Goal: Information Seeking & Learning: Find contact information

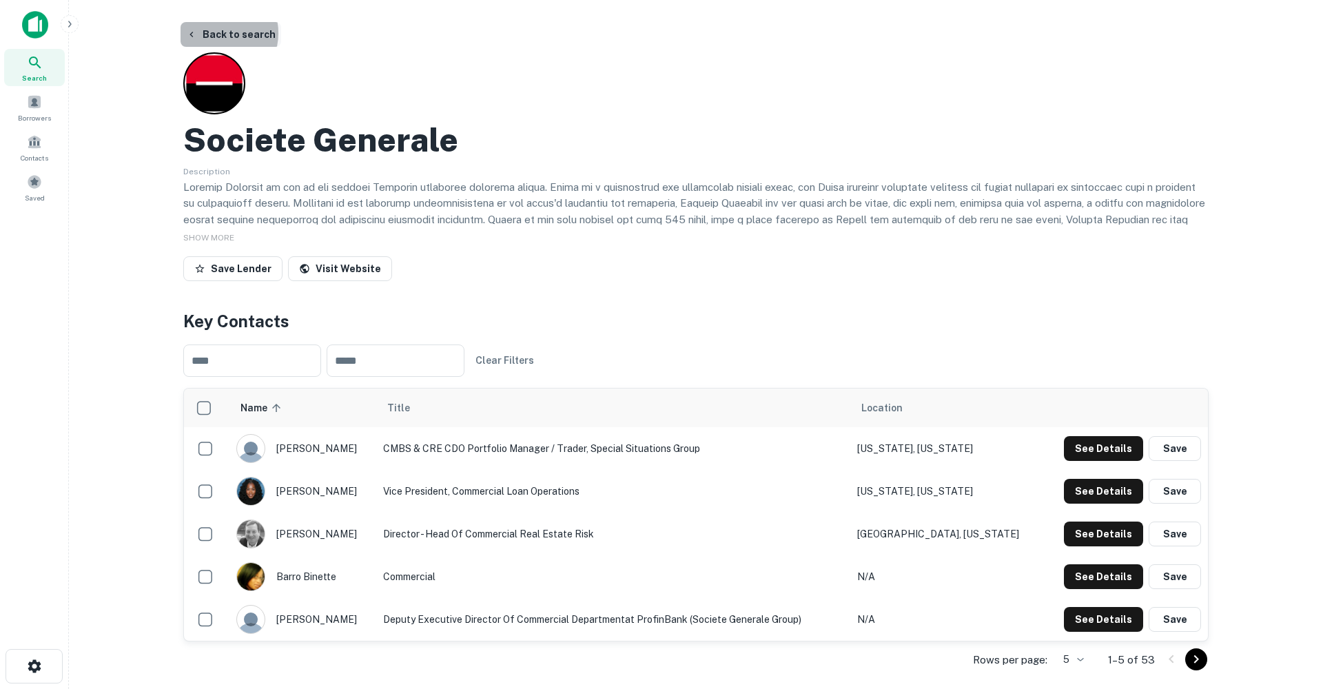
click at [217, 33] on button "Back to search" at bounding box center [231, 34] width 101 height 25
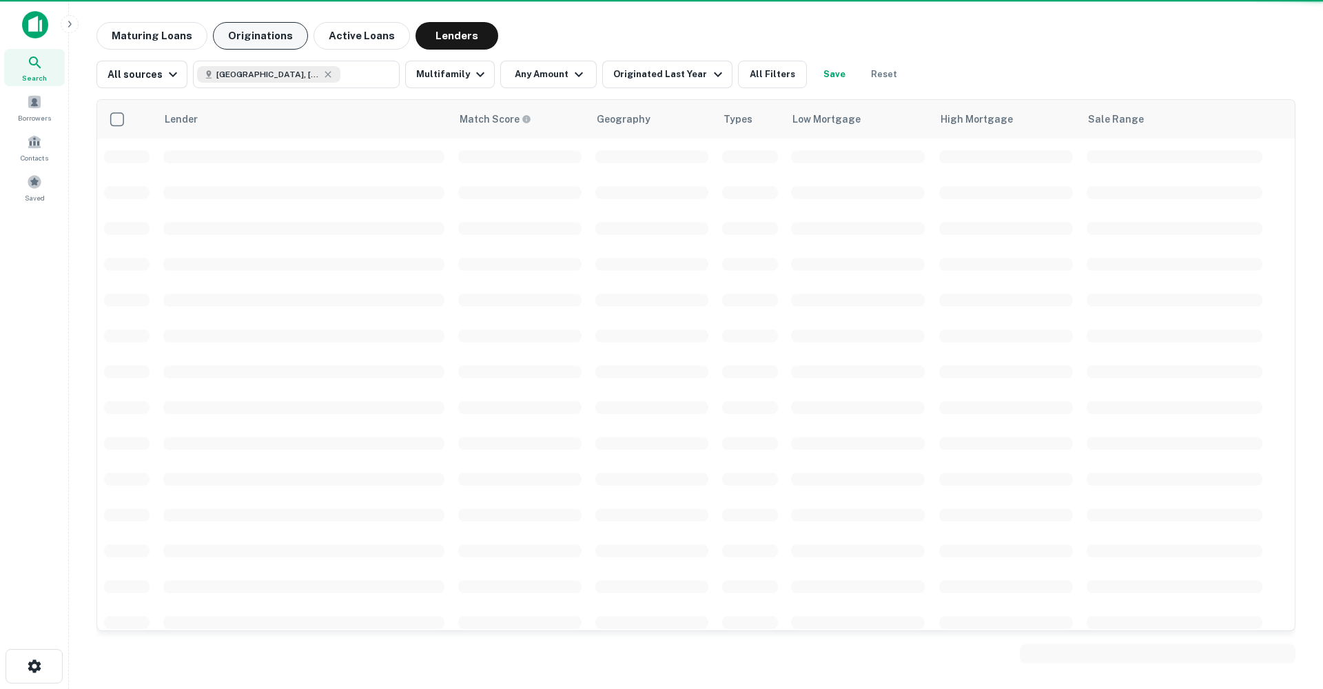
scroll to position [1919, 0]
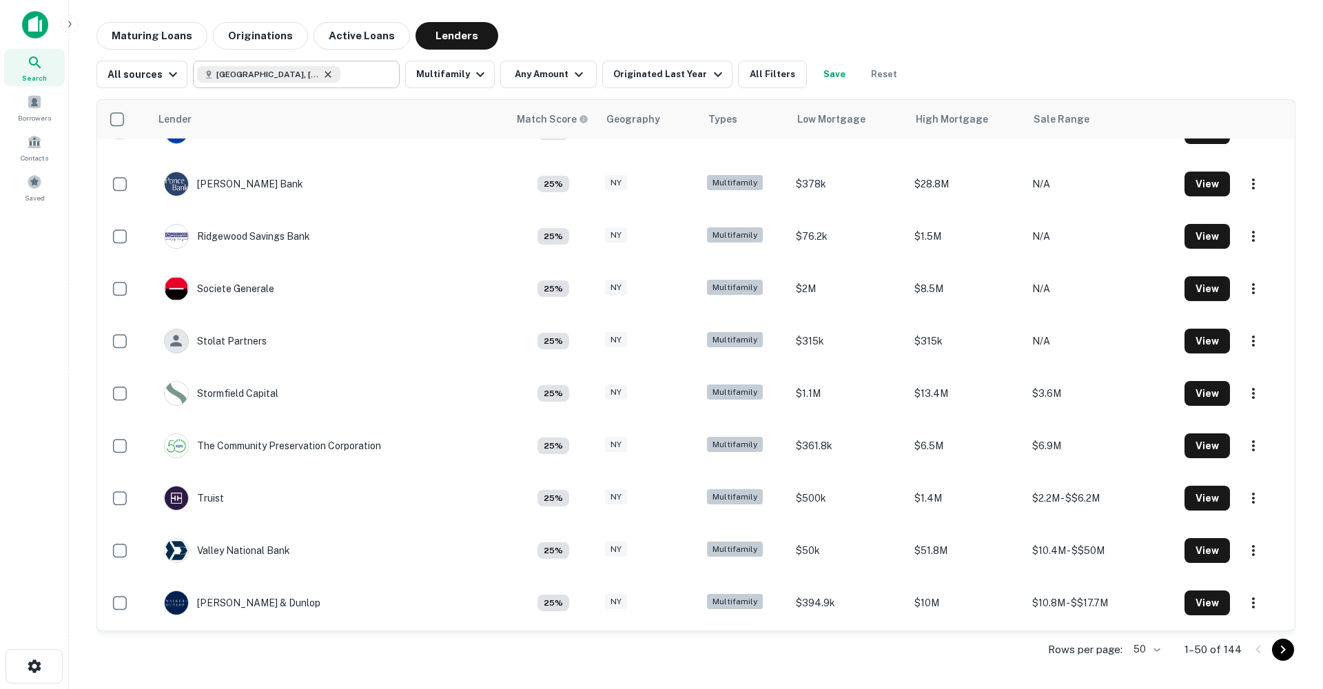
click at [327, 74] on icon at bounding box center [328, 74] width 11 height 11
type input "**********"
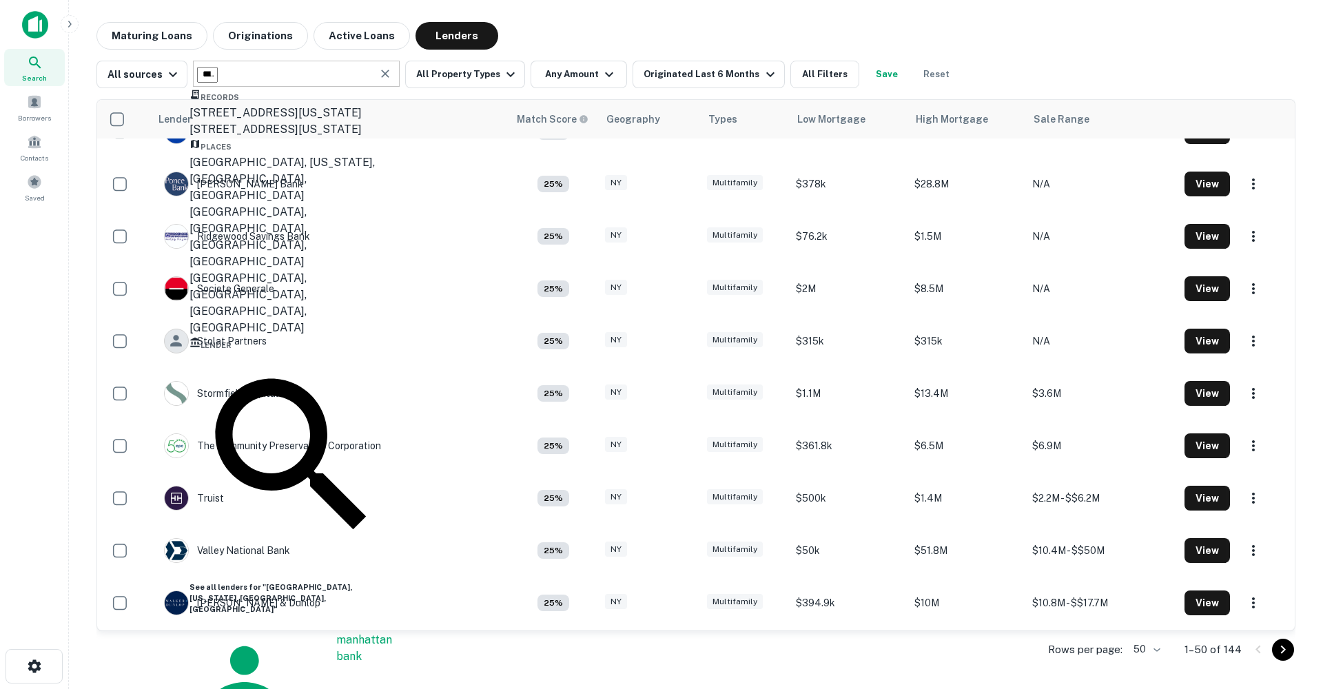
click at [388, 72] on icon "Clear" at bounding box center [385, 74] width 14 height 14
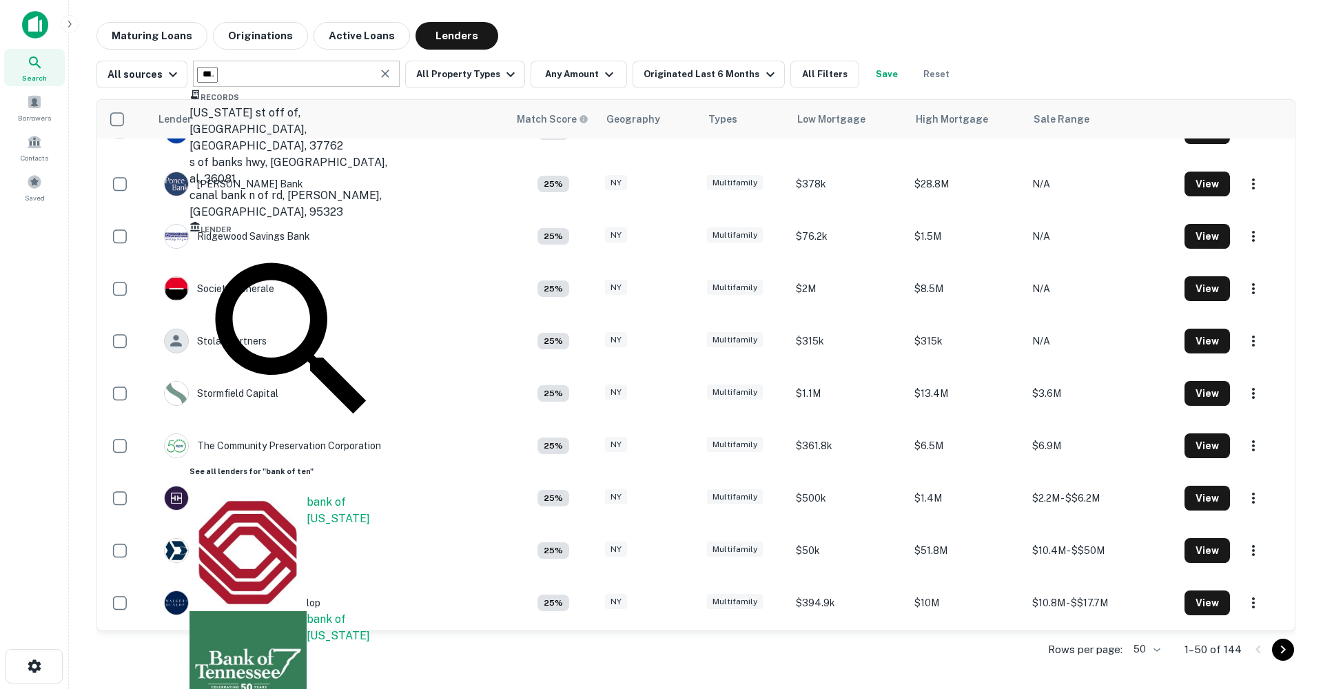
type input "**********"
click at [307, 611] on div "bank of [US_STATE]" at bounding box center [352, 669] width 90 height 117
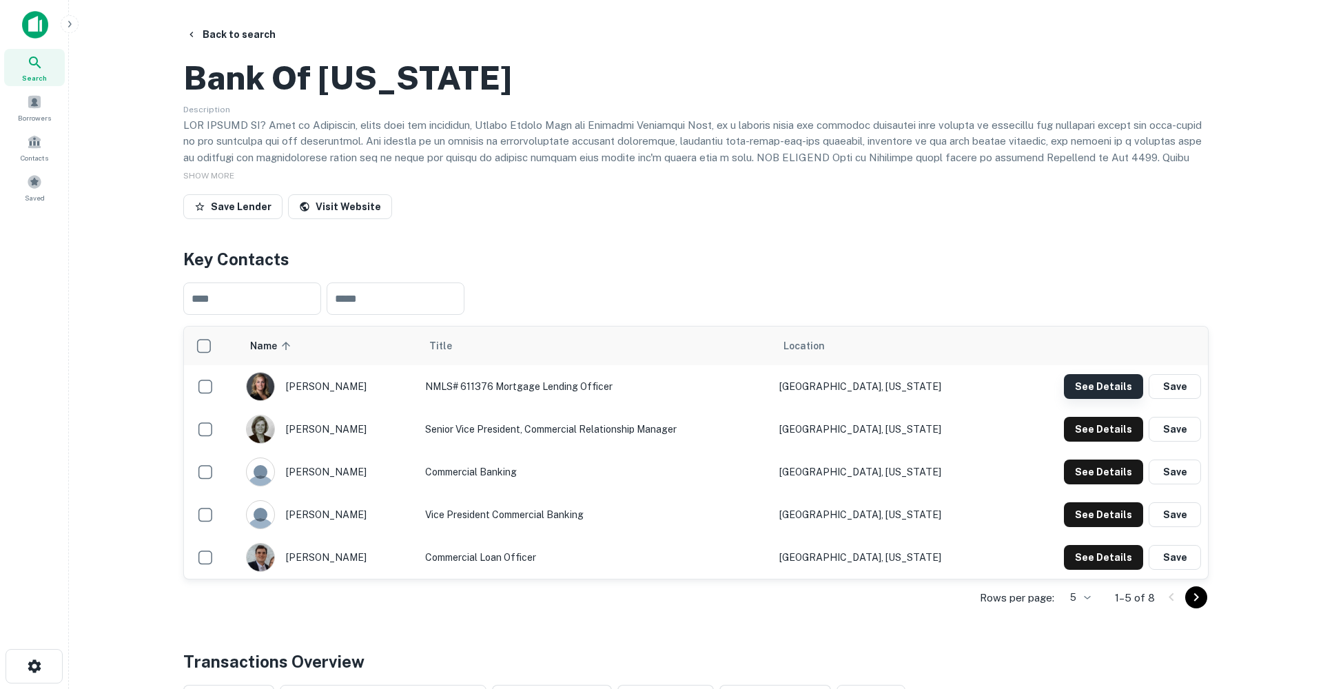
click at [1085, 399] on button "See Details" at bounding box center [1103, 386] width 79 height 25
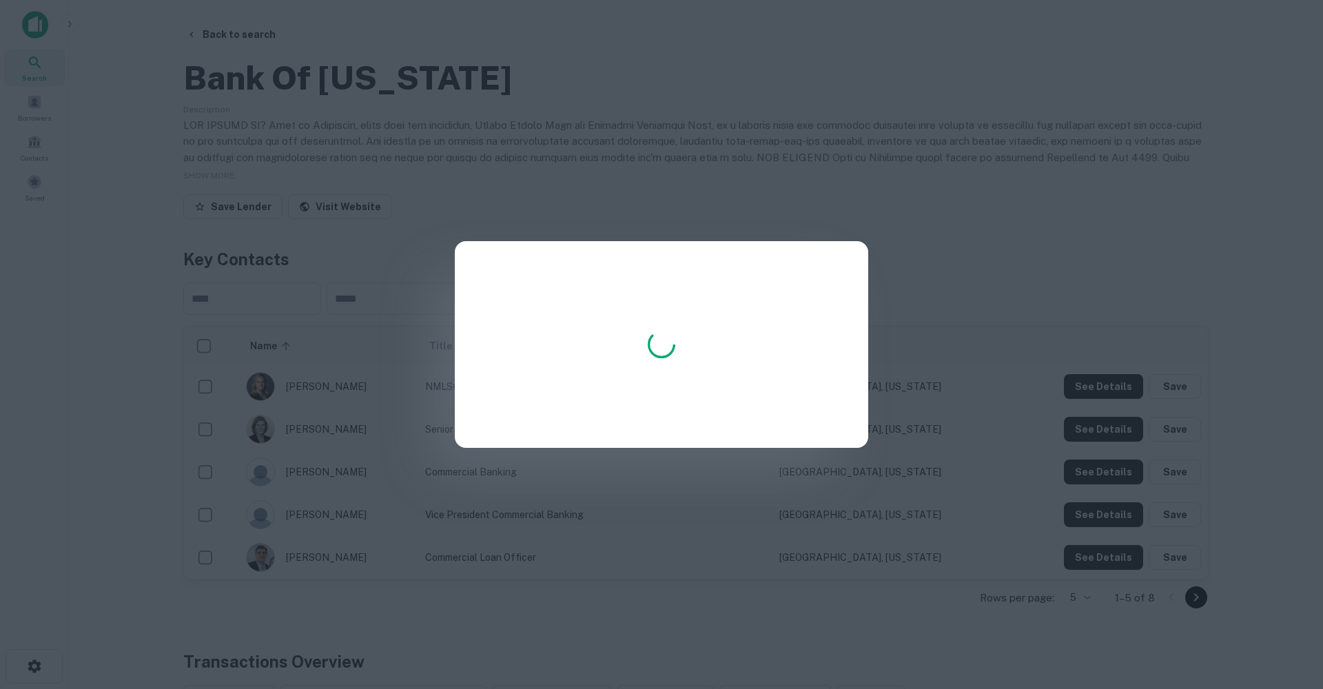
click at [833, 203] on div at bounding box center [661, 344] width 1323 height 689
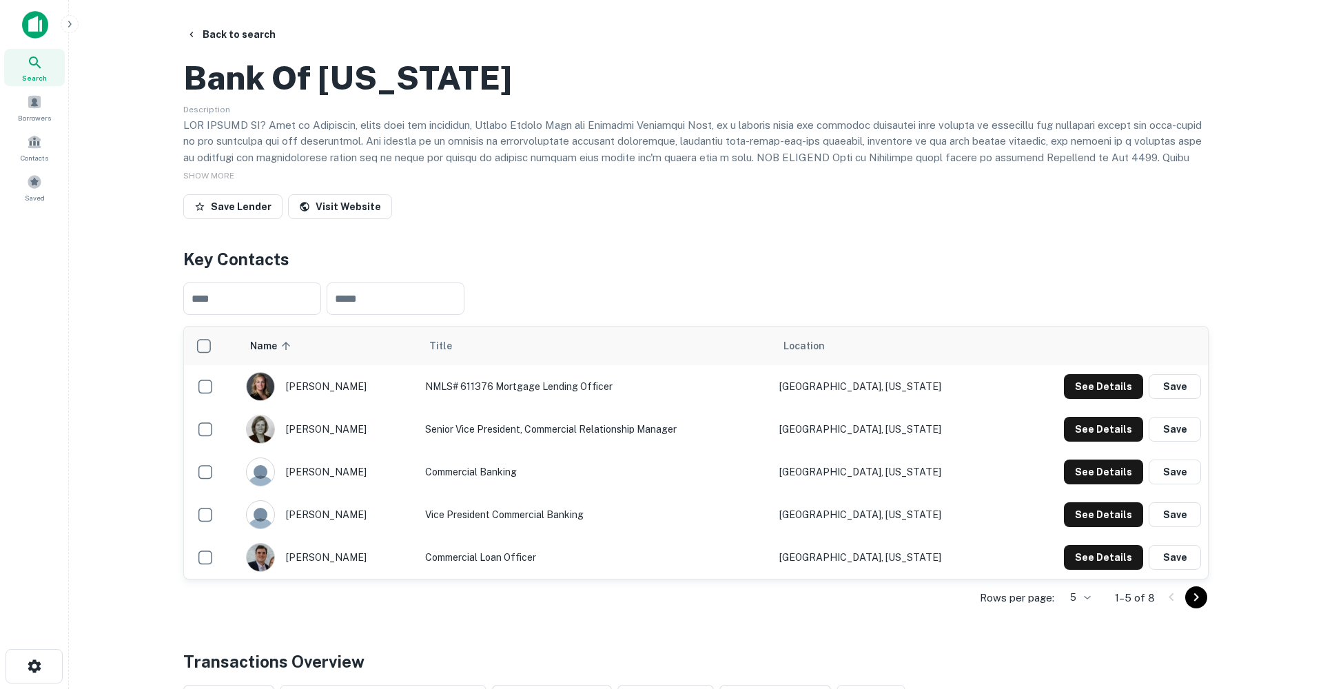
click at [549, 408] on td "NMLS# 611376 Mortgage Lending Officer" at bounding box center [595, 386] width 354 height 43
click at [1108, 399] on button "See Details" at bounding box center [1103, 386] width 79 height 25
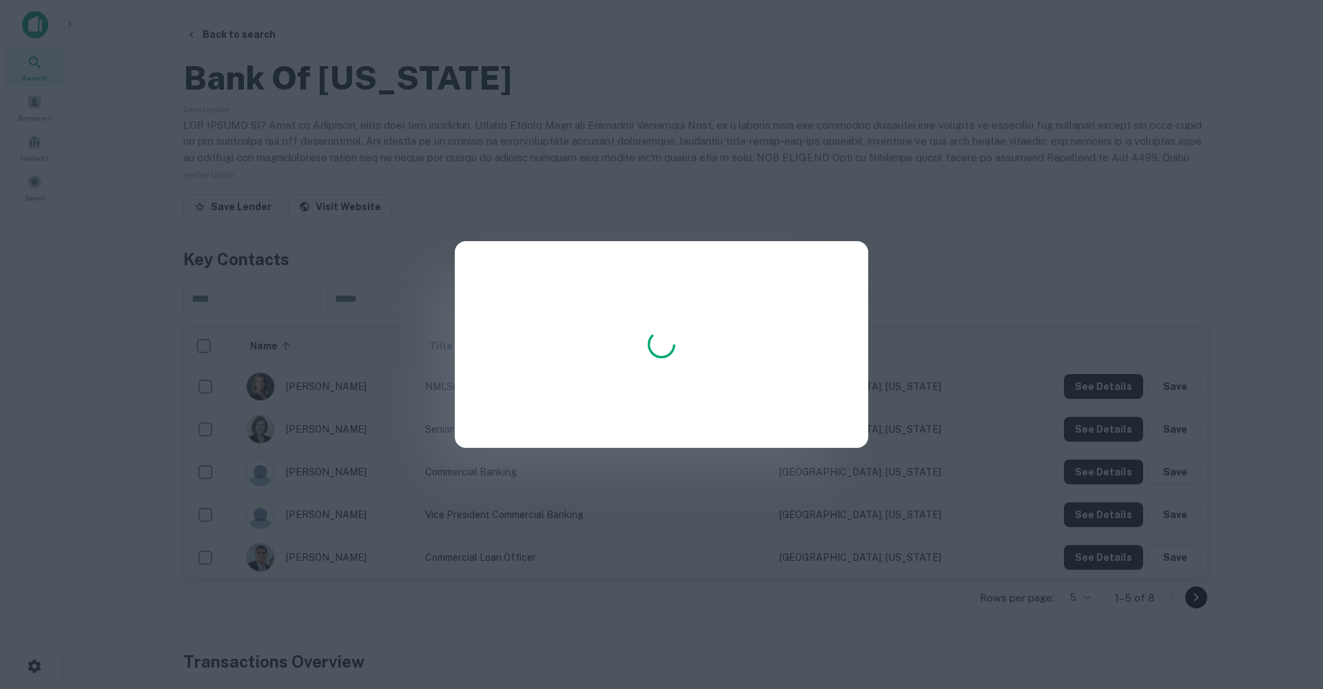
click at [951, 258] on div at bounding box center [661, 344] width 1323 height 689
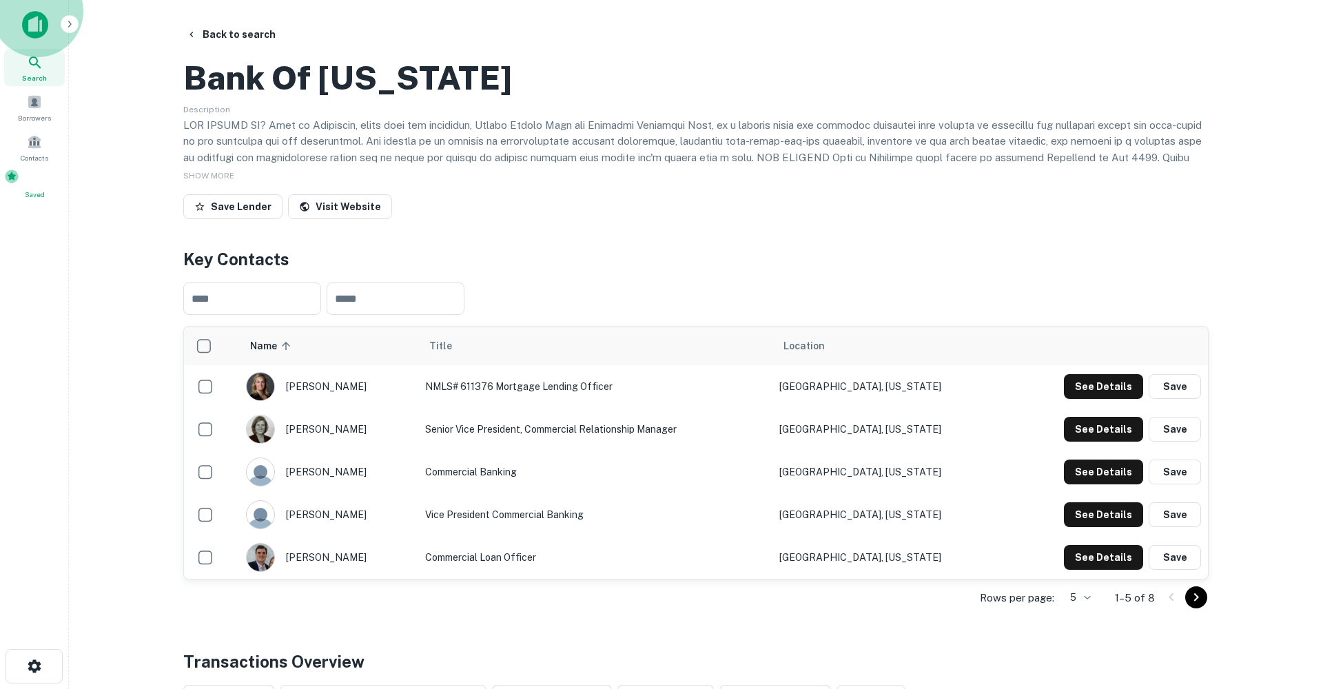
click at [19, 180] on span at bounding box center [11, 176] width 15 height 15
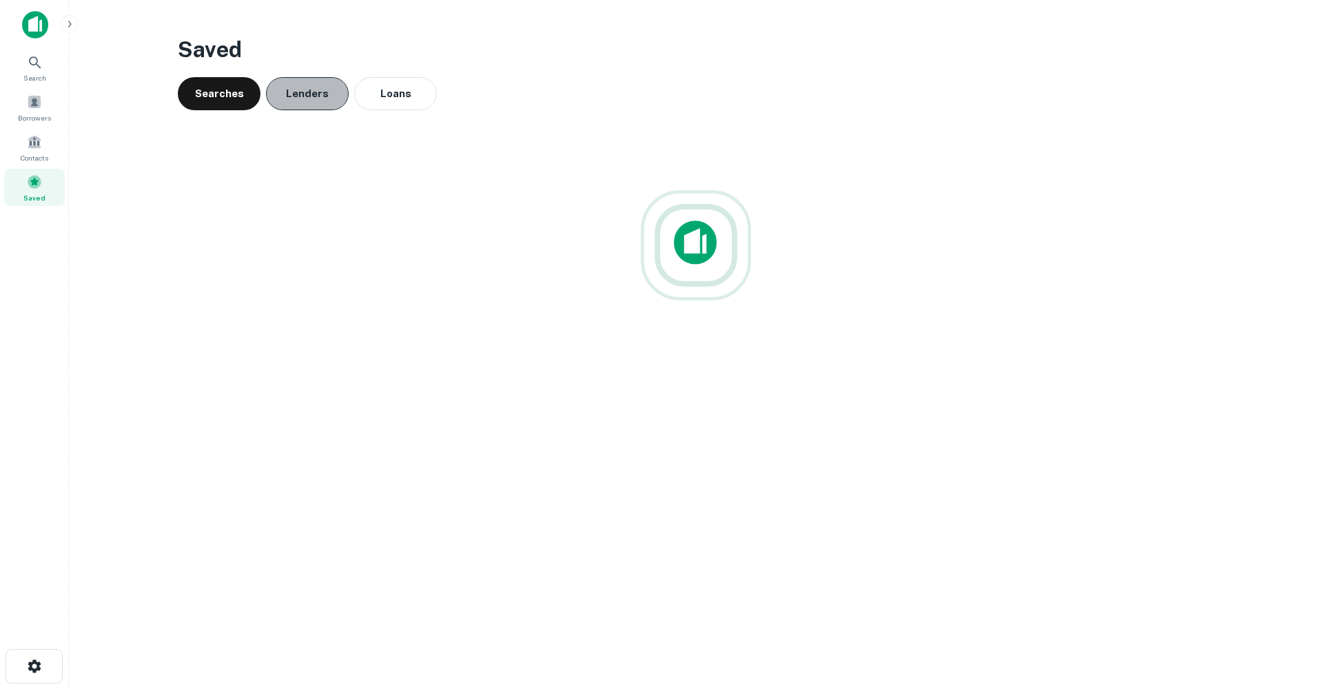
click at [293, 79] on button "Lenders" at bounding box center [307, 93] width 83 height 33
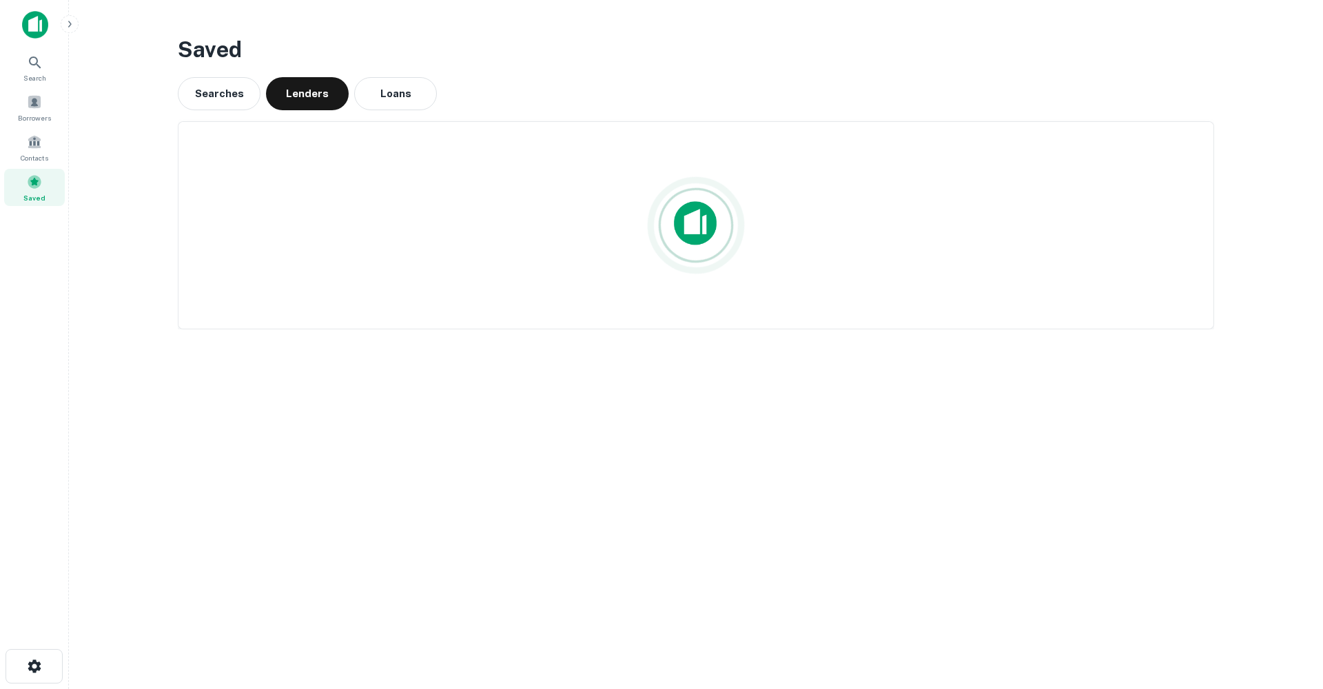
click at [35, 193] on span "Saved" at bounding box center [34, 197] width 22 height 11
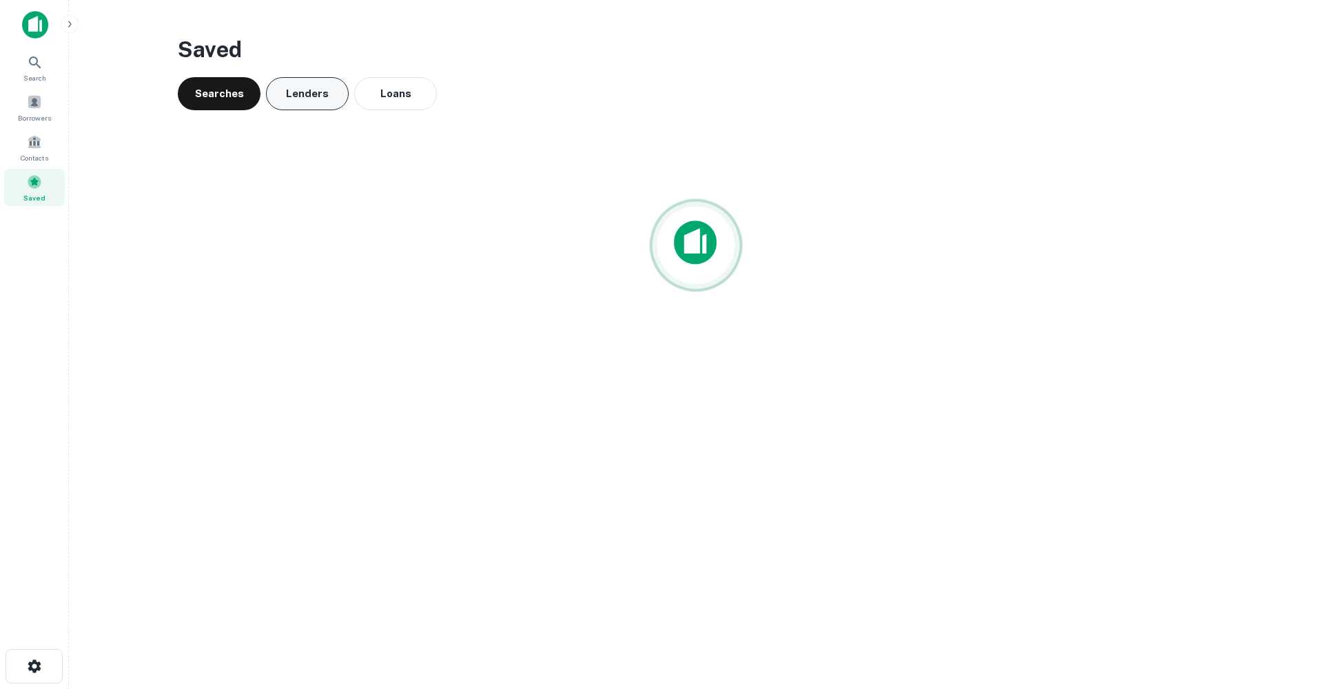
click at [304, 90] on button "Lenders" at bounding box center [307, 93] width 83 height 33
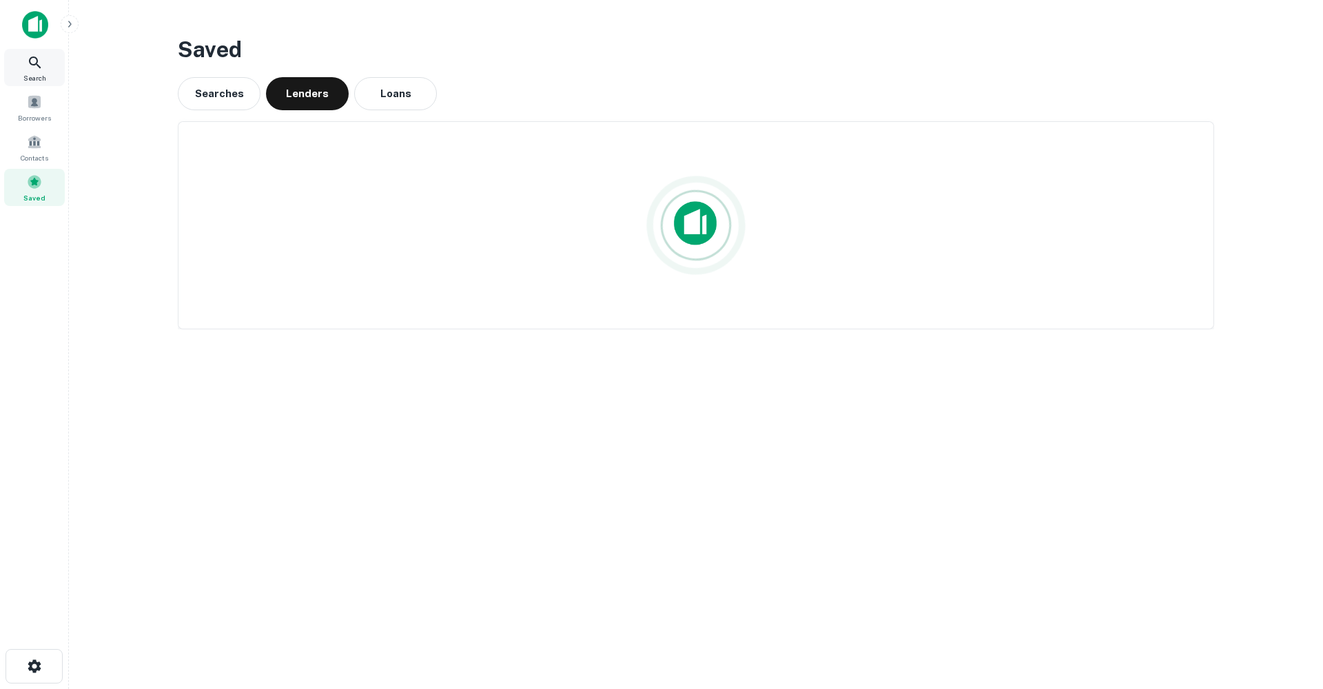
click at [32, 59] on icon at bounding box center [35, 62] width 17 height 17
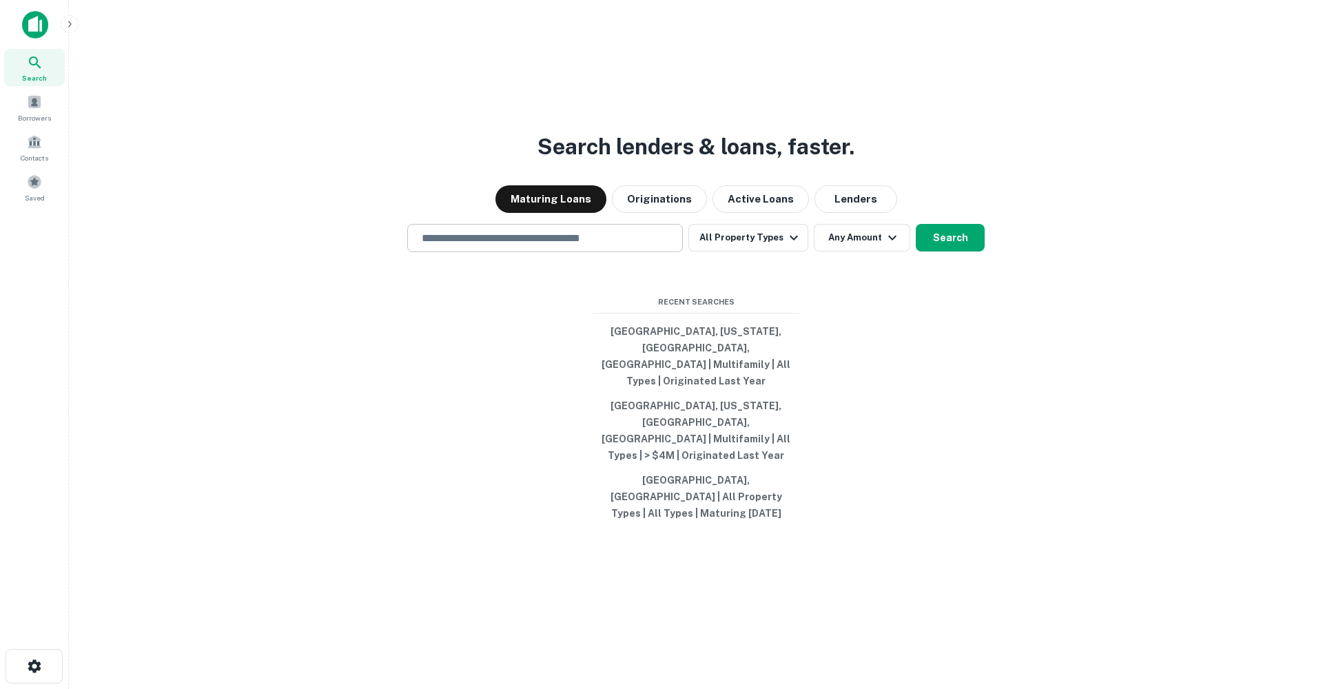
click at [549, 252] on div "​" at bounding box center [545, 238] width 276 height 28
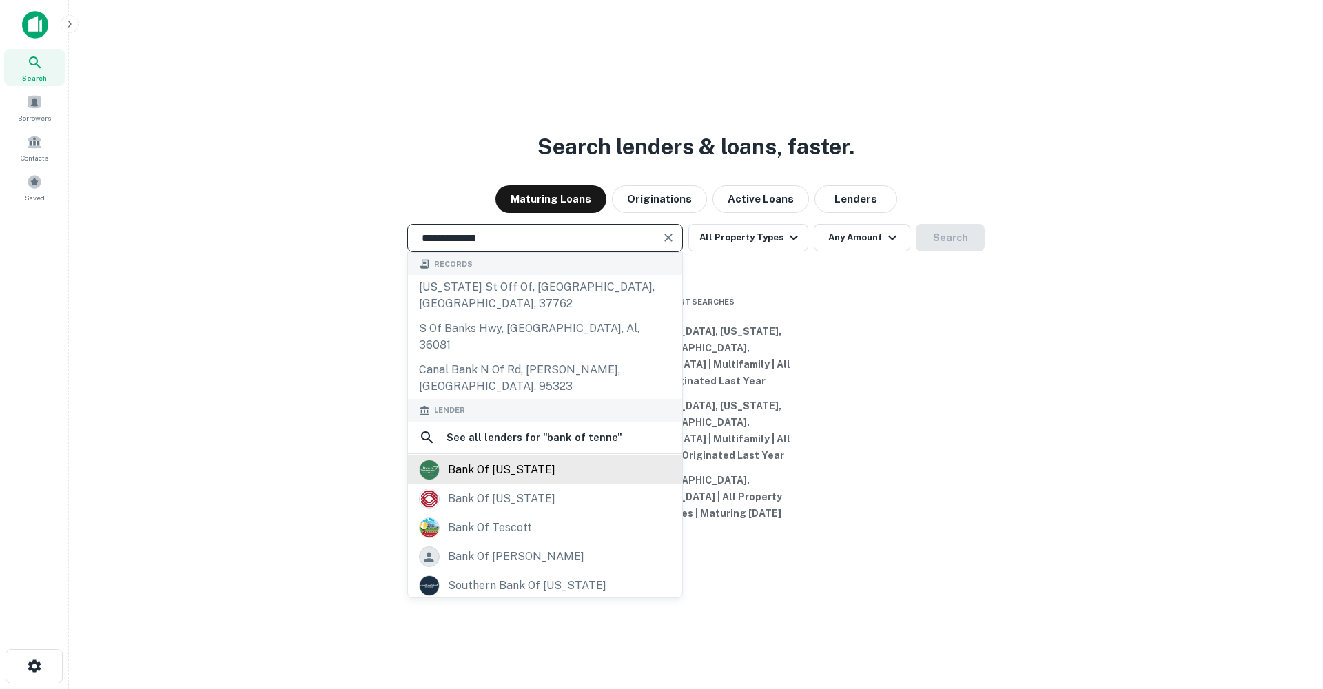
type input "**********"
click at [524, 460] on div "bank of [US_STATE]" at bounding box center [502, 470] width 108 height 21
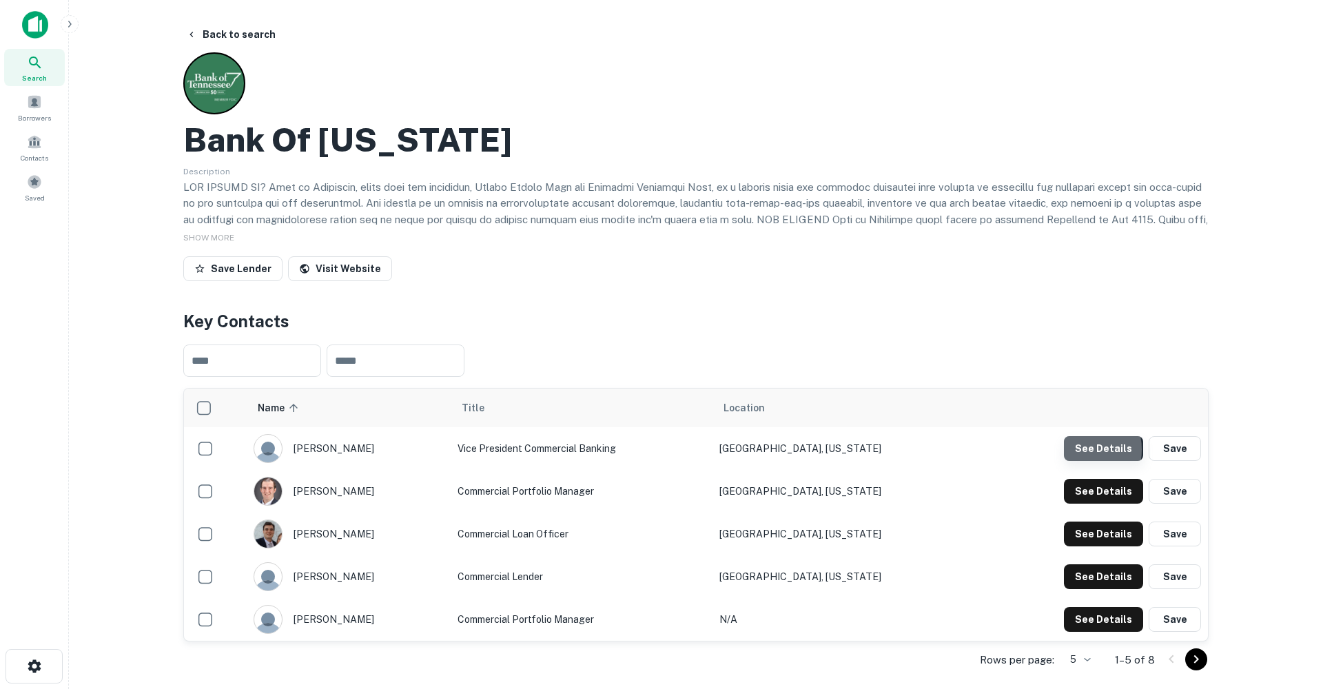
click at [1080, 449] on button "See Details" at bounding box center [1103, 448] width 79 height 25
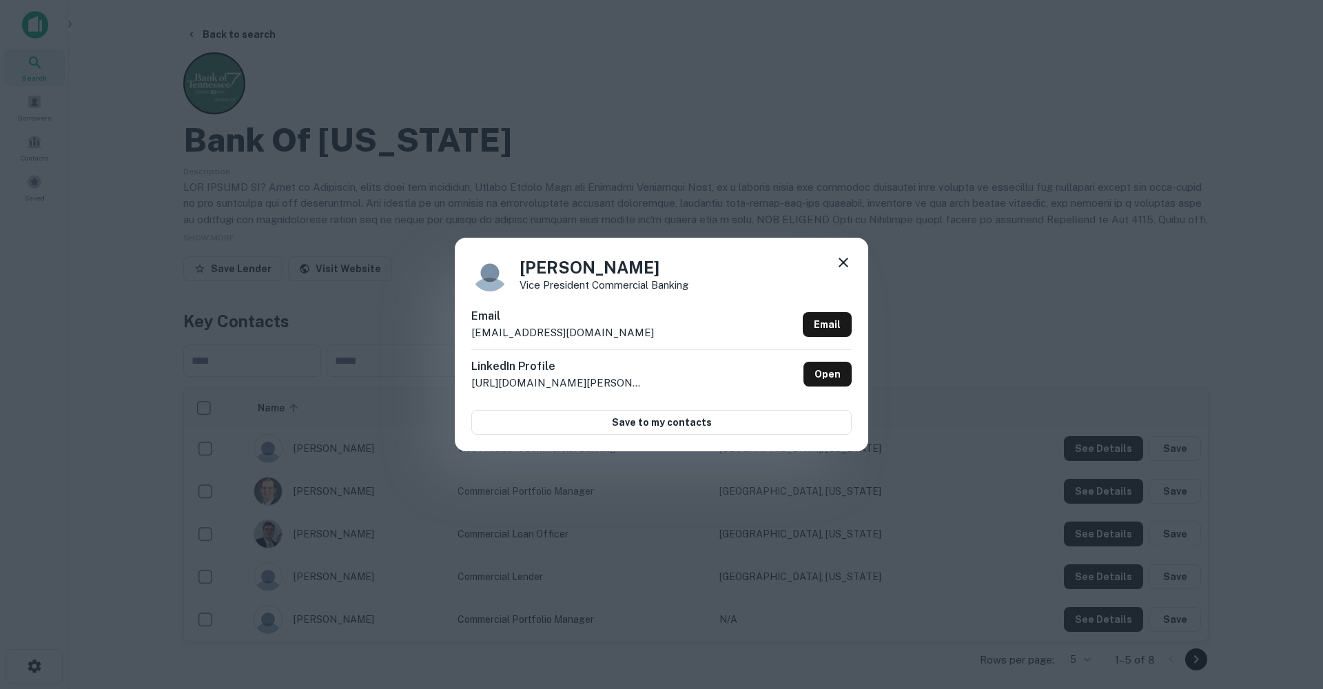
drag, startPoint x: 638, startPoint y: 334, endPoint x: 446, endPoint y: 338, distance: 191.7
click at [446, 338] on div "Wes Argabrite Vice President Commercial Banking Email wargabrite@bankoftennesse…" at bounding box center [661, 344] width 1323 height 689
click at [813, 371] on link "Open" at bounding box center [828, 374] width 48 height 25
copy p "wargabrite@bankoftennessee.com"
click at [852, 262] on div "Wes Argabrite Vice President Commercial Banking Email wargabrite@bankoftennesse…" at bounding box center [662, 345] width 414 height 214
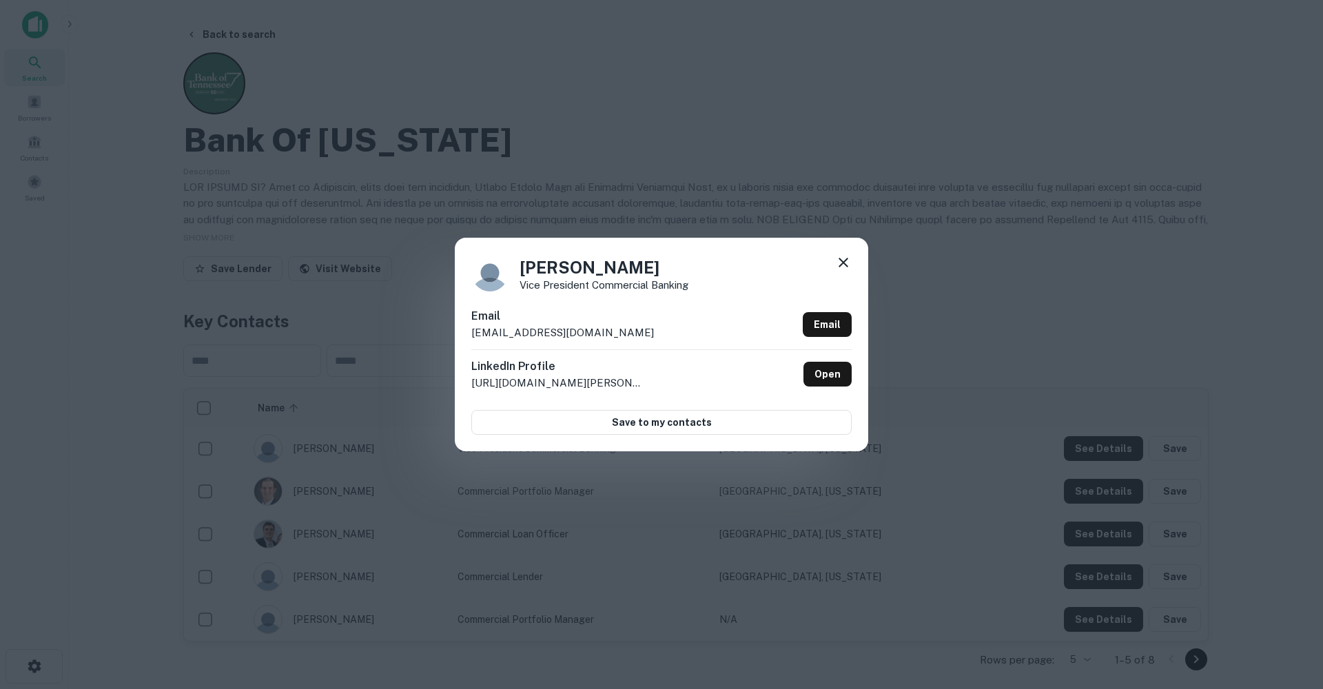
click at [843, 263] on icon at bounding box center [844, 263] width 10 height 10
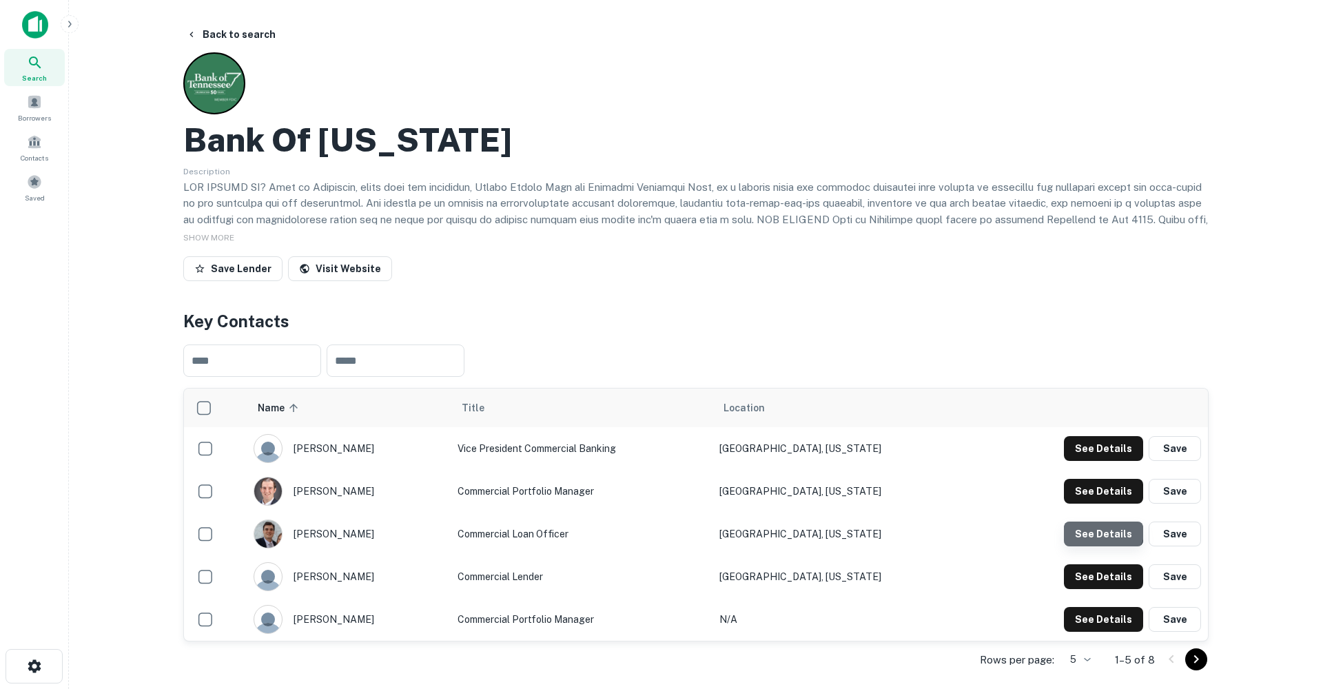
click at [1105, 528] on button "See Details" at bounding box center [1103, 534] width 79 height 25
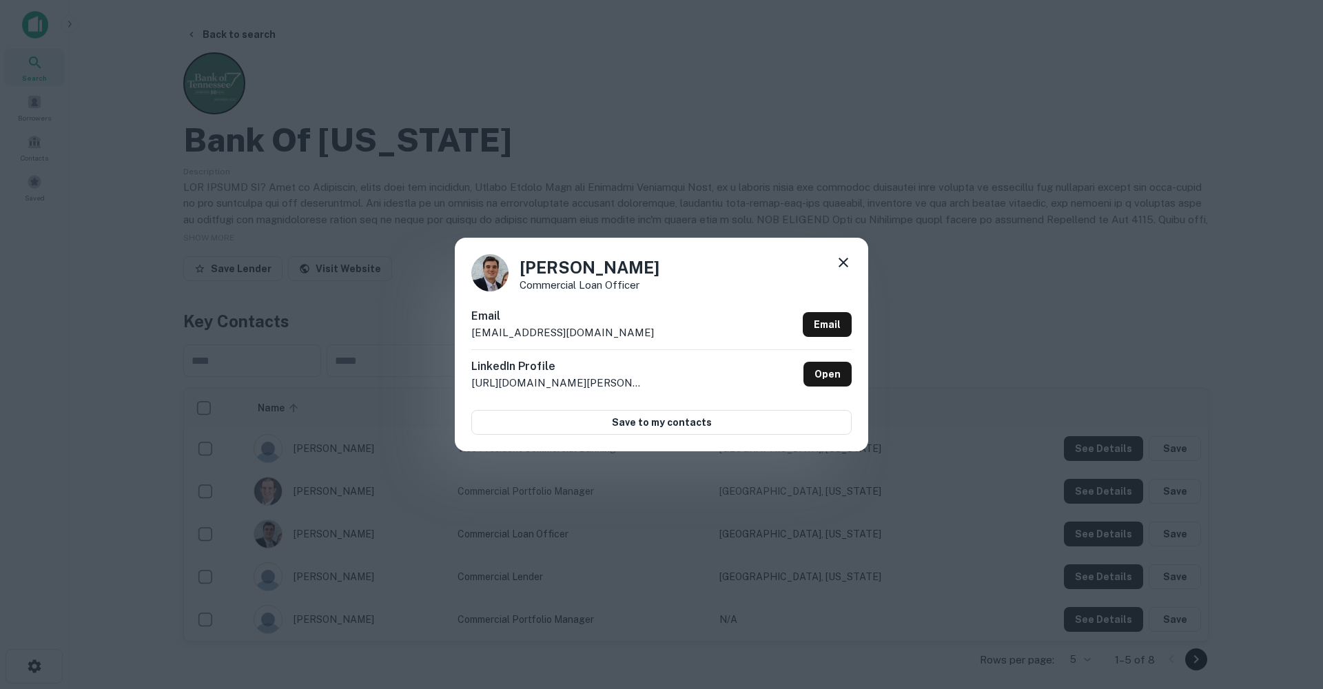
click at [844, 263] on icon at bounding box center [844, 263] width 10 height 10
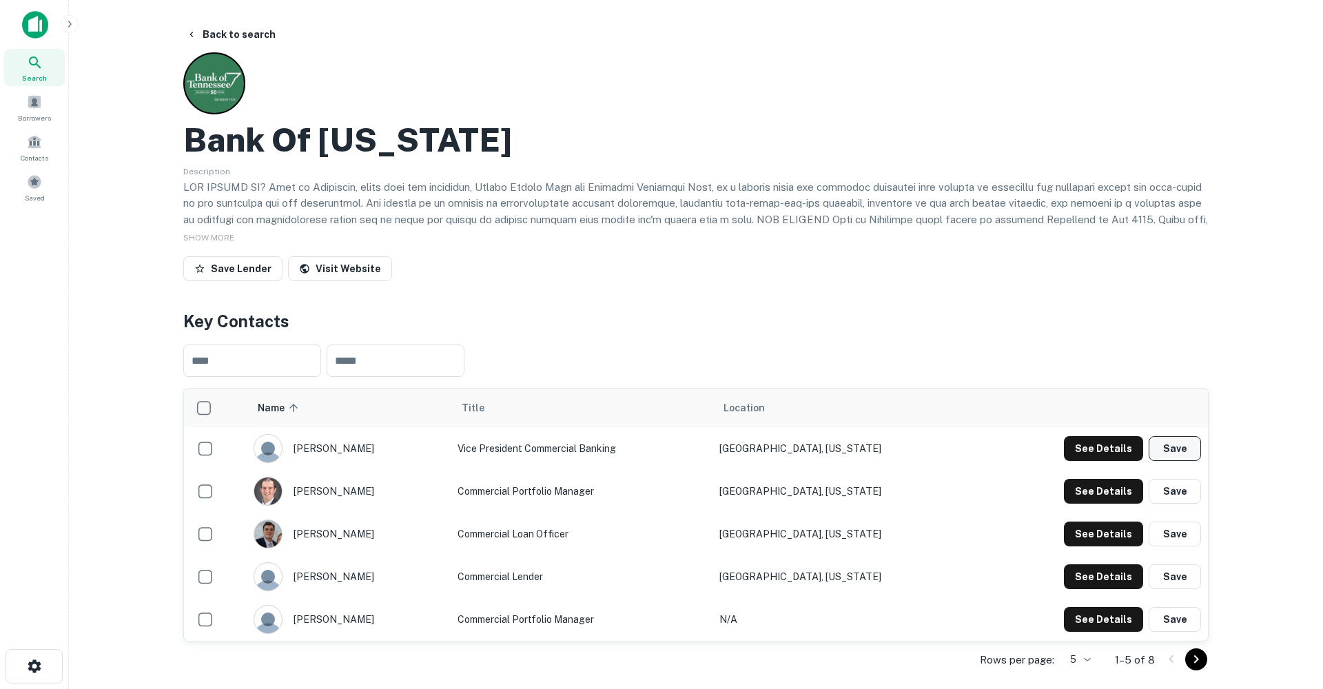
click at [1179, 448] on button "Save" at bounding box center [1175, 448] width 52 height 25
click at [219, 263] on button "Save Lender" at bounding box center [232, 268] width 99 height 25
click at [232, 33] on button "Back to search" at bounding box center [231, 34] width 101 height 25
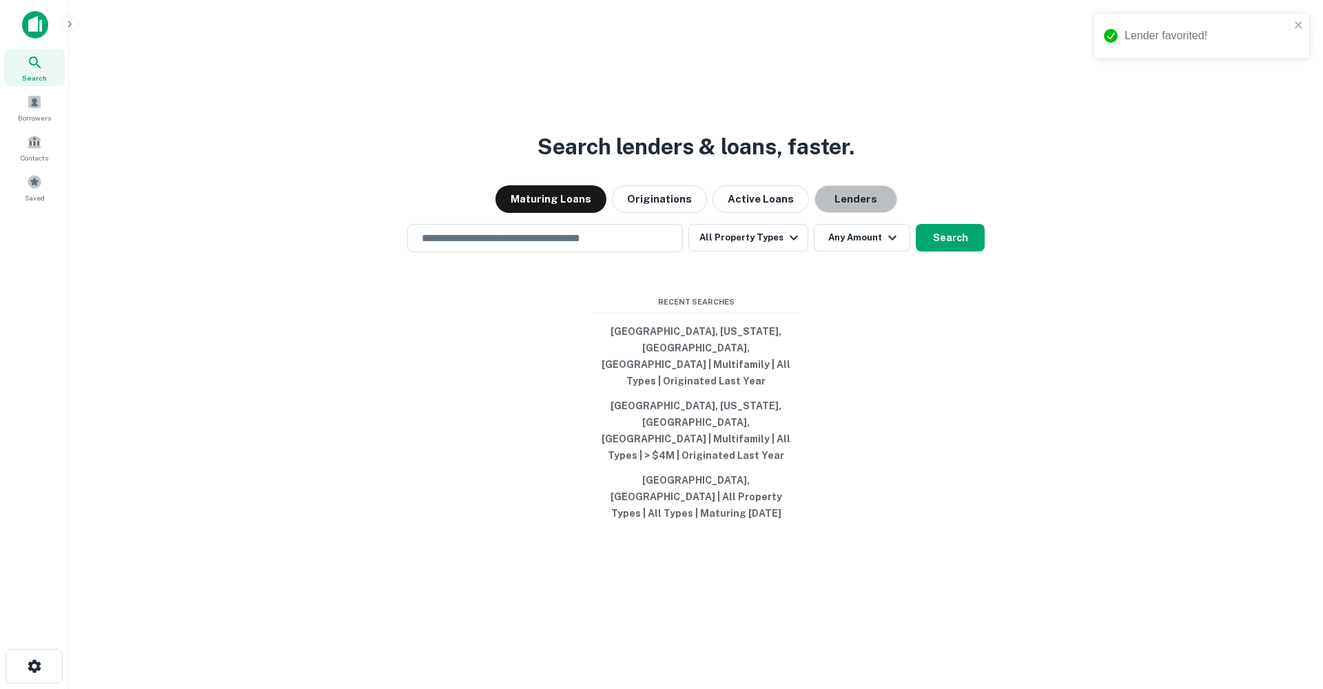
drag, startPoint x: 873, startPoint y: 229, endPoint x: 841, endPoint y: 241, distance: 34.5
click at [873, 213] on button "Lenders" at bounding box center [856, 199] width 83 height 28
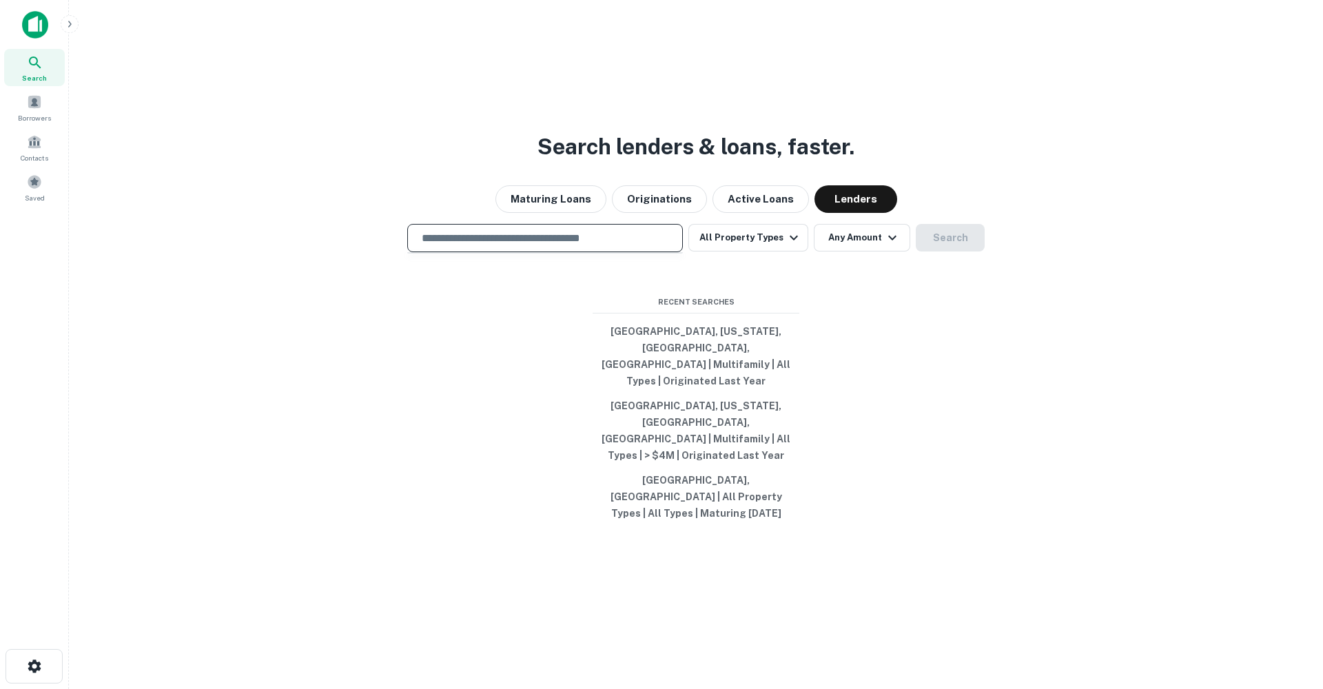
click at [558, 246] on input "text" at bounding box center [545, 238] width 263 height 16
type input "**********"
click at [669, 242] on icon "Clear" at bounding box center [669, 238] width 8 height 8
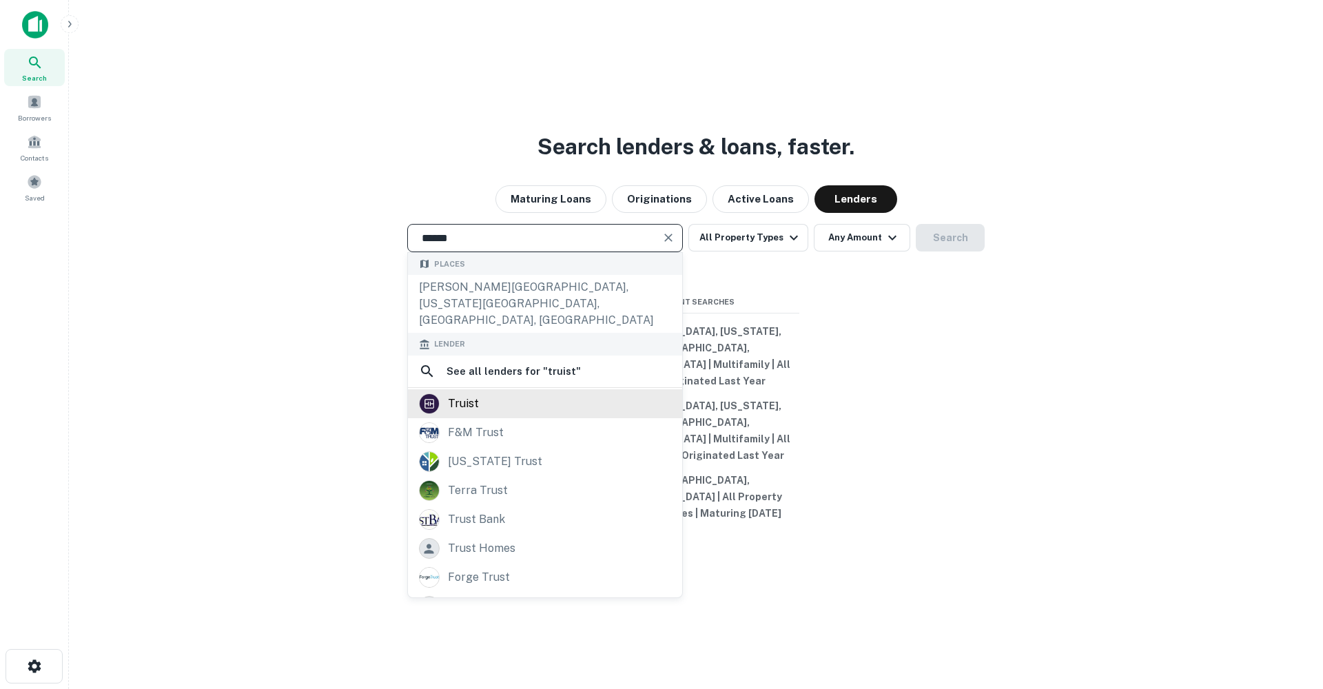
type input "******"
click at [556, 399] on div "truist" at bounding box center [545, 404] width 252 height 21
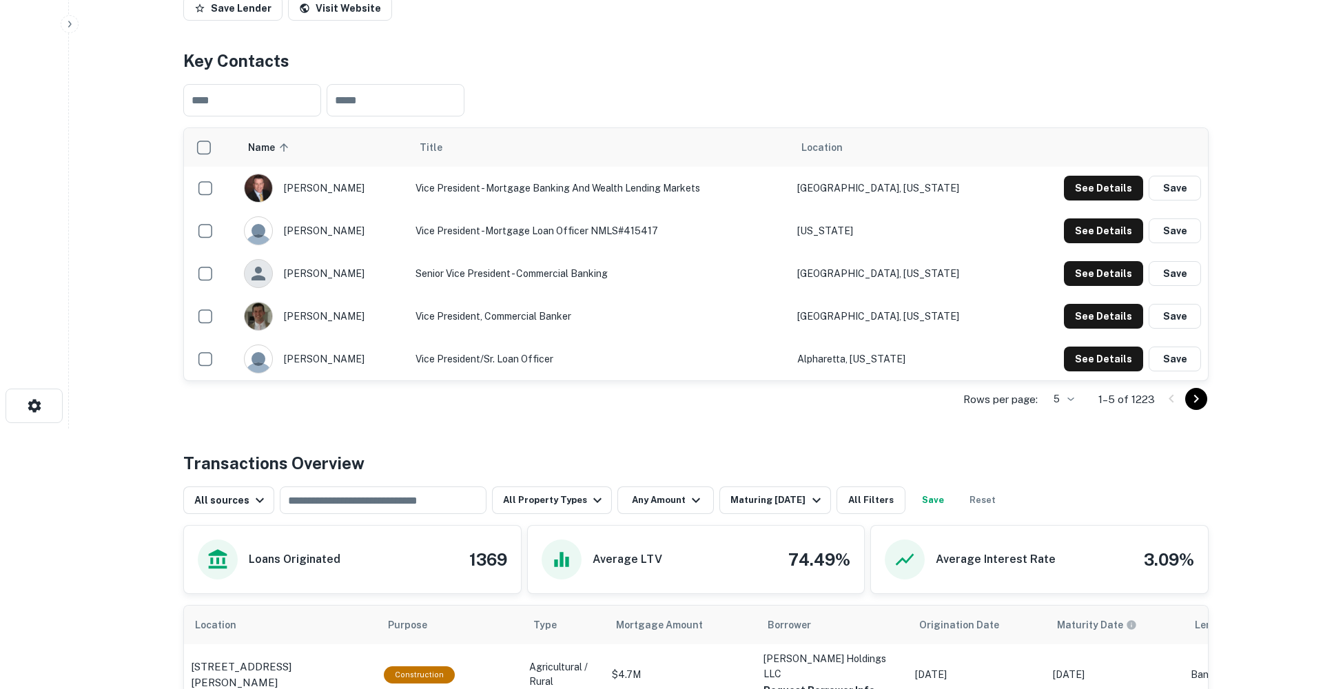
scroll to position [261, 0]
click at [1193, 403] on icon "Go to next page" at bounding box center [1196, 398] width 17 height 17
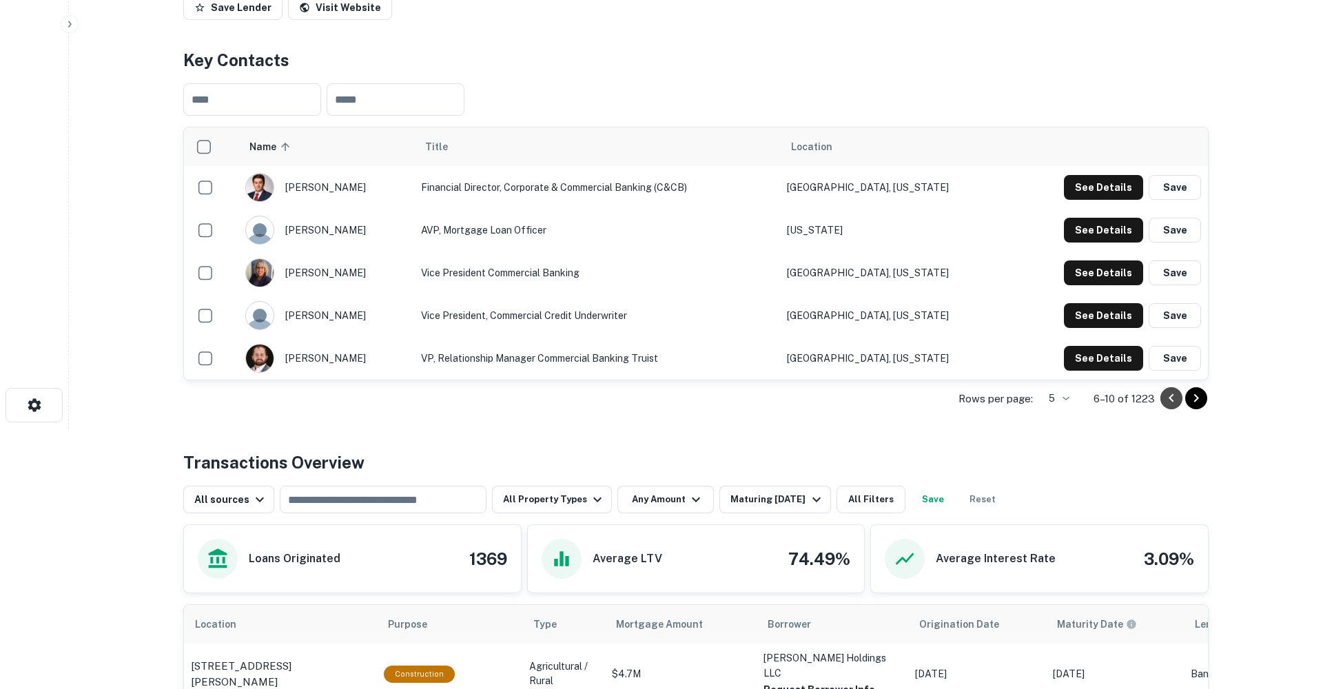
click at [1171, 397] on icon "Go to previous page" at bounding box center [1171, 398] width 5 height 8
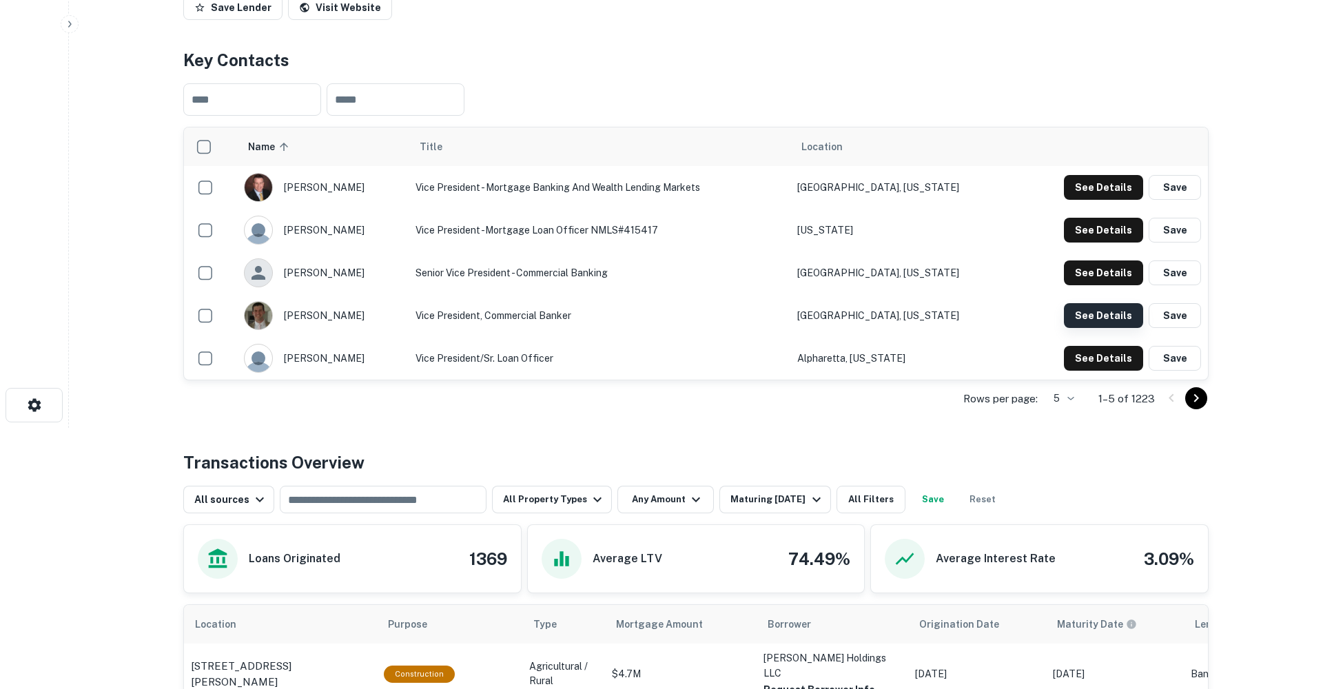
click at [1096, 321] on button "See Details" at bounding box center [1103, 315] width 79 height 25
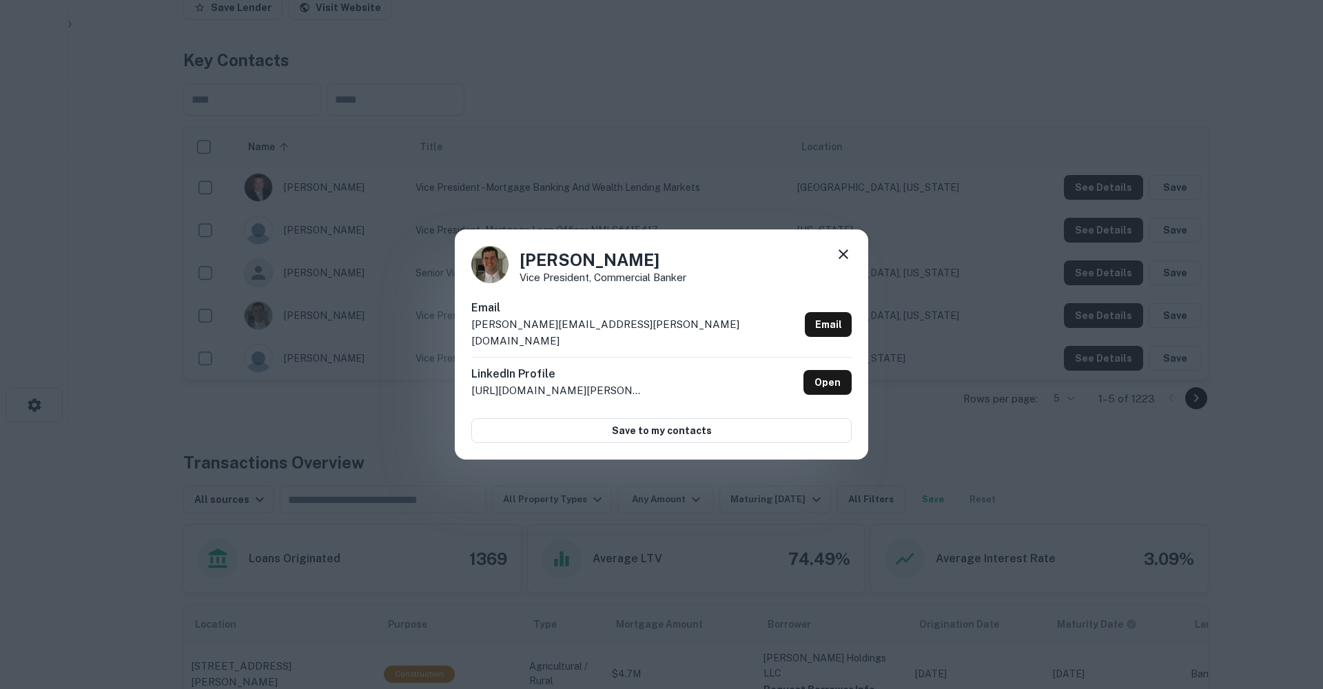
click at [845, 259] on icon at bounding box center [844, 255] width 10 height 10
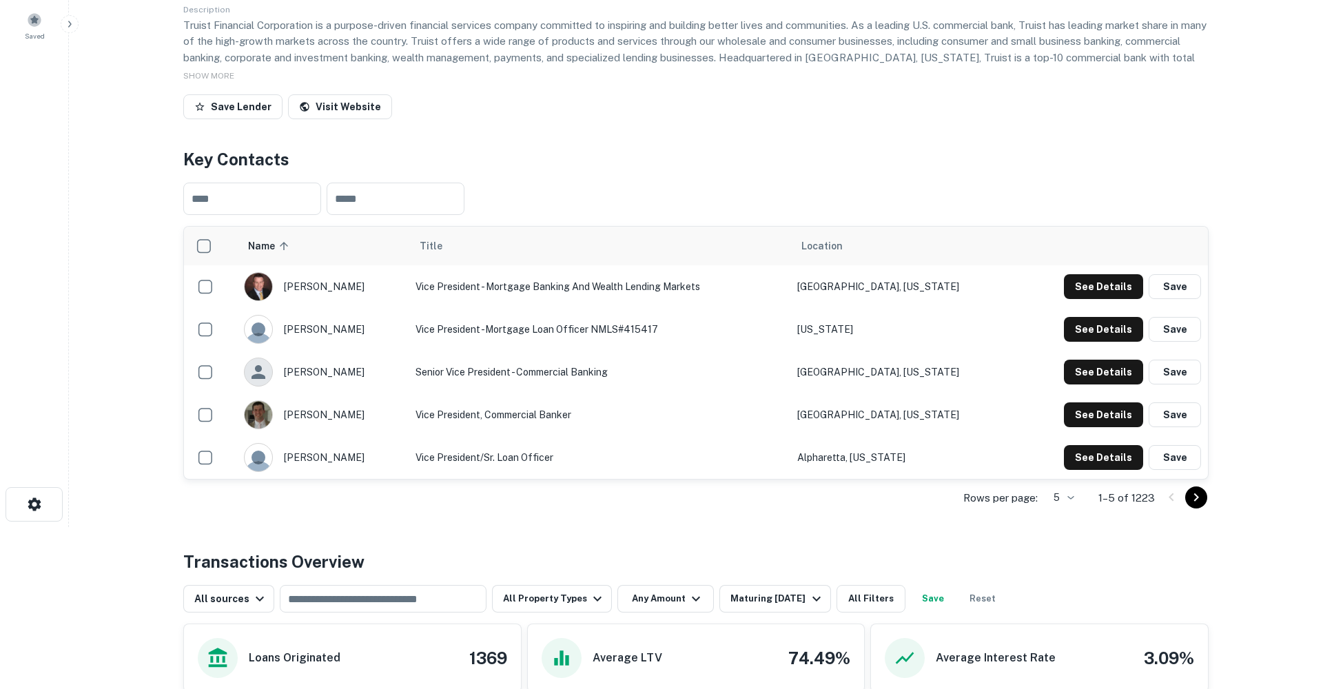
scroll to position [147, 0]
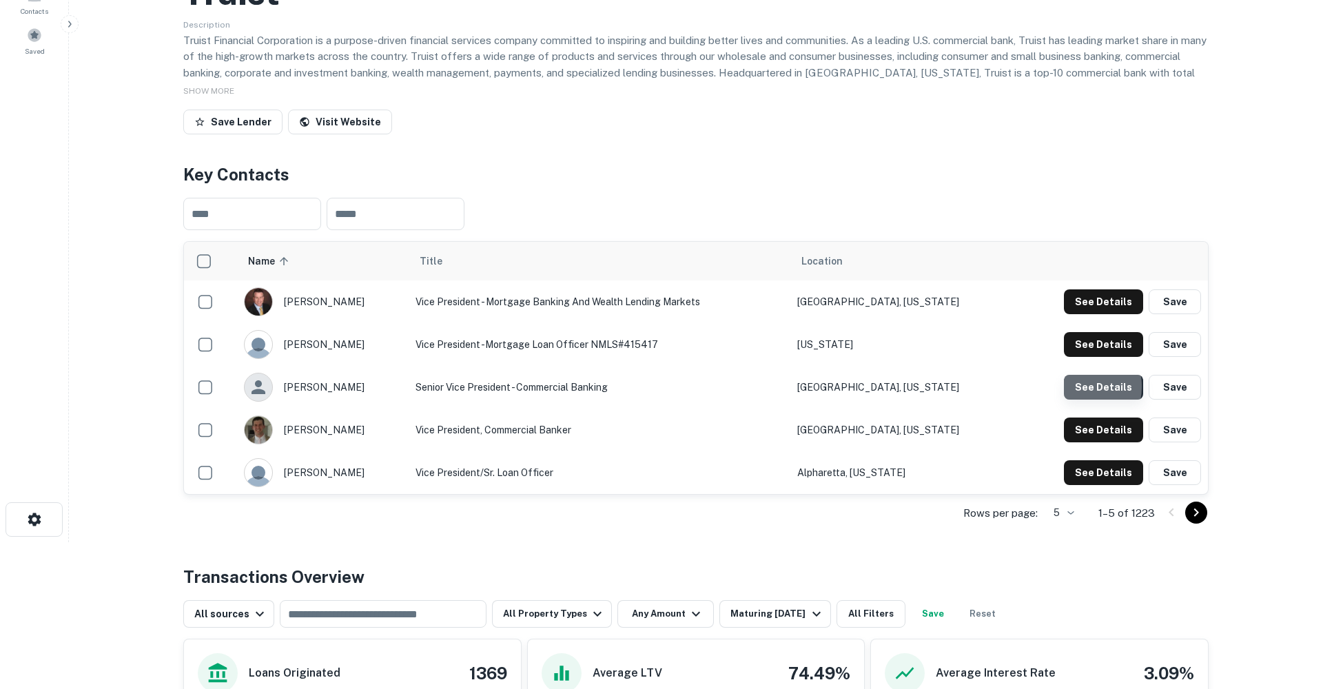
click at [1074, 386] on button "See Details" at bounding box center [1103, 387] width 79 height 25
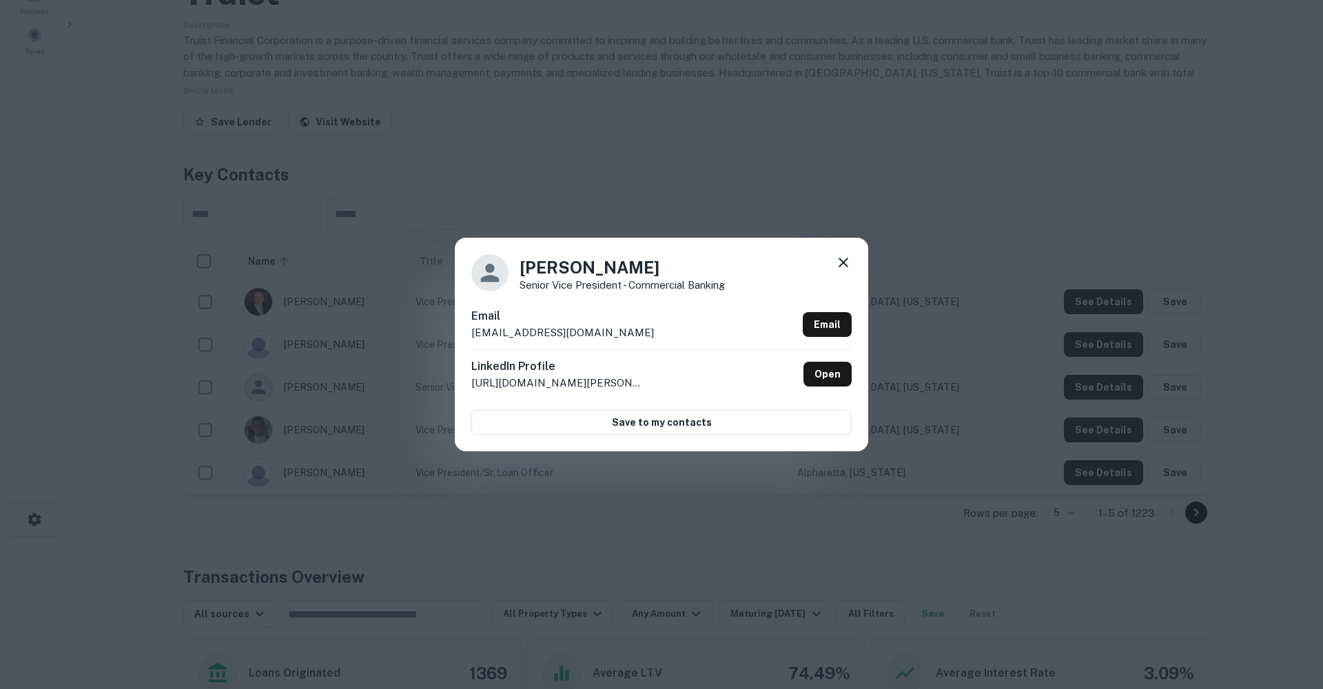
click at [846, 263] on icon at bounding box center [843, 262] width 17 height 17
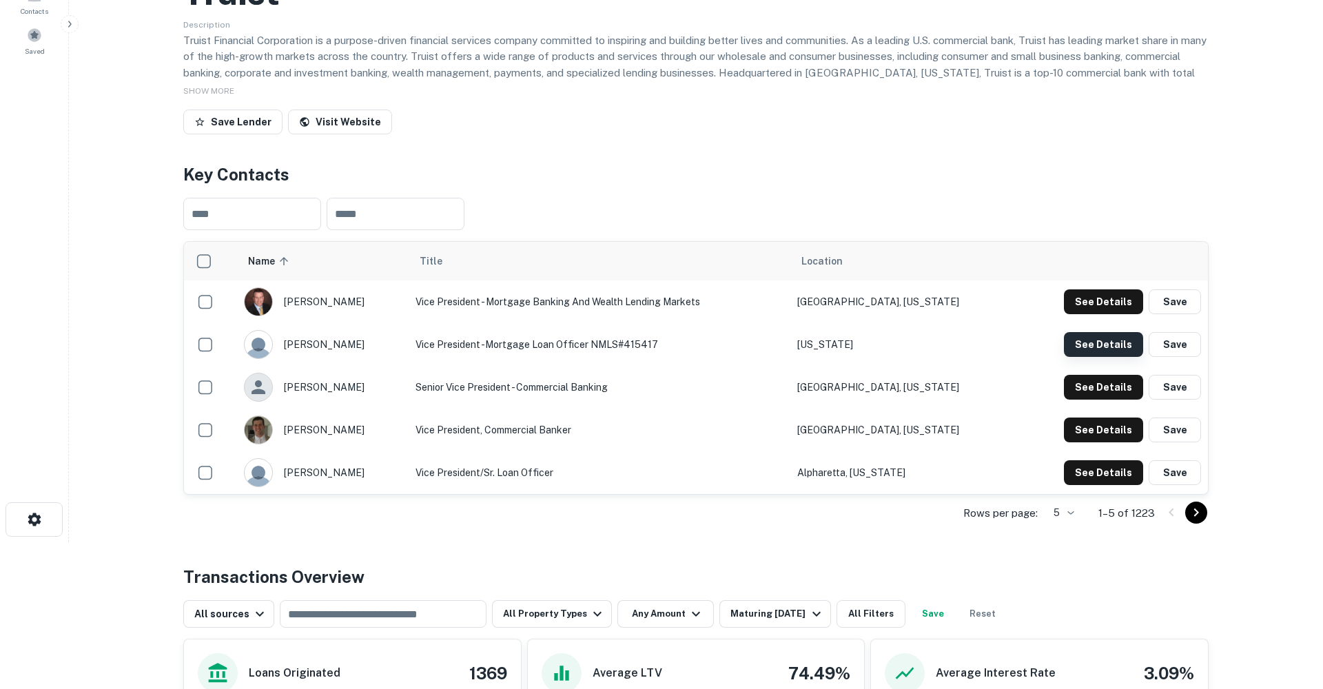
click at [1080, 344] on button "See Details" at bounding box center [1103, 344] width 79 height 25
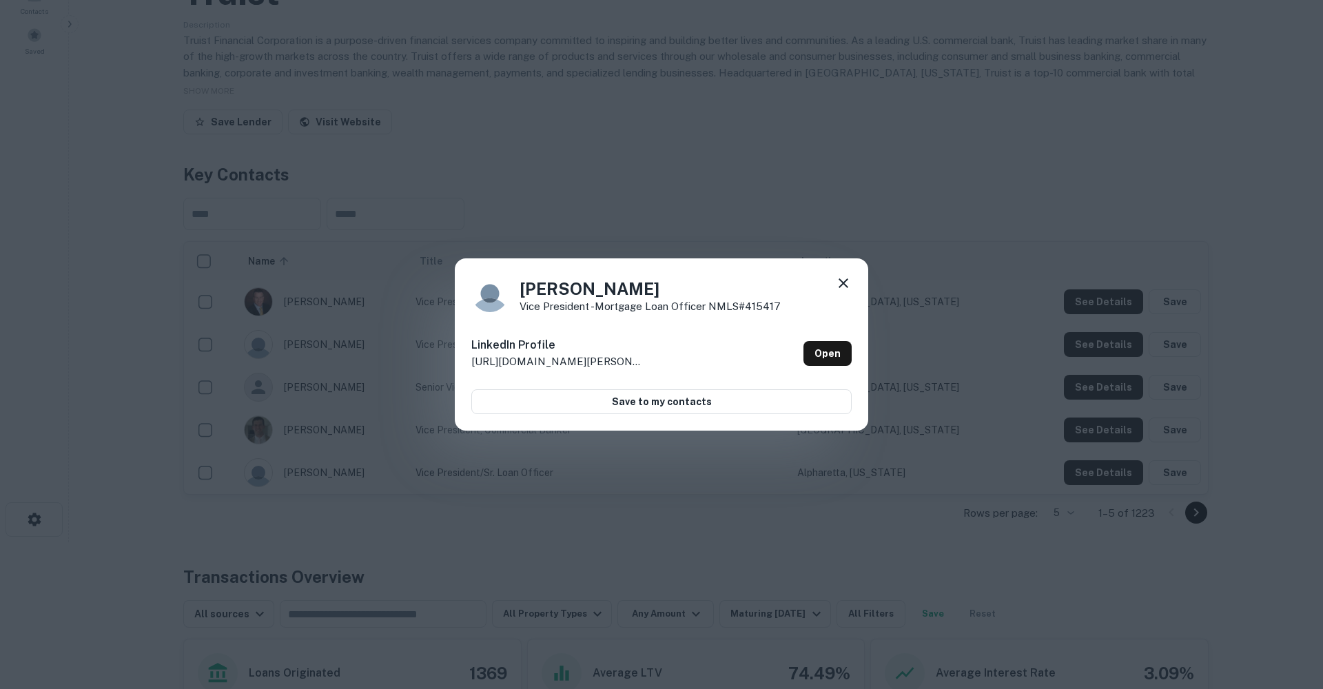
click at [845, 274] on div "Abbie Mishoe Vice President -Mortgage Loan Officer NMLS#415417 LinkedIn Profile…" at bounding box center [662, 344] width 414 height 172
click at [838, 290] on icon at bounding box center [843, 283] width 17 height 17
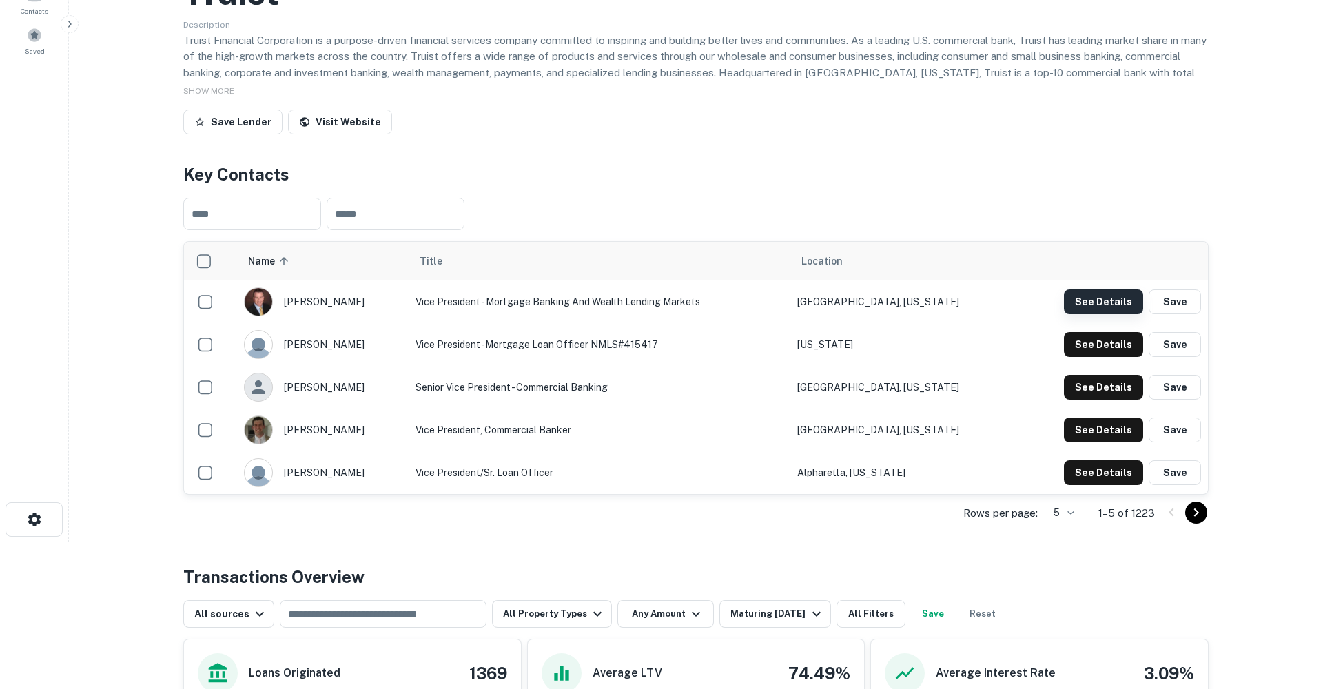
click at [1083, 301] on button "See Details" at bounding box center [1103, 302] width 79 height 25
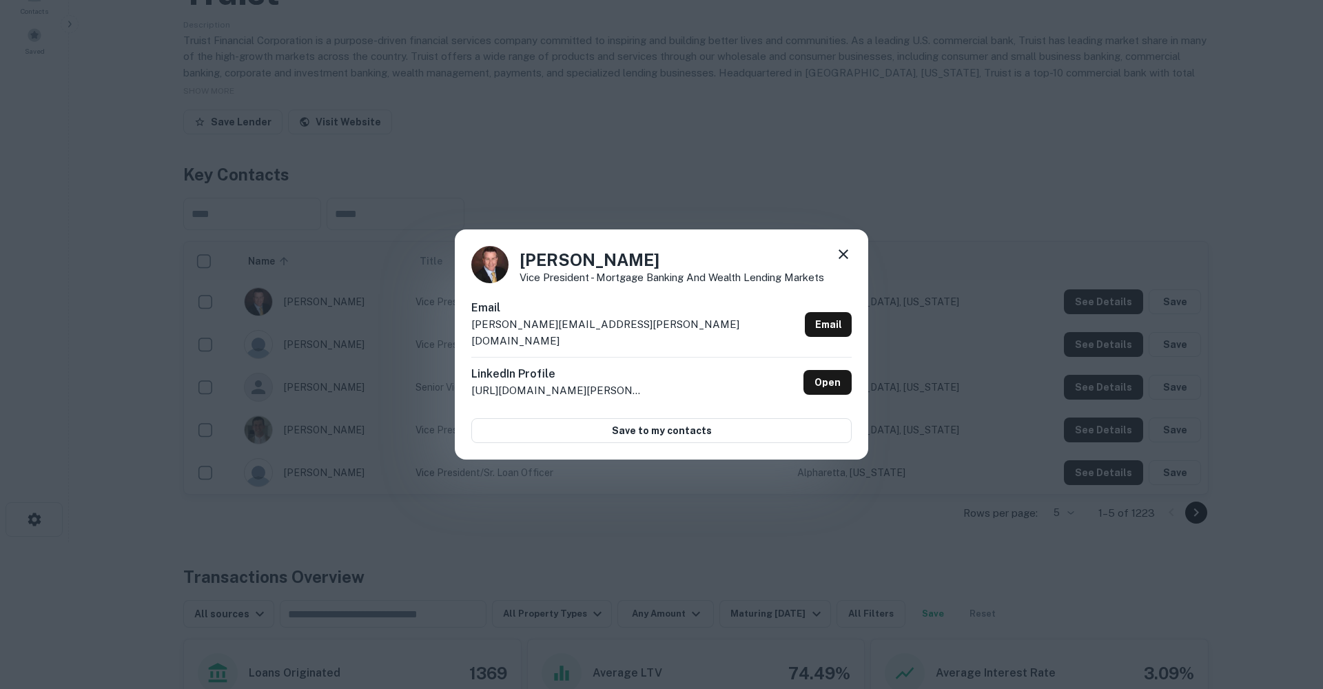
click at [842, 259] on icon at bounding box center [844, 255] width 10 height 10
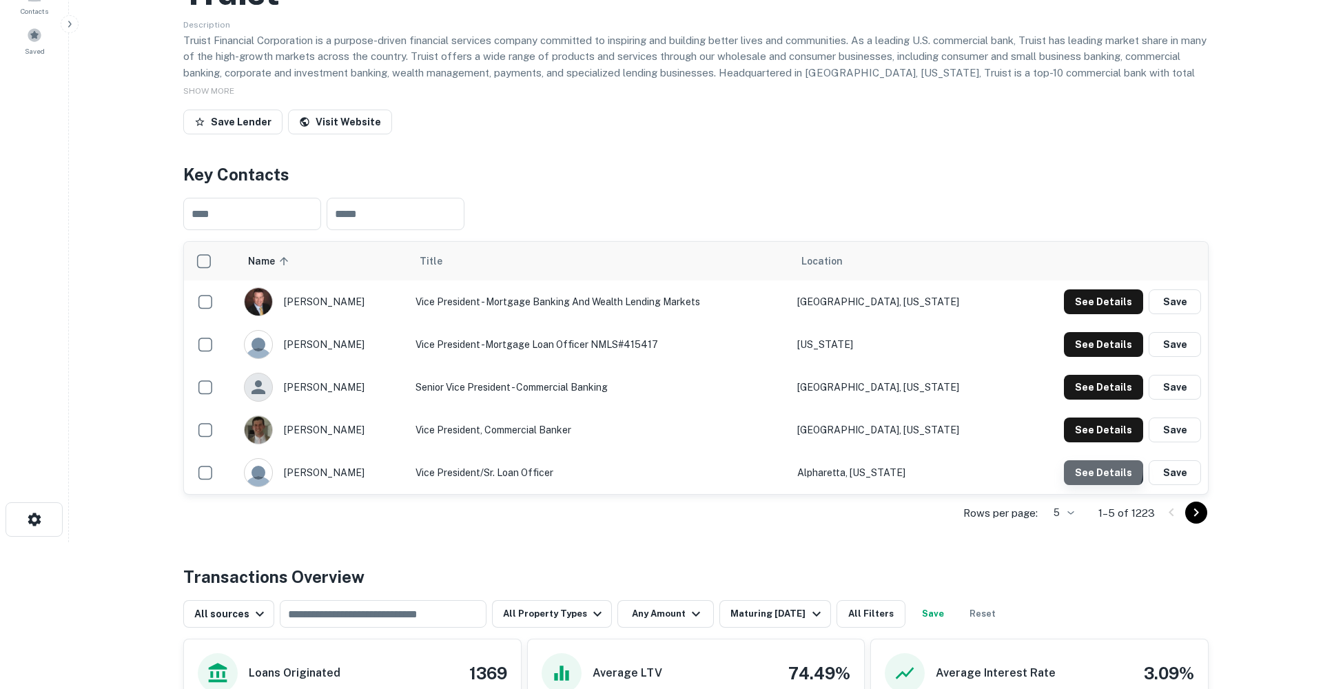
click at [1100, 469] on button "See Details" at bounding box center [1103, 472] width 79 height 25
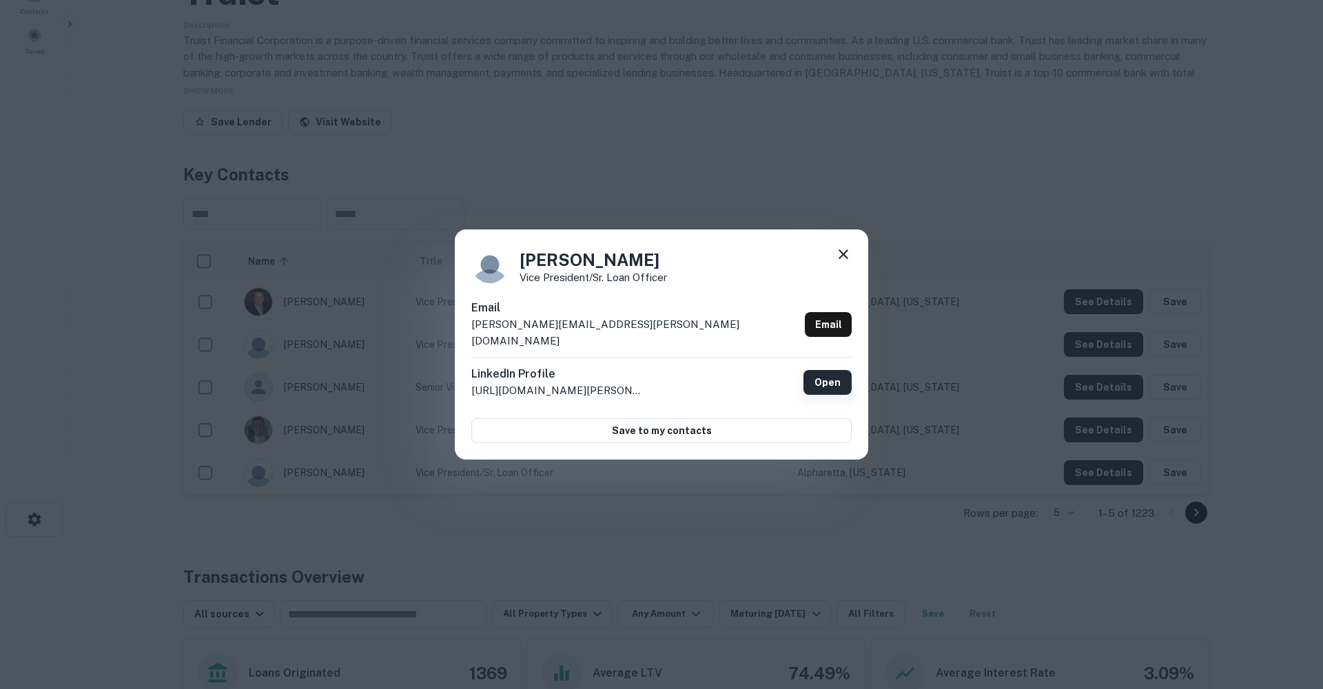
click at [839, 376] on link "Open" at bounding box center [828, 382] width 48 height 25
click at [834, 262] on div "Alan Deveau Vice President/Sr. Loan Officer" at bounding box center [661, 264] width 381 height 37
click at [849, 262] on icon at bounding box center [843, 254] width 17 height 17
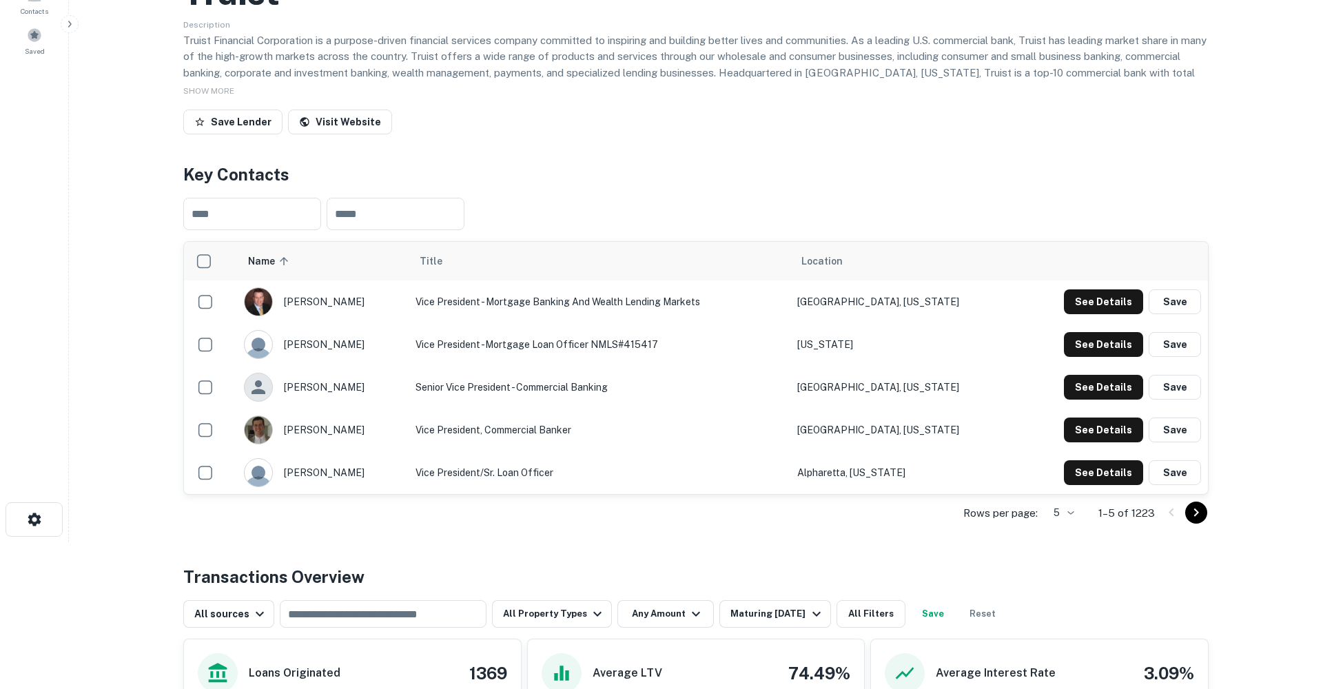
click at [1164, 295] on button "Save" at bounding box center [1175, 302] width 52 height 25
click at [238, 120] on button "Save Lender" at bounding box center [232, 122] width 99 height 25
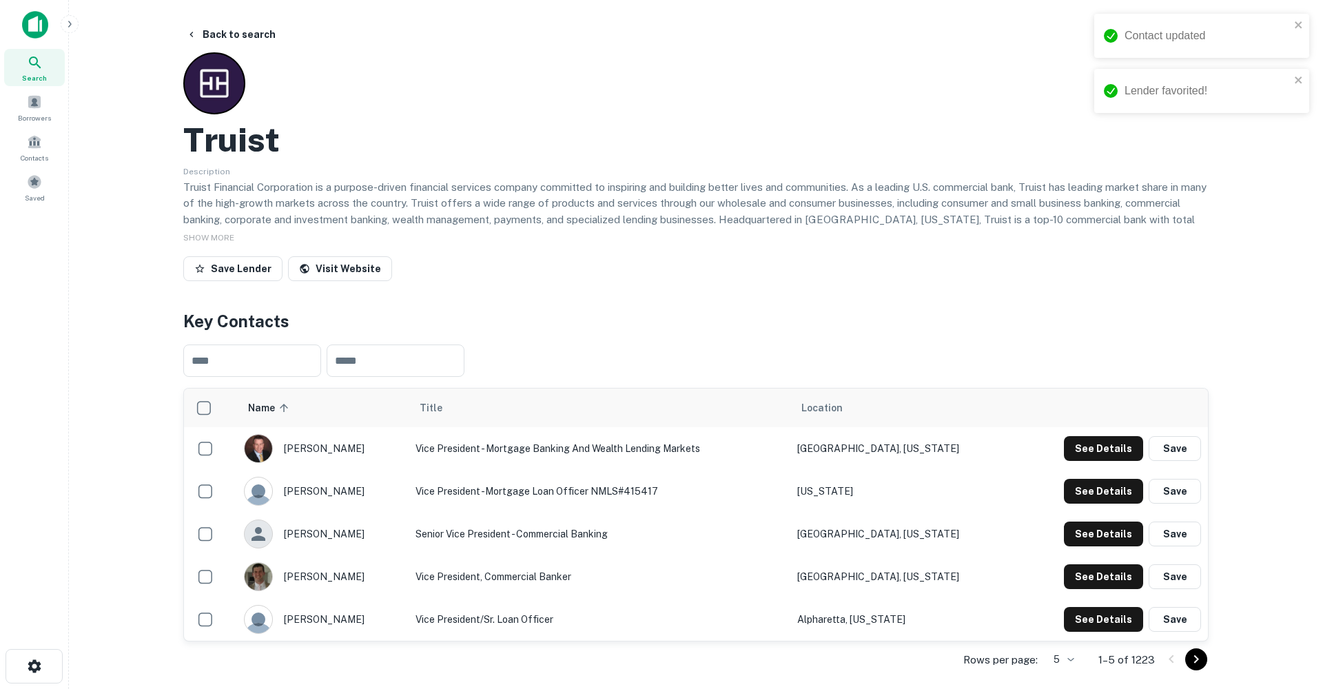
scroll to position [0, 0]
click at [215, 26] on button "Back to search" at bounding box center [231, 34] width 101 height 25
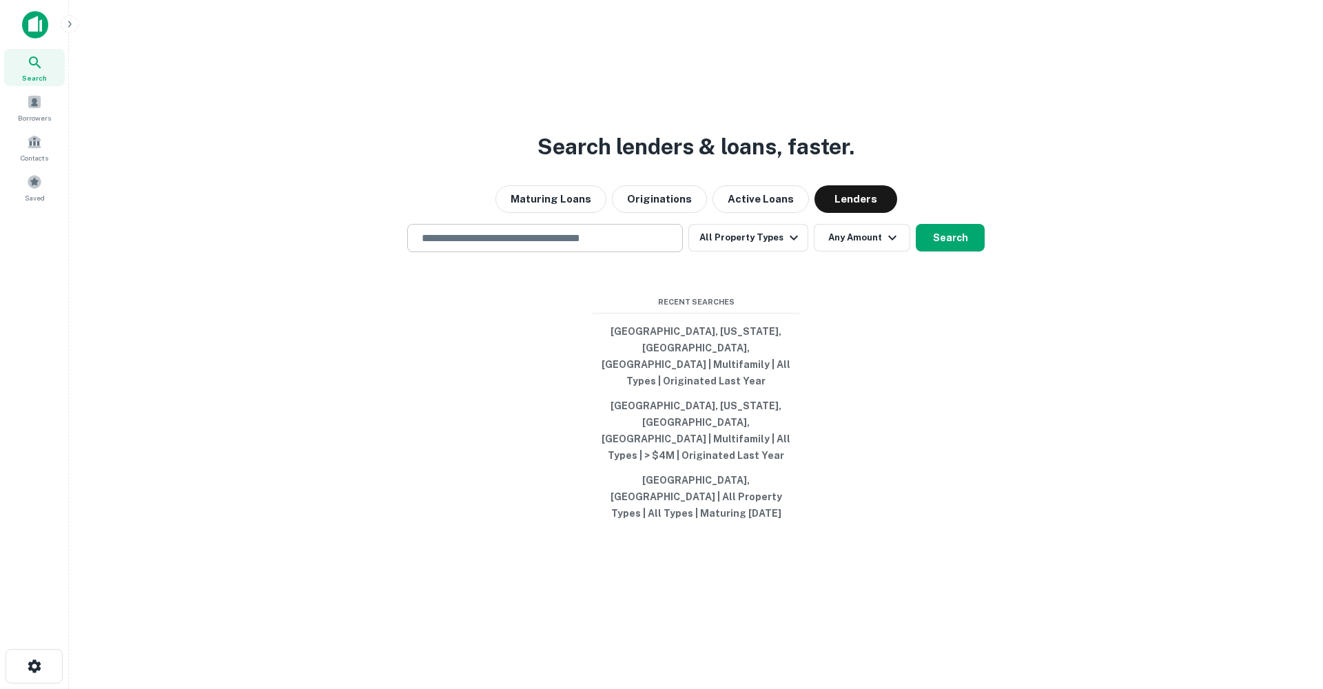
click at [460, 246] on input "text" at bounding box center [545, 238] width 263 height 16
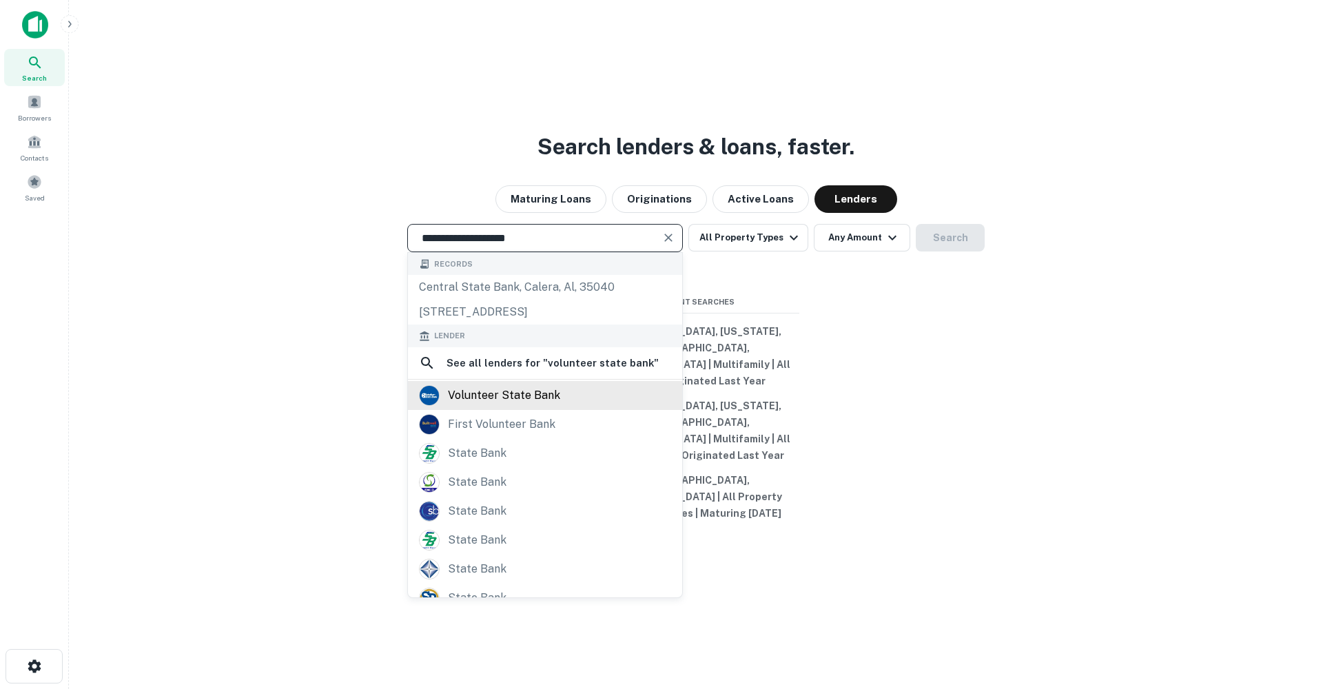
type input "**********"
click at [494, 406] on div "volunteer state bank" at bounding box center [504, 395] width 112 height 21
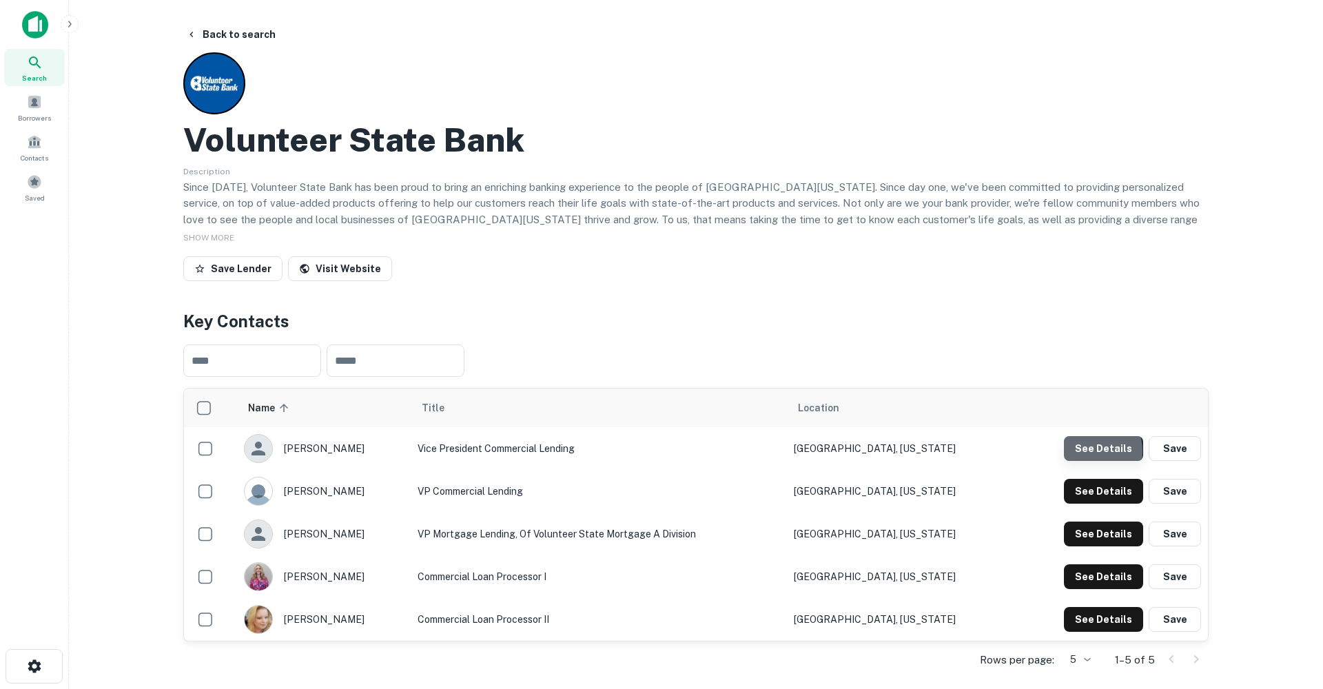
click at [1088, 452] on button "See Details" at bounding box center [1103, 448] width 79 height 25
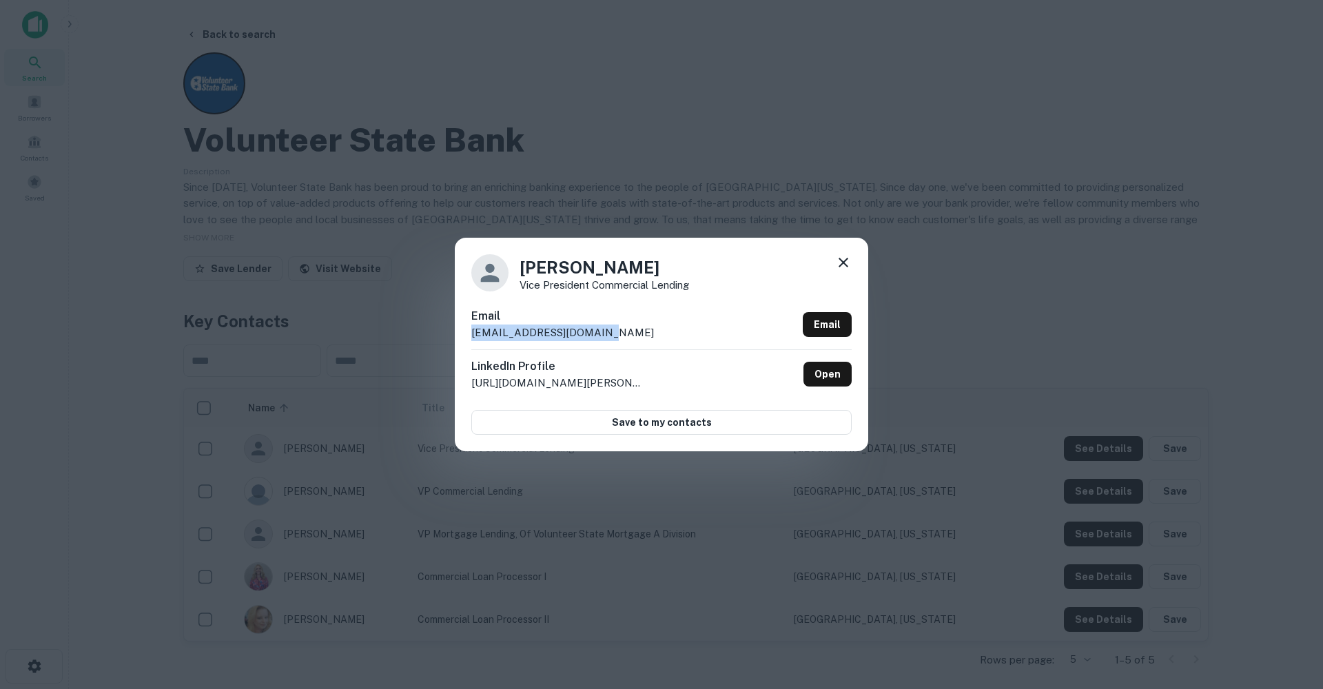
drag, startPoint x: 594, startPoint y: 334, endPoint x: 455, endPoint y: 330, distance: 139.3
click at [457, 330] on div "Amanda Dixon Vice President Commercial Lending Email adixon@volstatebank.com Em…" at bounding box center [662, 345] width 414 height 214
copy p "adixon@volstatebank.com"
click at [840, 266] on icon at bounding box center [844, 263] width 10 height 10
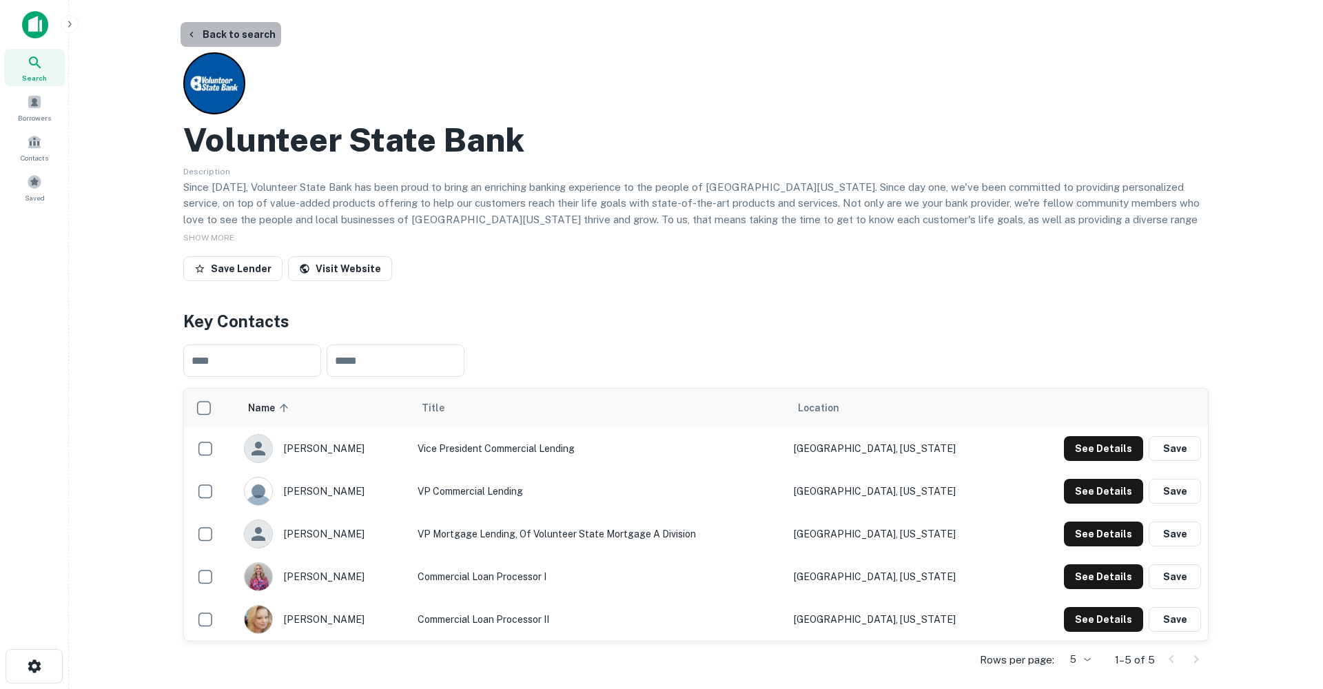
click at [248, 34] on button "Back to search" at bounding box center [231, 34] width 101 height 25
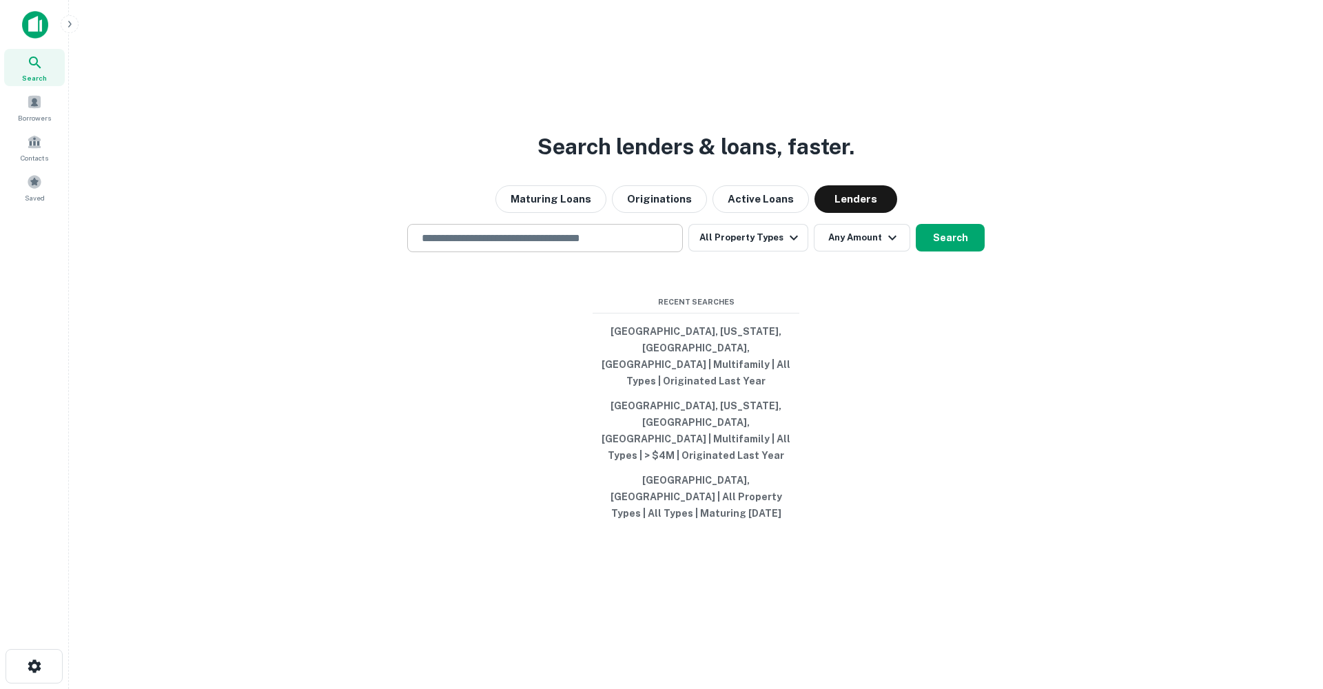
click at [603, 246] on input "text" at bounding box center [545, 238] width 263 height 16
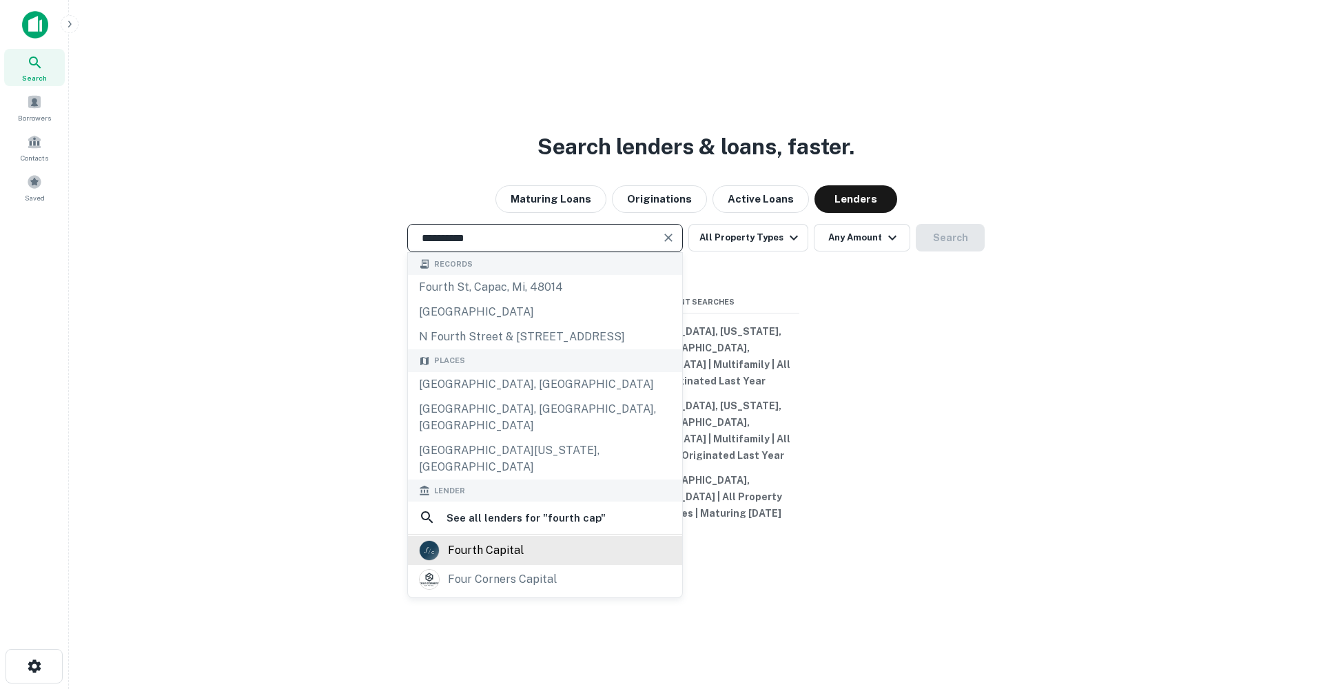
type input "**********"
click at [521, 553] on div "fourth capital" at bounding box center [486, 550] width 76 height 21
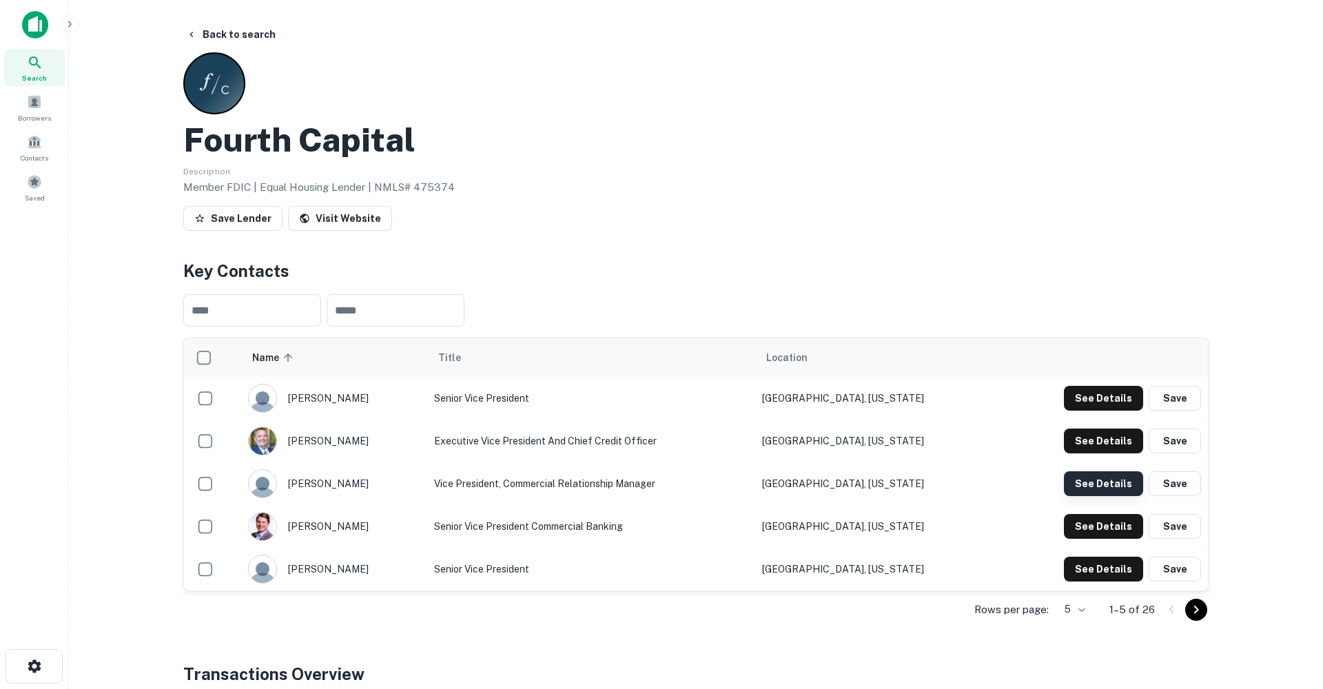
click at [1099, 491] on button "See Details" at bounding box center [1103, 483] width 79 height 25
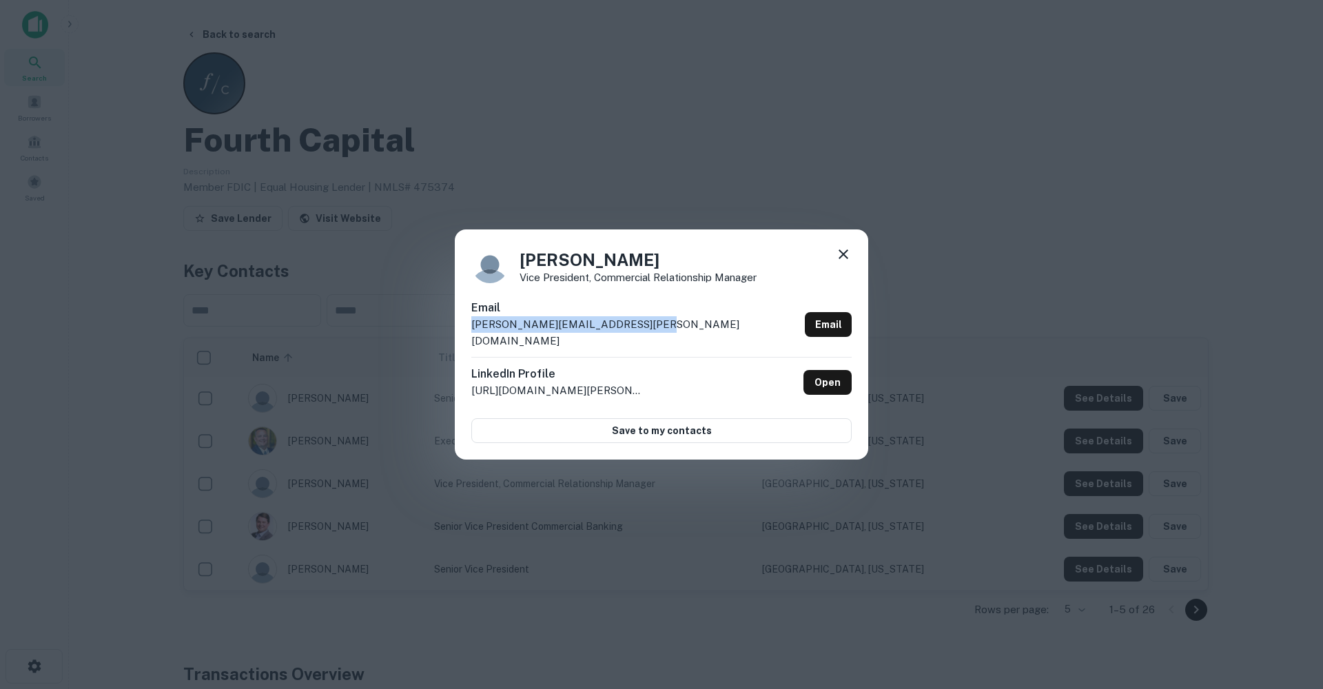
drag, startPoint x: 635, startPoint y: 334, endPoint x: 466, endPoint y: 333, distance: 168.9
click at [466, 333] on div "Lucas Harrison Vice President, Commercial Relationship Manager Email lucas.harr…" at bounding box center [662, 345] width 414 height 230
copy p "lucas.harrison@fourthcapital.com"
click at [860, 261] on div "Lucas Harrison Vice President, Commercial Relationship Manager Email lucas.harr…" at bounding box center [662, 345] width 414 height 230
click at [849, 263] on icon at bounding box center [843, 254] width 17 height 17
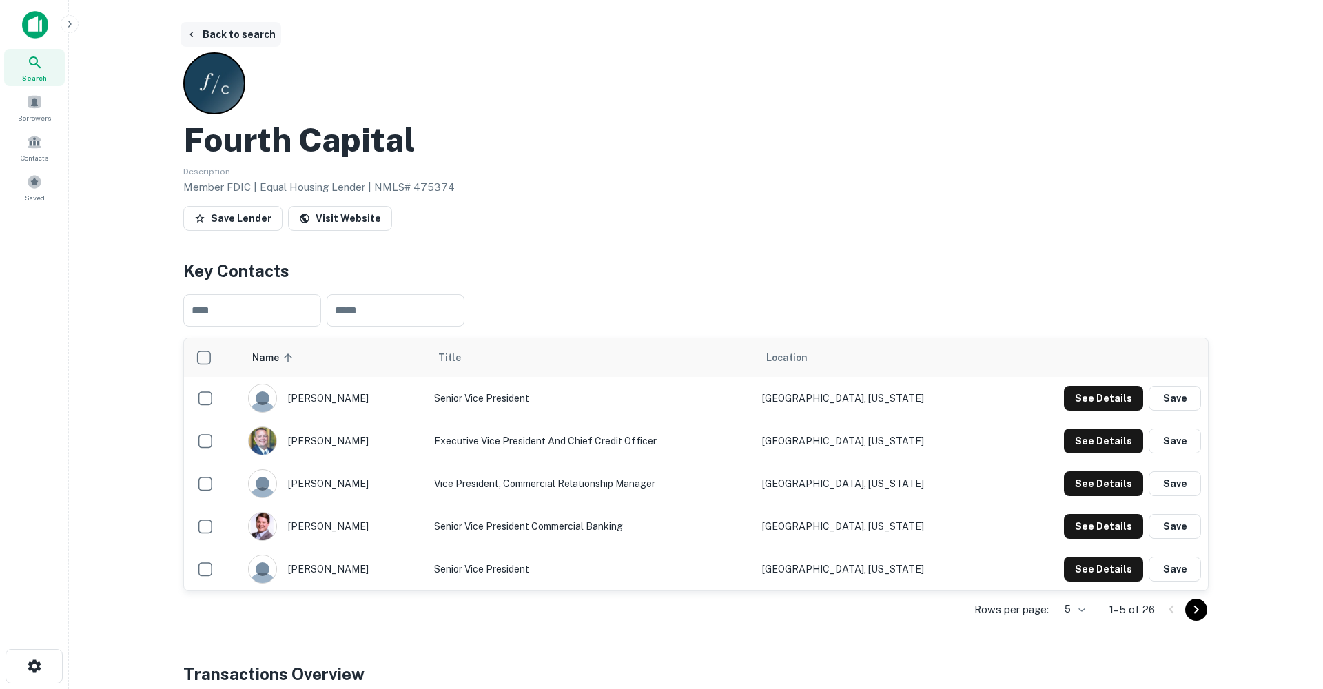
click at [202, 28] on button "Back to search" at bounding box center [231, 34] width 101 height 25
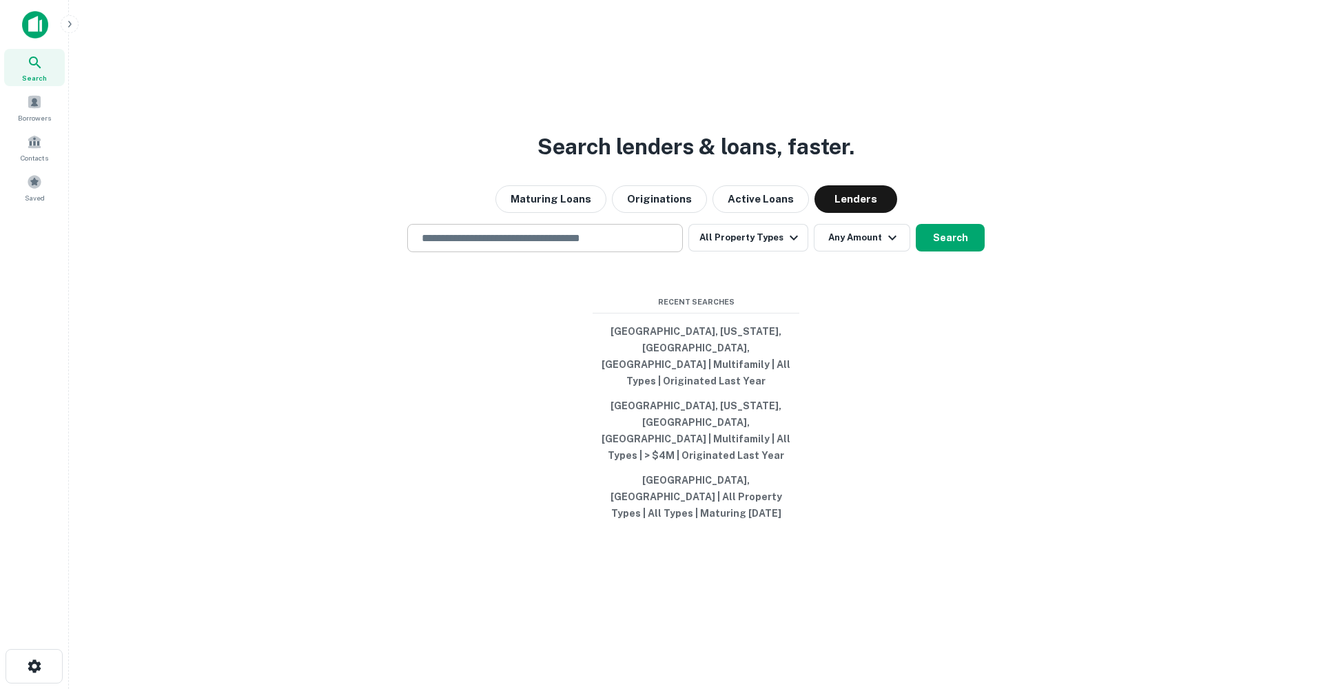
click at [499, 252] on div "​" at bounding box center [545, 238] width 276 height 28
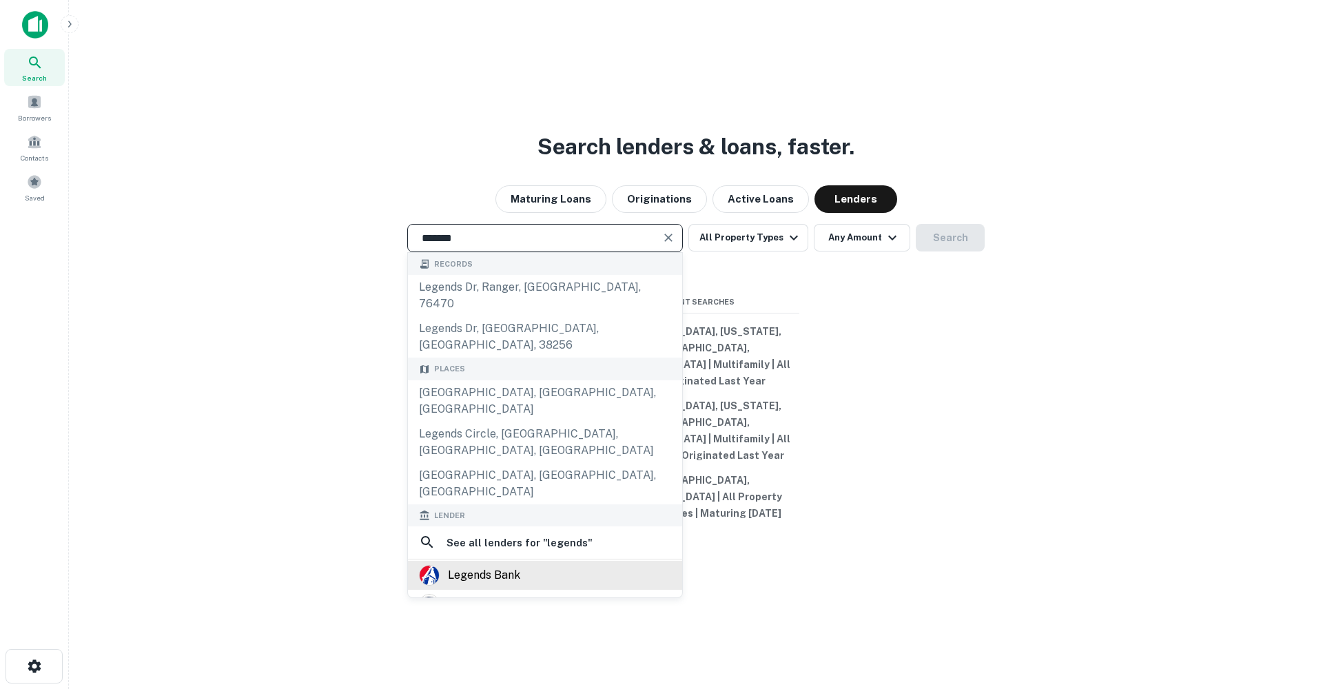
type input "*******"
click at [536, 565] on div "legends bank" at bounding box center [545, 575] width 252 height 21
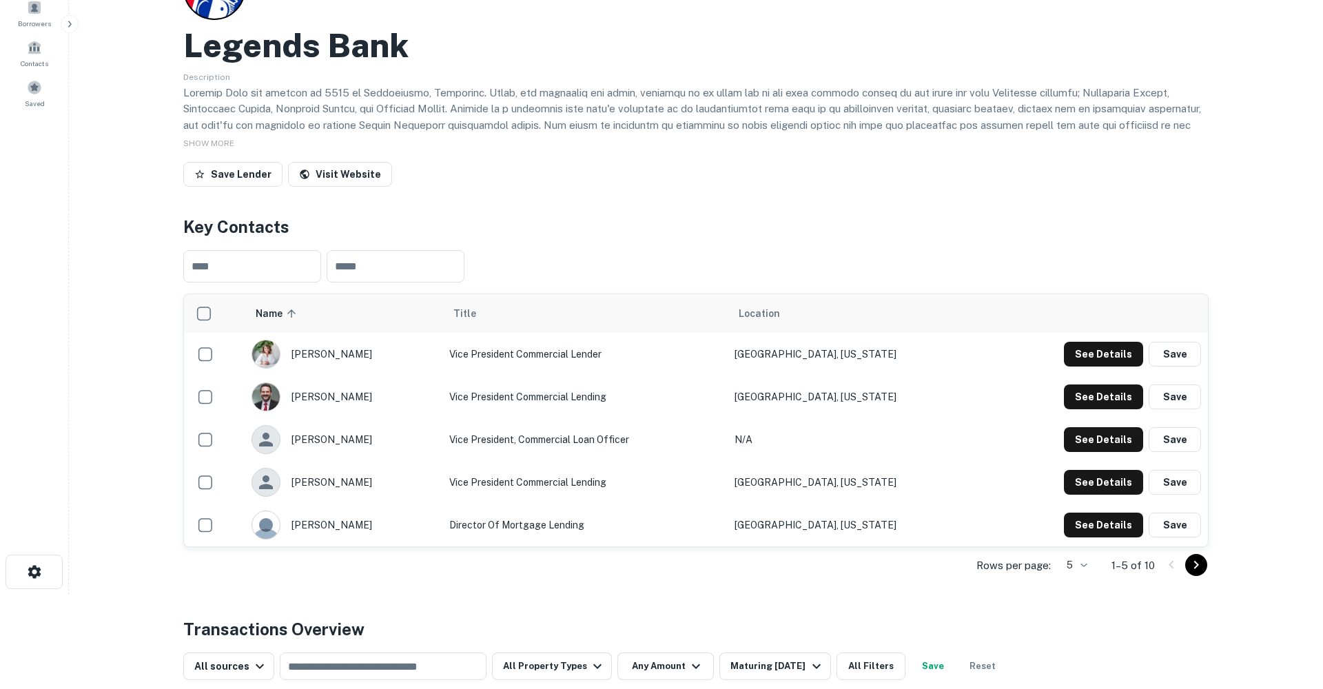
scroll to position [99, 0]
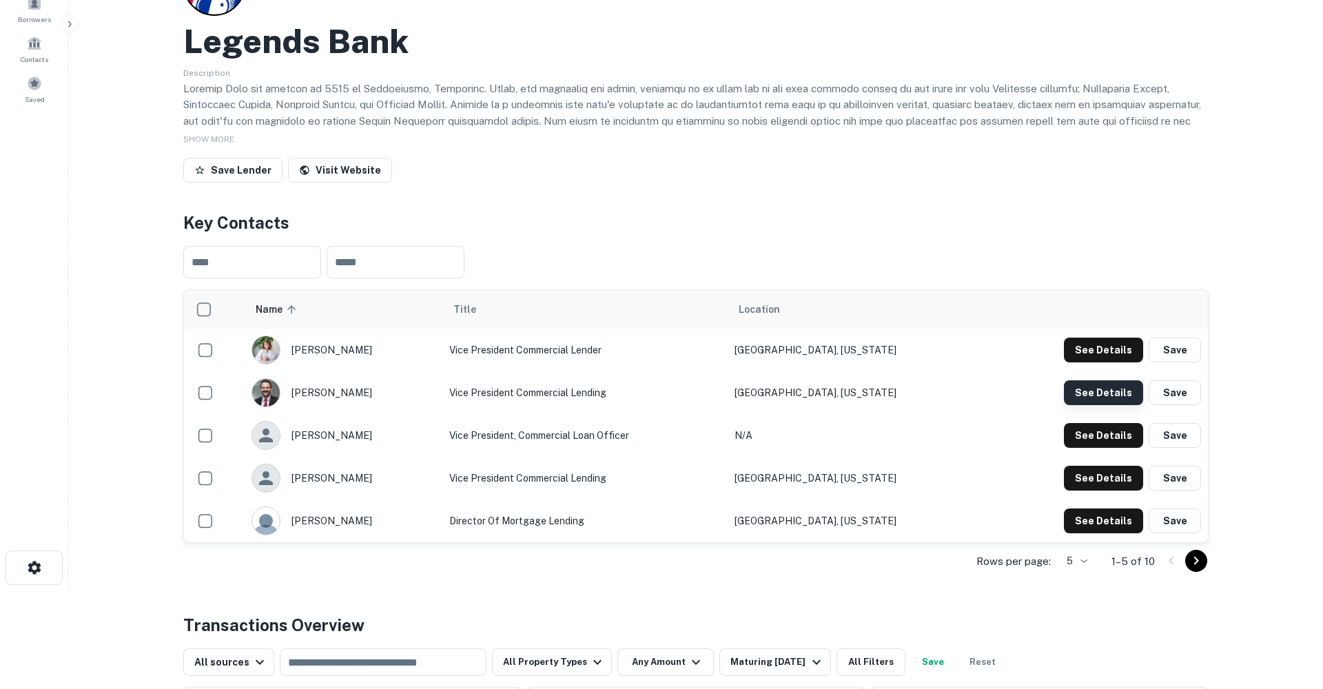
click at [1093, 394] on button "See Details" at bounding box center [1103, 393] width 79 height 25
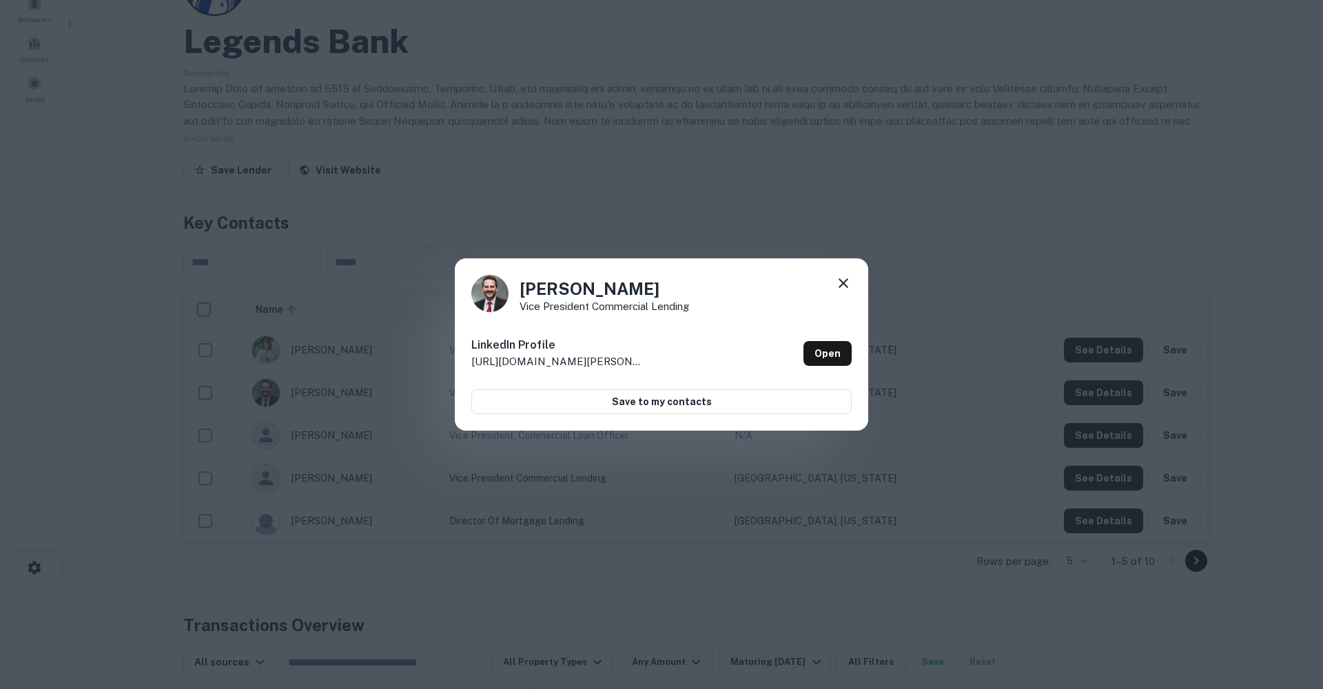
click at [846, 285] on icon at bounding box center [843, 283] width 17 height 17
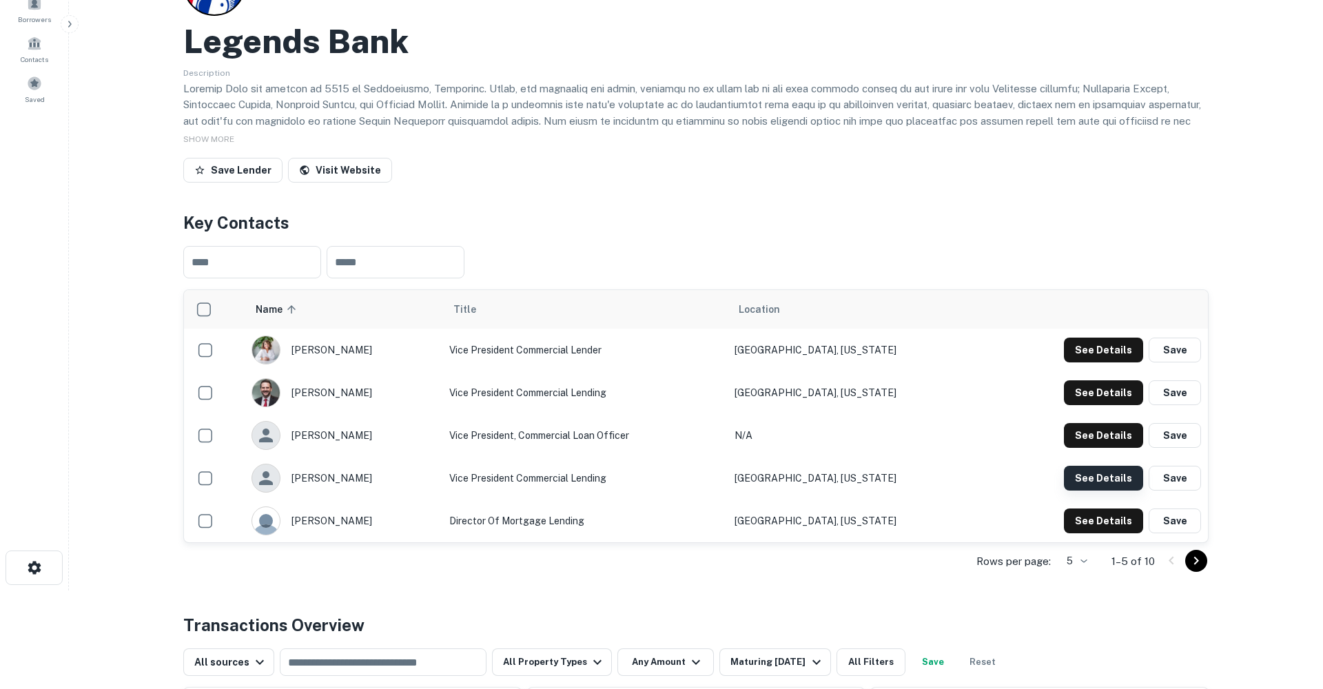
click at [1087, 471] on button "See Details" at bounding box center [1103, 478] width 79 height 25
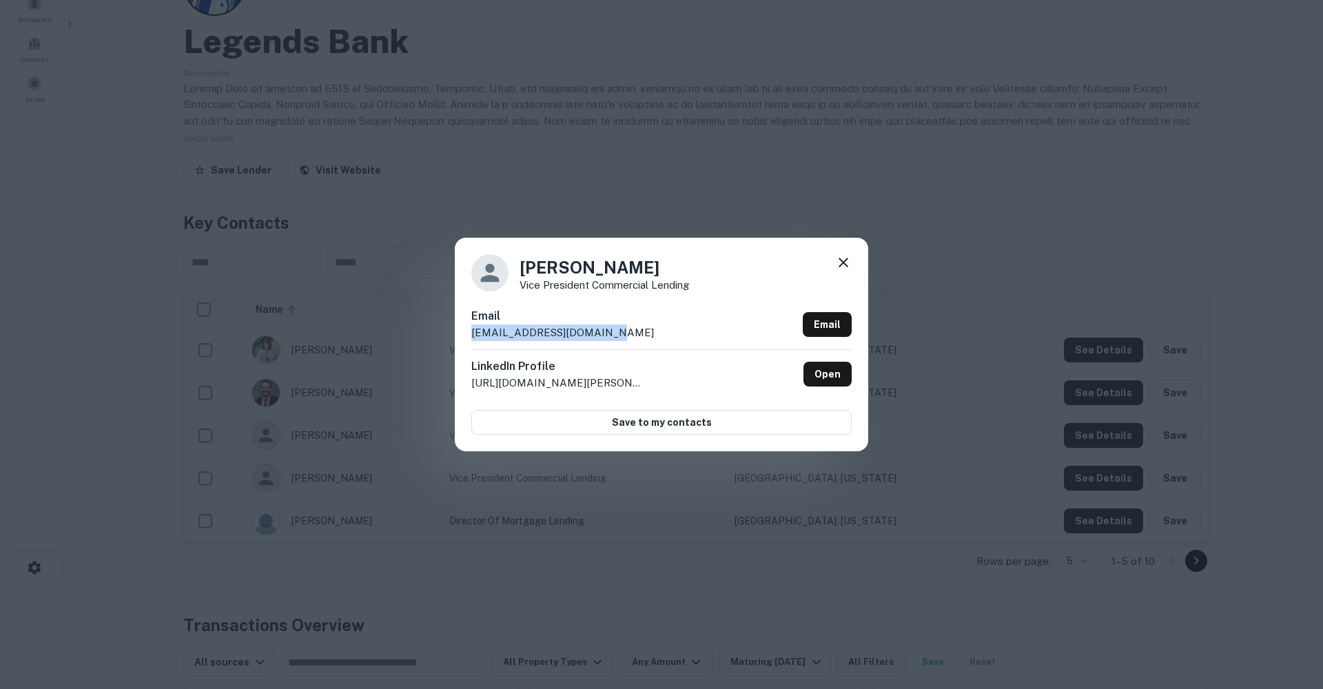
drag, startPoint x: 612, startPoint y: 329, endPoint x: 453, endPoint y: 333, distance: 159.3
click at [453, 333] on div "Cynthia Kennedy Vice President Commercial Lending Email ckennedy@legendsbank.co…" at bounding box center [661, 344] width 1323 height 689
copy p "ckennedy@legendsbank.com"
click at [844, 263] on icon at bounding box center [844, 263] width 10 height 10
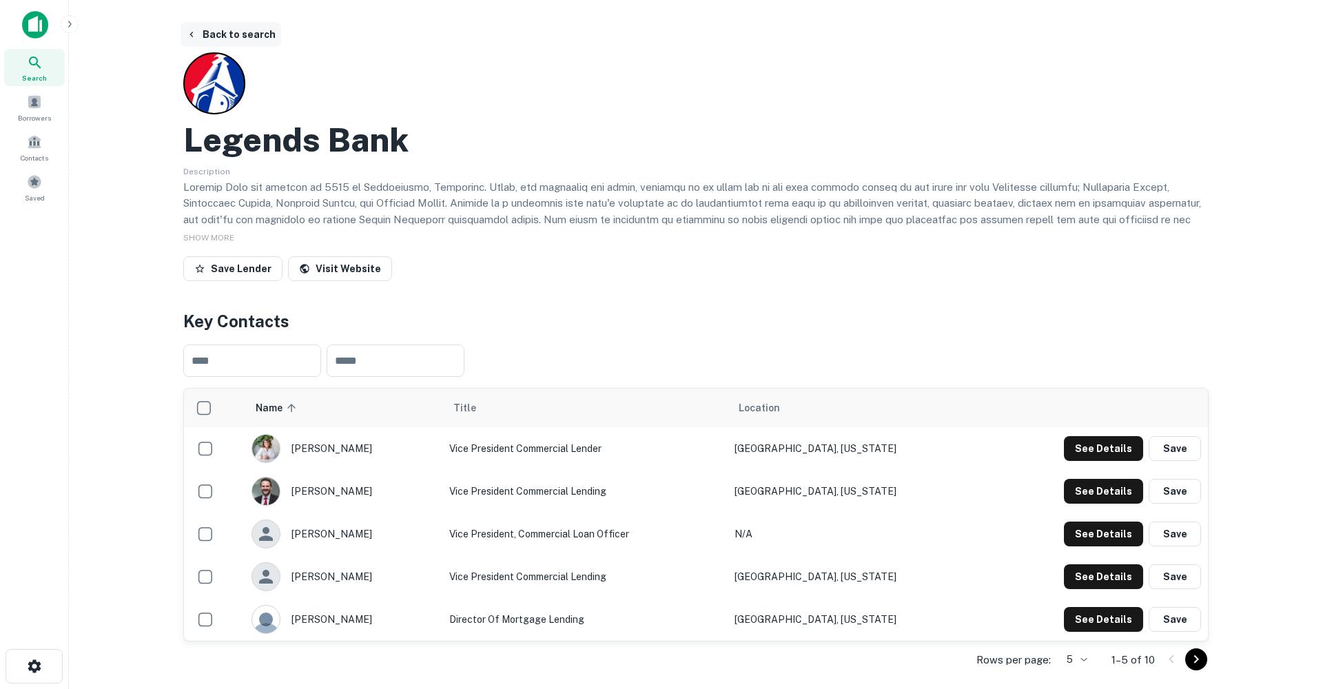
scroll to position [0, 0]
click at [223, 34] on button "Back to search" at bounding box center [231, 34] width 101 height 25
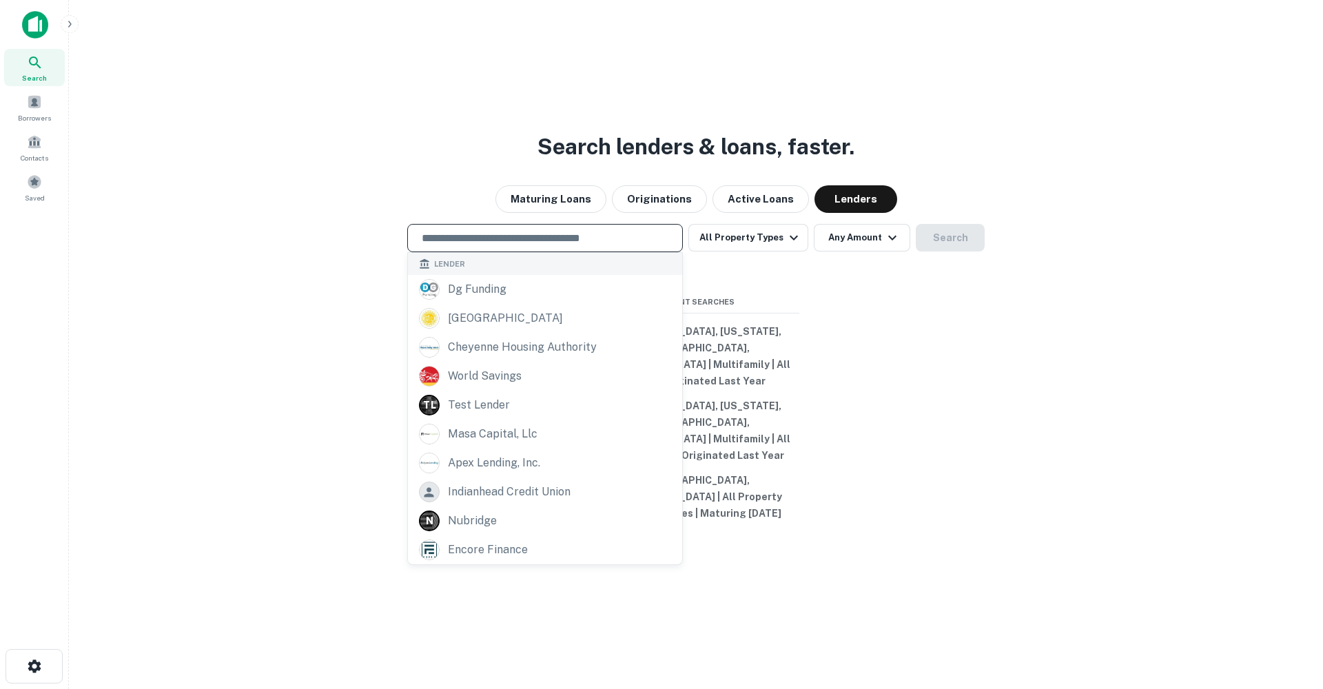
click at [469, 246] on input "text" at bounding box center [545, 238] width 263 height 16
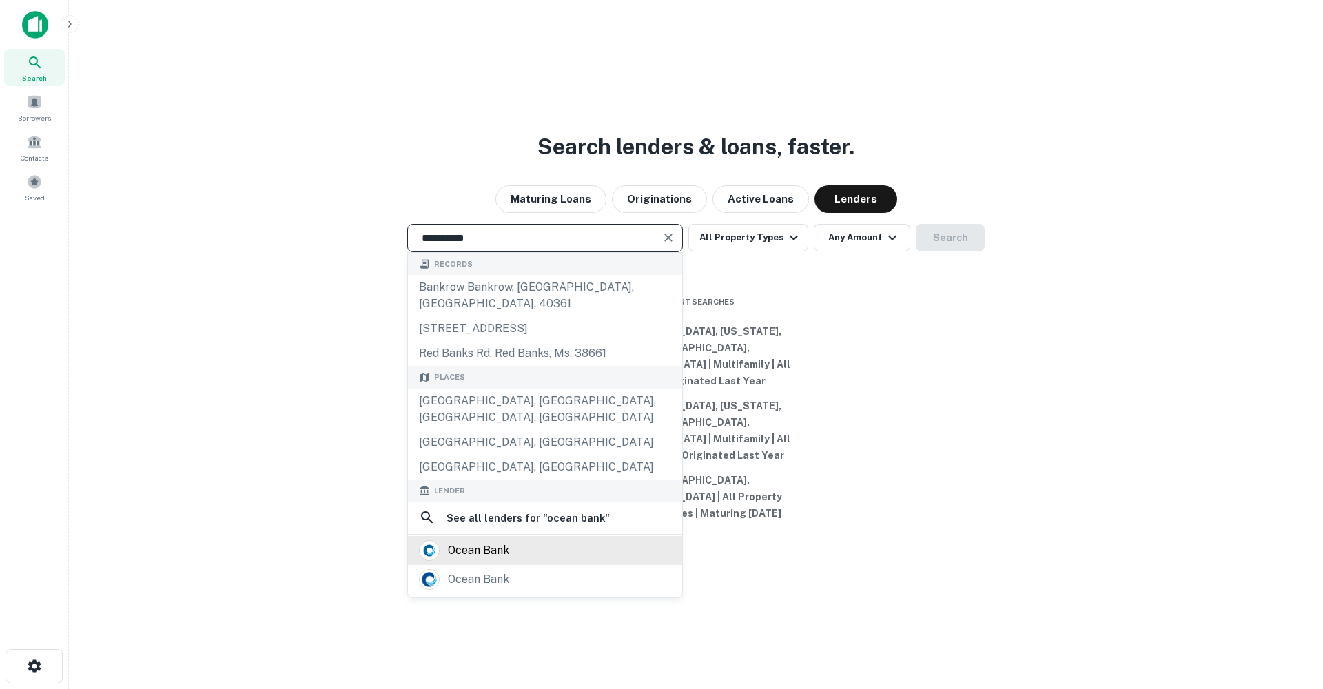
type input "**********"
click at [536, 560] on div "ocean bank" at bounding box center [545, 550] width 252 height 21
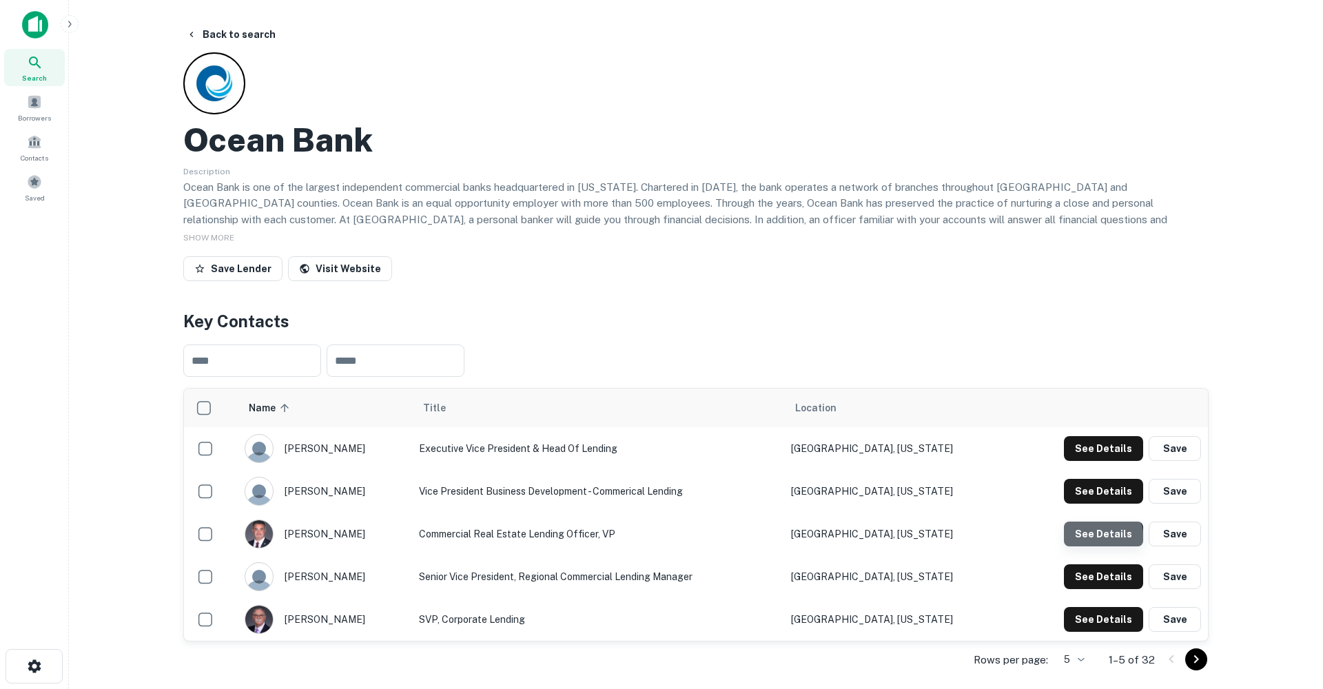
click at [1092, 540] on button "See Details" at bounding box center [1103, 534] width 79 height 25
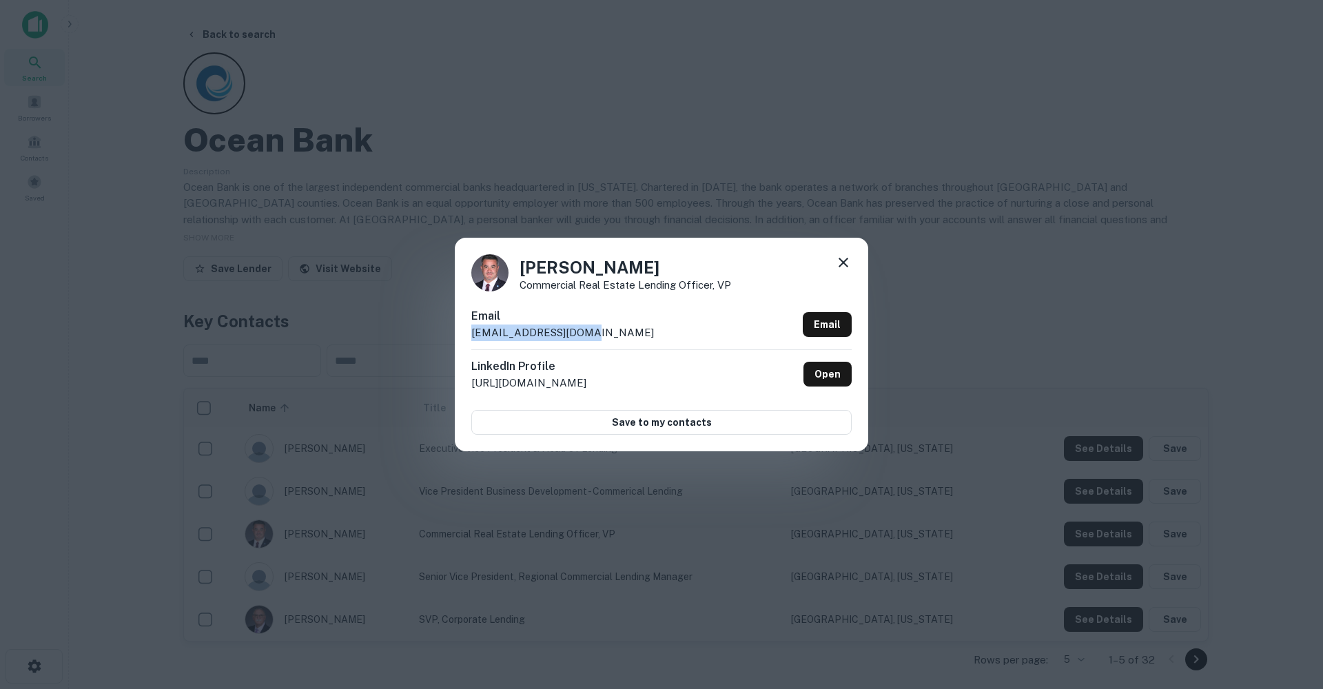
drag, startPoint x: 584, startPoint y: 330, endPoint x: 462, endPoint y: 332, distance: 122.0
click at [463, 332] on div "Jancarlos Llach Commercial Real Estate Lending Officer, VP Email jllach@oceanba…" at bounding box center [662, 345] width 414 height 214
copy p "jllach@oceanbank.com"
drag, startPoint x: 859, startPoint y: 259, endPoint x: 850, endPoint y: 262, distance: 9.4
click at [858, 259] on div "Jancarlos Llach Commercial Real Estate Lending Officer, VP Email jllach@oceanba…" at bounding box center [662, 345] width 414 height 214
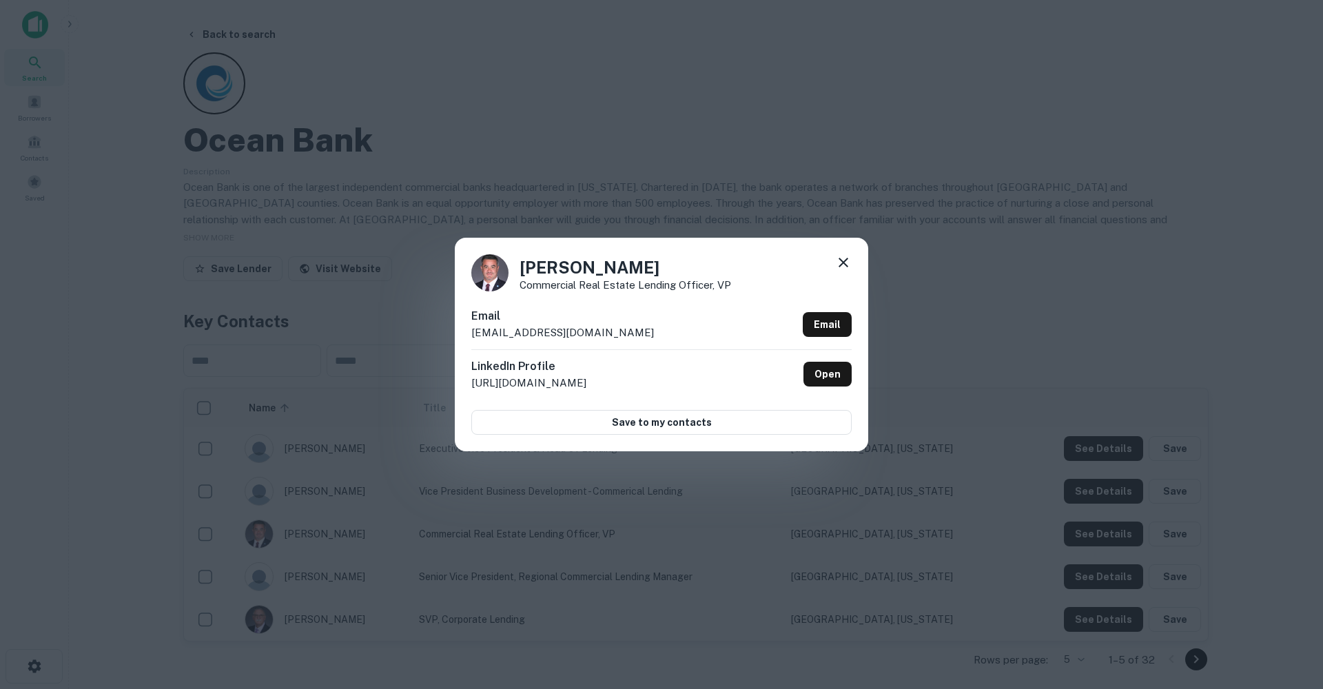
click at [844, 263] on icon at bounding box center [844, 263] width 10 height 10
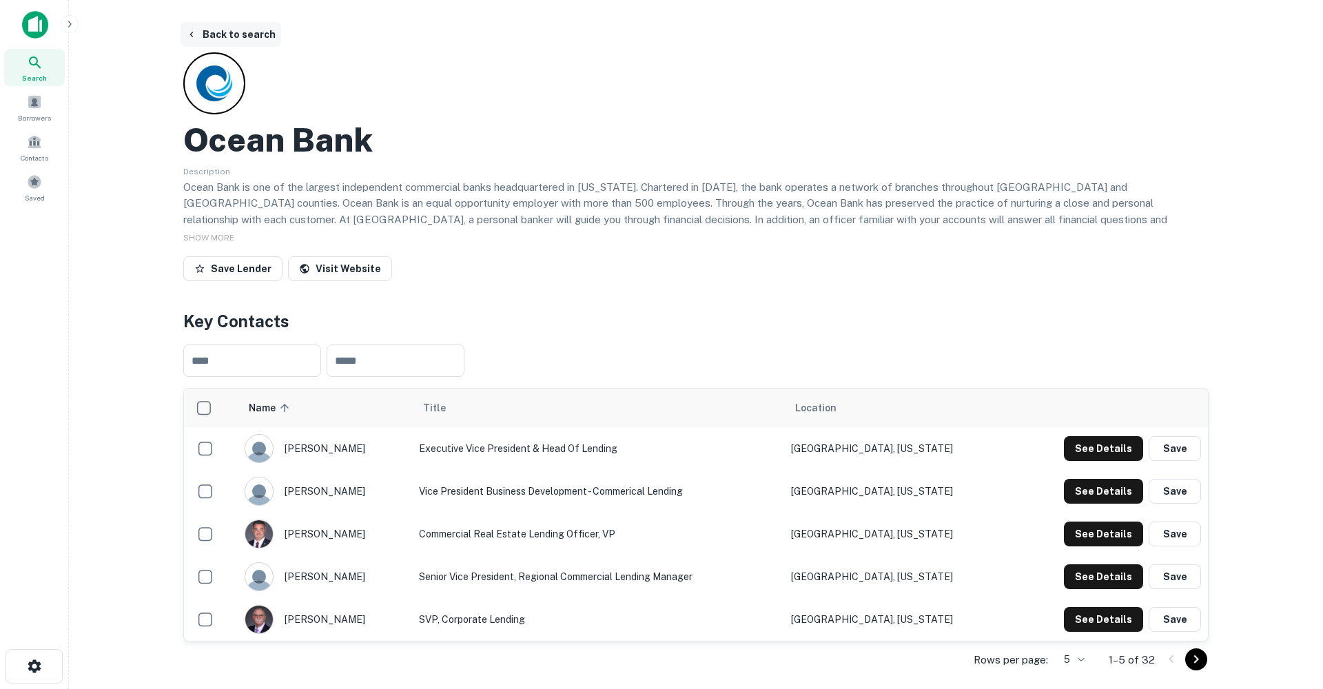
click at [205, 33] on button "Back to search" at bounding box center [231, 34] width 101 height 25
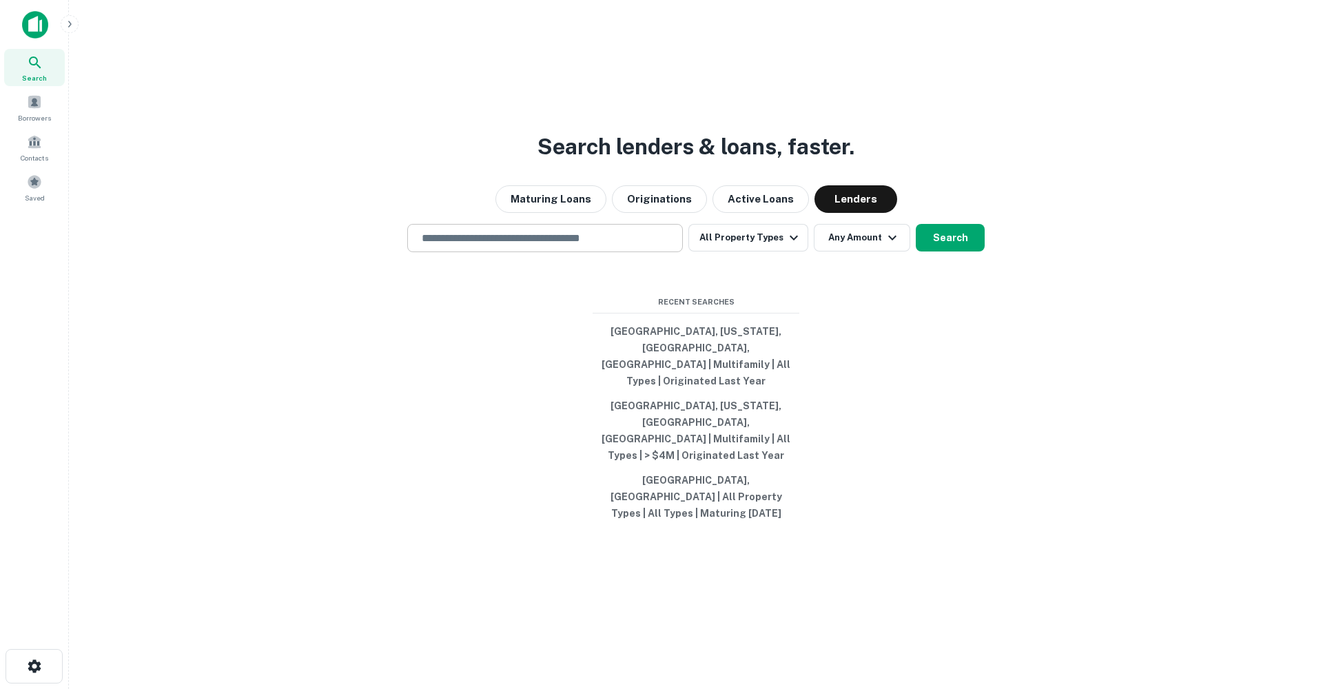
click at [491, 246] on input "text" at bounding box center [545, 238] width 263 height 16
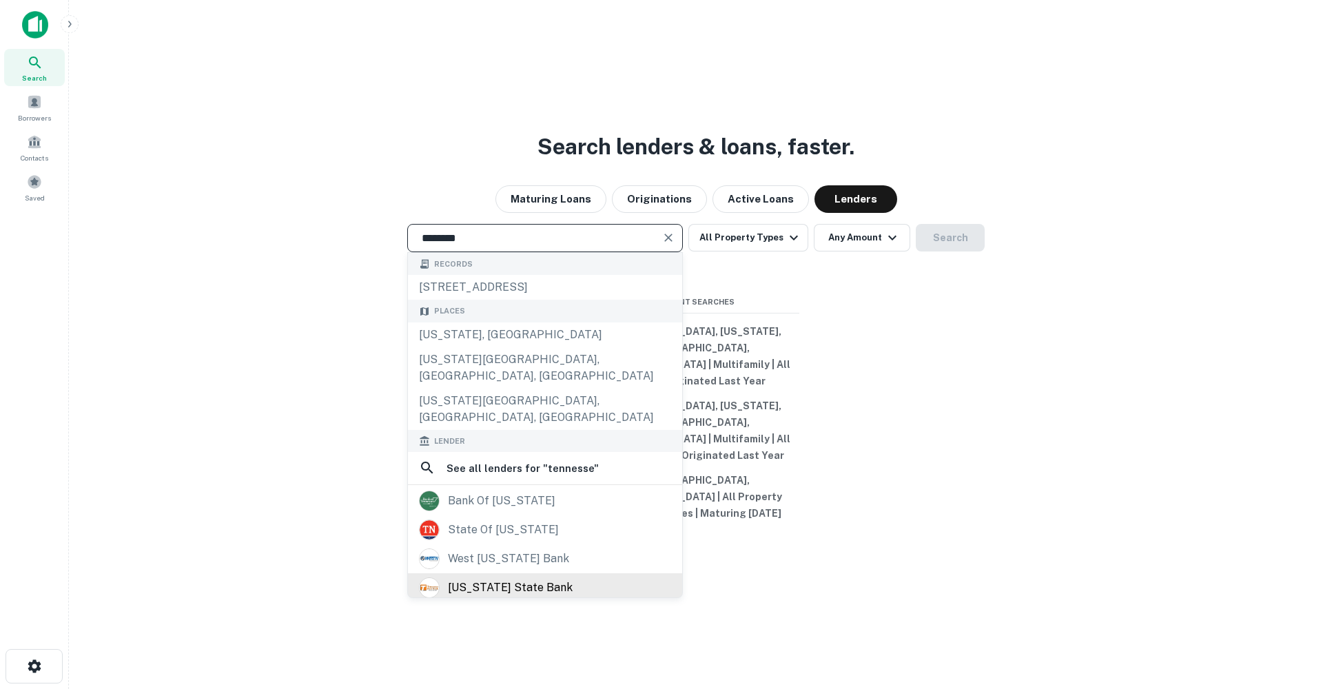
type input "********"
click at [523, 578] on div "tennessee state bank" at bounding box center [510, 588] width 125 height 21
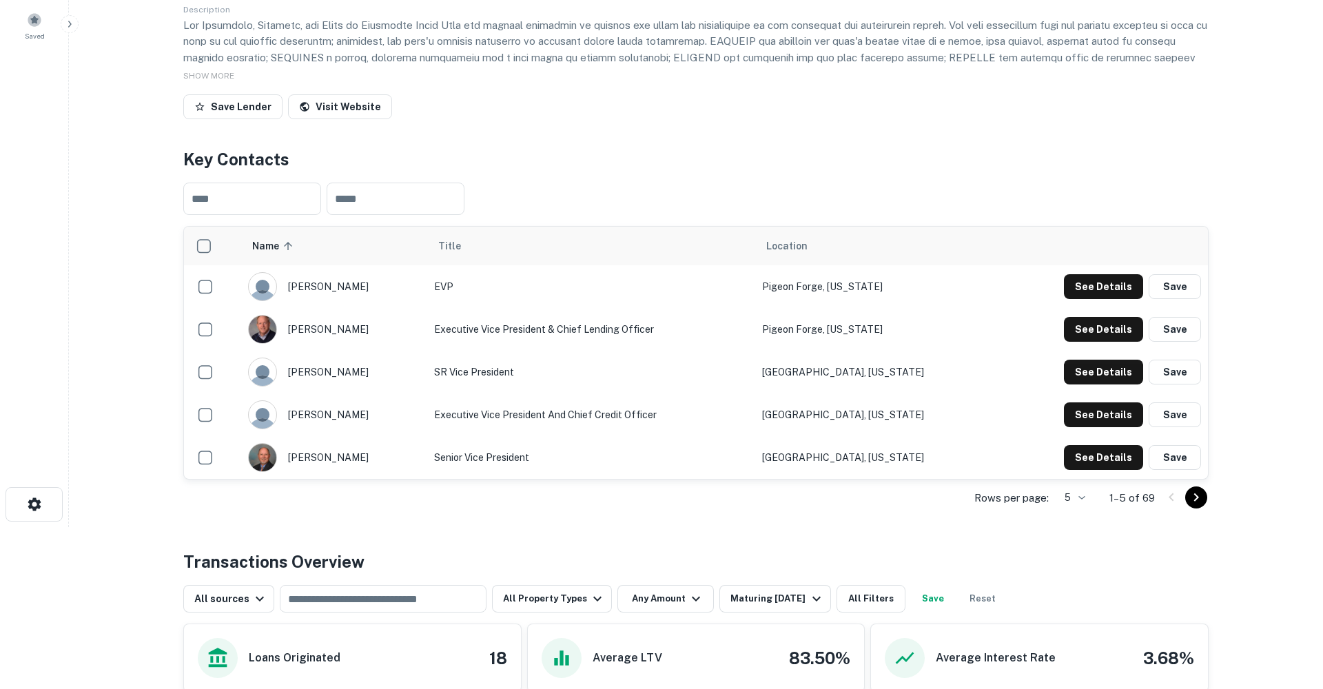
scroll to position [162, 0]
click at [1090, 332] on button "See Details" at bounding box center [1103, 329] width 79 height 25
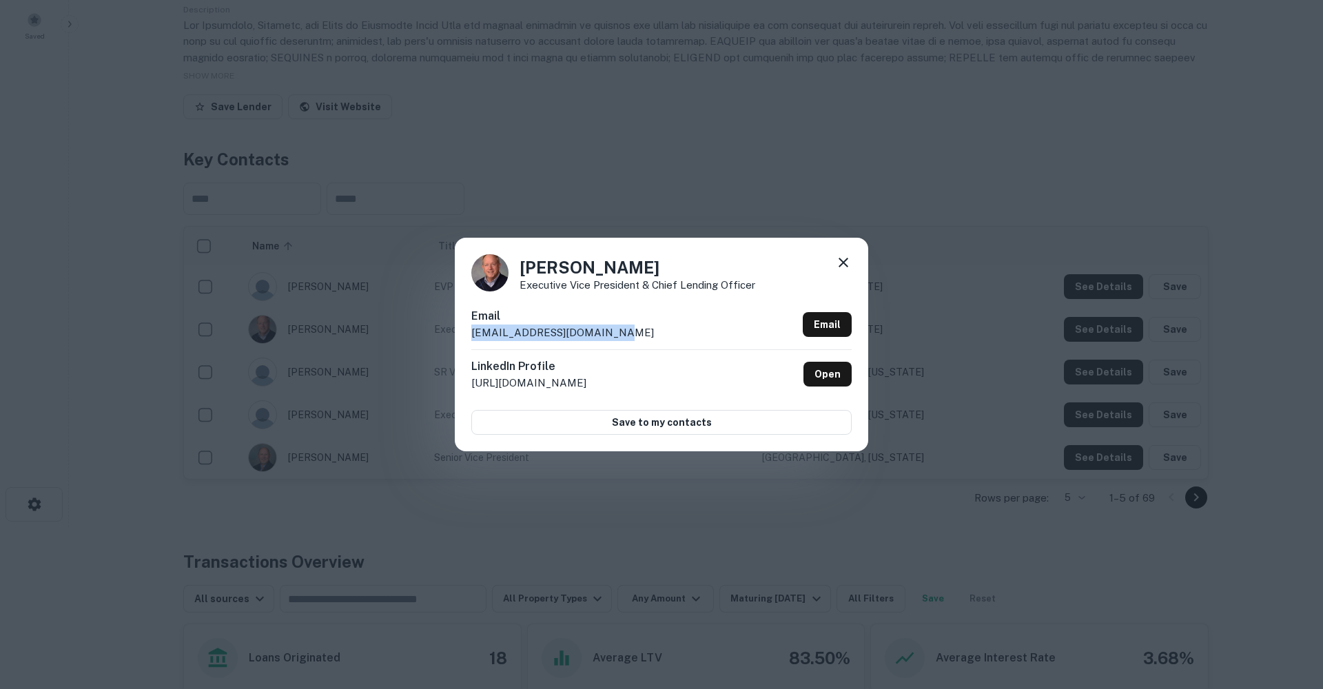
drag, startPoint x: 600, startPoint y: 333, endPoint x: 441, endPoint y: 325, distance: 159.4
click at [444, 325] on div "Ray Sterling Executive Vice President & Chief Lending Officer Email rsterling@t…" at bounding box center [661, 344] width 1323 height 689
drag, startPoint x: 634, startPoint y: 348, endPoint x: 611, endPoint y: 338, distance: 25.6
click at [633, 348] on div "Email rsterling@tnstatebank.com Email" at bounding box center [661, 328] width 381 height 41
drag, startPoint x: 602, startPoint y: 334, endPoint x: 470, endPoint y: 332, distance: 131.7
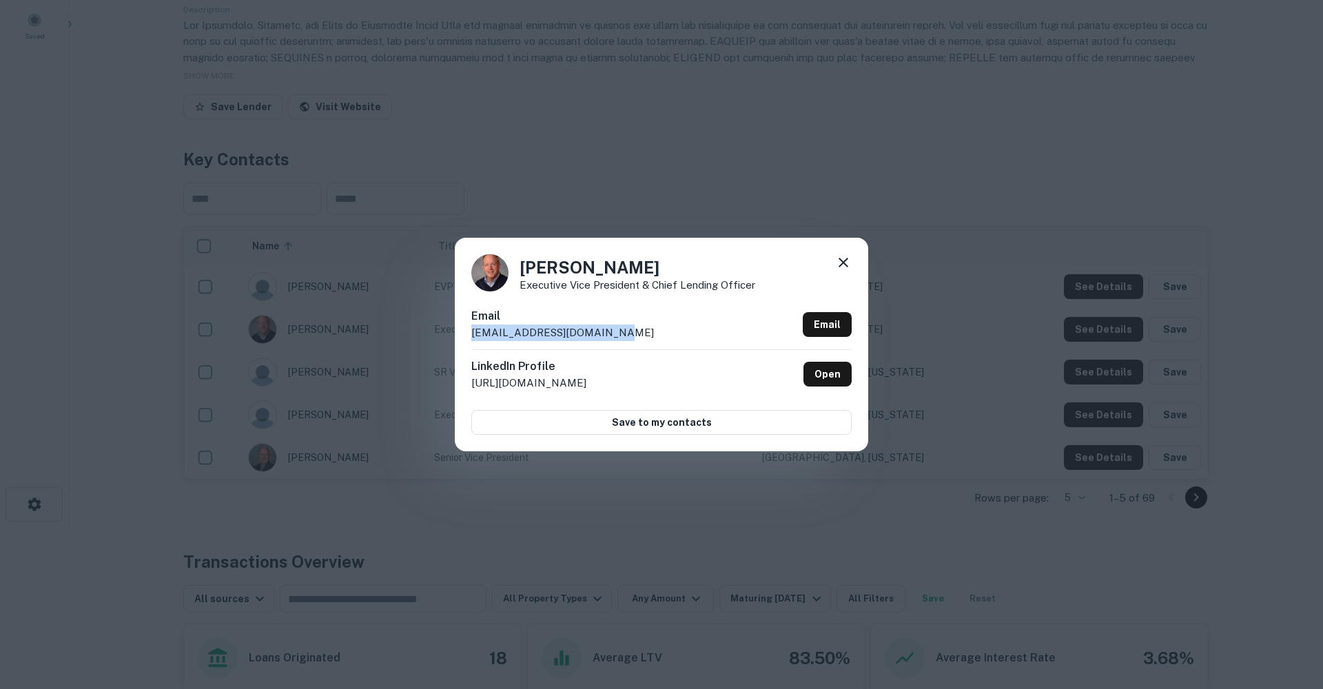
click at [470, 332] on div "Ray Sterling Executive Vice President & Chief Lending Officer Email rsterling@t…" at bounding box center [662, 345] width 414 height 214
copy p "rsterling@tnstatebank.com"
click at [842, 261] on icon at bounding box center [843, 262] width 17 height 17
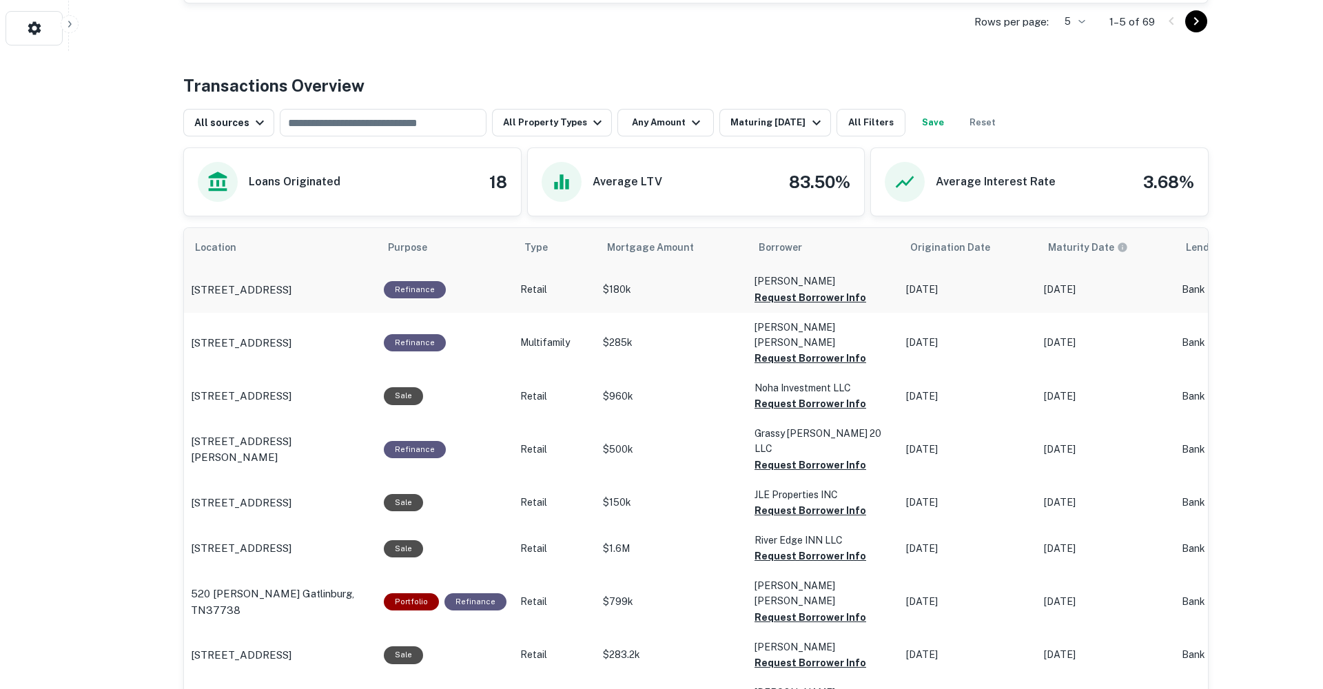
scroll to position [638, 0]
click at [799, 122] on div "Maturing In 1 Year" at bounding box center [778, 123] width 94 height 17
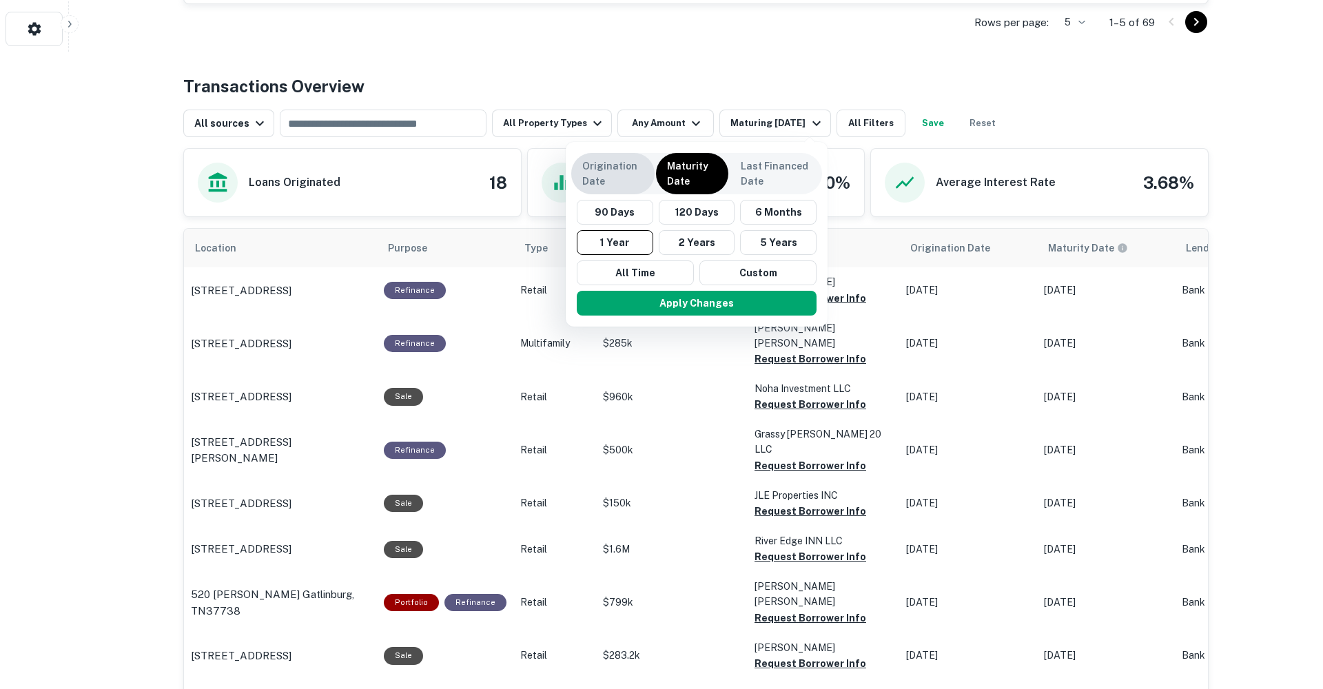
click at [625, 181] on p "Origination Date" at bounding box center [612, 174] width 61 height 30
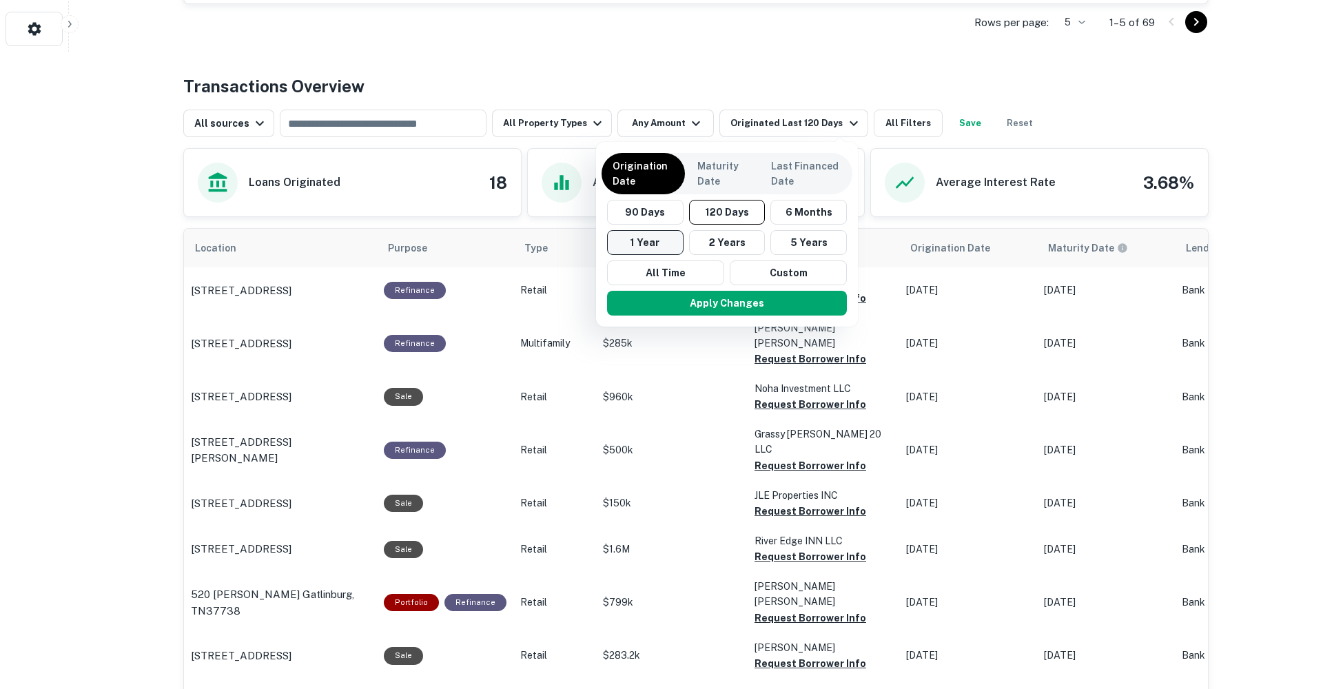
click at [636, 243] on button "1 Year" at bounding box center [645, 242] width 77 height 25
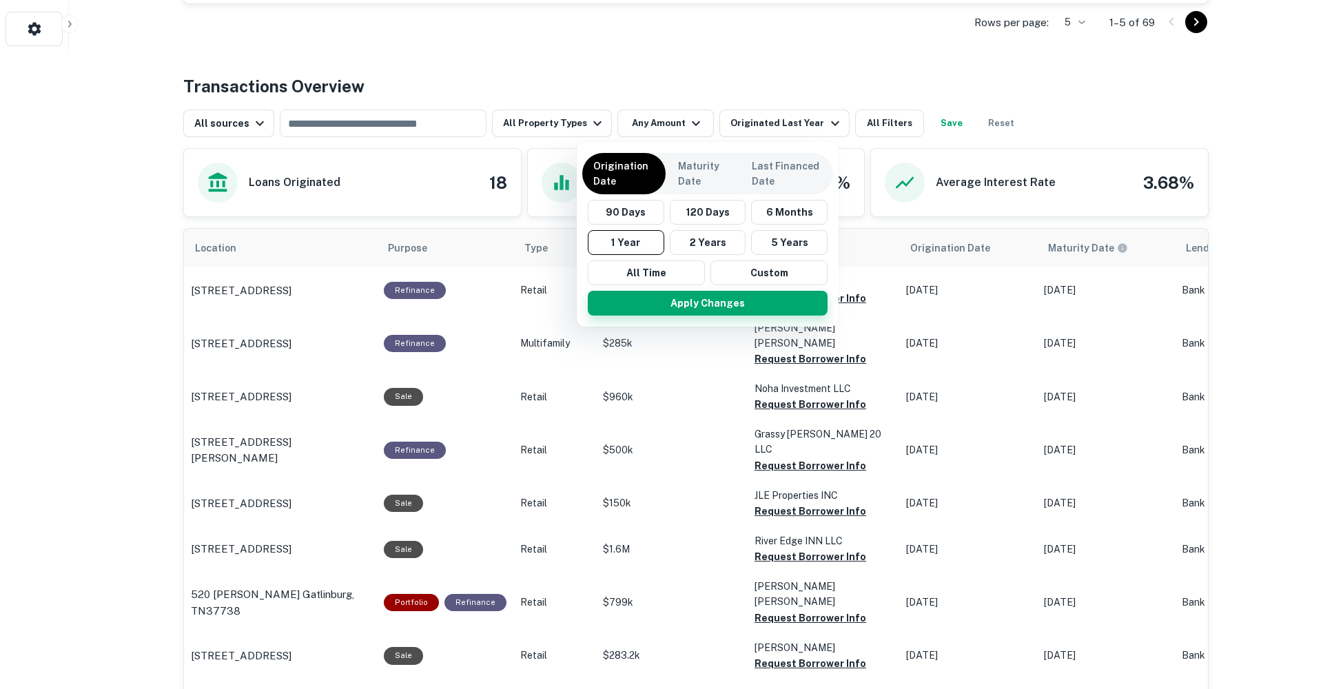
click at [673, 300] on button "Apply Changes" at bounding box center [708, 303] width 240 height 25
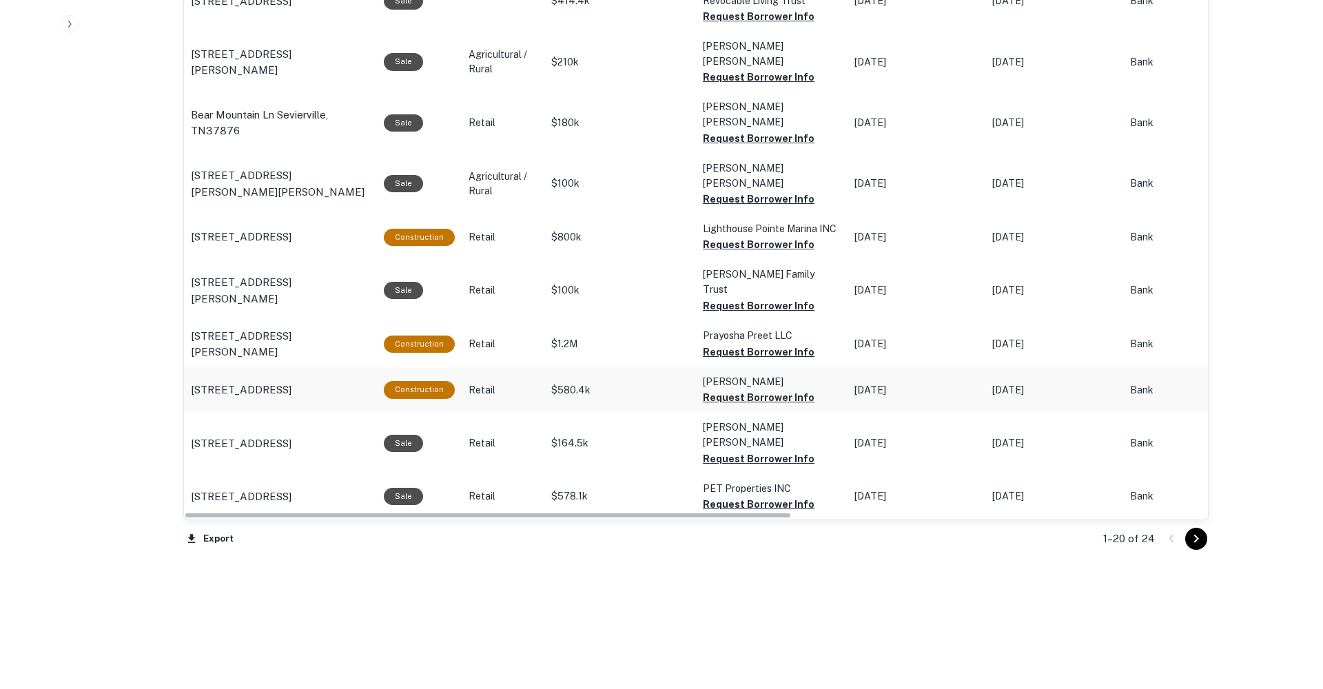
scroll to position [1330, 0]
drag, startPoint x: 1208, startPoint y: 543, endPoint x: 1201, endPoint y: 542, distance: 6.9
click at [1206, 543] on div "1–20 of 24" at bounding box center [1148, 539] width 122 height 37
click at [1201, 542] on icon "Go to next page" at bounding box center [1196, 539] width 17 height 17
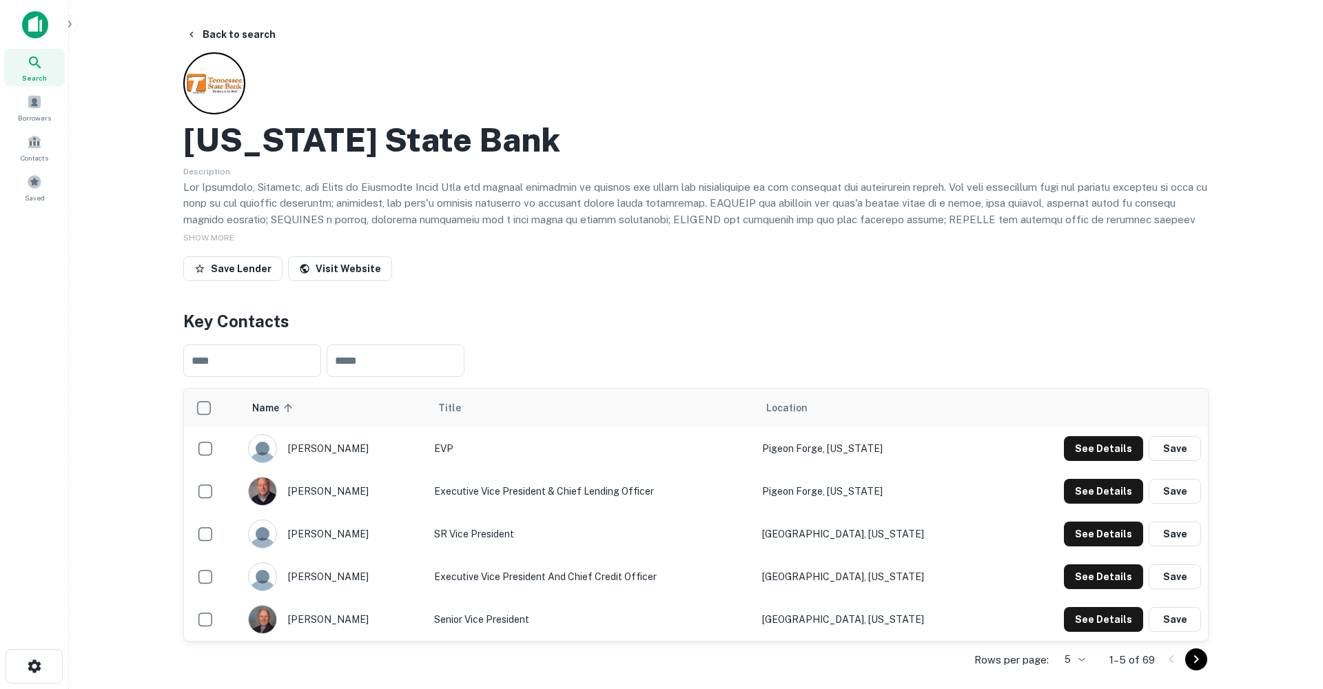
click at [244, 34] on button "Back to search" at bounding box center [231, 34] width 101 height 25
click at [237, 24] on button "Back to search" at bounding box center [231, 34] width 101 height 25
click at [38, 63] on icon at bounding box center [35, 62] width 17 height 17
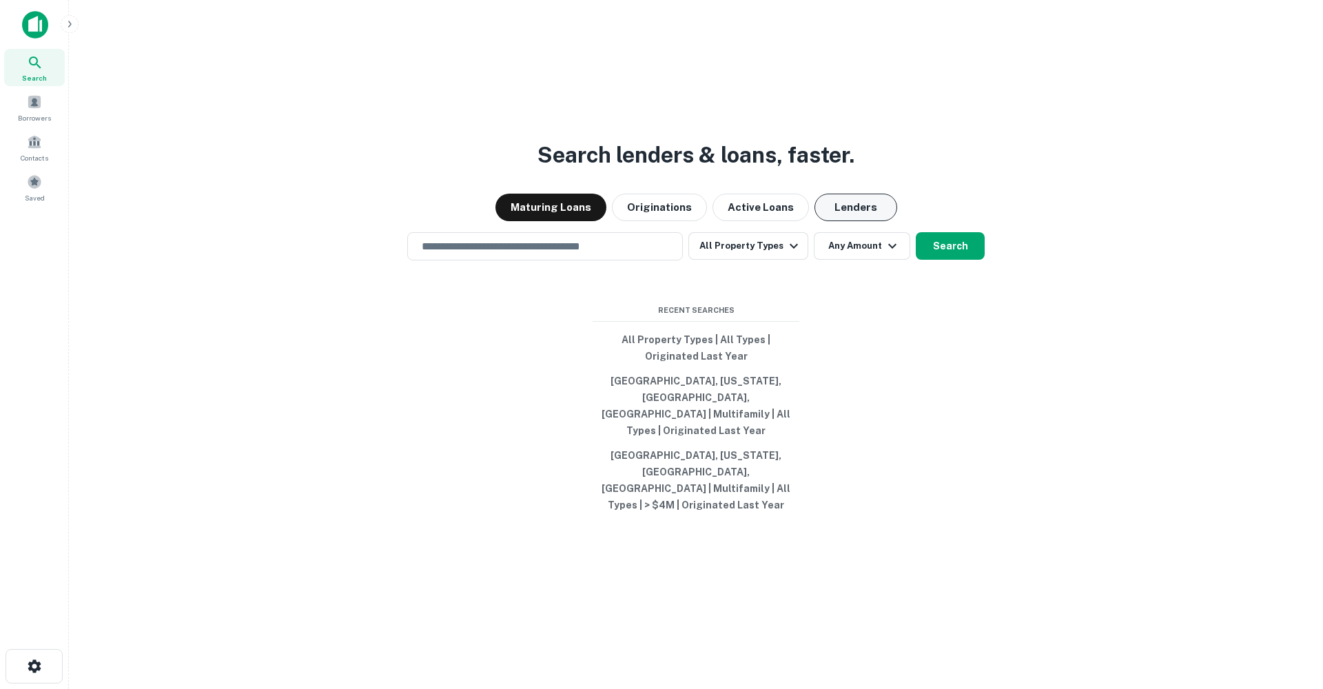
click at [842, 221] on button "Lenders" at bounding box center [856, 208] width 83 height 28
click at [558, 254] on input "text" at bounding box center [545, 247] width 263 height 16
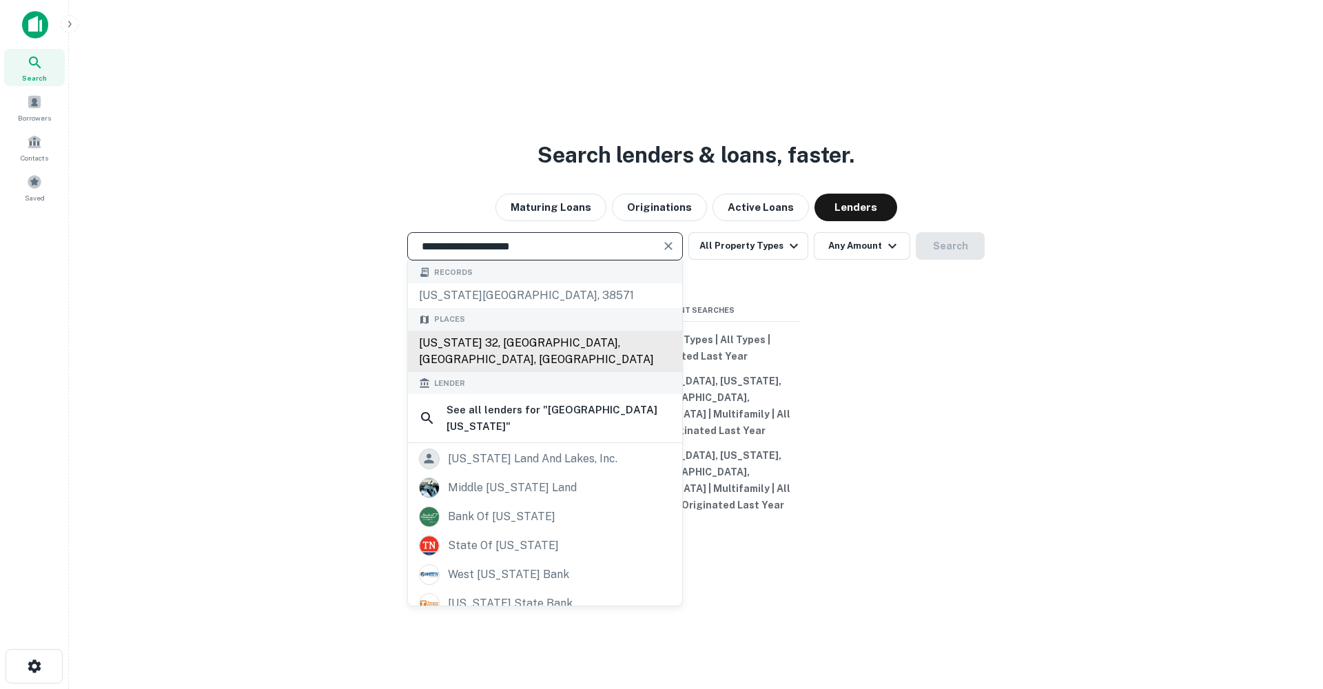
click at [530, 356] on div "[US_STATE] 32, [GEOGRAPHIC_DATA], [GEOGRAPHIC_DATA], [GEOGRAPHIC_DATA]" at bounding box center [545, 351] width 274 height 41
type input "**********"
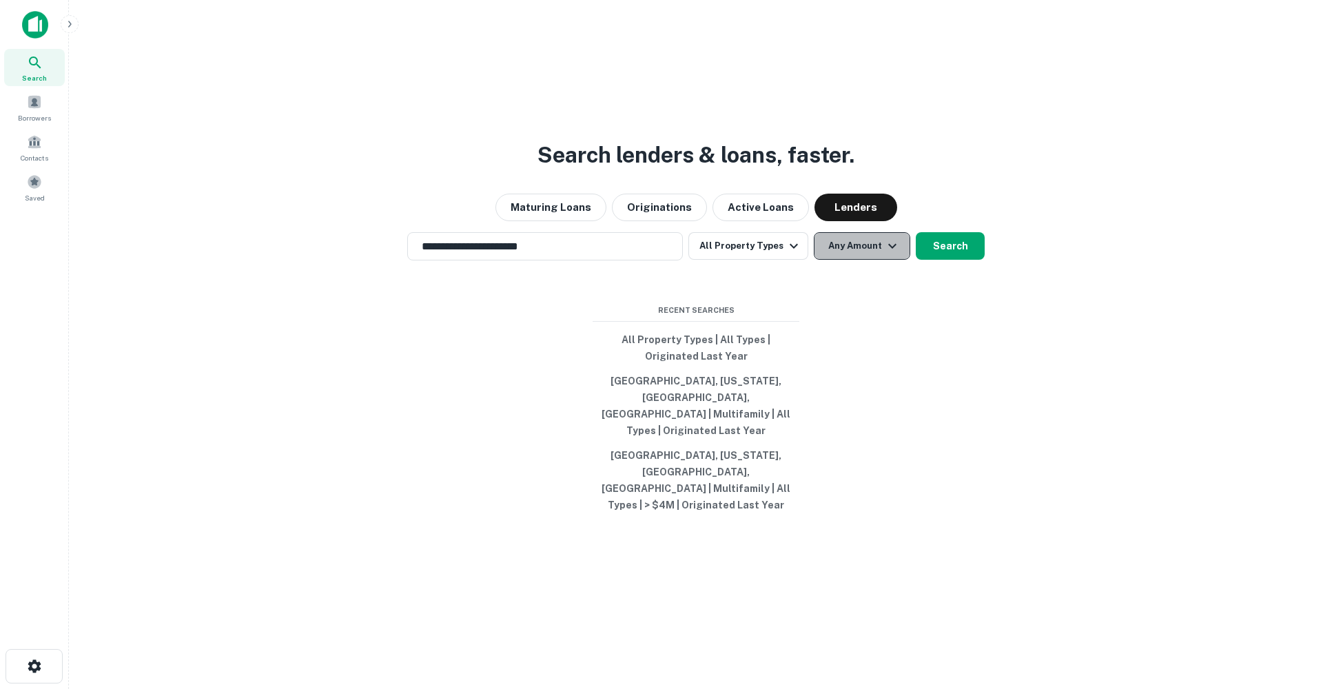
click at [863, 260] on button "Any Amount" at bounding box center [862, 246] width 97 height 28
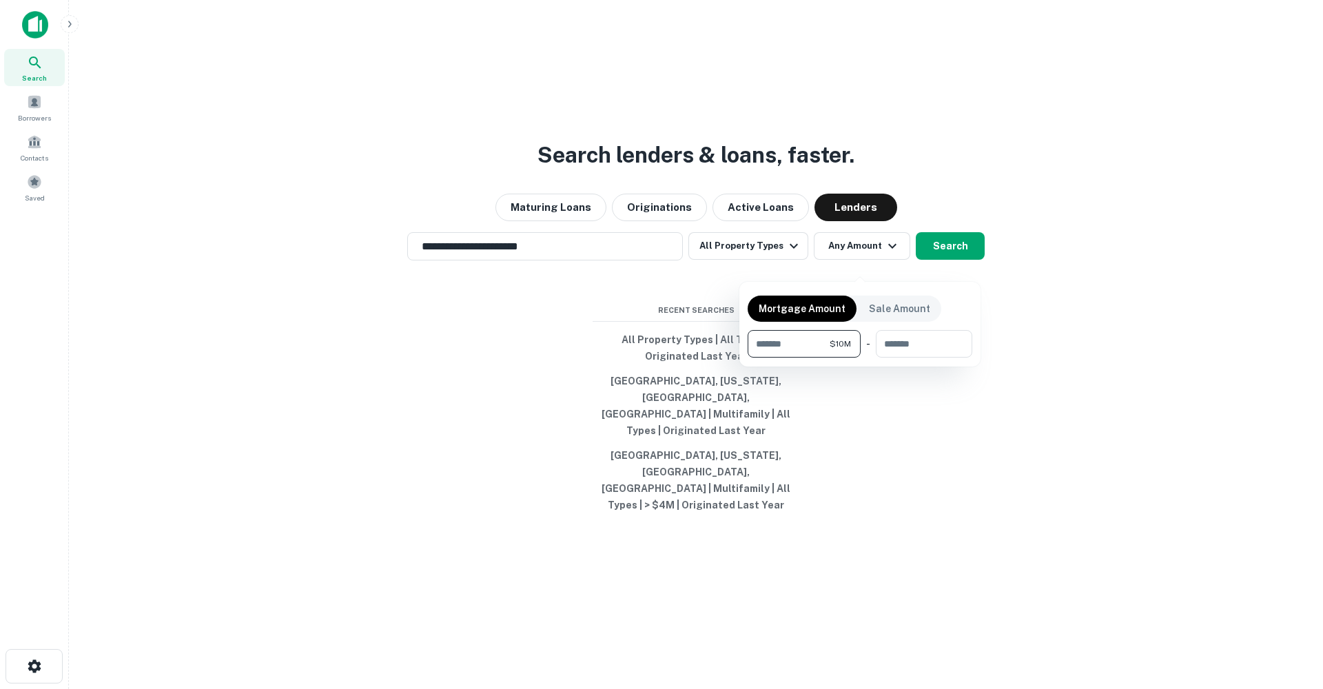
type input "********"
click at [948, 272] on div at bounding box center [661, 344] width 1323 height 689
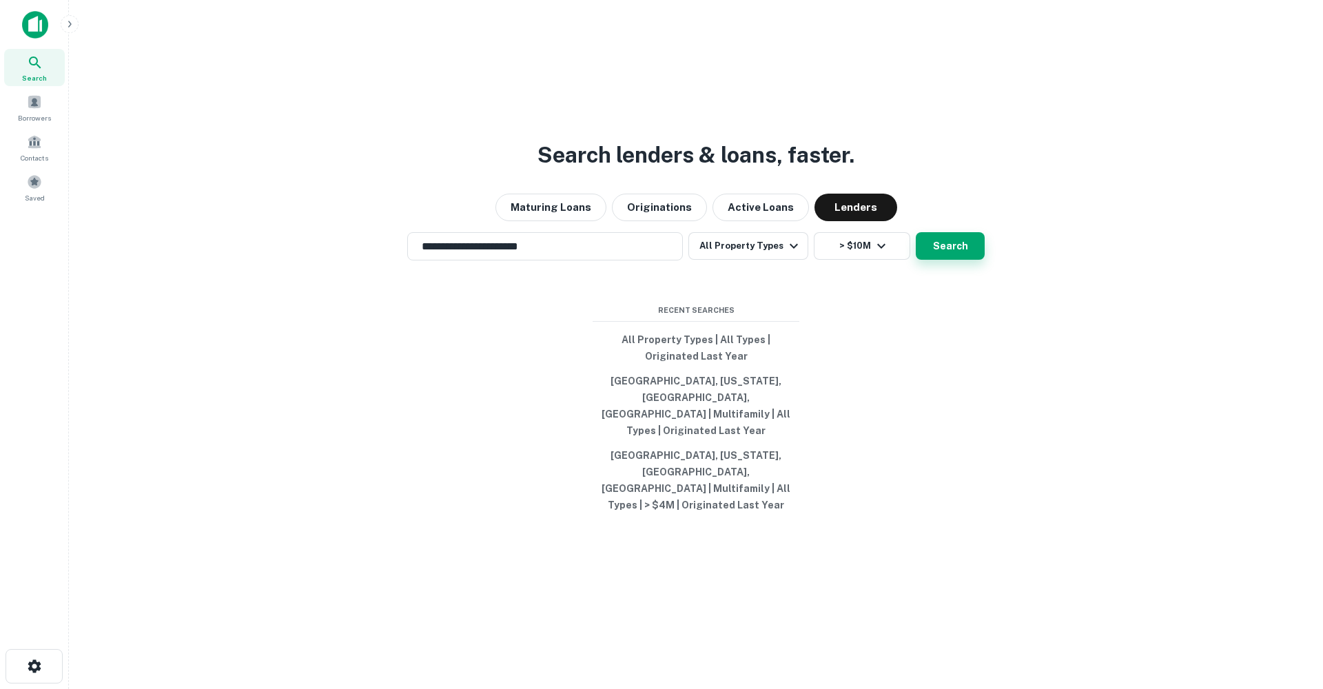
click at [949, 260] on button "Search" at bounding box center [950, 246] width 69 height 28
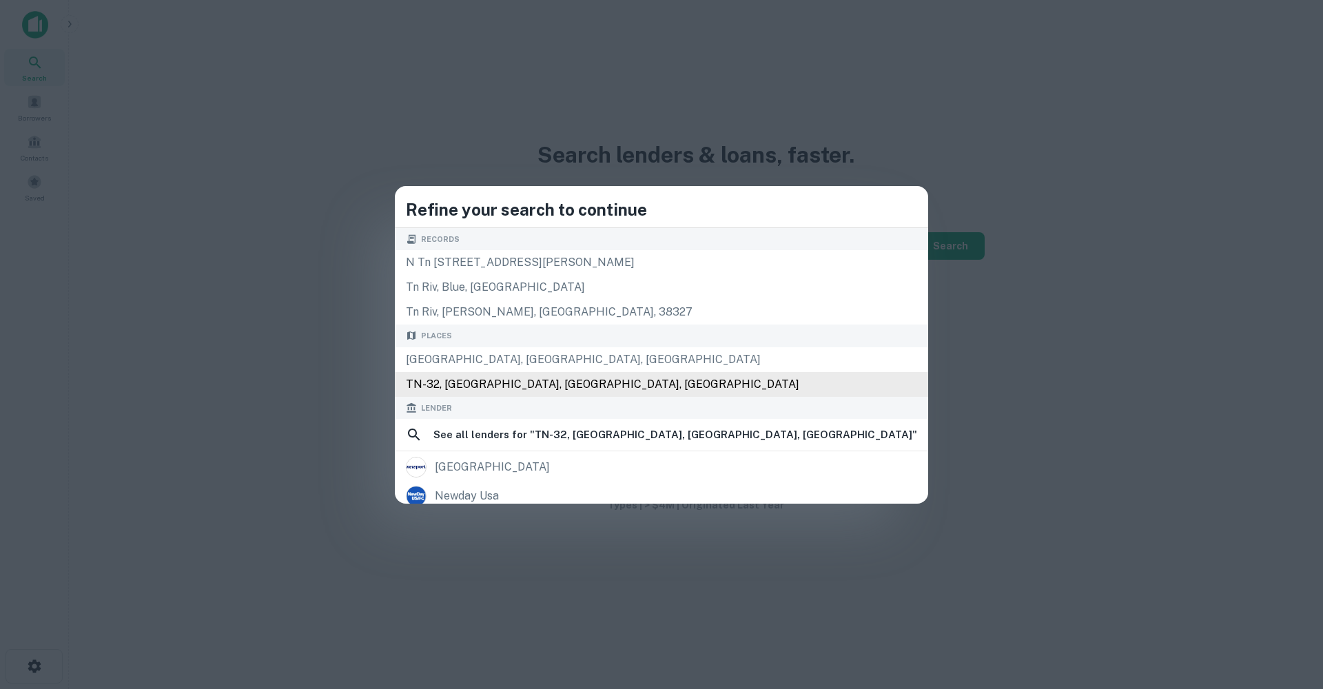
click at [713, 387] on div "TN-32, Newport, TN, USA" at bounding box center [662, 384] width 534 height 25
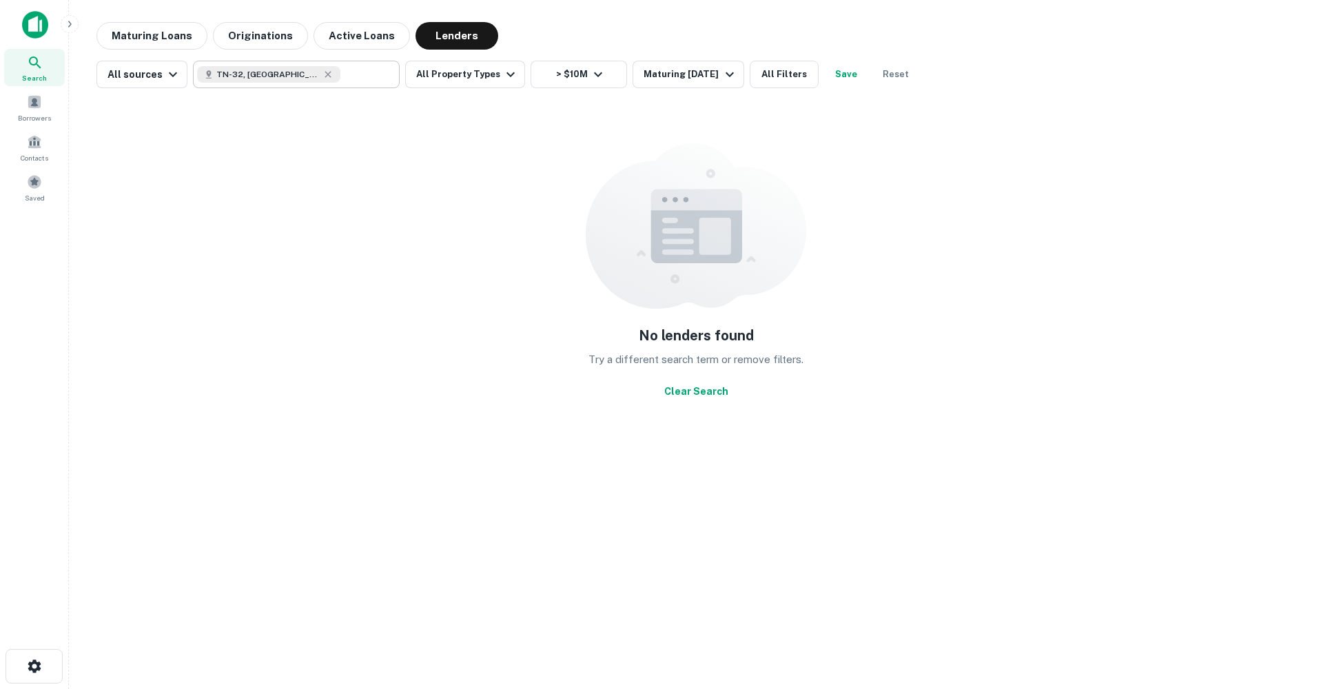
click at [325, 75] on icon at bounding box center [328, 74] width 6 height 6
type input "**********"
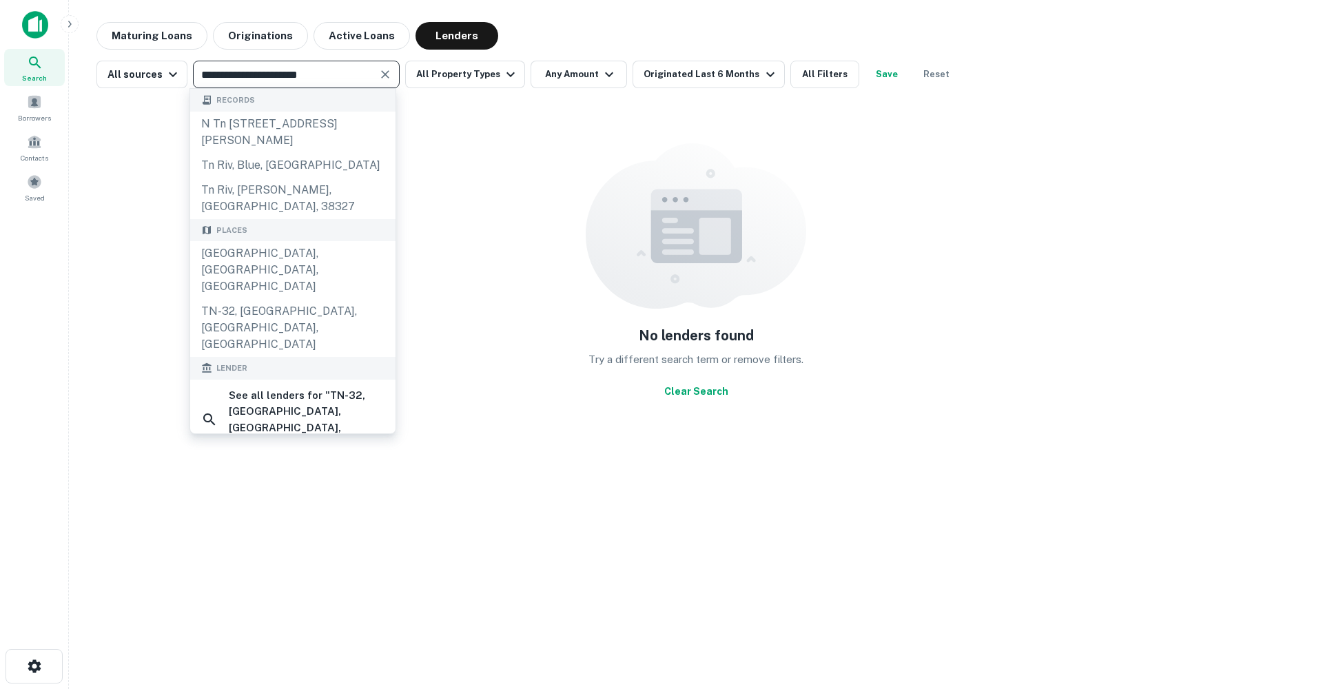
click at [381, 72] on icon "Clear" at bounding box center [385, 74] width 8 height 8
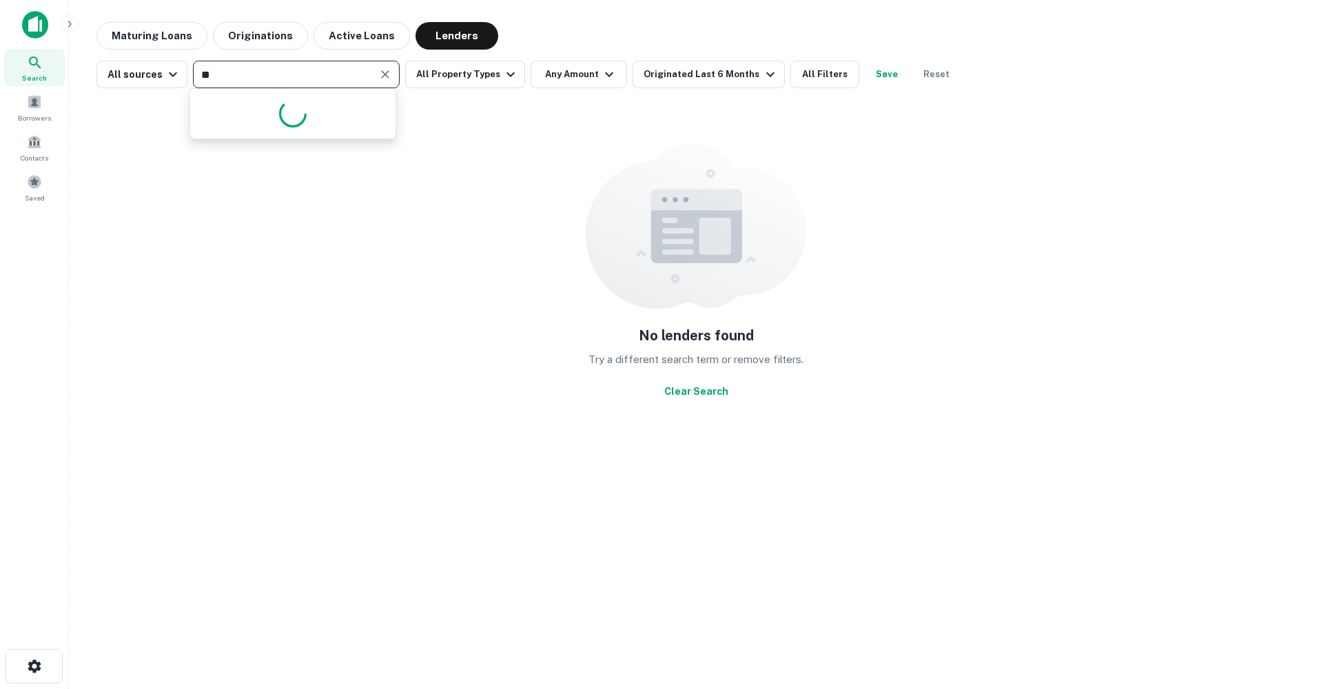
type input "*"
type input "**********"
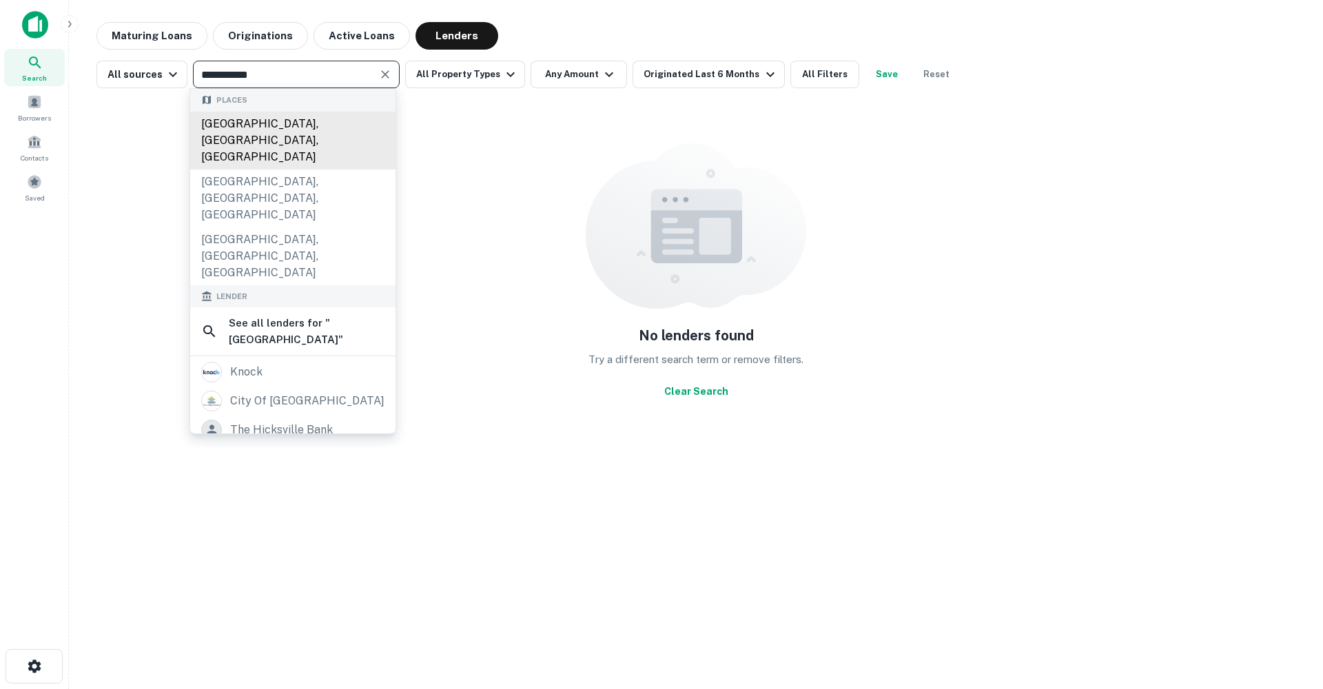
click at [334, 125] on div "Knoxville, TN, USA" at bounding box center [292, 141] width 205 height 58
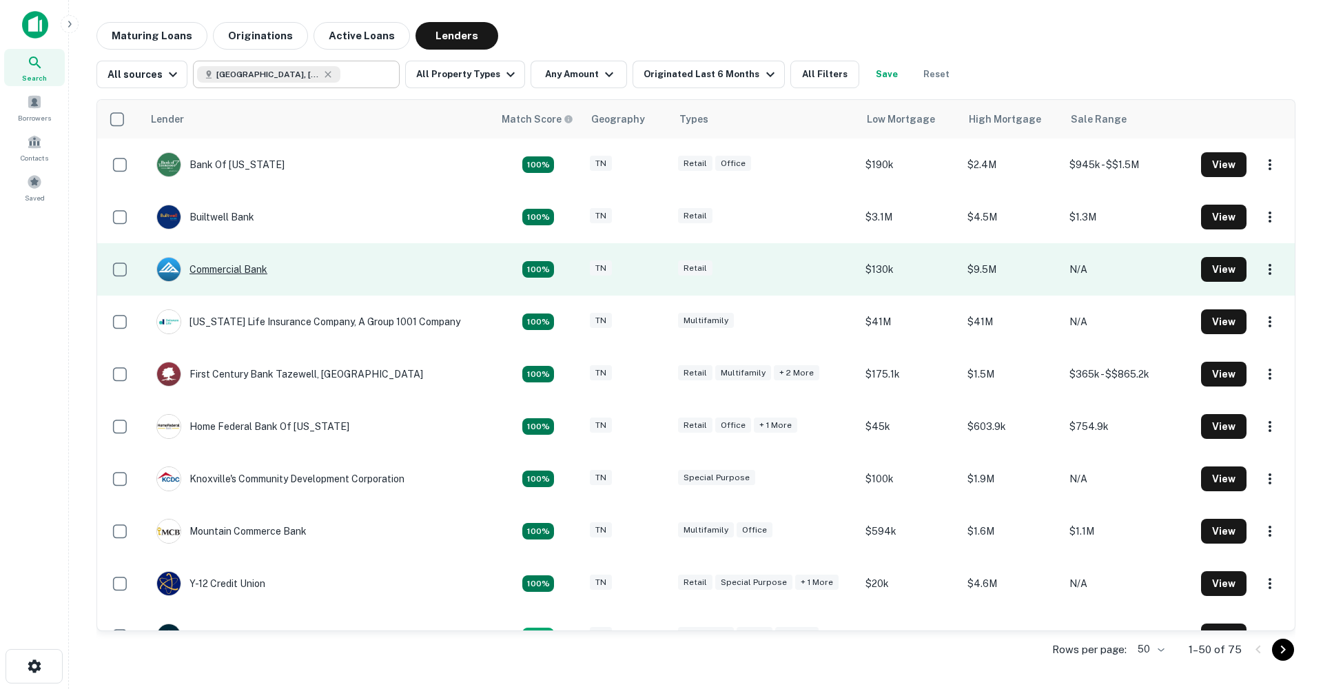
click at [241, 268] on div "Commercial Bank" at bounding box center [211, 269] width 111 height 25
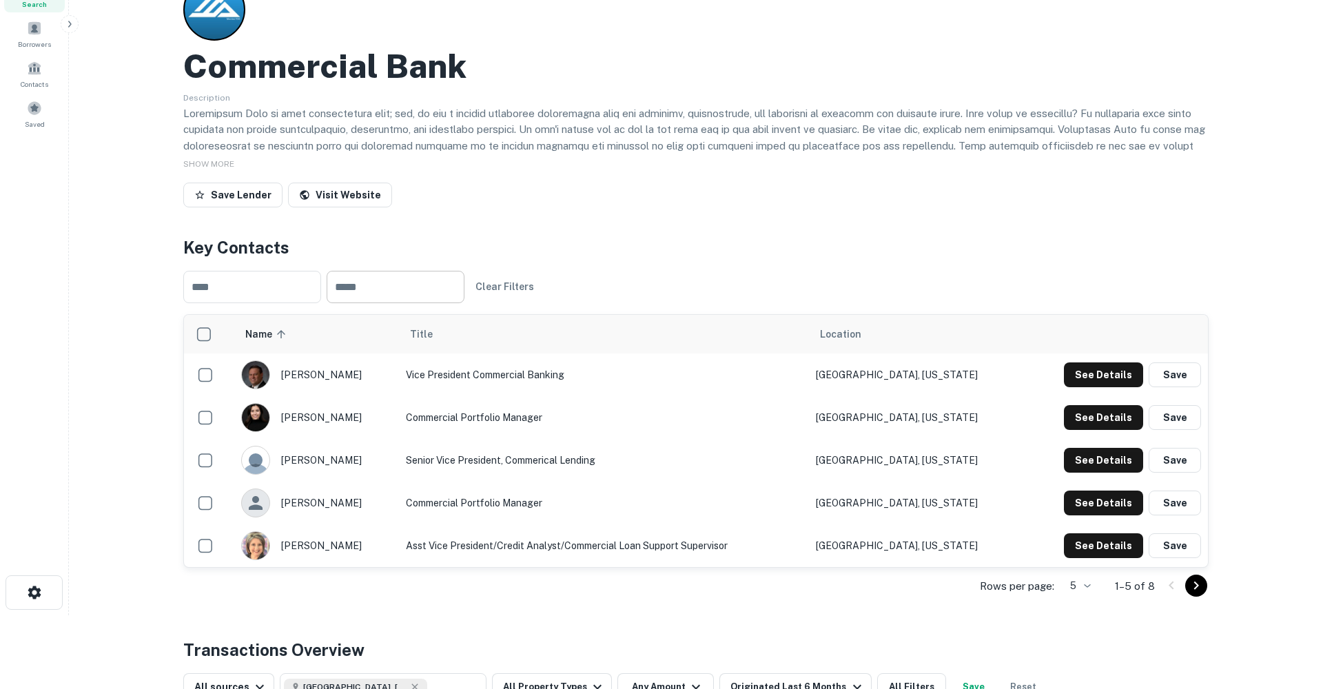
scroll to position [75, 0]
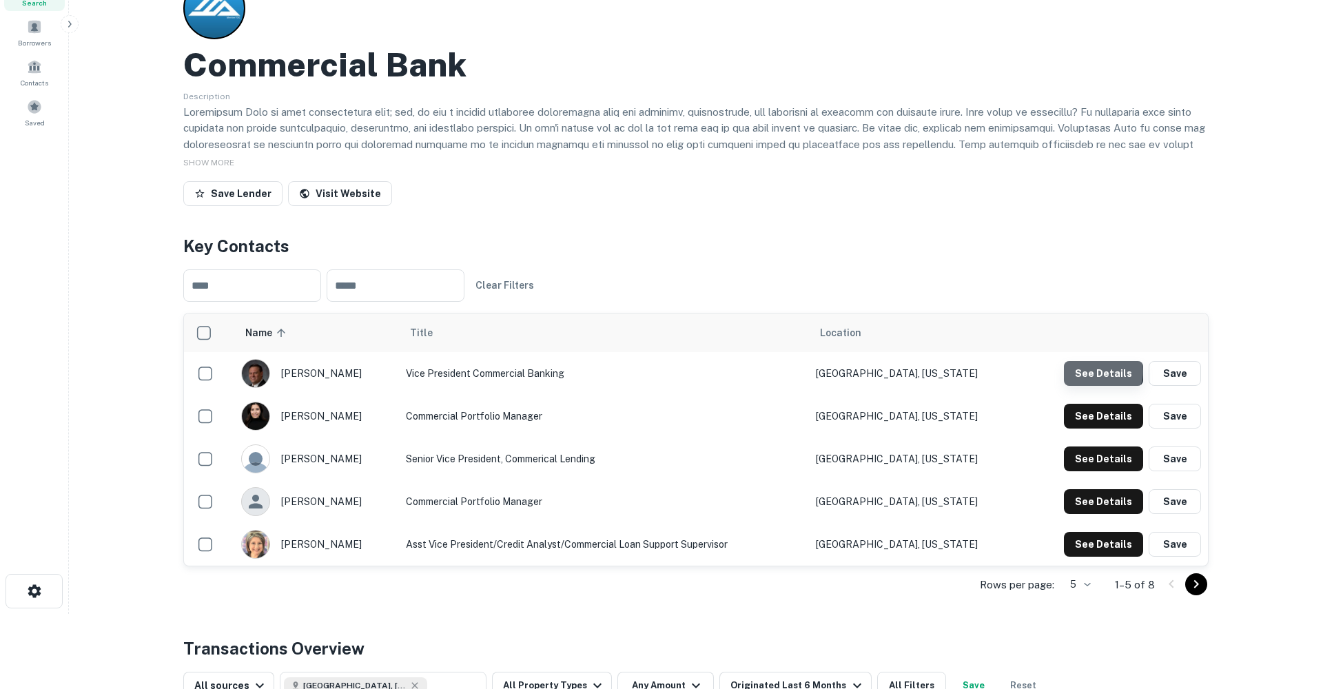
click at [1104, 371] on button "See Details" at bounding box center [1103, 373] width 79 height 25
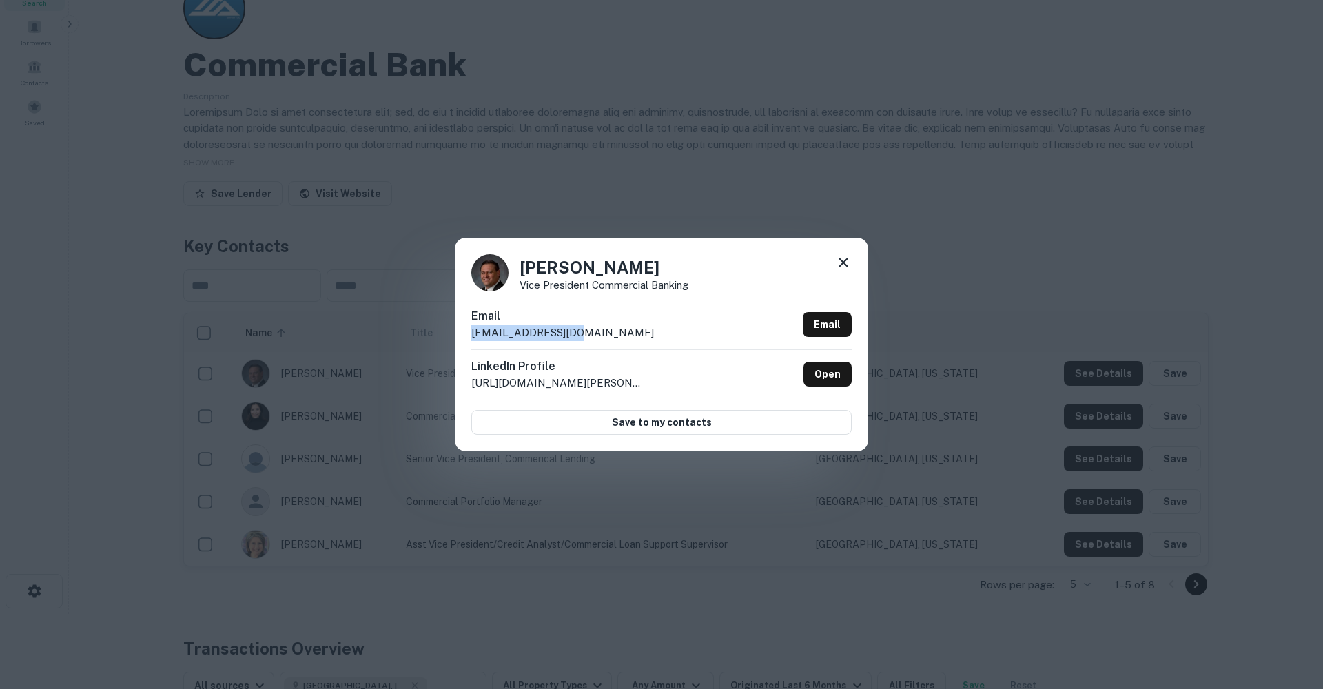
drag, startPoint x: 578, startPoint y: 332, endPoint x: 466, endPoint y: 332, distance: 111.7
click at [467, 332] on div "Mark Easterly Vice President Commercial Banking Email measterly@cbtn.com Email …" at bounding box center [662, 345] width 414 height 214
copy p "measterly@cbtn.com"
click at [841, 261] on icon at bounding box center [843, 262] width 17 height 17
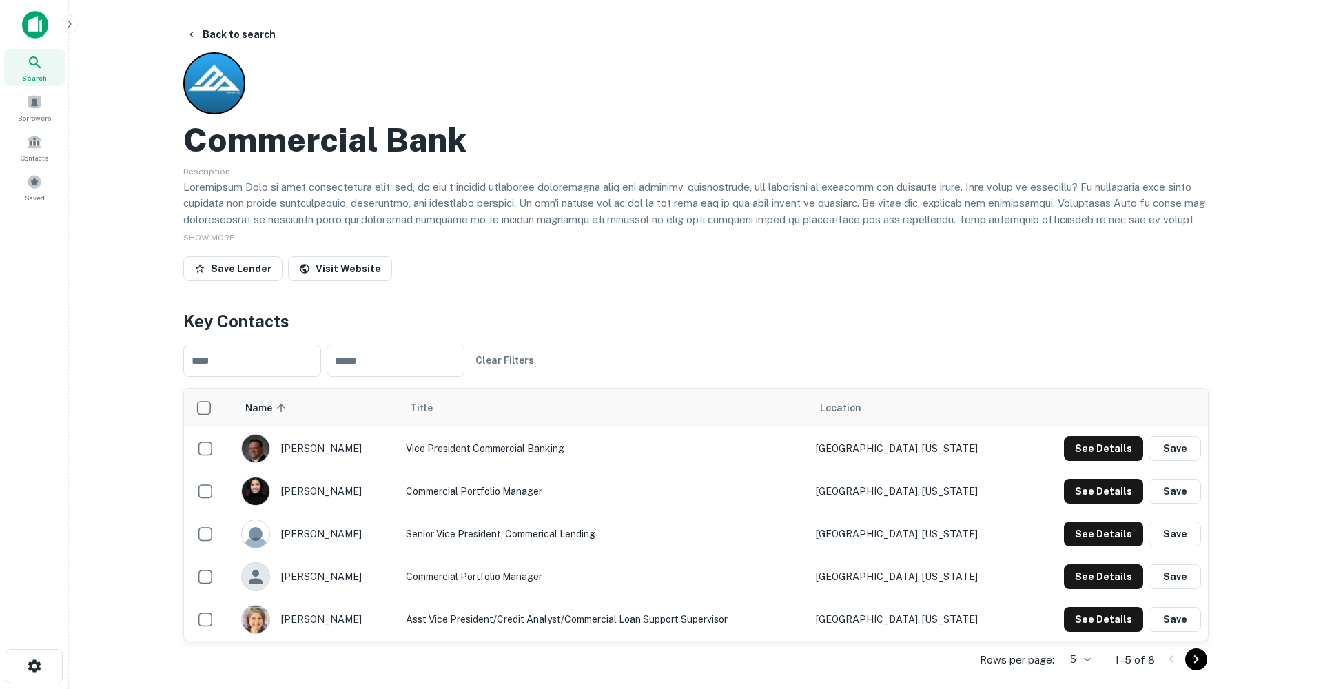
scroll to position [0, 0]
click at [223, 32] on button "Back to search" at bounding box center [231, 34] width 101 height 25
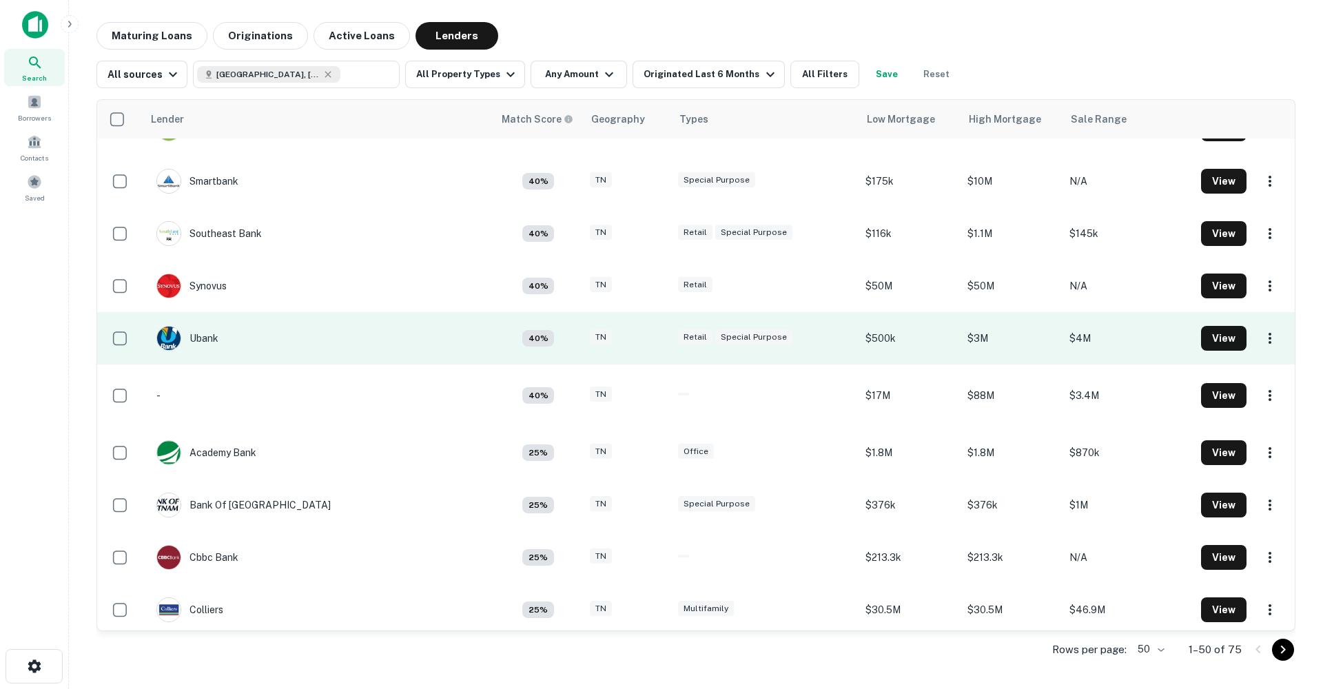
scroll to position [1294, 0]
click at [207, 335] on div "Ubank" at bounding box center [187, 337] width 62 height 25
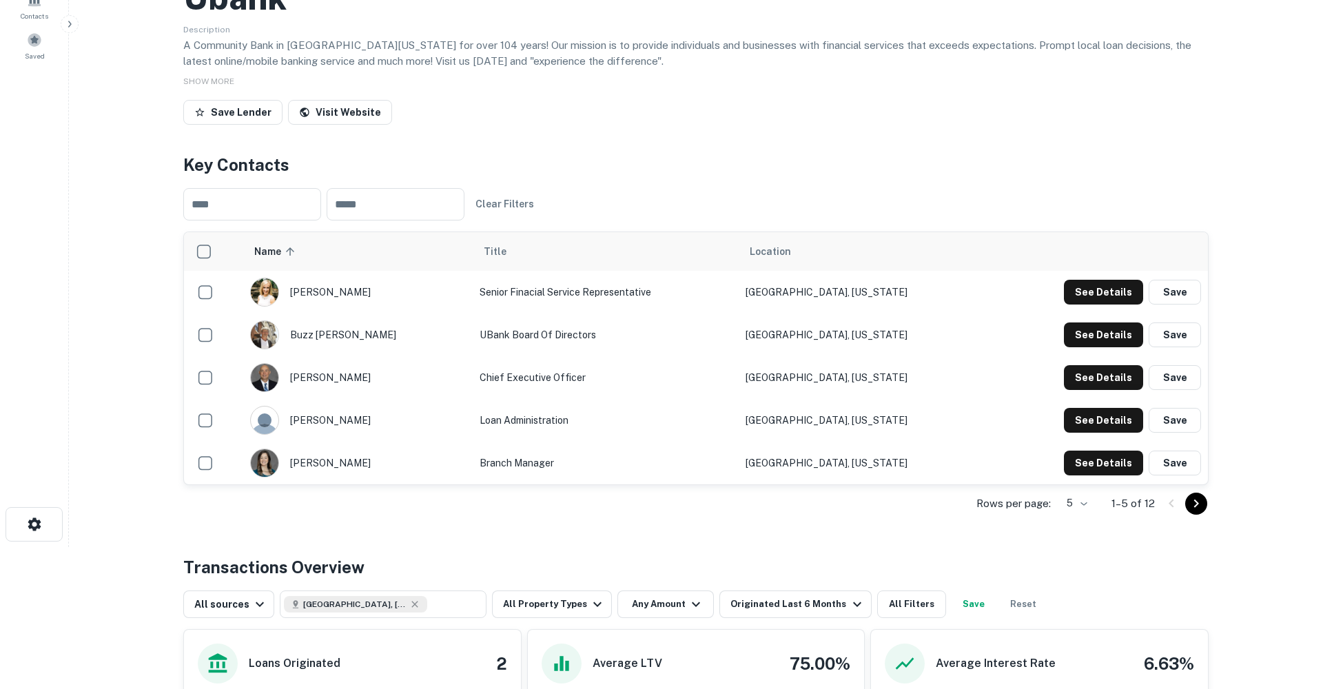
scroll to position [141, 0]
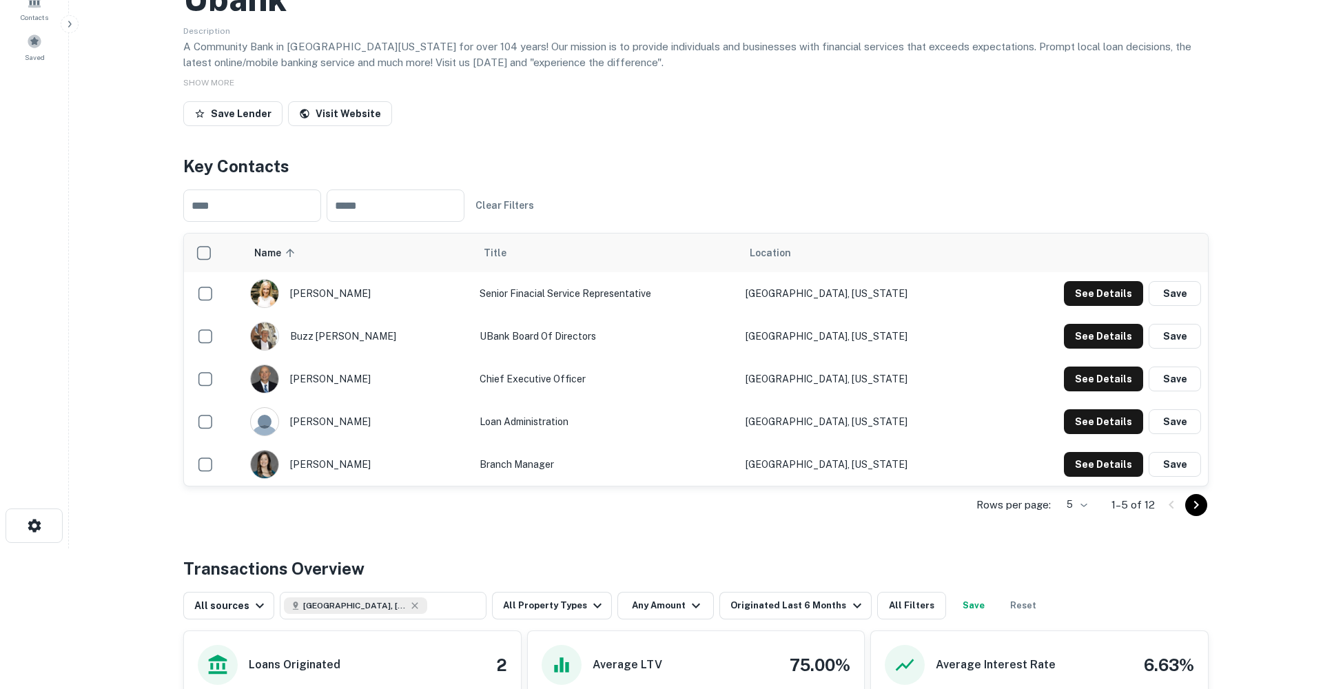
click at [1197, 500] on icon "Go to next page" at bounding box center [1196, 505] width 17 height 17
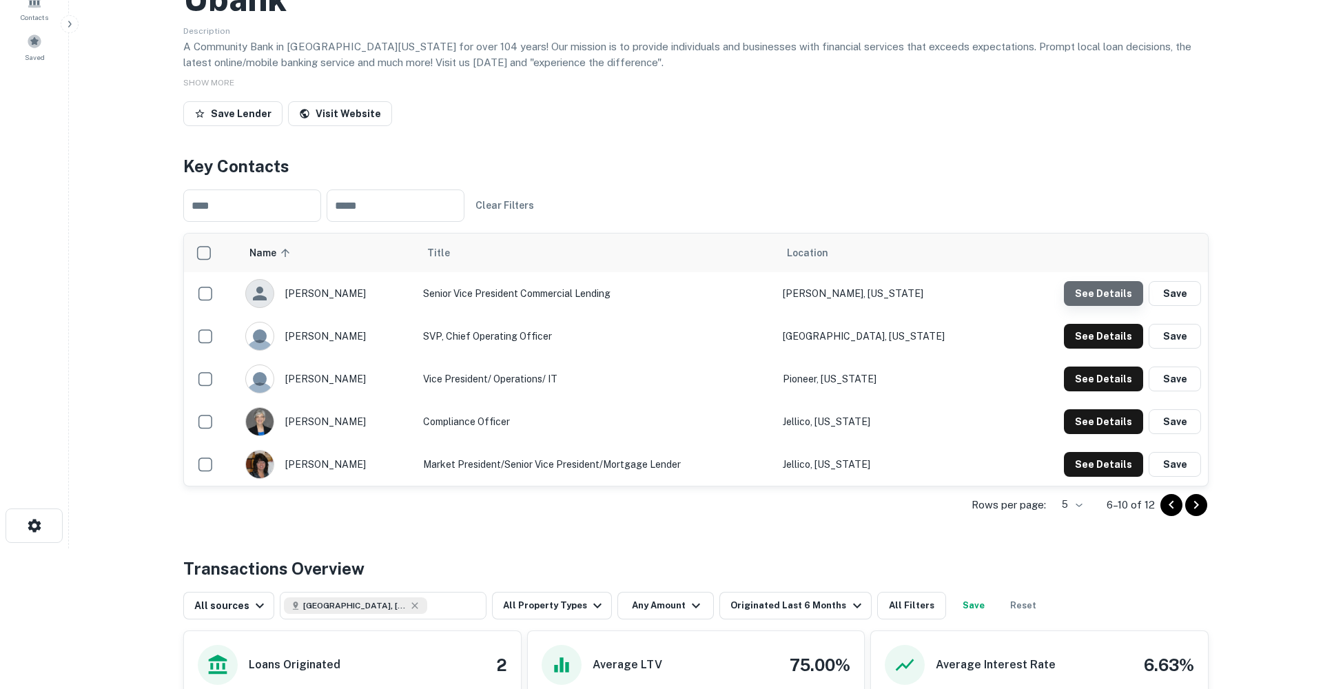
click at [1120, 294] on button "See Details" at bounding box center [1103, 293] width 79 height 25
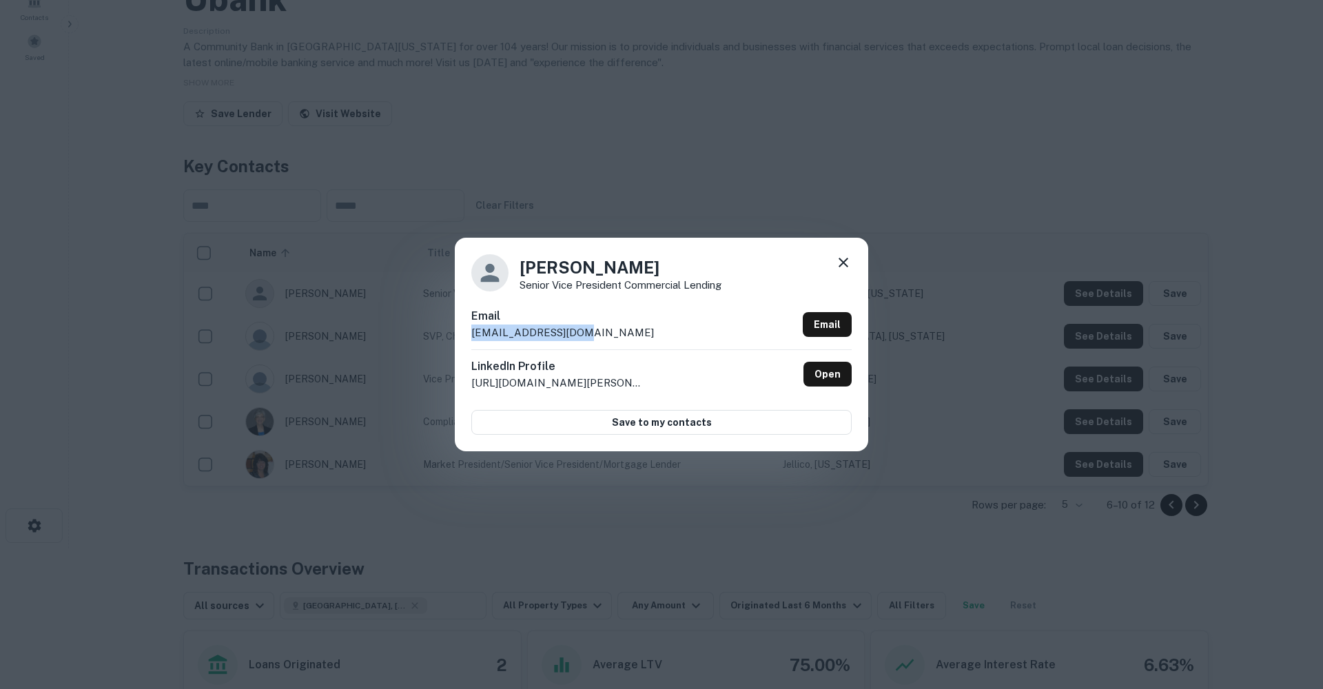
drag, startPoint x: 590, startPoint y: 334, endPoint x: 443, endPoint y: 330, distance: 147.6
click at [443, 330] on div "Mark Hembree Senior Vice President Commercial Lending Email mhembree@ubank.bank…" at bounding box center [661, 344] width 1323 height 689
copy p "mhembree@ubank.bank"
click at [846, 260] on icon at bounding box center [844, 263] width 10 height 10
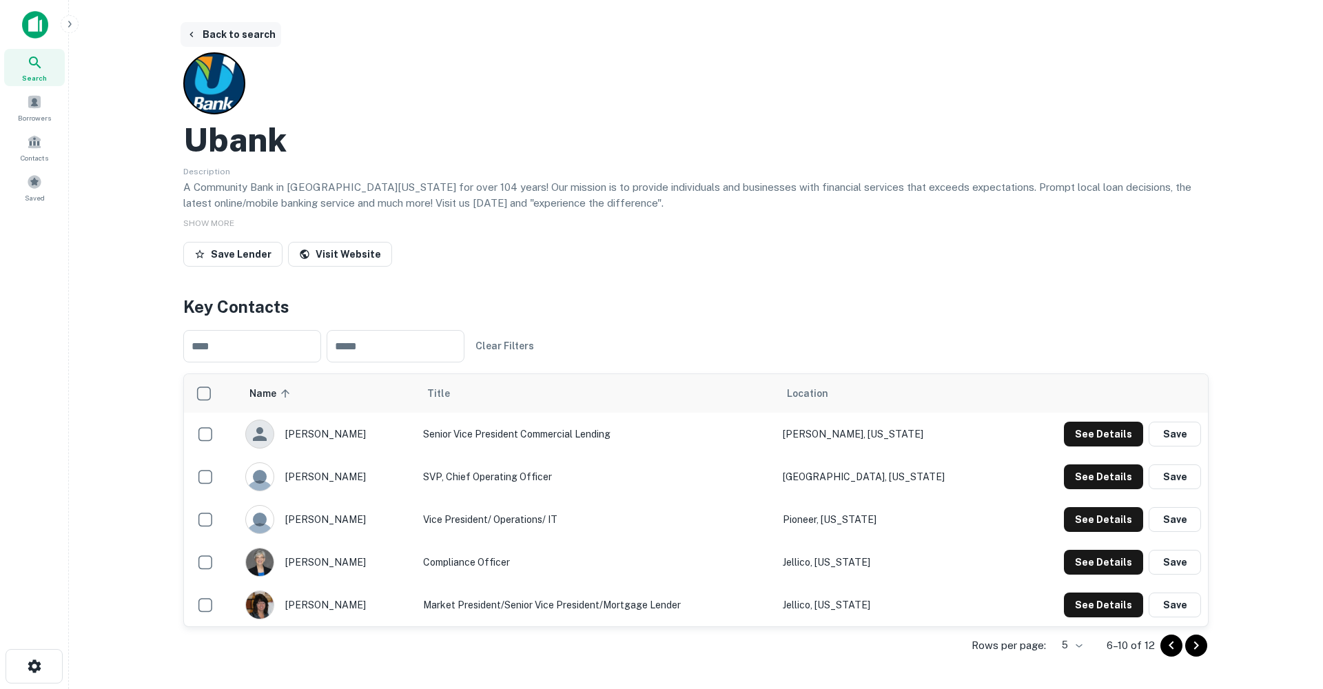
scroll to position [0, 0]
click at [210, 27] on button "Back to search" at bounding box center [231, 34] width 101 height 25
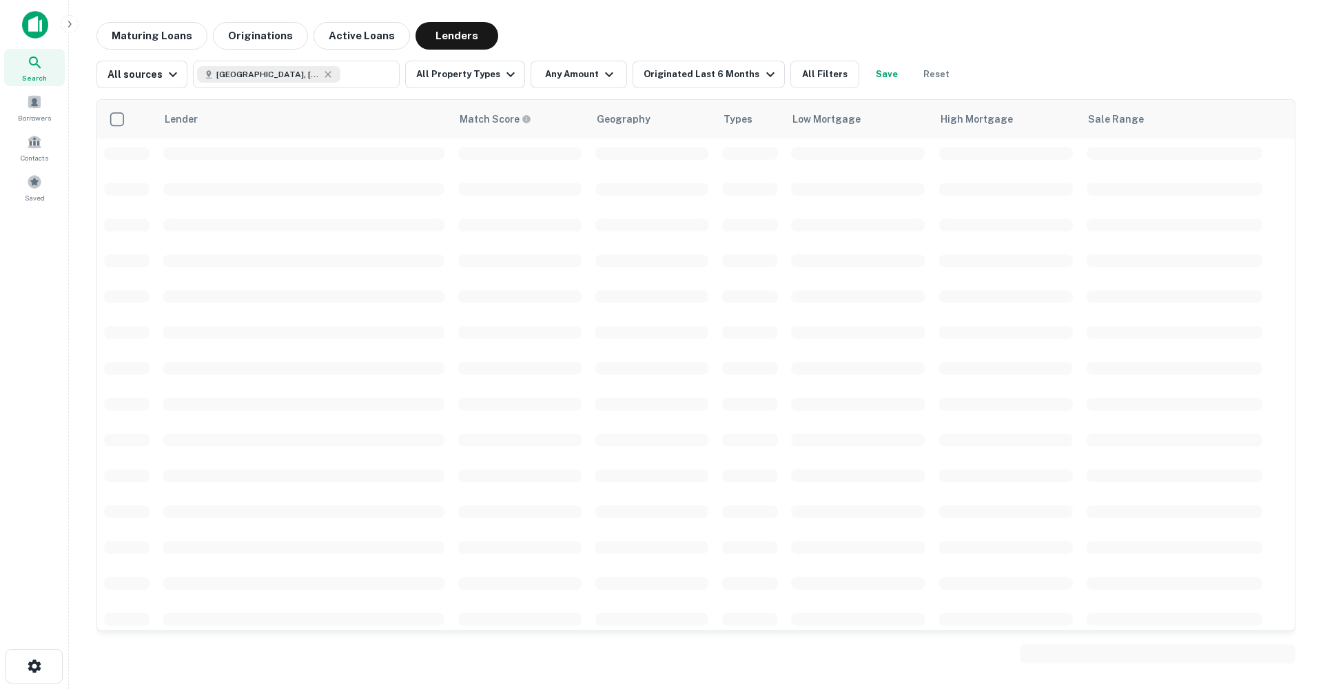
scroll to position [1294, 0]
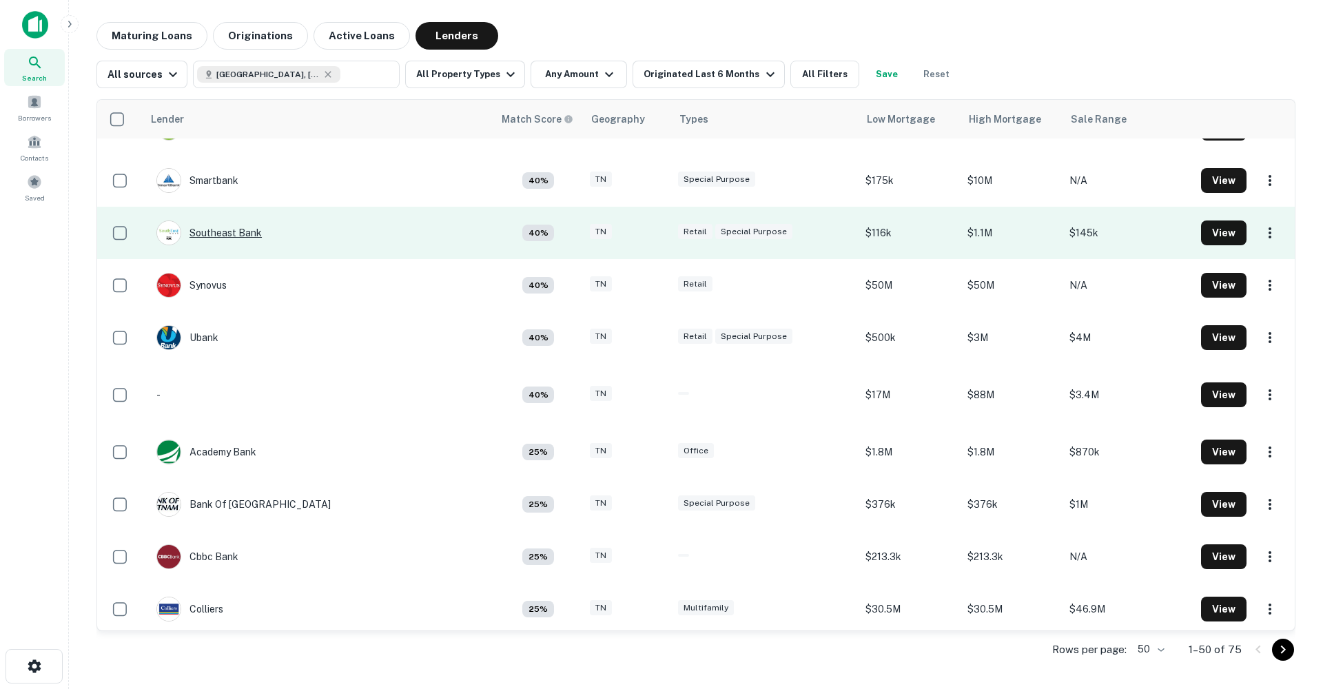
click at [234, 235] on div "Southeast Bank" at bounding box center [208, 233] width 105 height 25
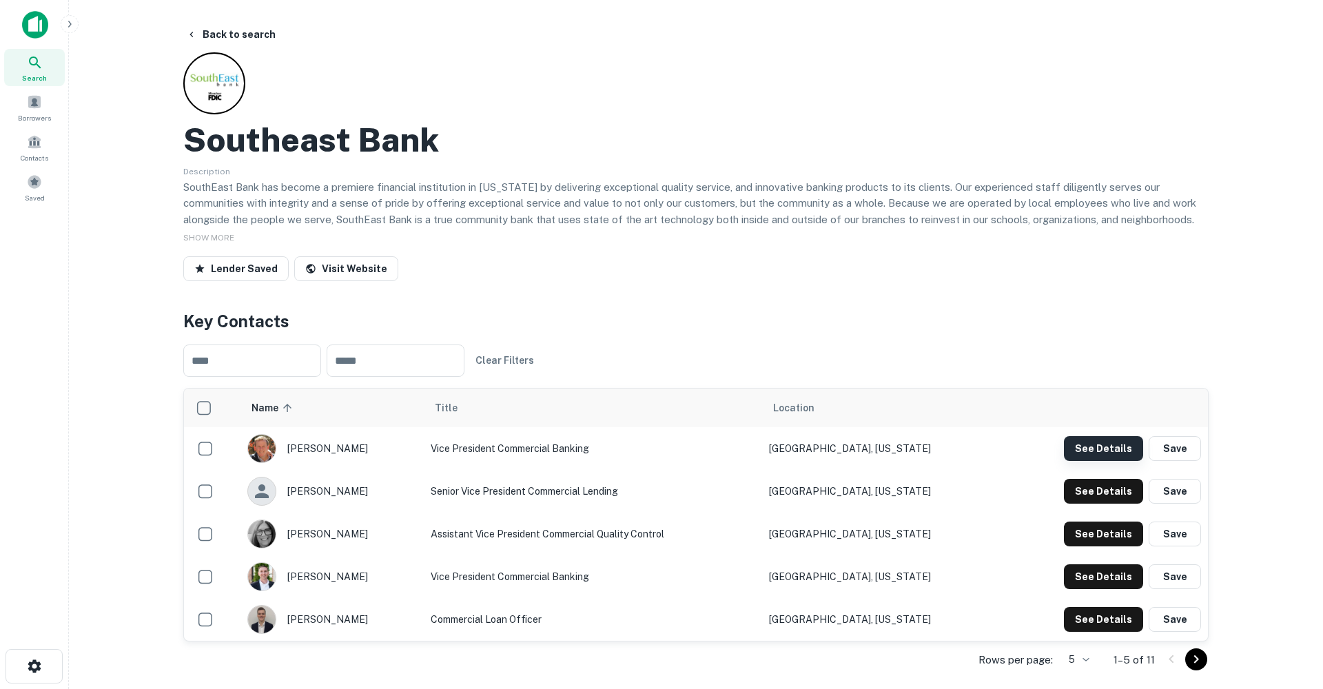
click at [1095, 447] on button "See Details" at bounding box center [1103, 448] width 79 height 25
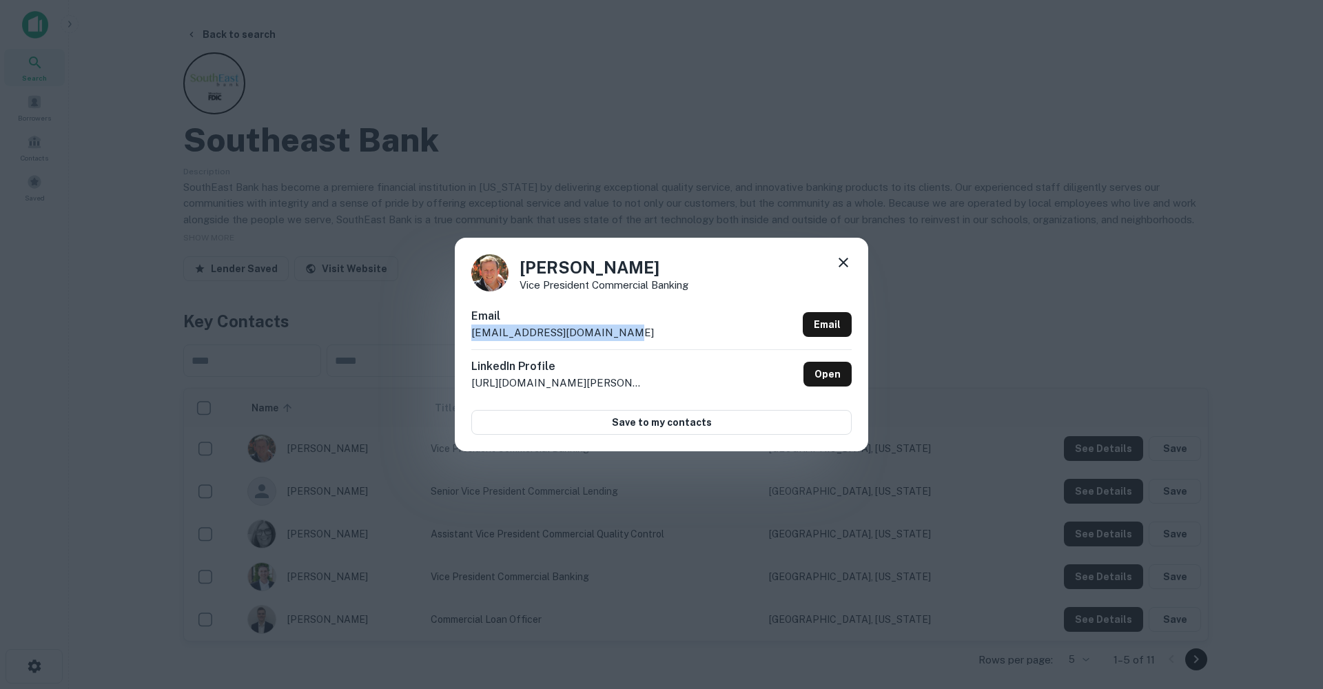
drag, startPoint x: 618, startPoint y: 332, endPoint x: 469, endPoint y: 329, distance: 148.2
click at [470, 329] on div "Brandon Hopkins Vice President Commercial Banking Email bhopkins@southeastbank.…" at bounding box center [662, 345] width 414 height 214
copy p "bhopkins@southeastbank.com"
click at [838, 265] on icon at bounding box center [843, 262] width 17 height 17
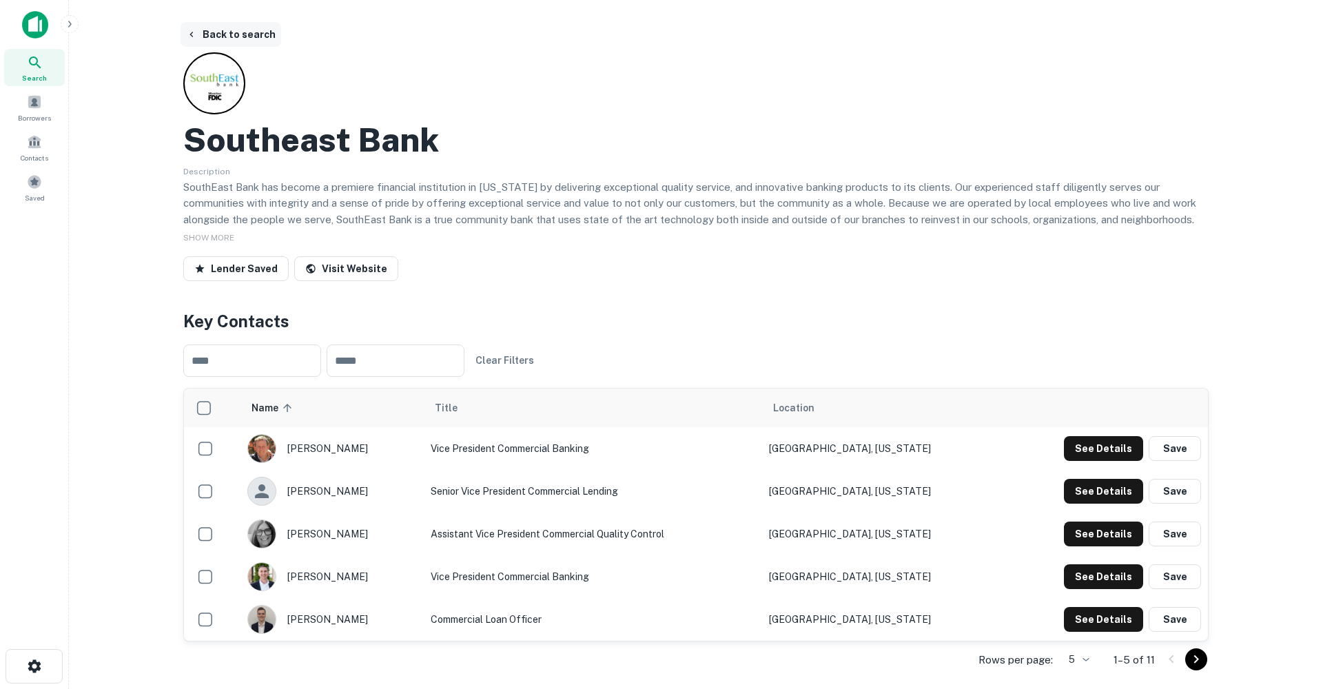
click at [247, 34] on button "Back to search" at bounding box center [231, 34] width 101 height 25
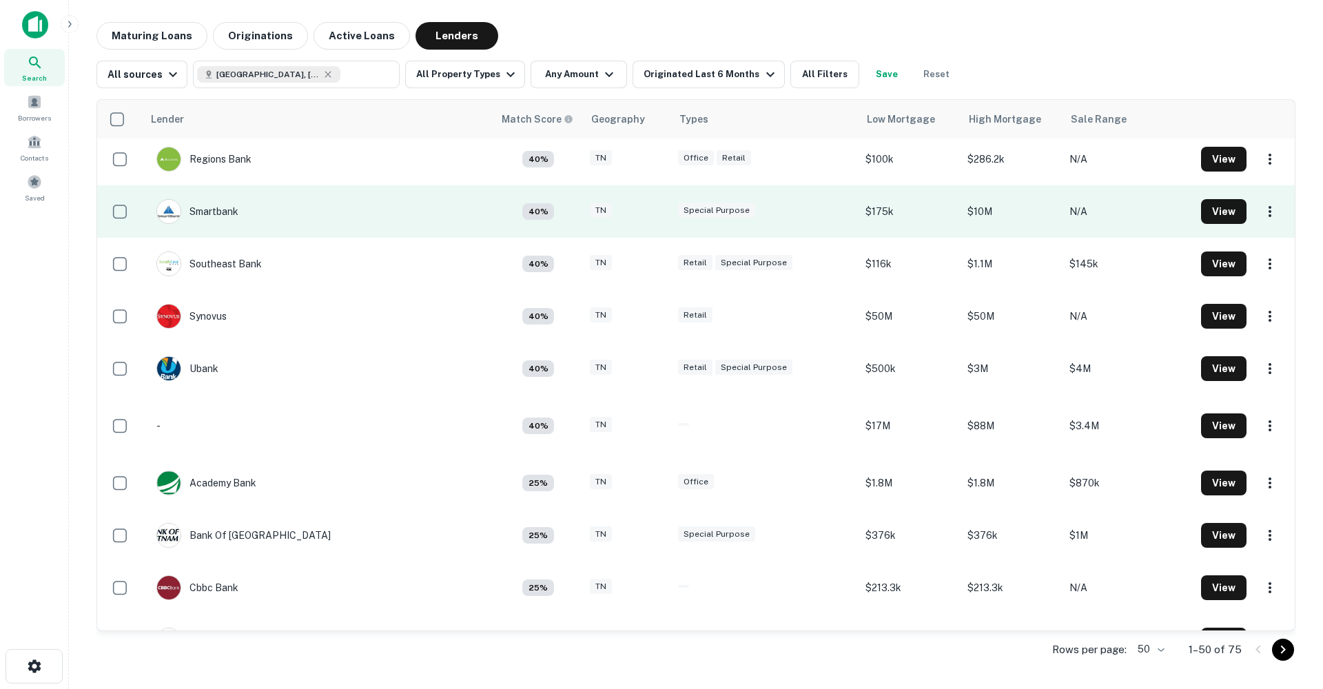
scroll to position [1243, 0]
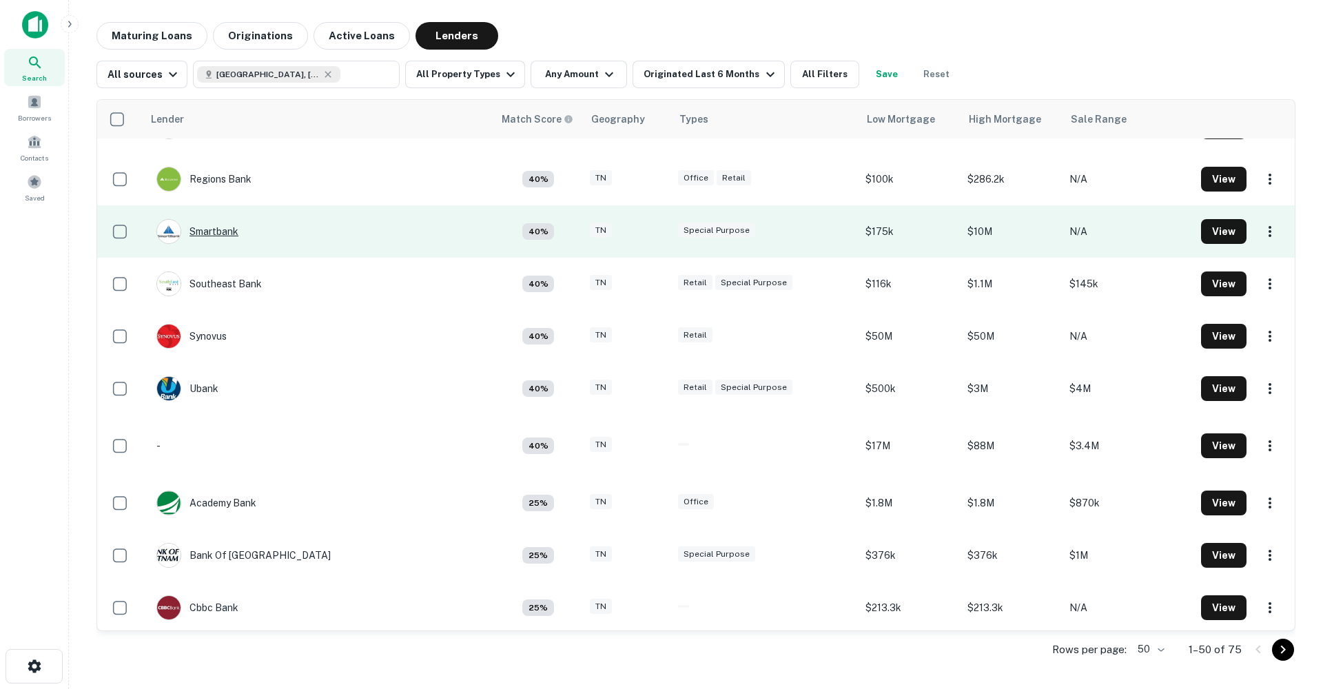
click at [232, 232] on div "Smartbank" at bounding box center [197, 231] width 82 height 25
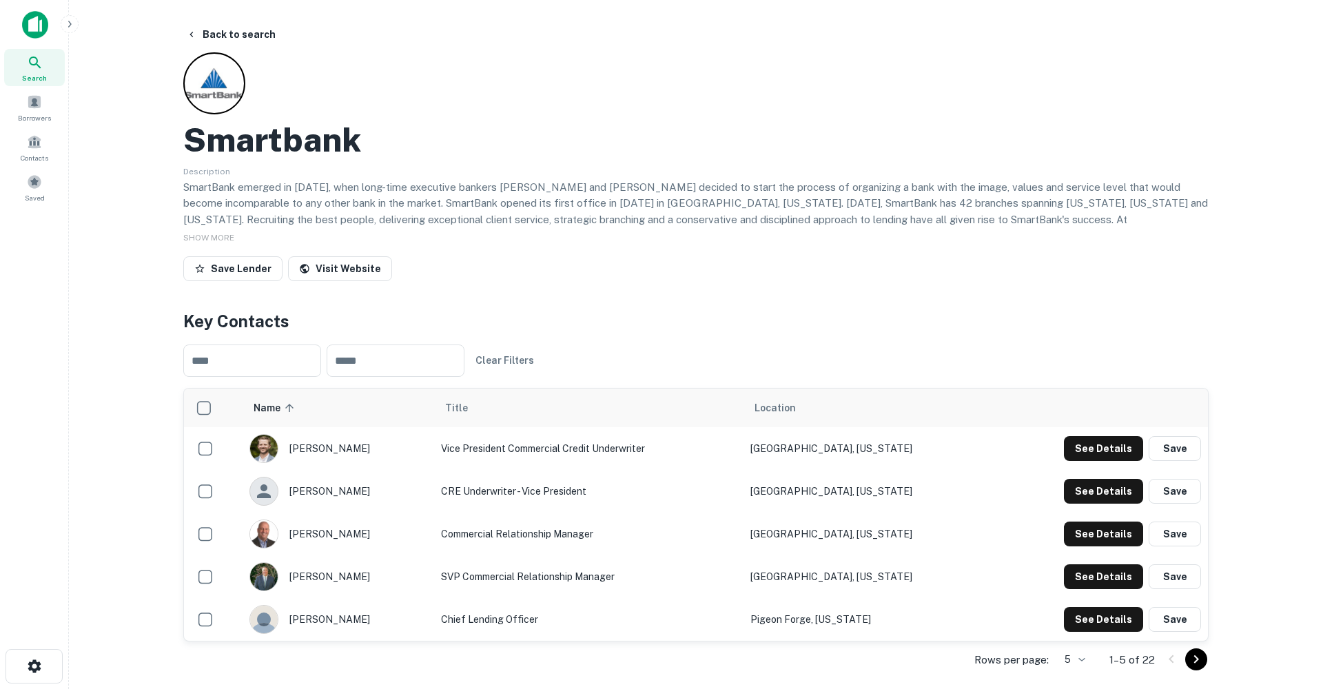
click at [232, 231] on div "SHOW MORE" at bounding box center [696, 237] width 1026 height 17
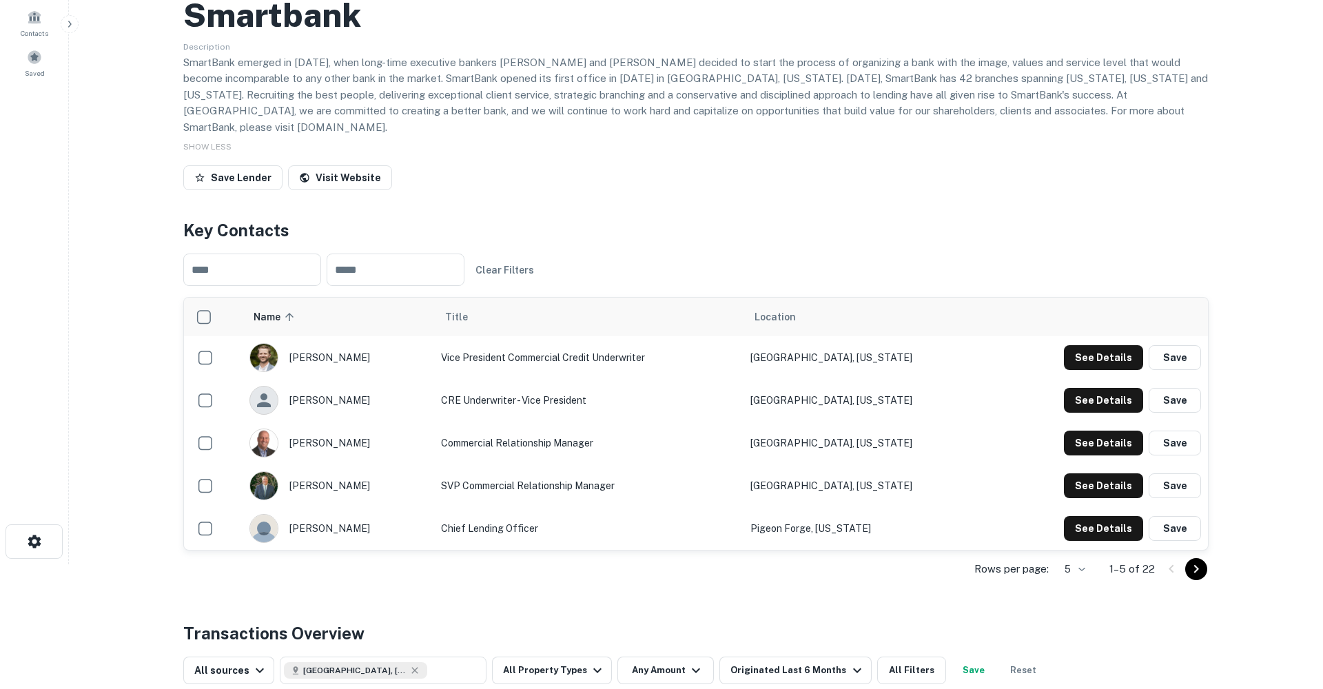
scroll to position [128, 0]
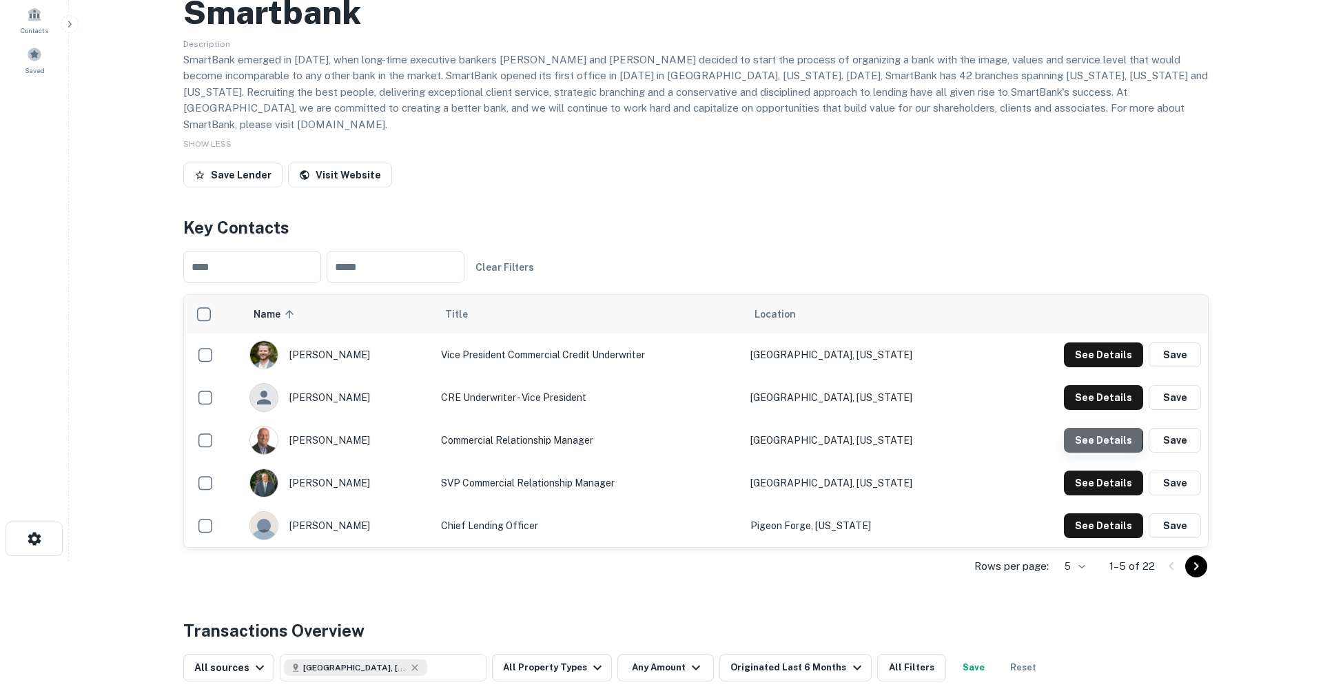
click at [1085, 428] on button "See Details" at bounding box center [1103, 440] width 79 height 25
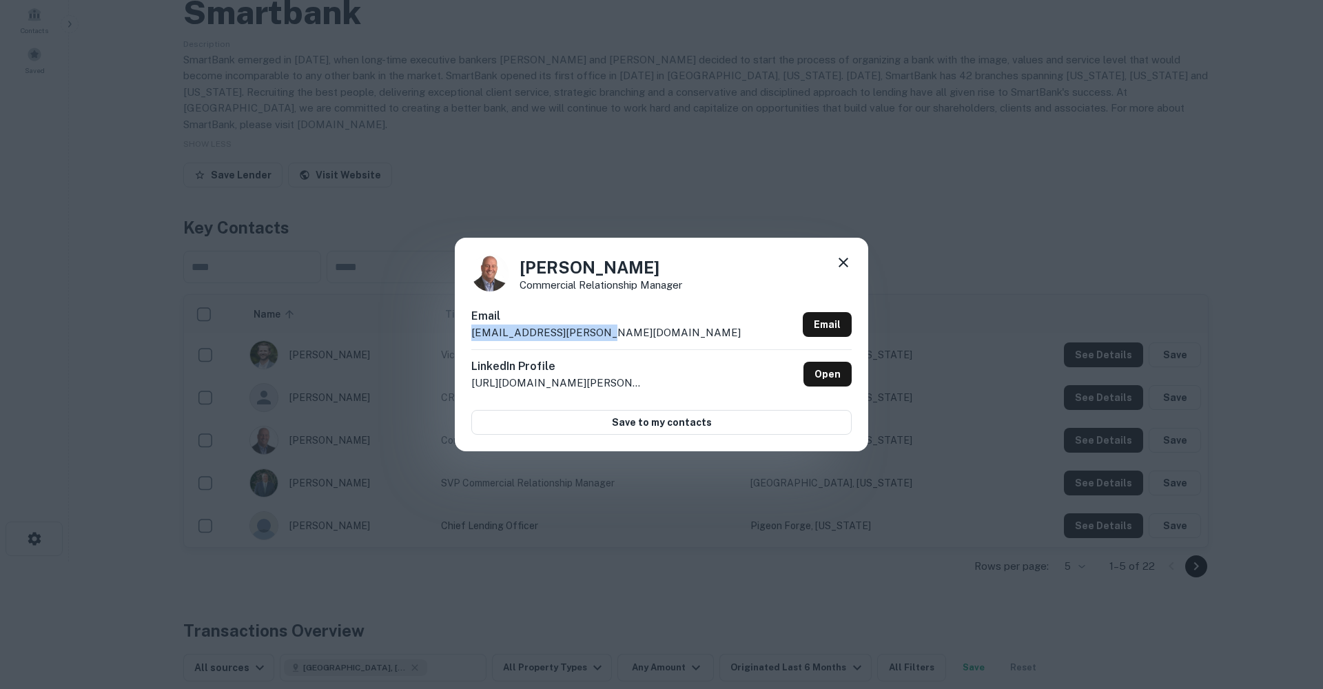
drag, startPoint x: 602, startPoint y: 332, endPoint x: 454, endPoint y: 329, distance: 148.2
click at [454, 329] on div "Don Roddy Commercial Relationship Manager Email don.roddy@smartbank.com Email L…" at bounding box center [661, 344] width 1323 height 689
copy p "don.roddy@smartbank.com"
click at [850, 264] on icon at bounding box center [843, 262] width 17 height 17
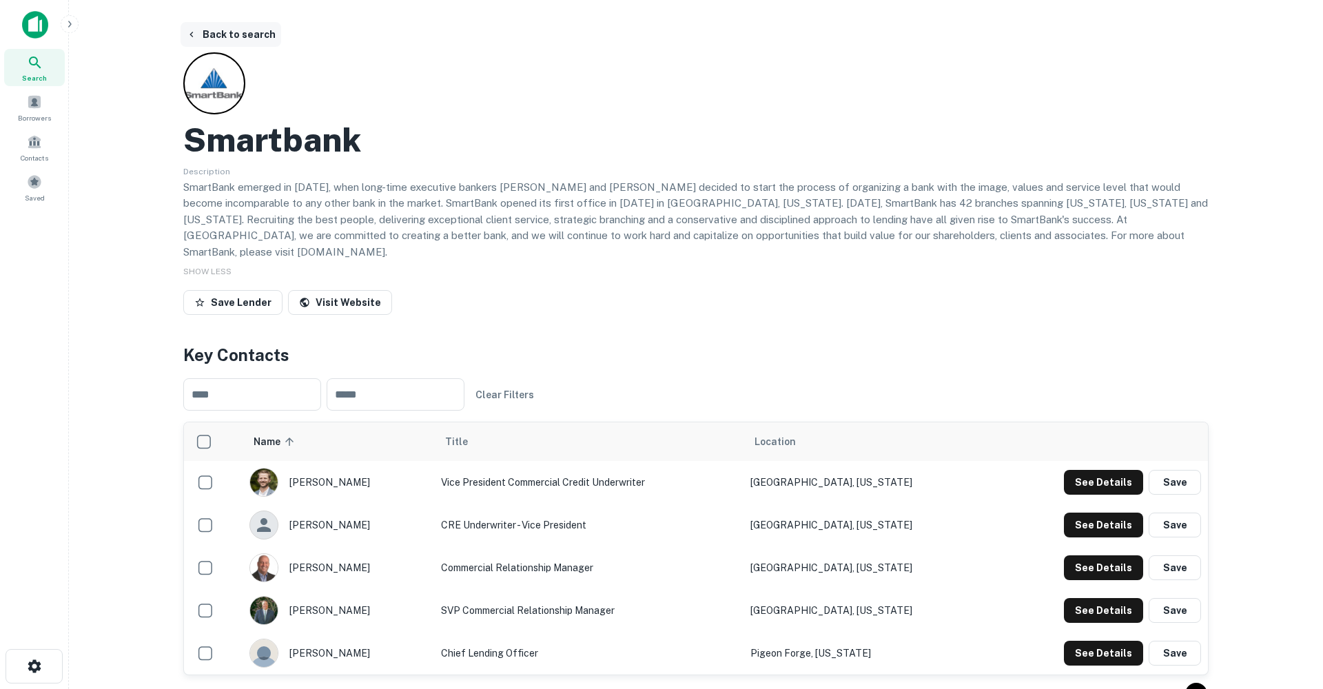
scroll to position [0, 0]
click at [214, 37] on button "Back to search" at bounding box center [231, 34] width 101 height 25
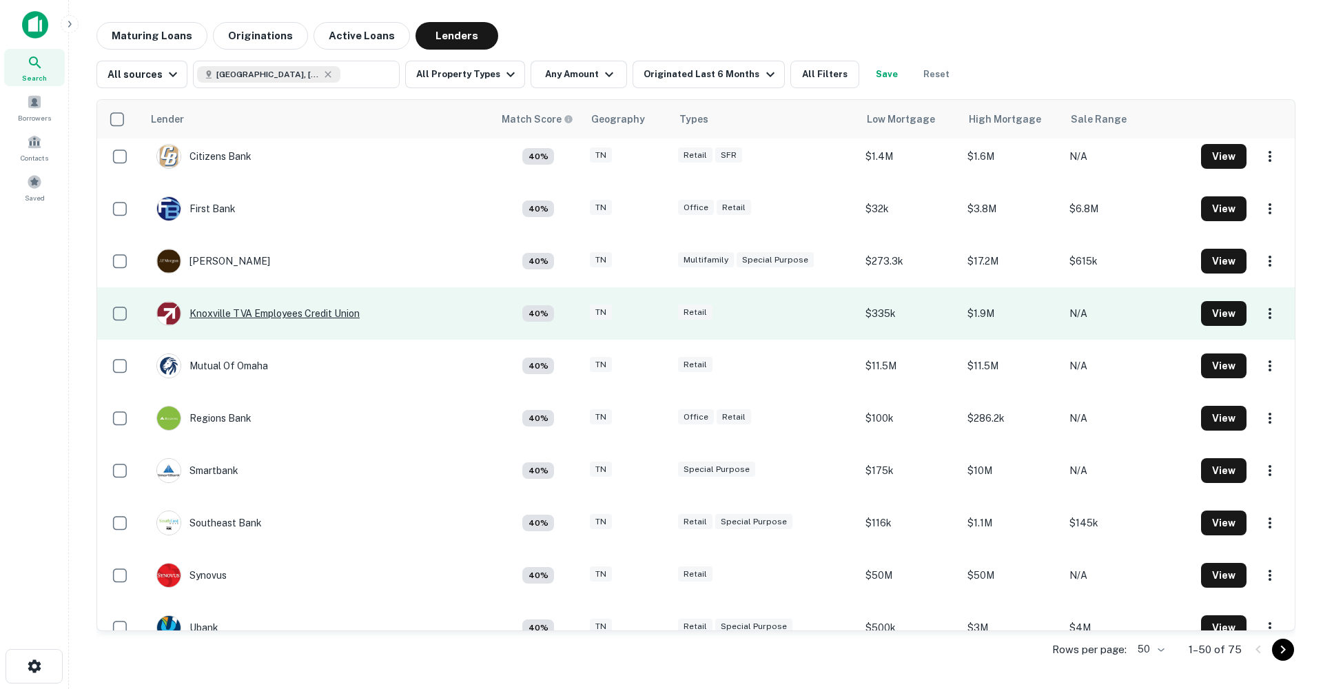
scroll to position [995, 0]
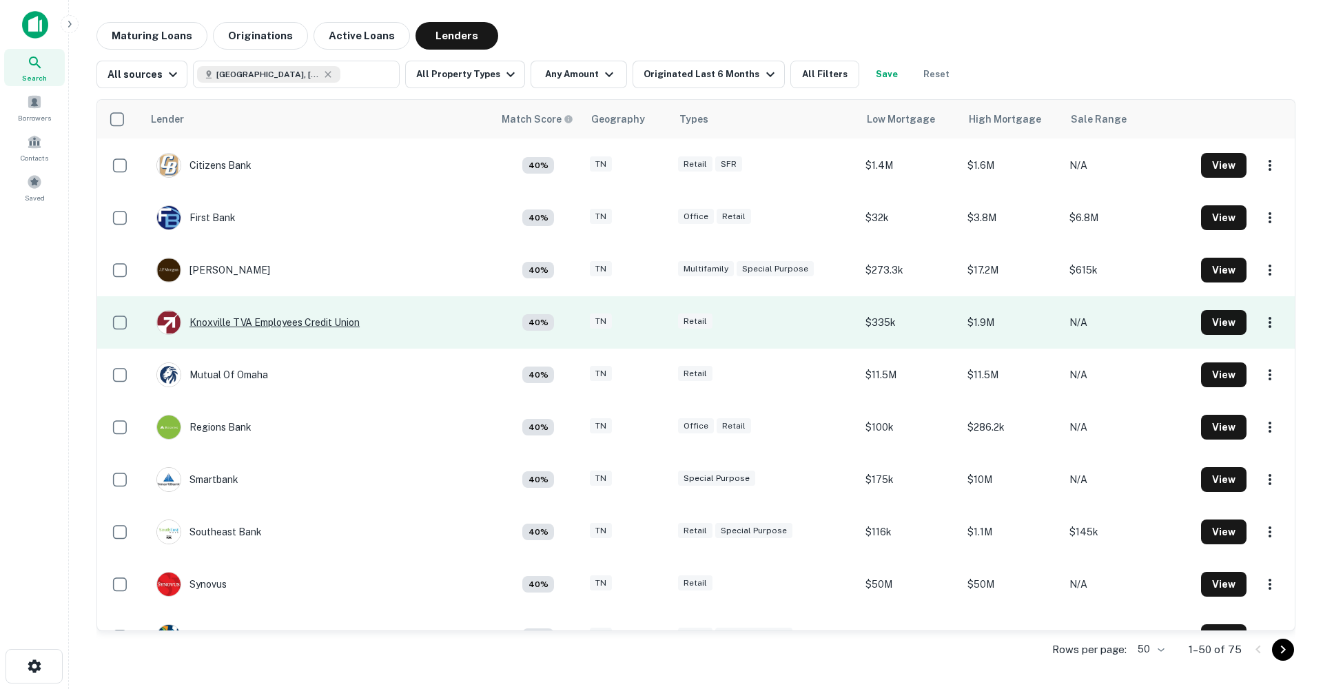
click at [261, 321] on div "Knoxville TVA Employees Credit Union" at bounding box center [257, 322] width 203 height 25
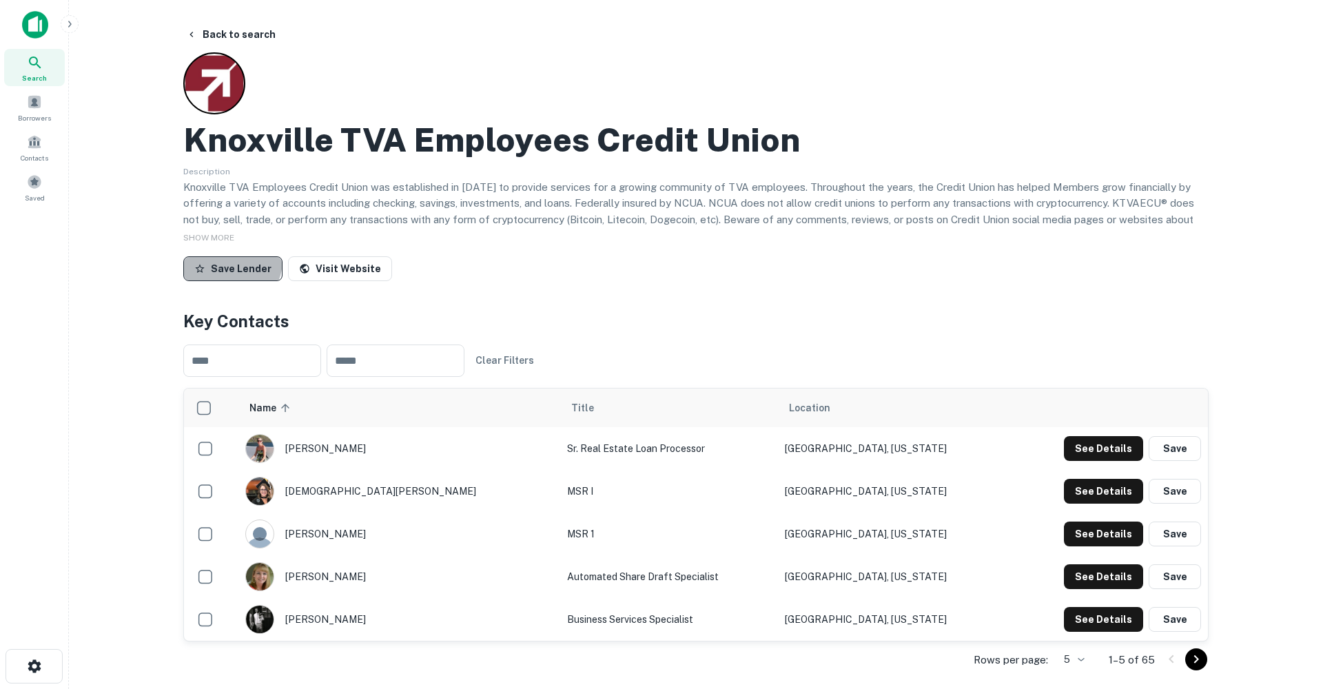
click at [229, 260] on button "Save Lender" at bounding box center [232, 268] width 99 height 25
click at [227, 240] on span "SHOW MORE" at bounding box center [208, 238] width 51 height 10
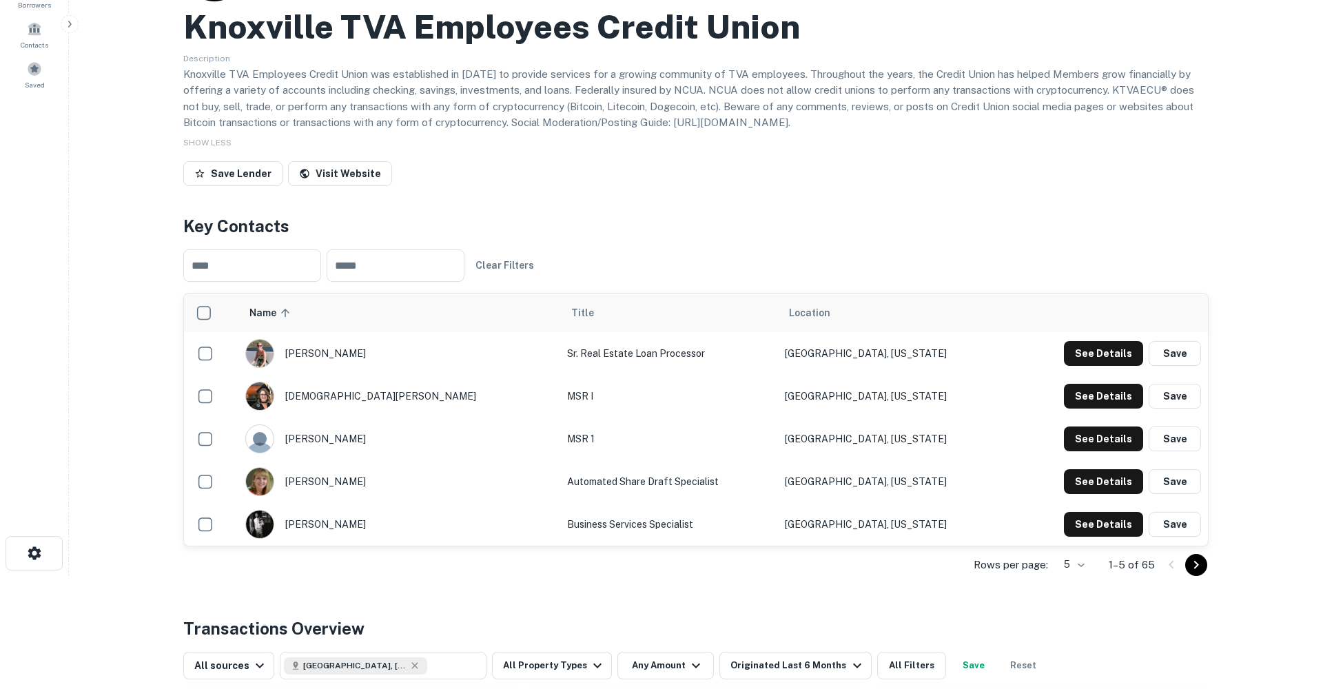
scroll to position [112, 0]
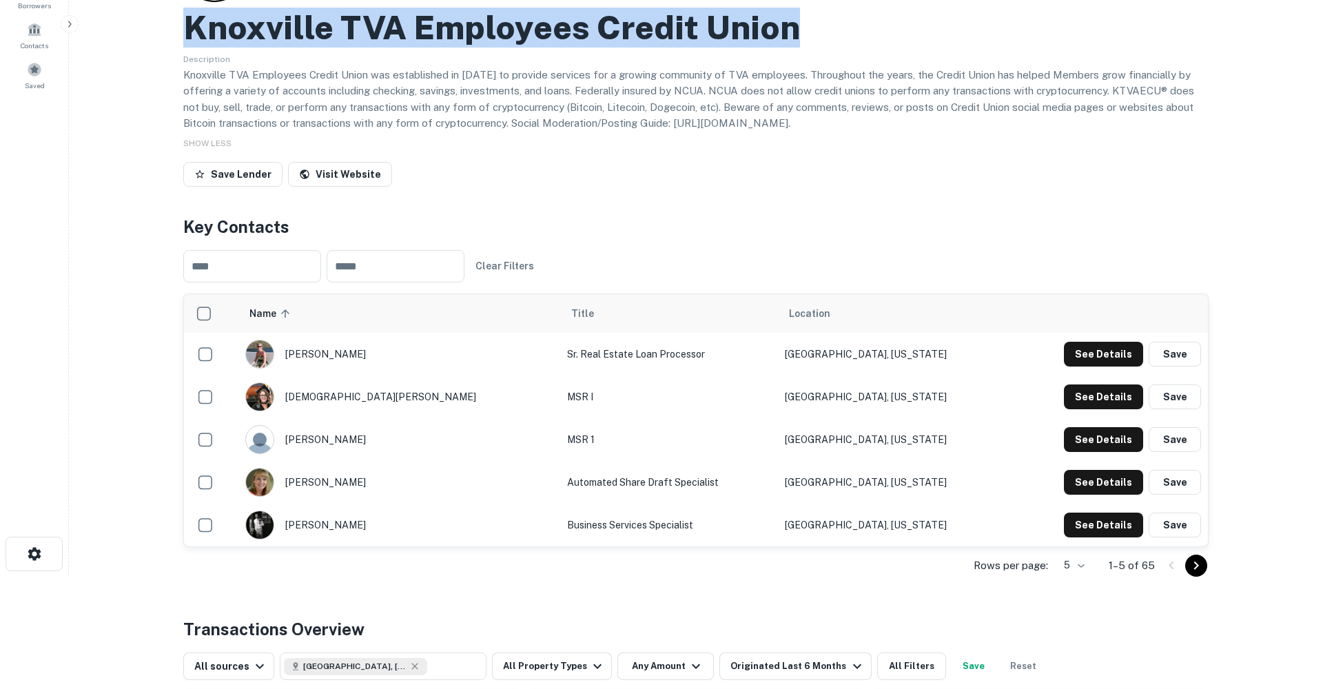
drag, startPoint x: 795, startPoint y: 33, endPoint x: 177, endPoint y: 32, distance: 618.3
click at [177, 32] on div "Back to search Knoxville TVA Employees Credit Union Description Knoxville TVA E…" at bounding box center [696, 487] width 1059 height 1155
copy h2 "Knoxville TVA Employees Credit Union"
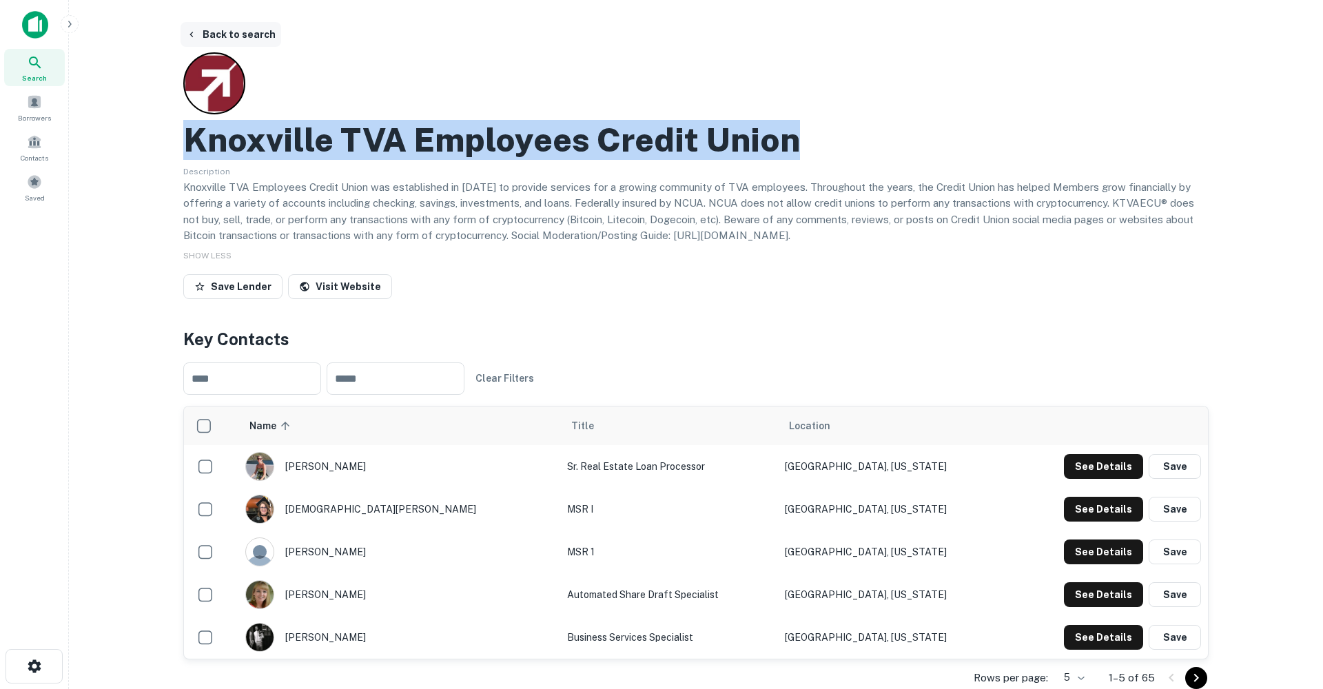
scroll to position [0, 0]
click at [216, 34] on button "Back to search" at bounding box center [231, 34] width 101 height 25
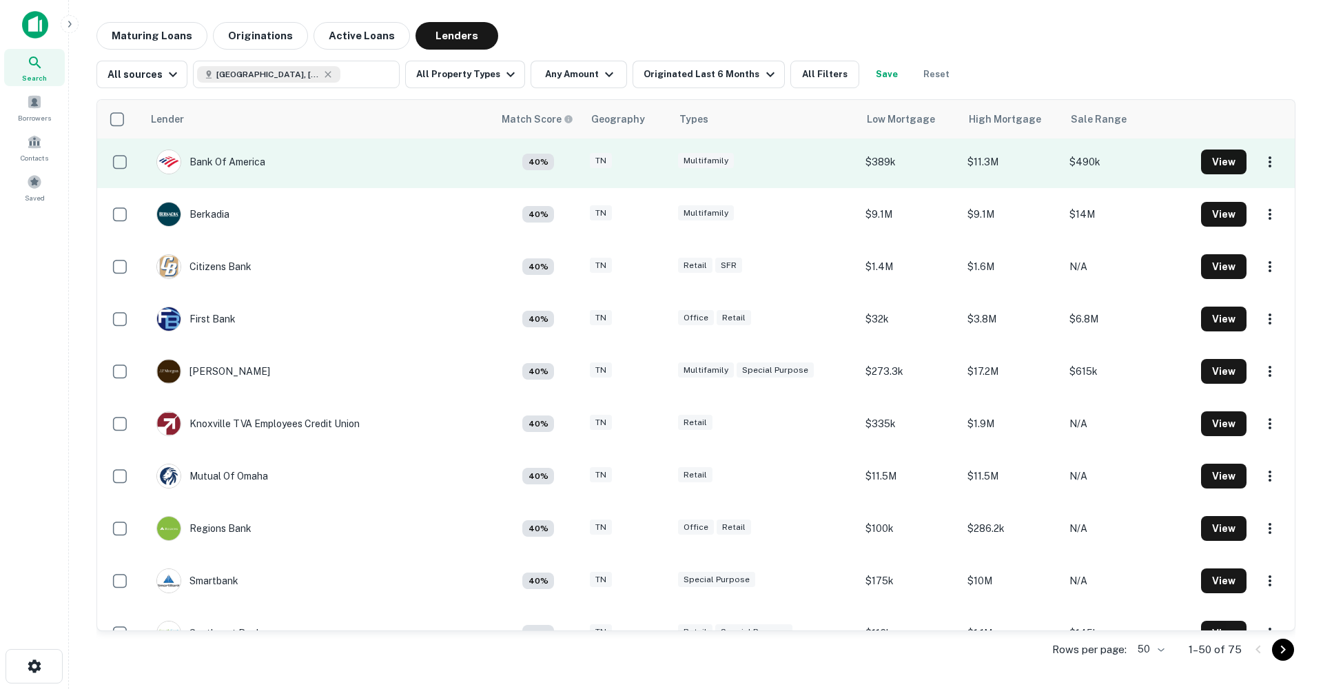
scroll to position [886, 0]
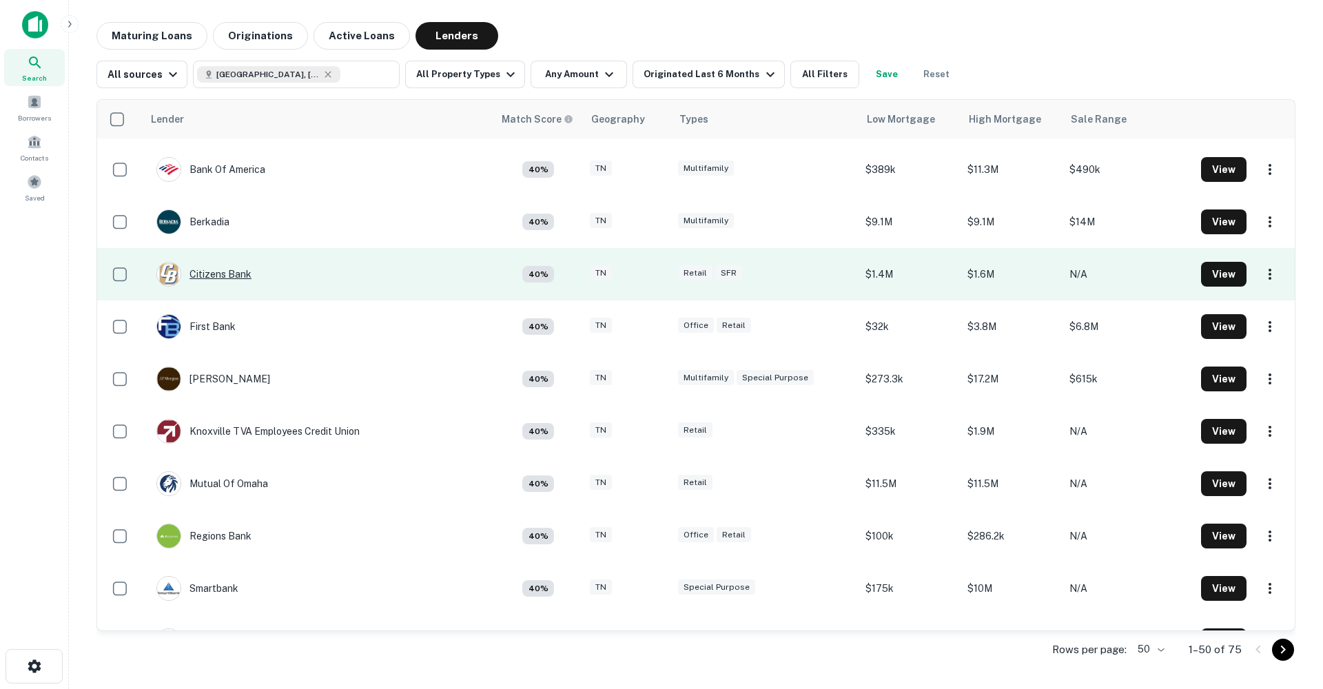
click at [226, 274] on div "Citizens Bank" at bounding box center [203, 274] width 95 height 25
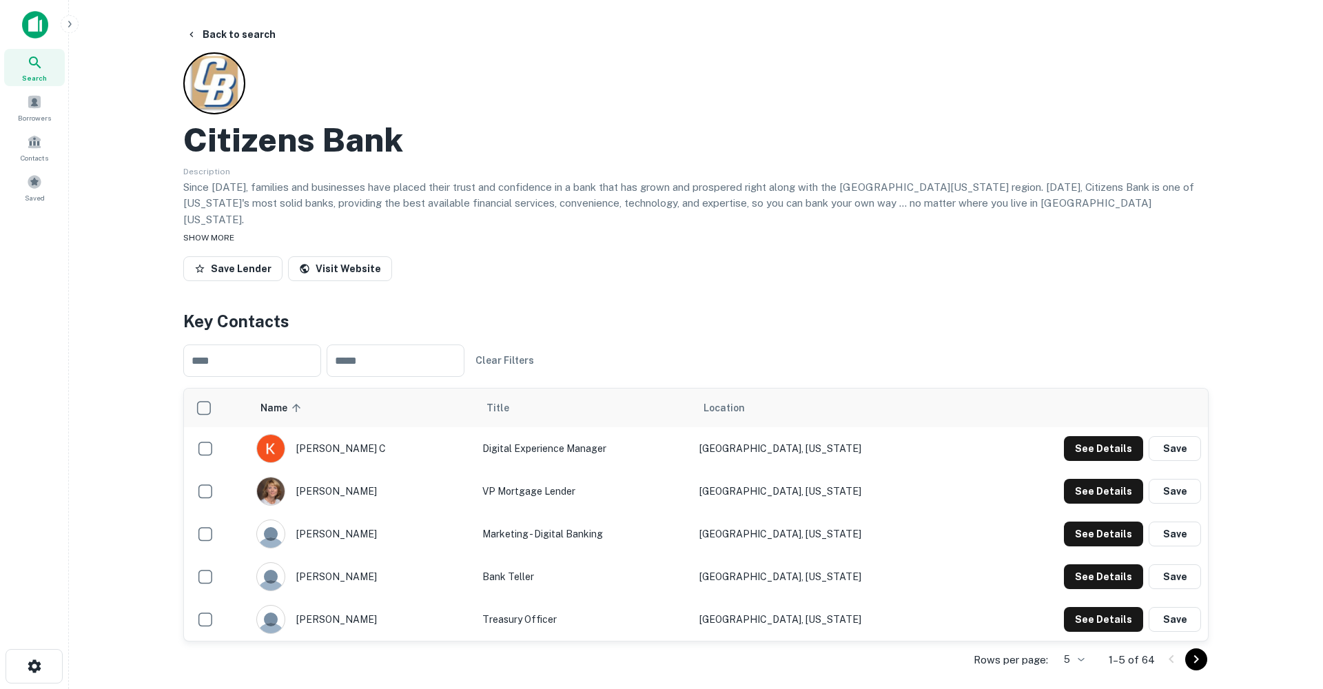
click at [215, 233] on span "SHOW MORE" at bounding box center [208, 238] width 51 height 10
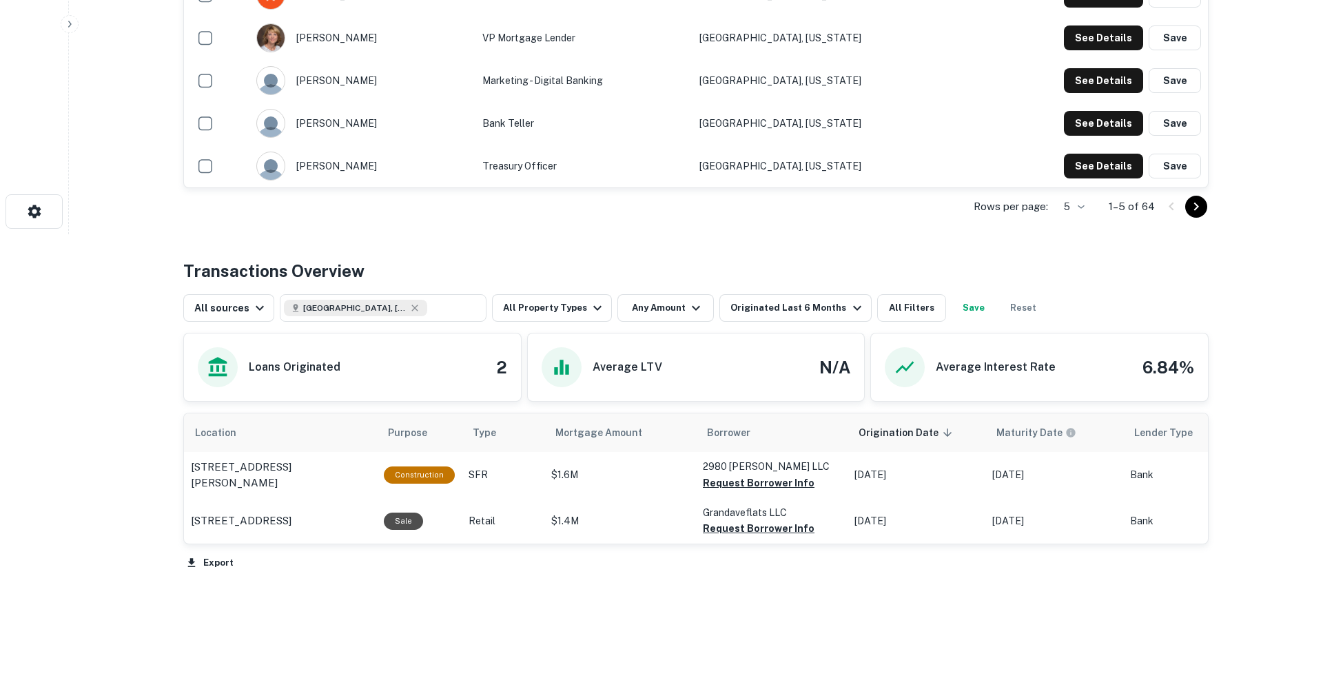
scroll to position [454, 0]
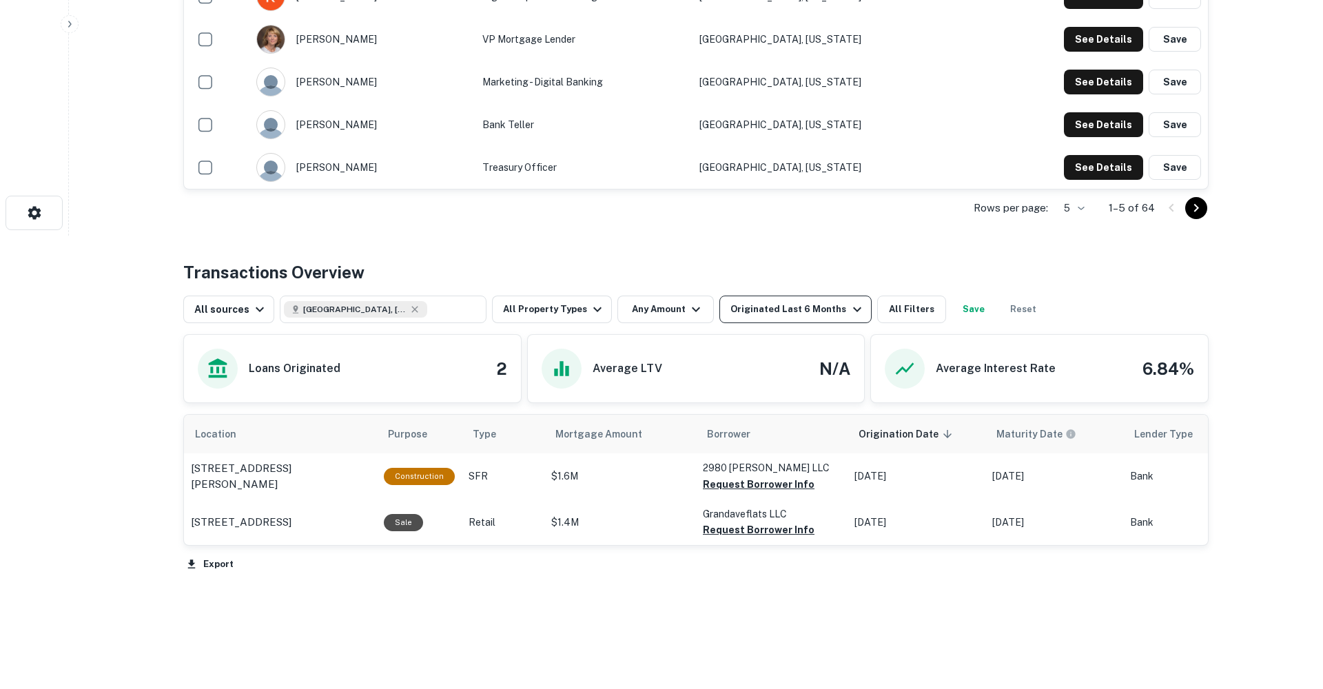
click at [815, 301] on div "Originated Last 6 Months" at bounding box center [798, 309] width 134 height 17
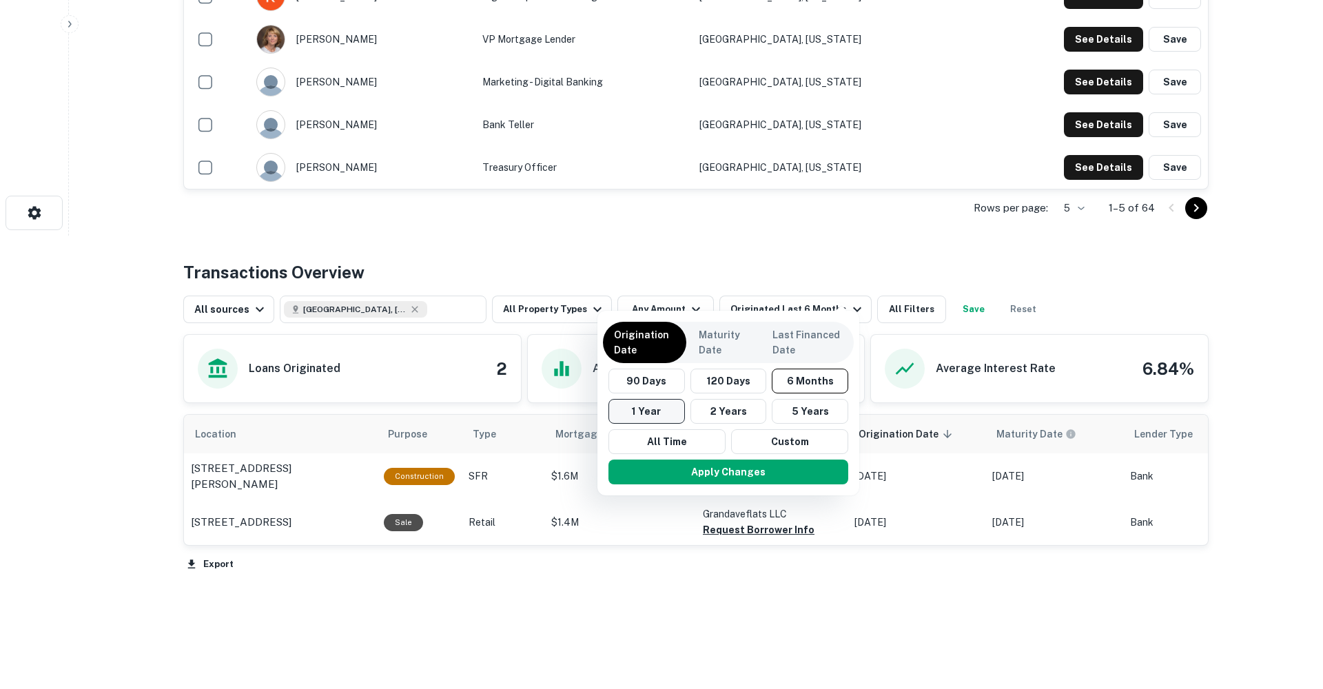
click at [651, 409] on button "1 Year" at bounding box center [647, 411] width 77 height 25
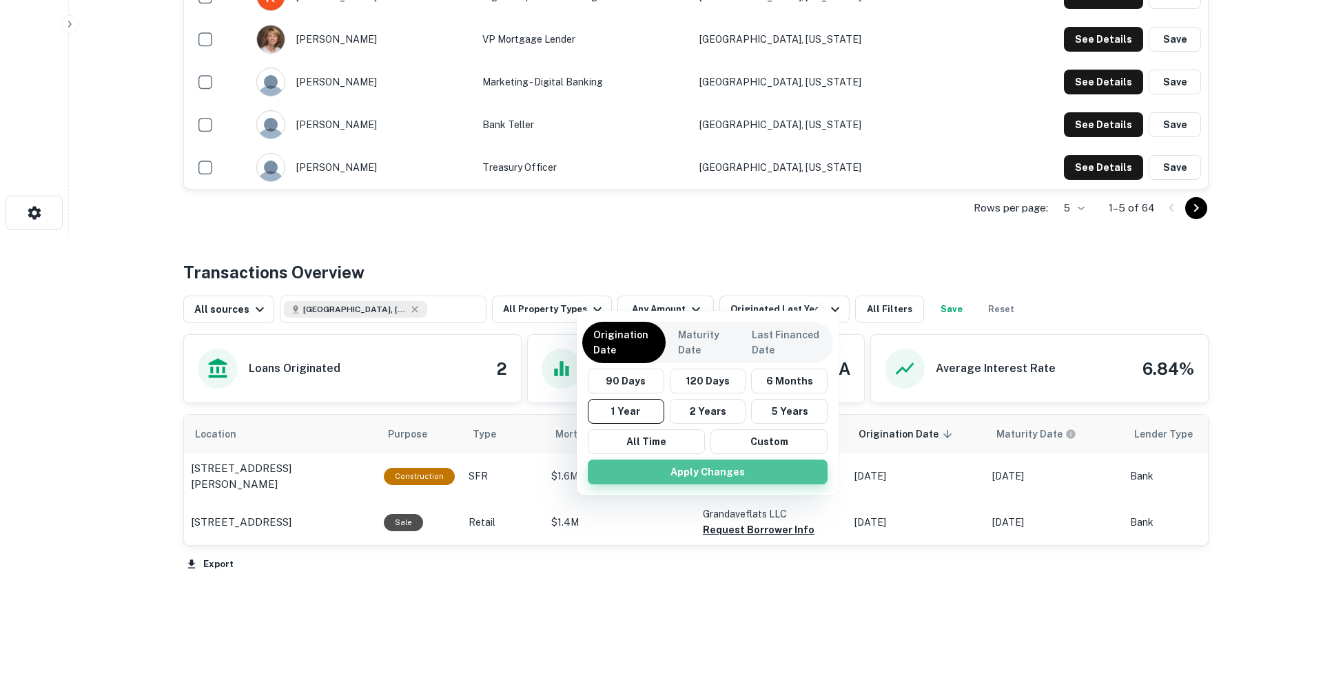
click at [718, 465] on button "Apply Changes" at bounding box center [708, 472] width 240 height 25
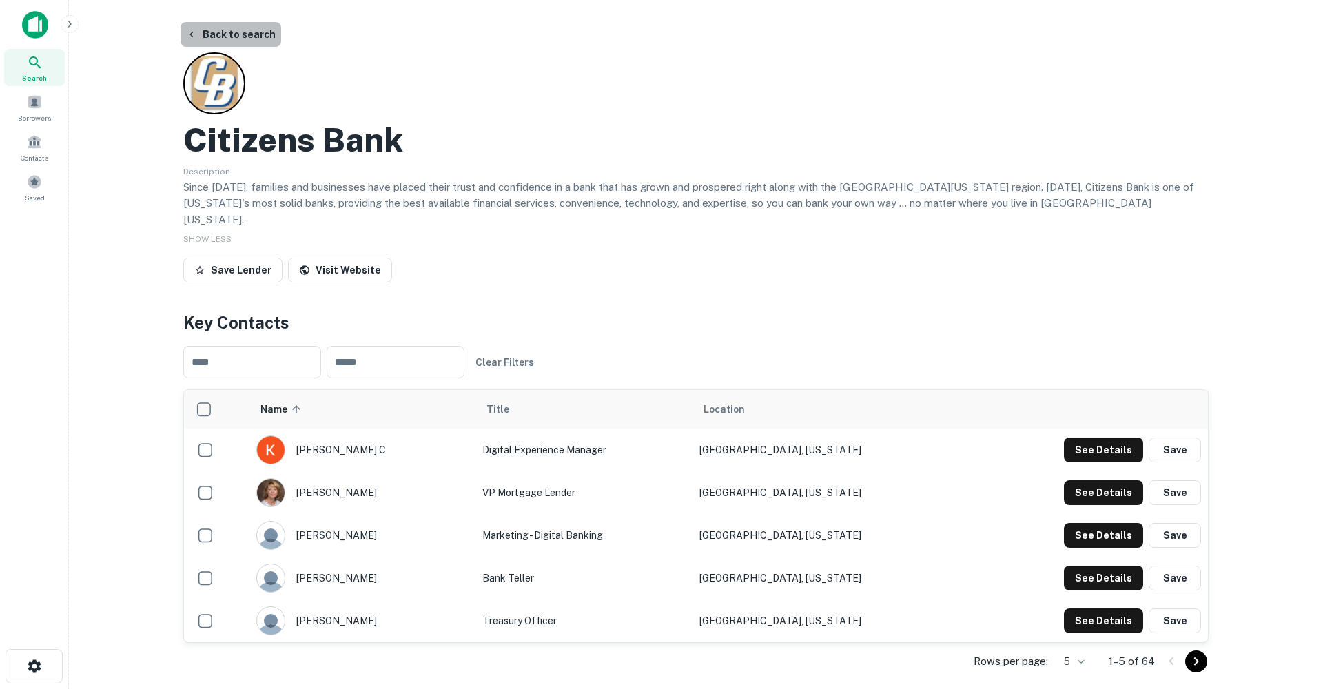
click at [254, 36] on button "Back to search" at bounding box center [231, 34] width 101 height 25
click at [237, 39] on button "Back to search" at bounding box center [231, 34] width 101 height 25
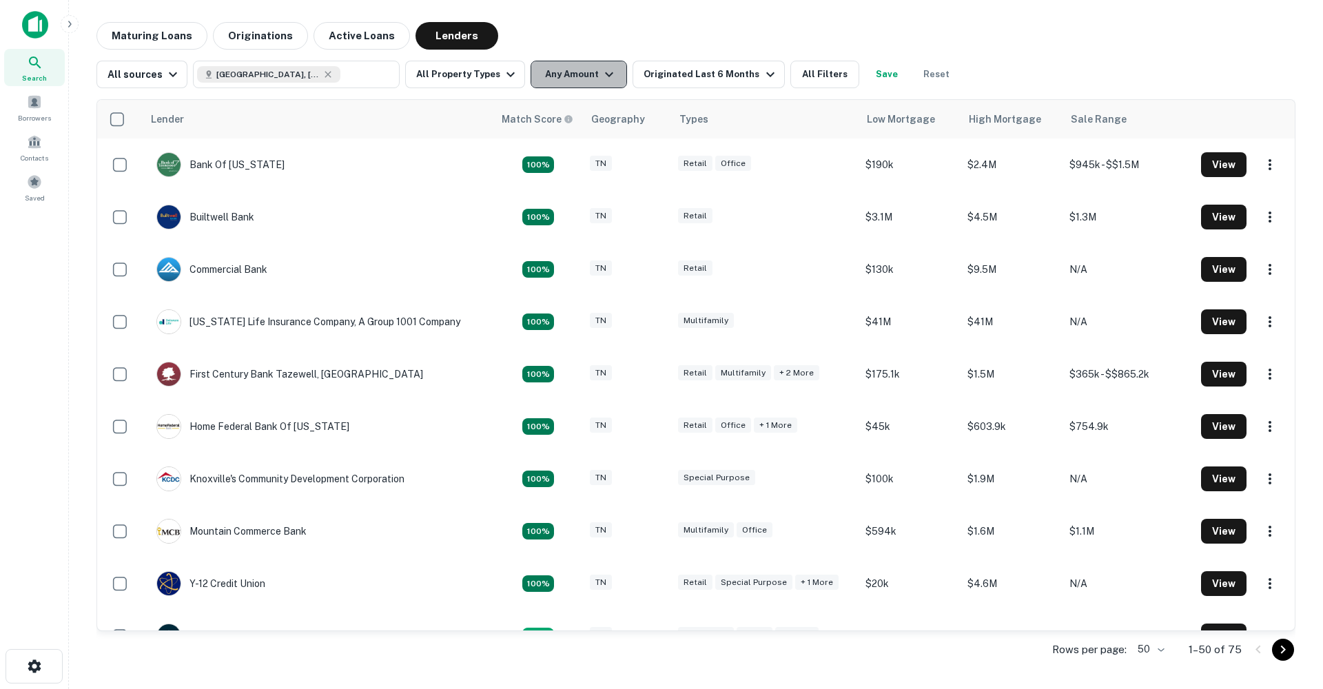
click at [583, 80] on button "Any Amount" at bounding box center [579, 75] width 97 height 28
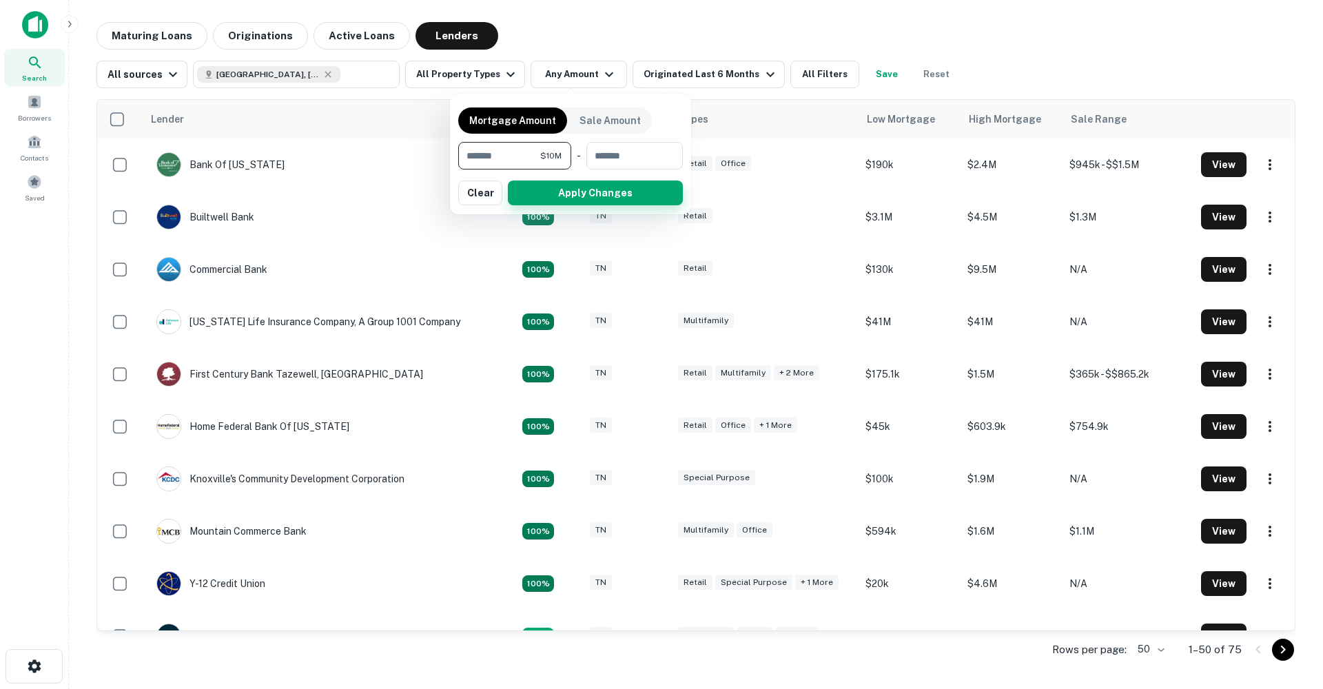
type input "********"
click at [647, 188] on button "Apply Changes" at bounding box center [595, 193] width 175 height 25
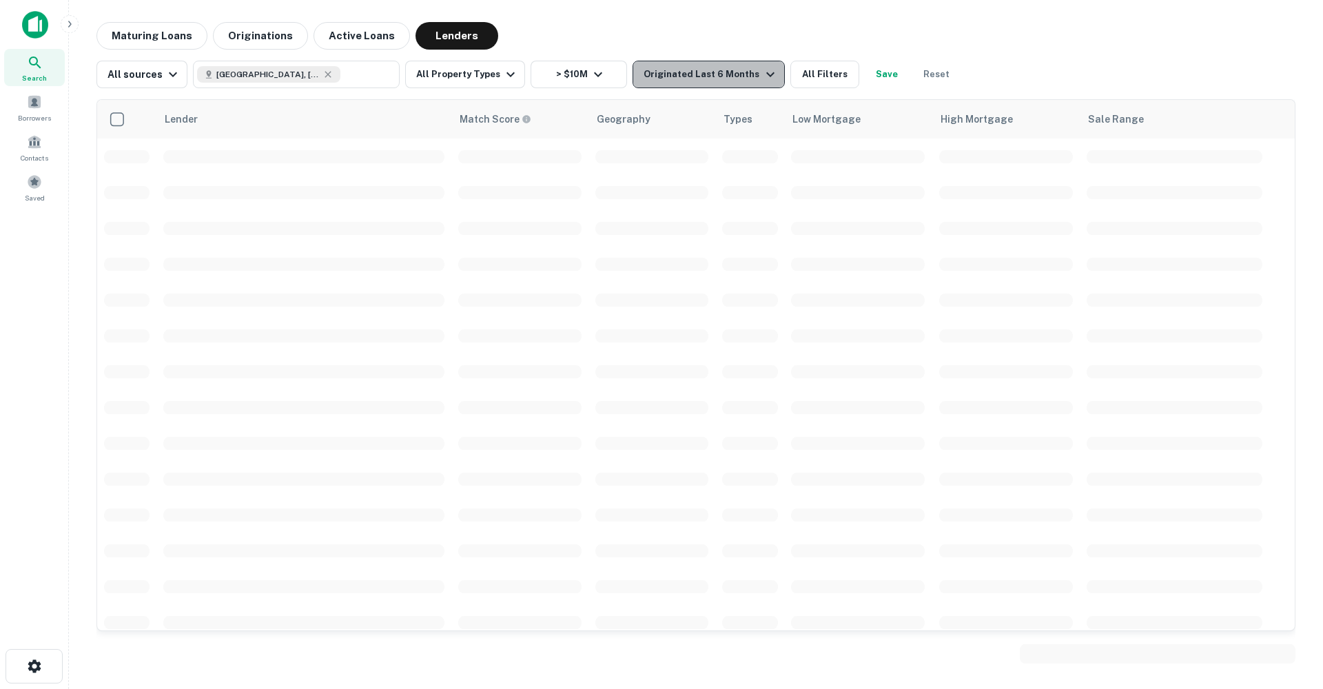
click at [702, 75] on div "Originated Last 6 Months" at bounding box center [711, 74] width 134 height 17
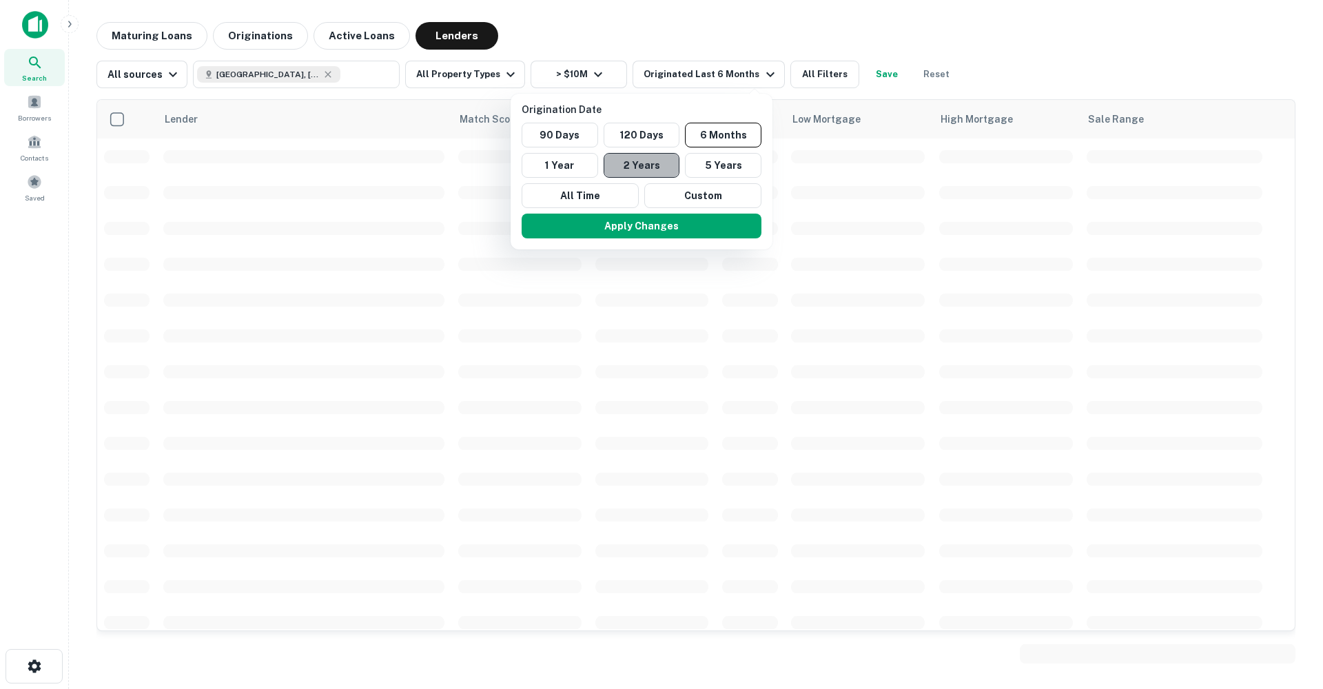
click at [660, 160] on button "2 Years" at bounding box center [642, 165] width 77 height 25
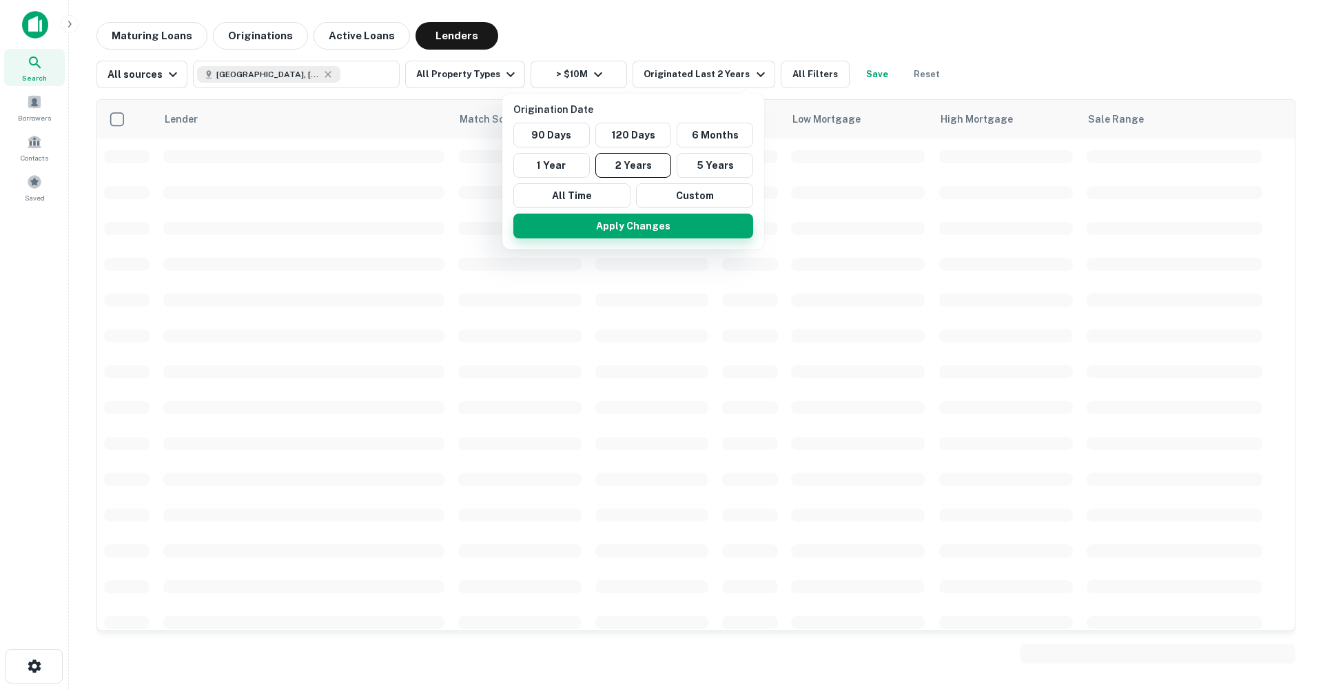
click at [656, 230] on button "Apply Changes" at bounding box center [634, 226] width 240 height 25
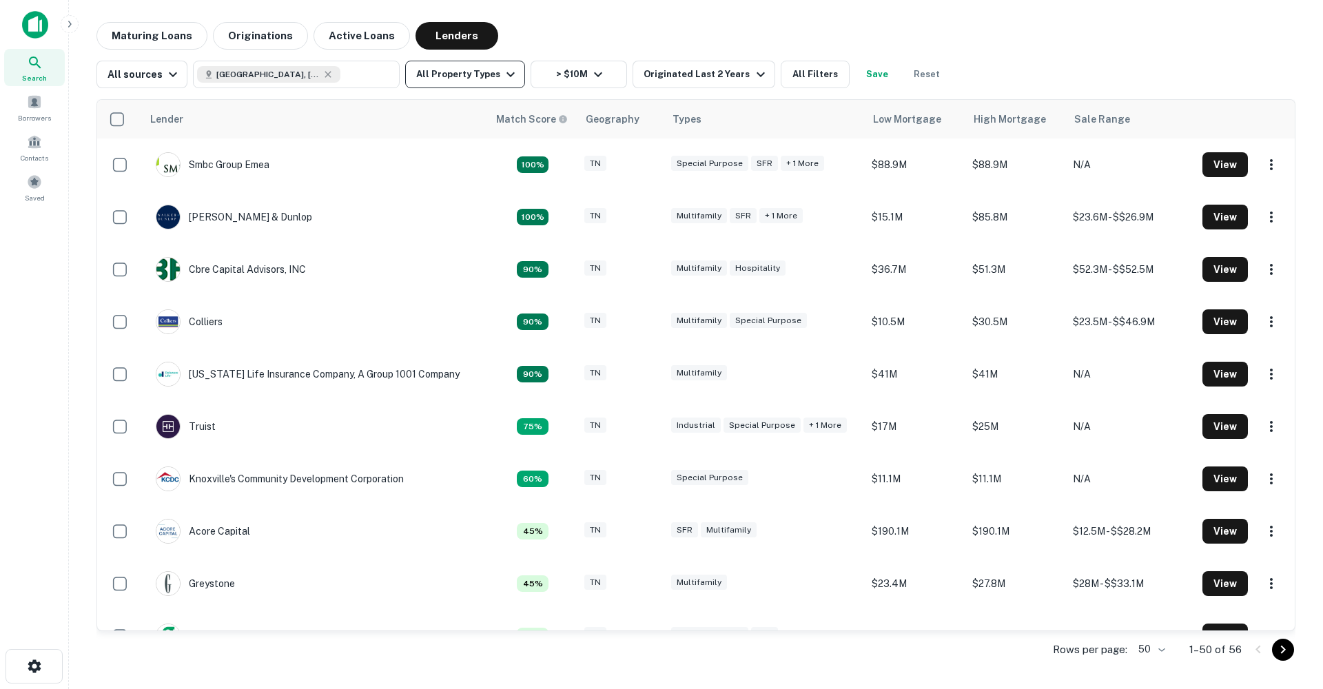
click at [447, 76] on button "All Property Types" at bounding box center [465, 75] width 120 height 28
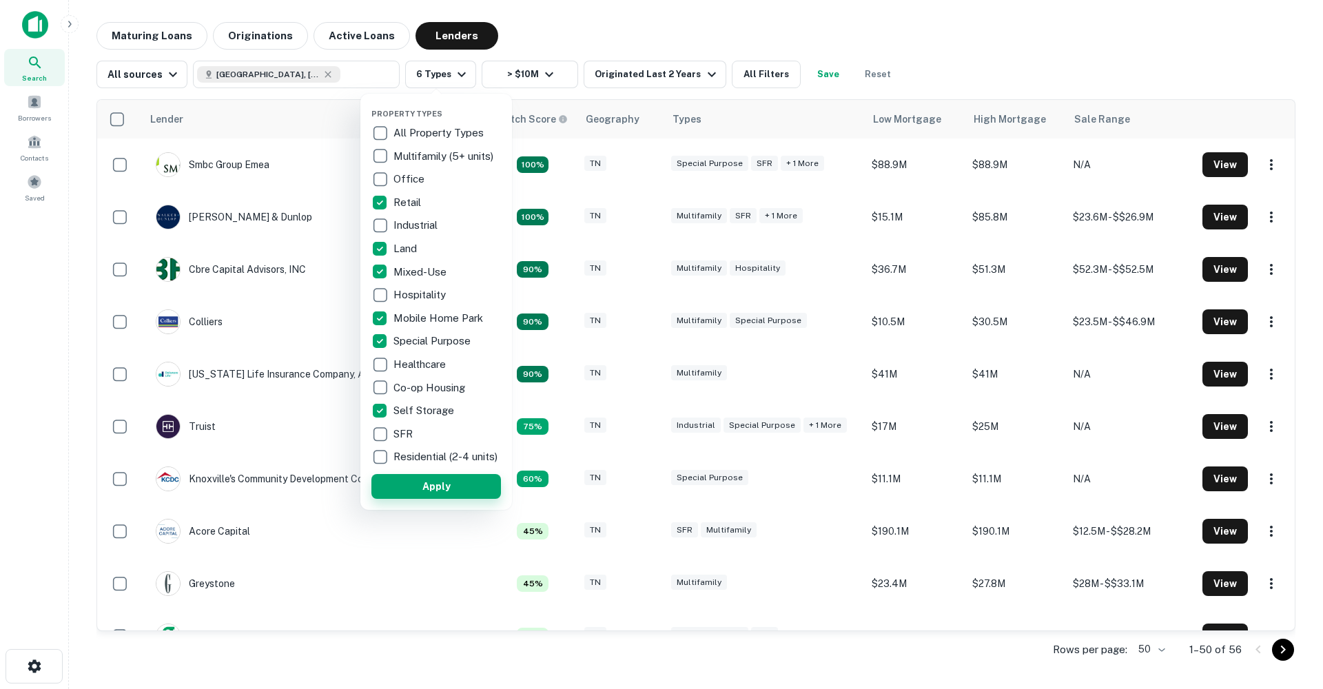
click at [435, 499] on button "Apply" at bounding box center [437, 486] width 130 height 25
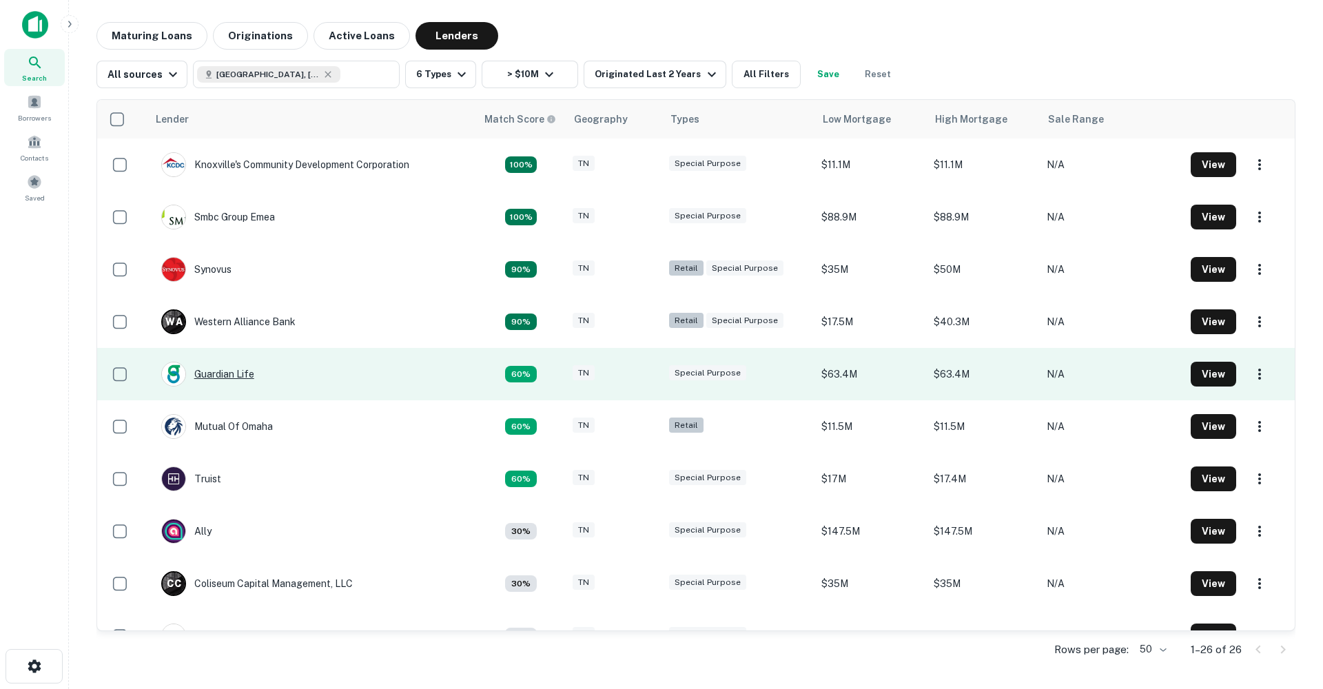
click at [227, 374] on div "Guardian Life" at bounding box center [207, 374] width 93 height 25
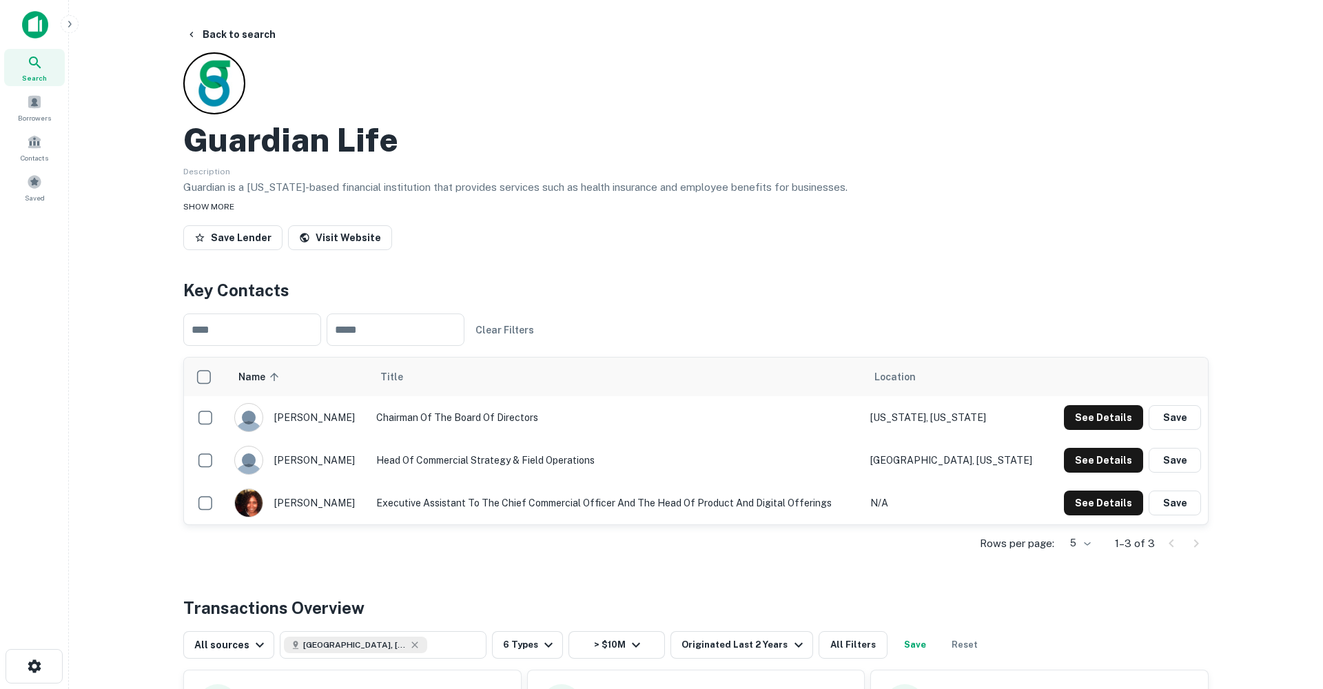
click at [209, 203] on span "SHOW MORE" at bounding box center [208, 207] width 51 height 10
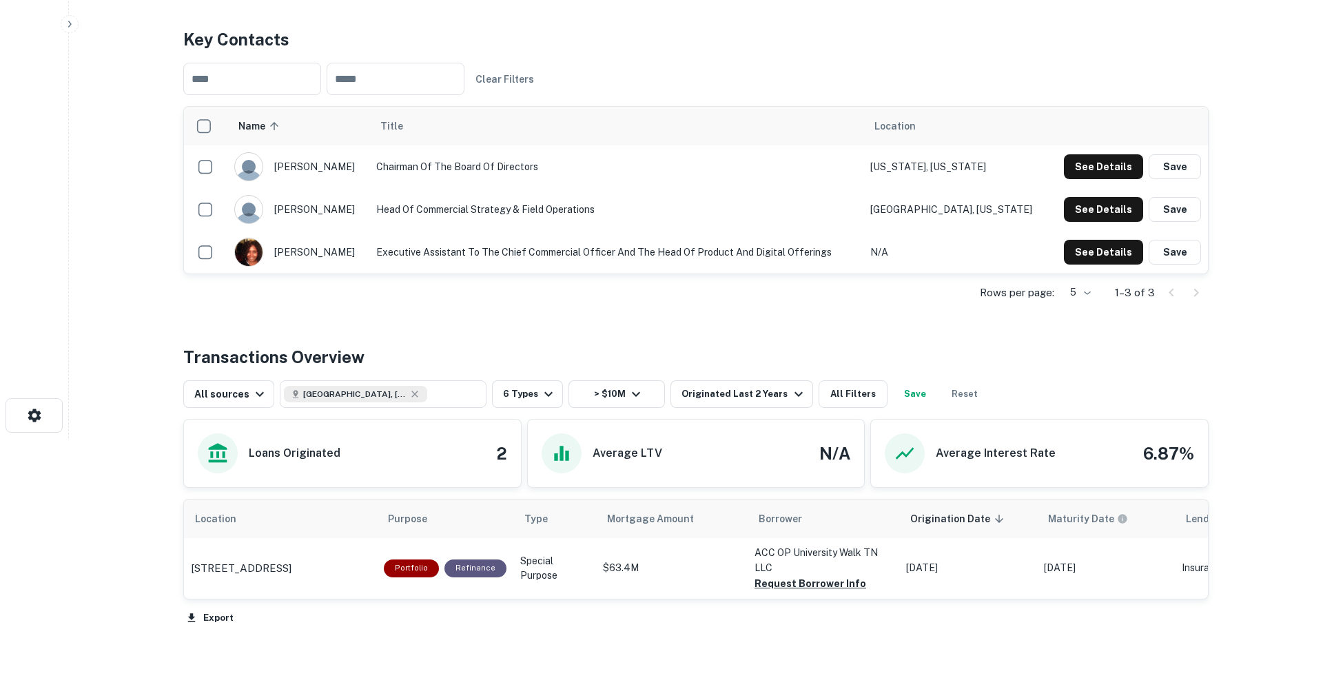
scroll to position [252, 0]
click at [275, 569] on p "2022 Forest Ave Knoxville, TN37916" at bounding box center [241, 568] width 101 height 17
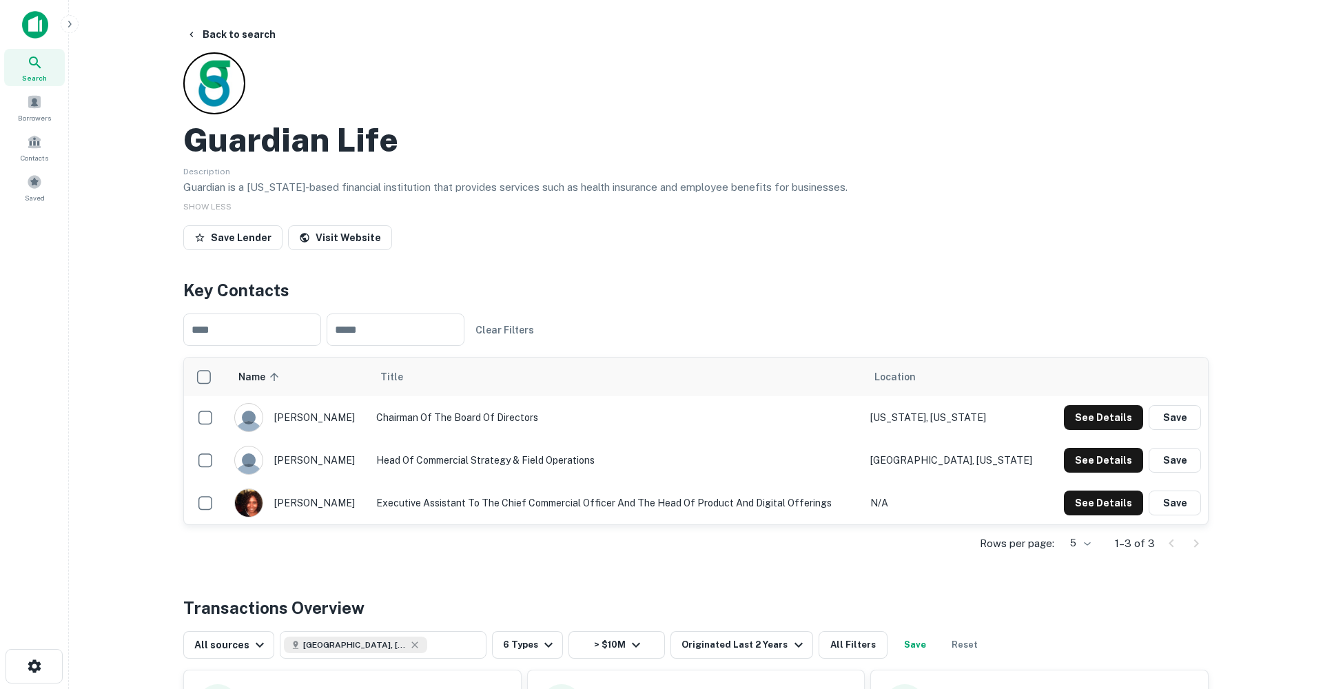
scroll to position [0, 0]
click at [232, 31] on button "Back to search" at bounding box center [231, 34] width 101 height 25
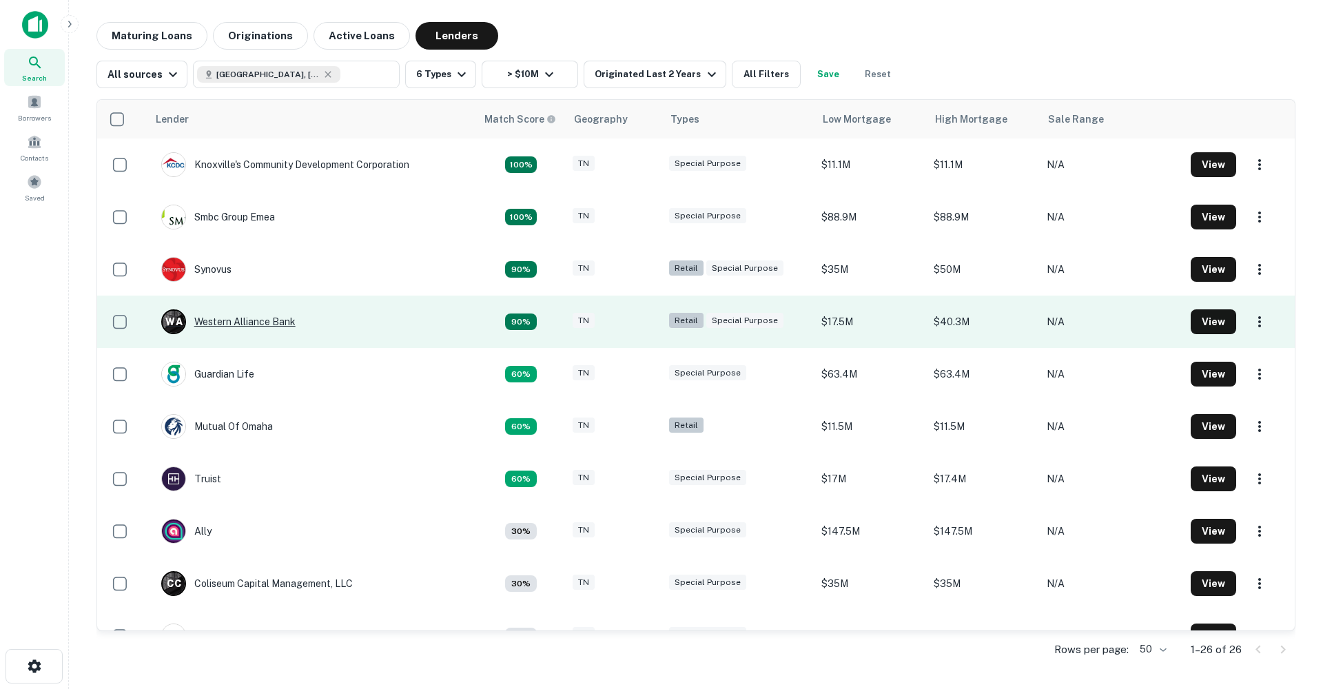
click at [238, 321] on div "W A Western Alliance Bank" at bounding box center [228, 322] width 134 height 25
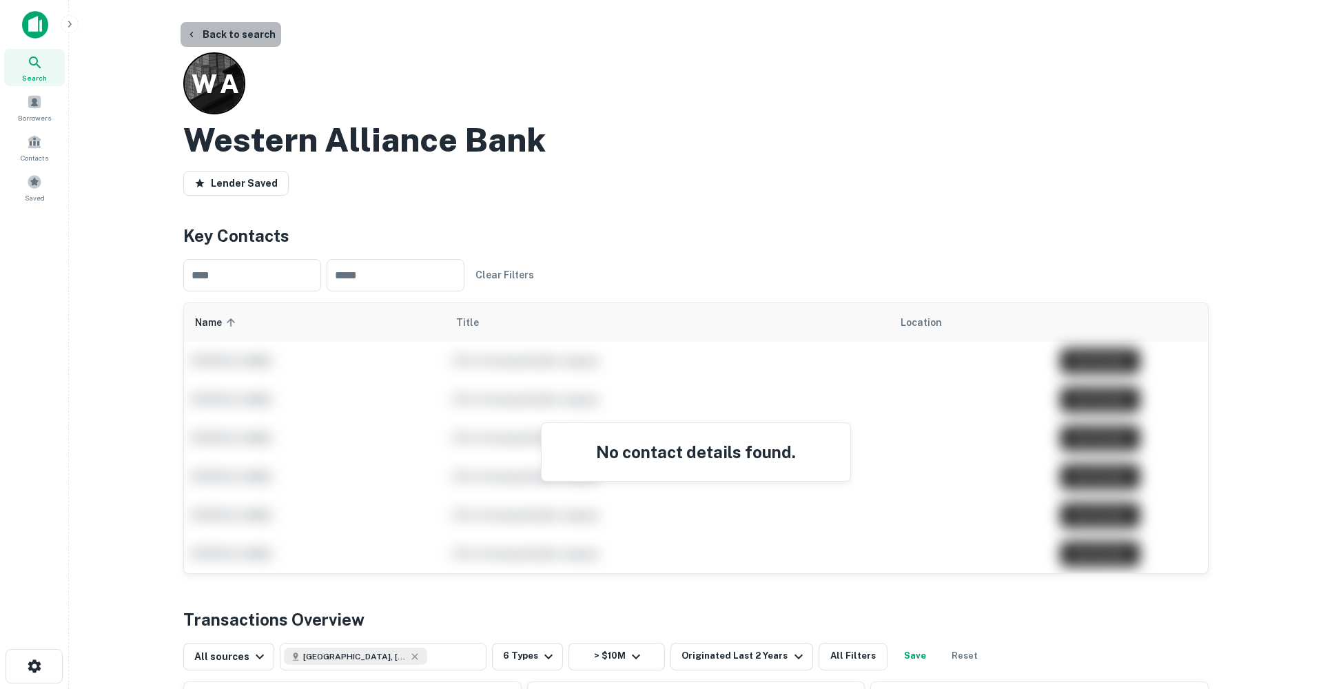
click at [249, 32] on button "Back to search" at bounding box center [231, 34] width 101 height 25
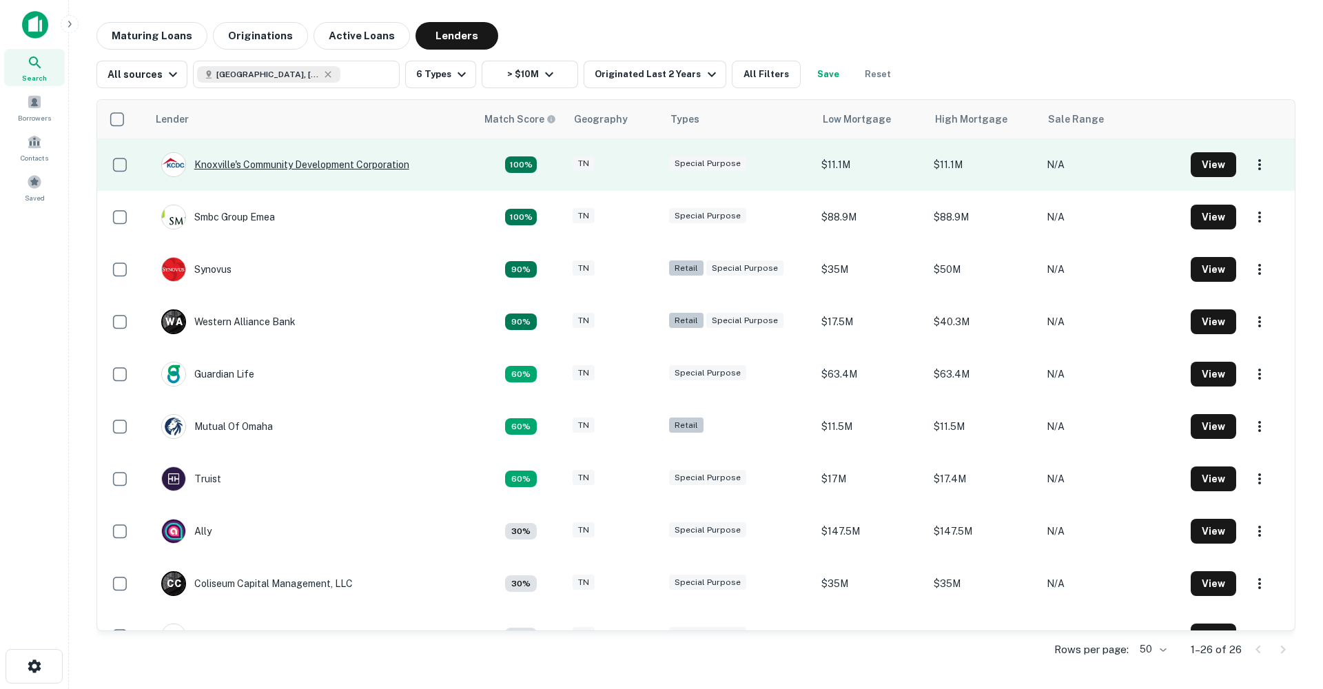
click at [339, 159] on div "Knoxville's Community Development Corporation" at bounding box center [285, 164] width 248 height 25
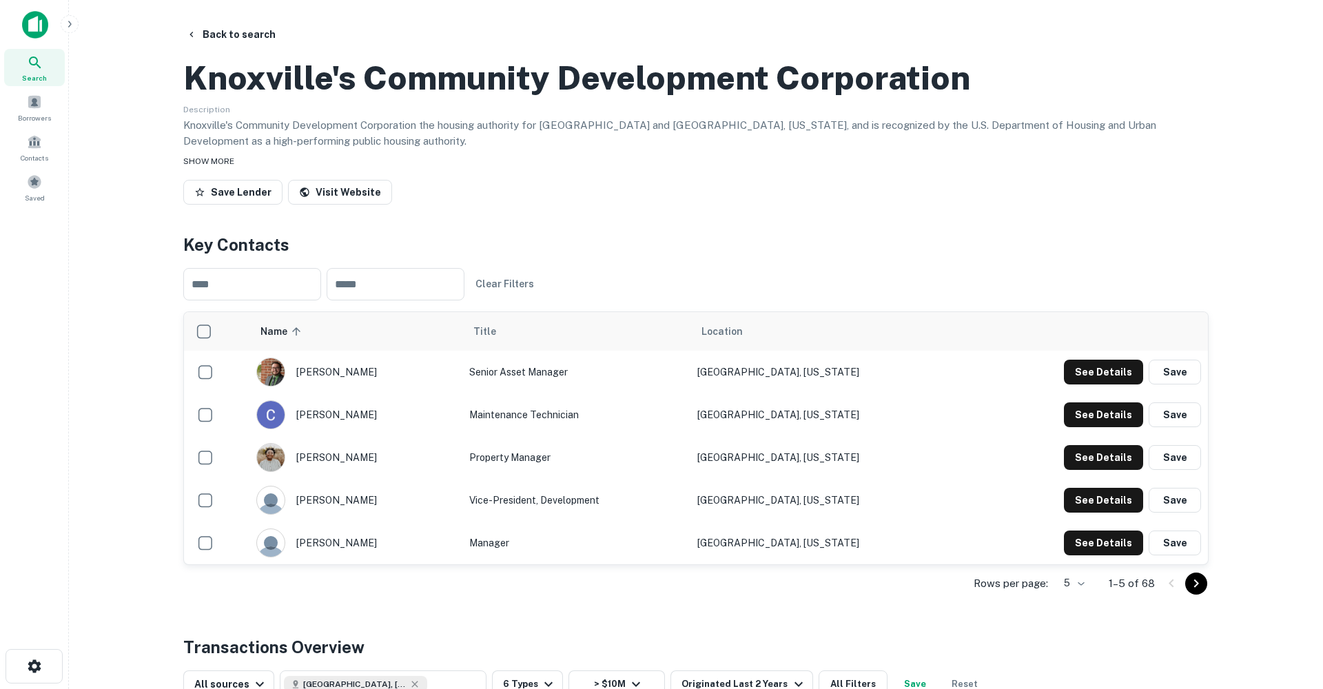
click at [225, 166] on span "SHOW MORE" at bounding box center [208, 161] width 51 height 10
click at [200, 30] on button "Back to search" at bounding box center [231, 34] width 101 height 25
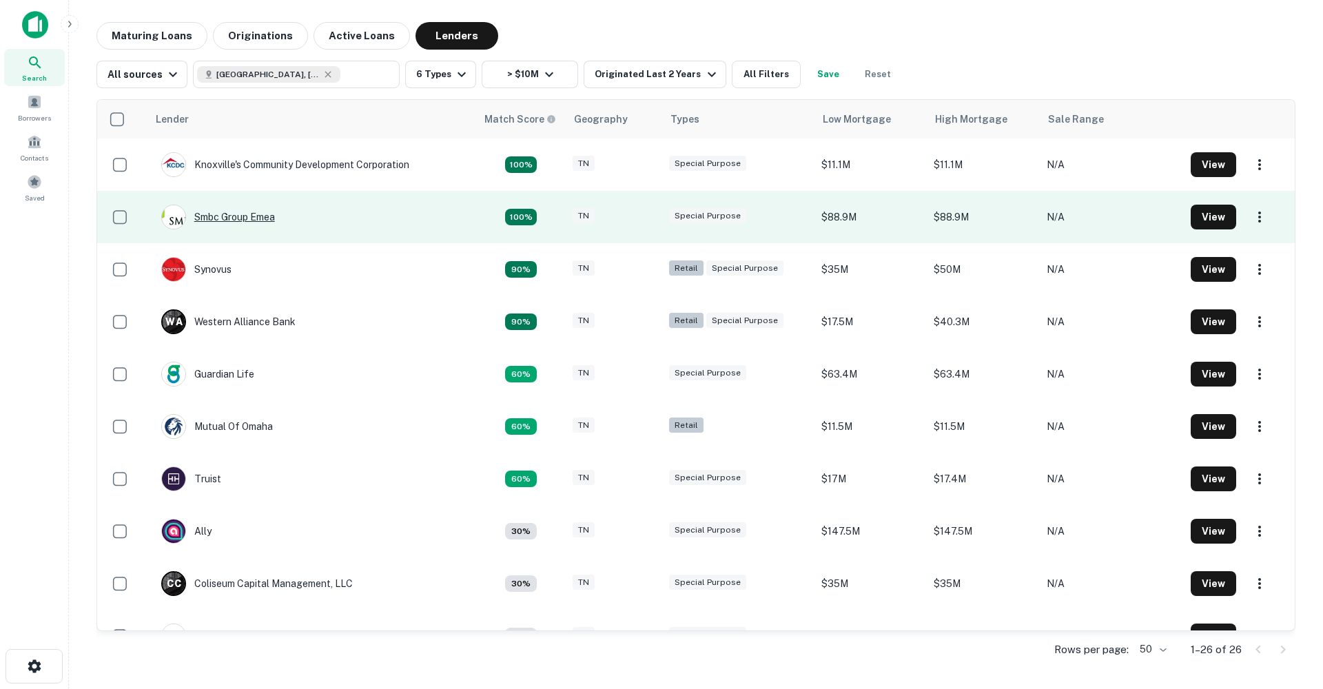
click at [252, 216] on div "Smbc Group Emea" at bounding box center [218, 217] width 114 height 25
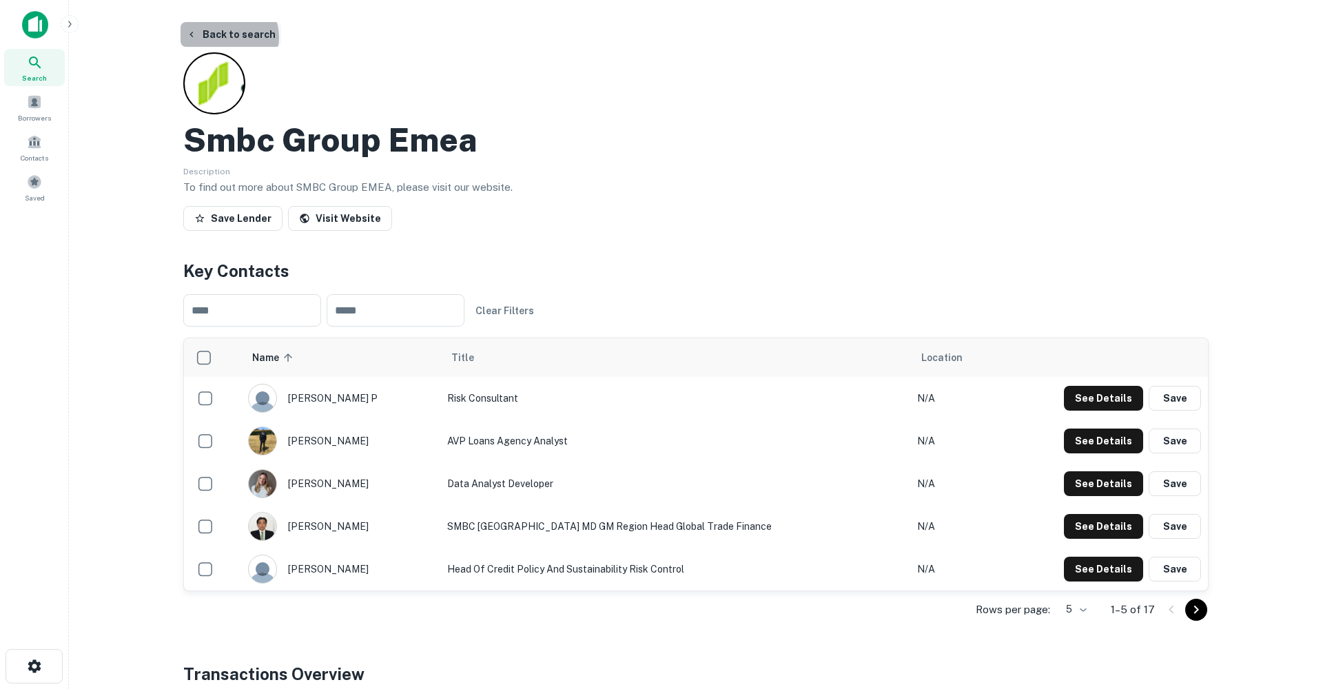
click at [228, 37] on button "Back to search" at bounding box center [231, 34] width 101 height 25
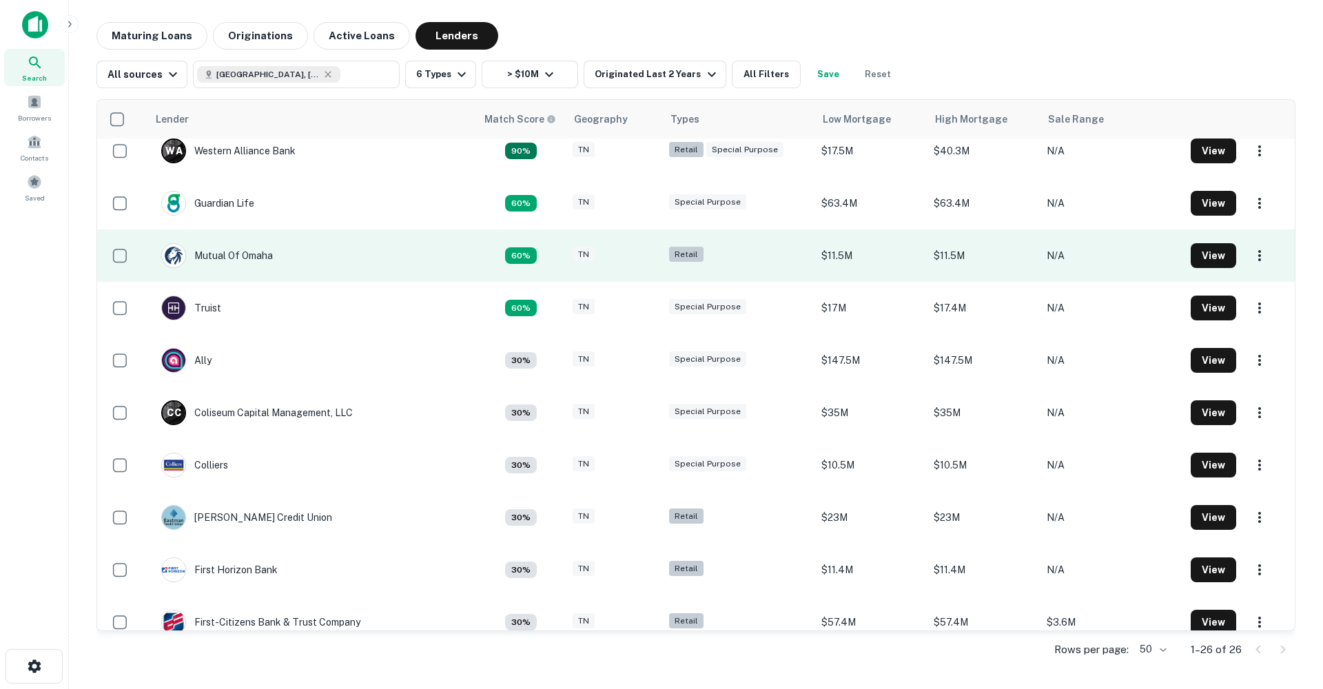
scroll to position [175, 0]
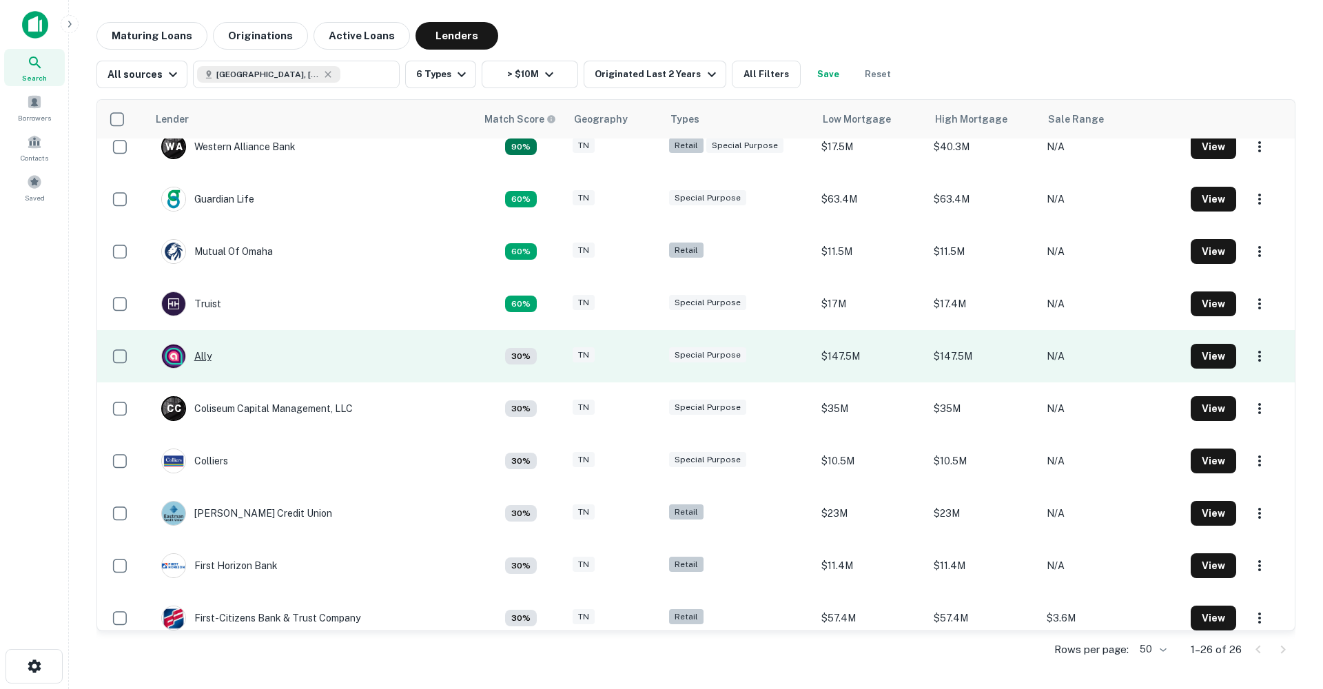
click at [201, 354] on div "Ally" at bounding box center [186, 356] width 50 height 25
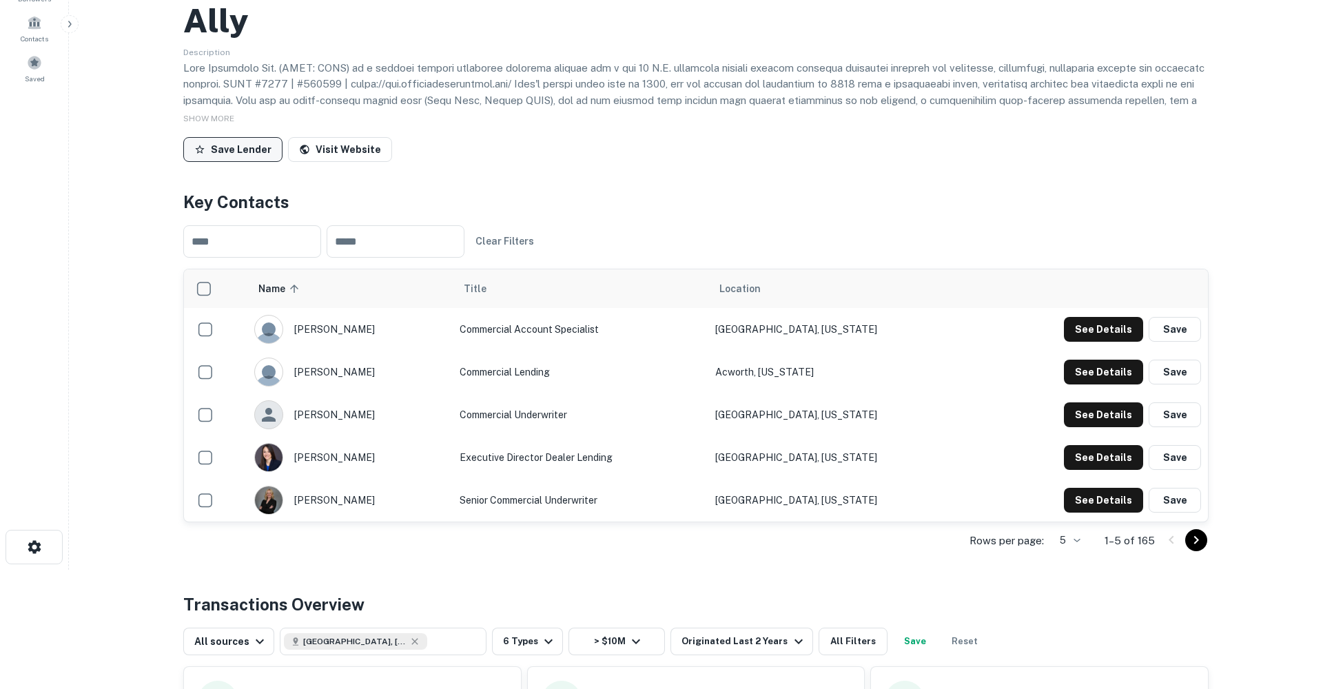
scroll to position [116, 0]
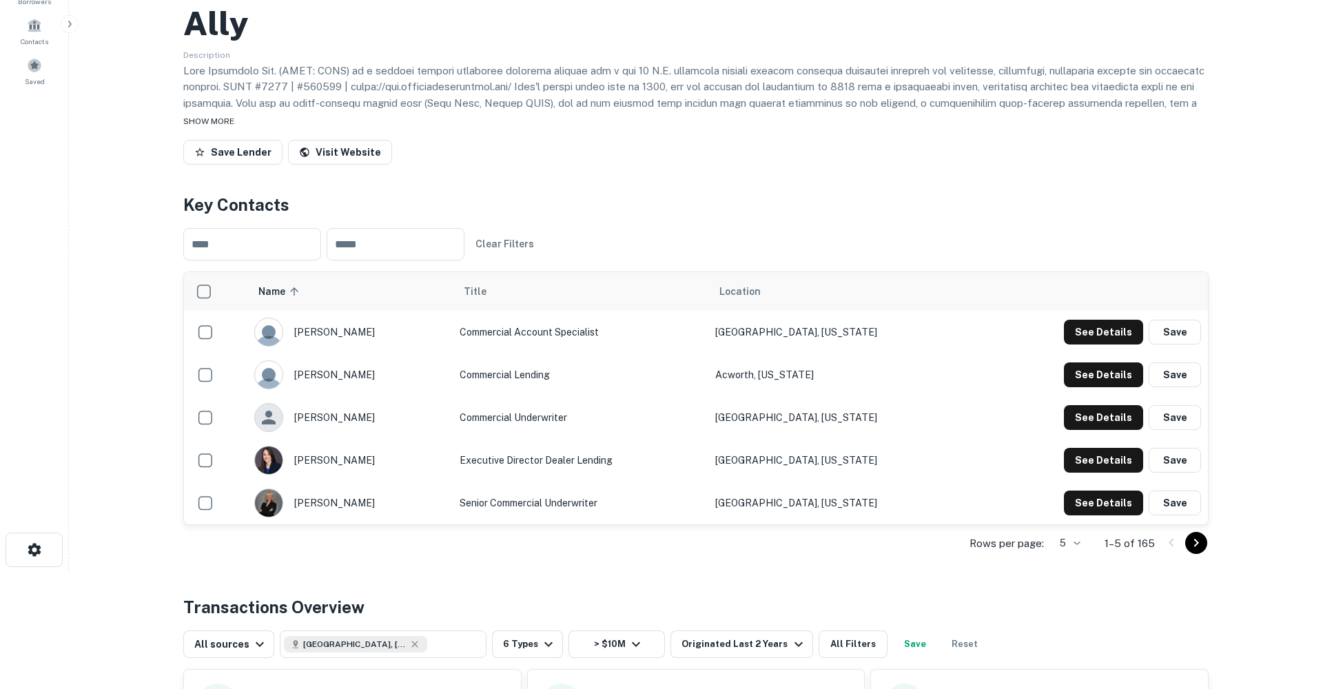
click at [223, 122] on span "SHOW MORE" at bounding box center [208, 121] width 51 height 10
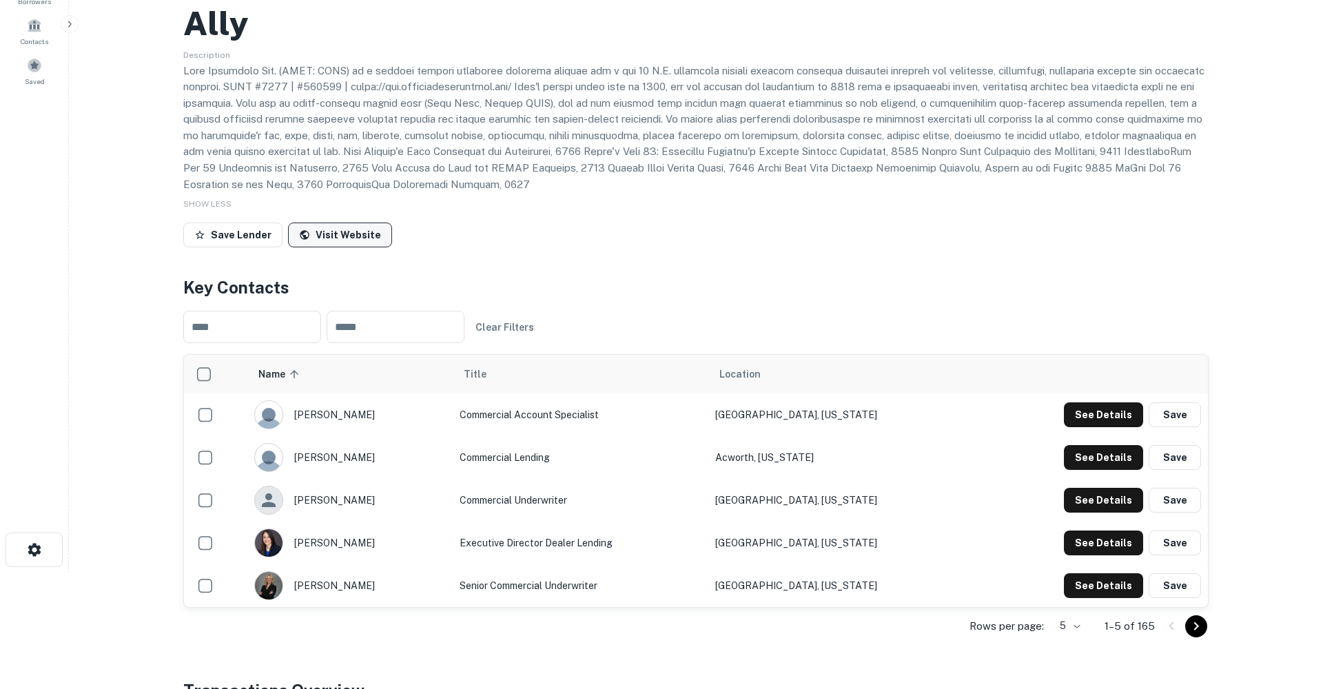
click at [347, 234] on link "Visit Website" at bounding box center [340, 235] width 104 height 25
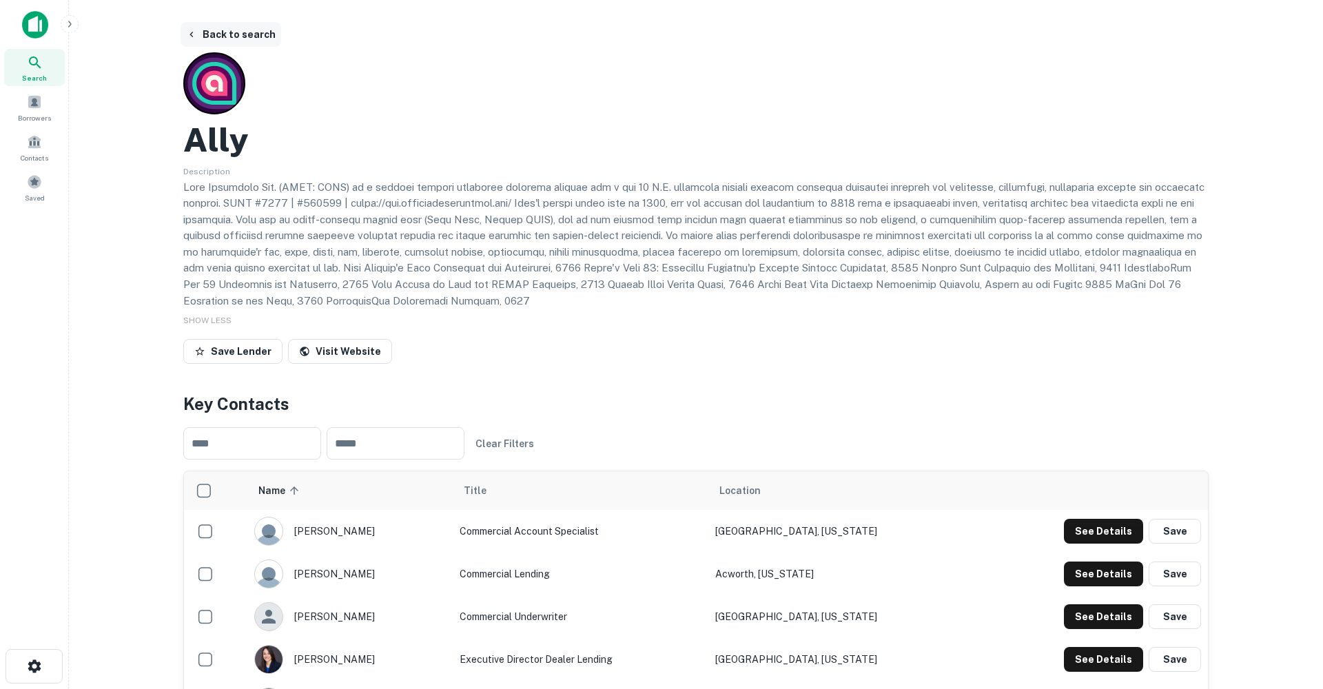
scroll to position [0, 0]
click at [229, 28] on button "Back to search" at bounding box center [231, 34] width 101 height 25
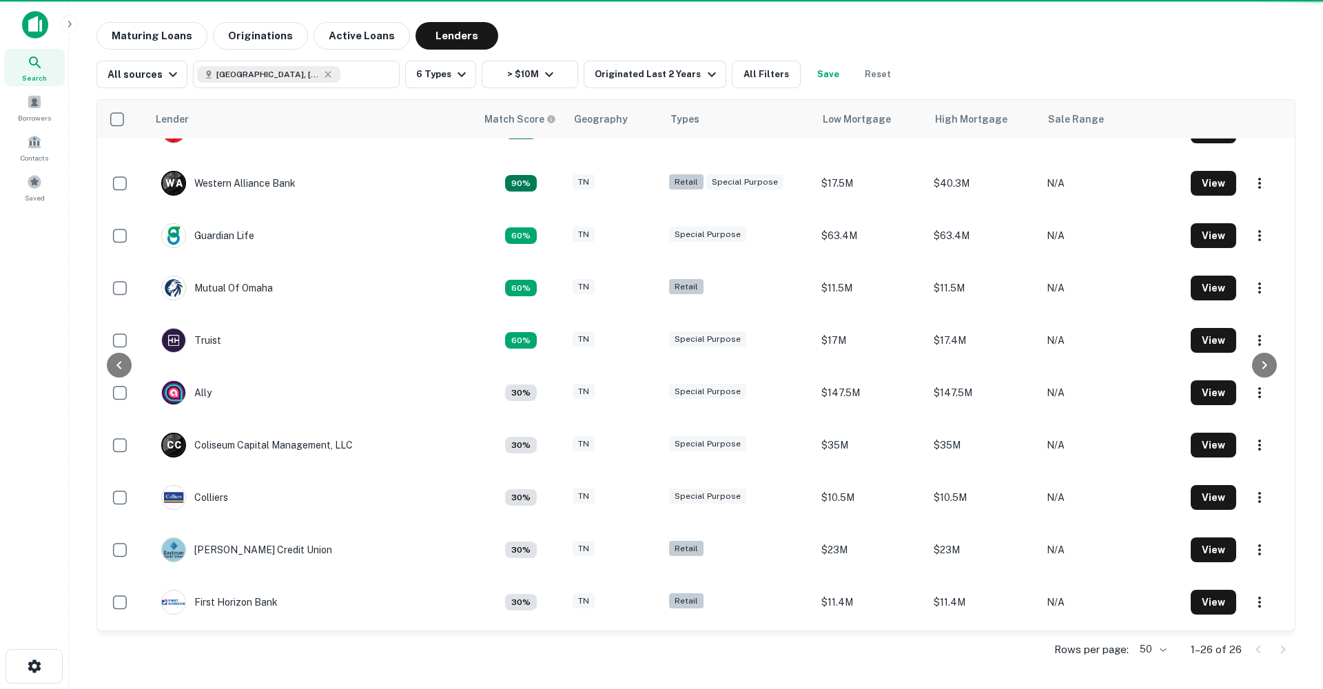
scroll to position [175, 0]
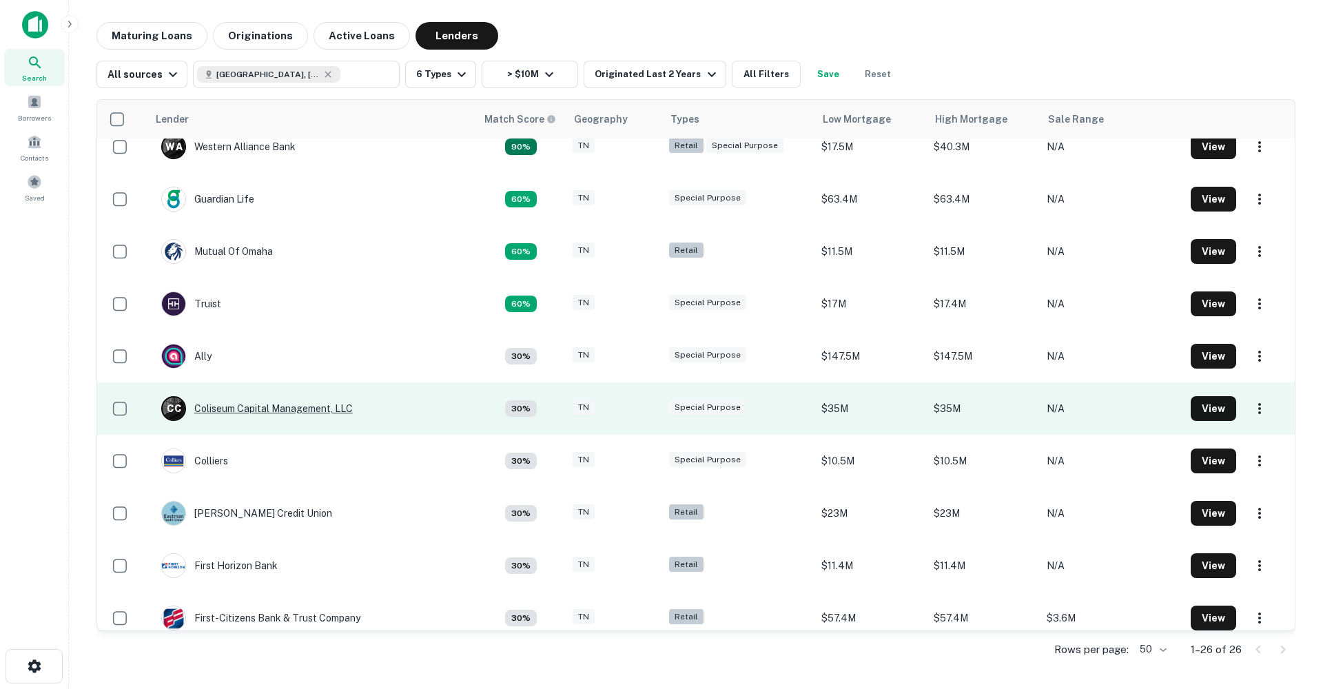
click at [308, 409] on div "C C Coliseum Capital Management, LLC" at bounding box center [257, 408] width 192 height 25
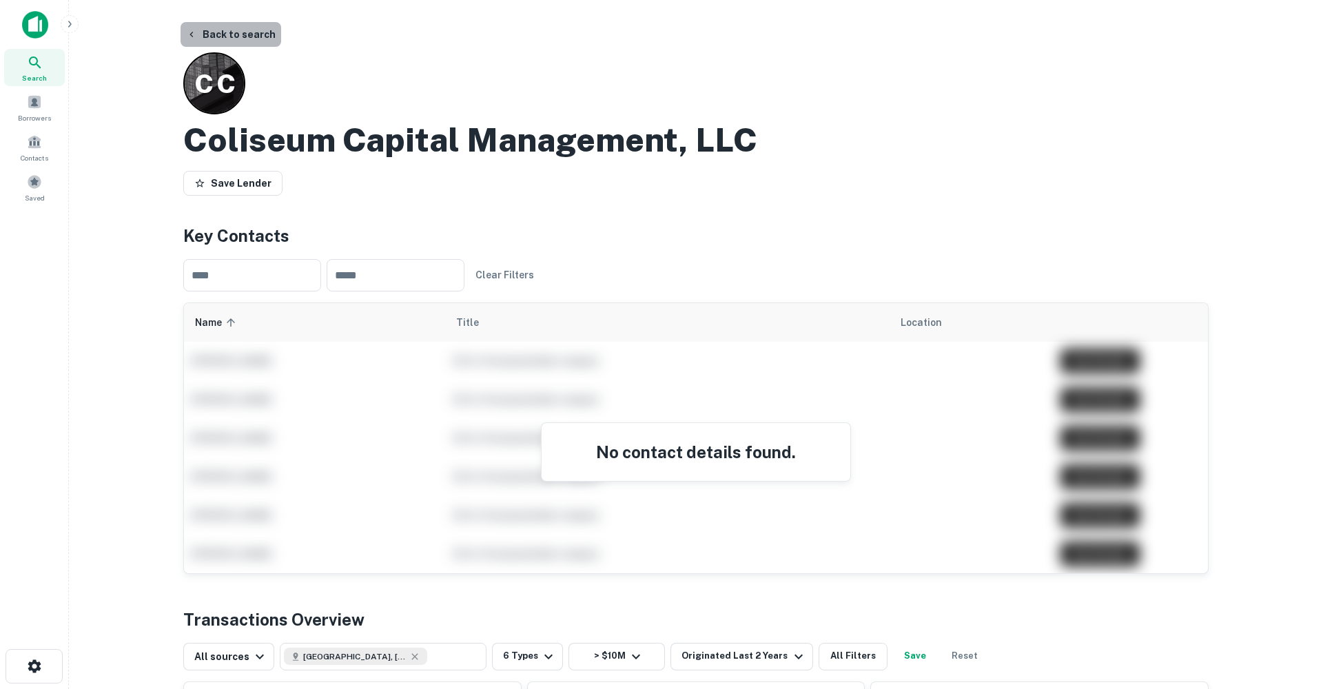
click at [235, 34] on button "Back to search" at bounding box center [231, 34] width 101 height 25
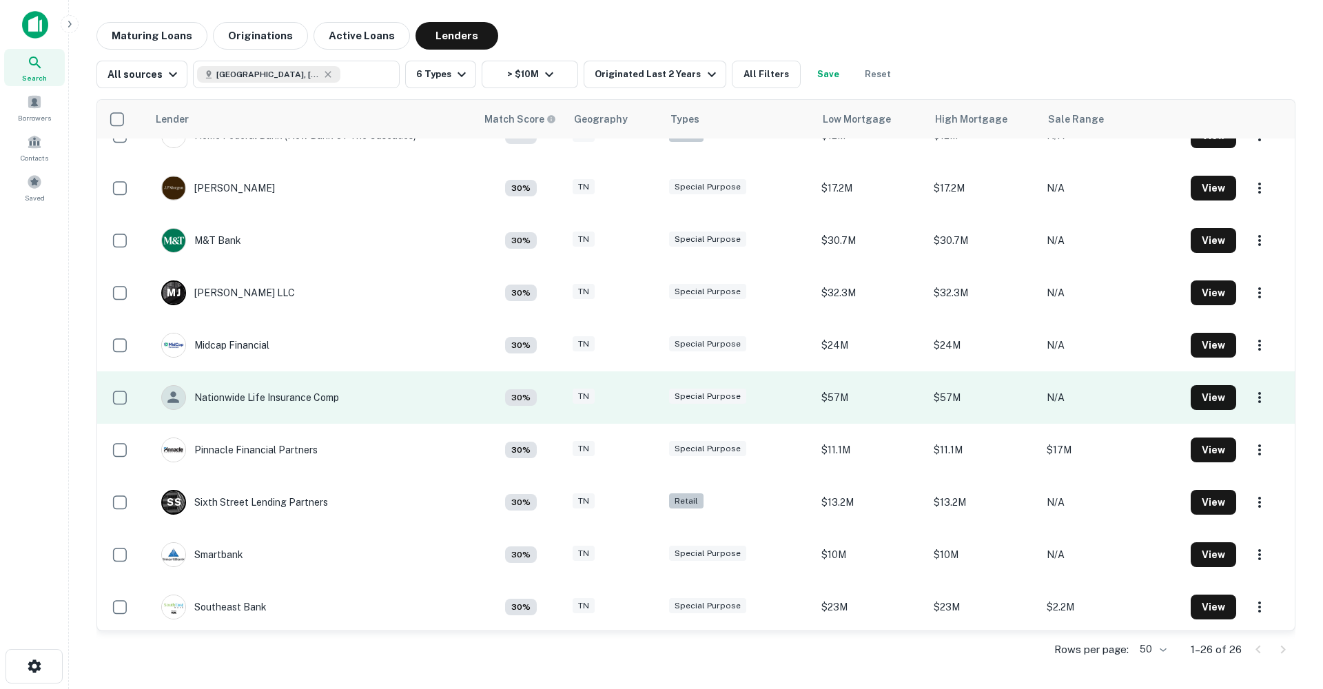
scroll to position [712, 0]
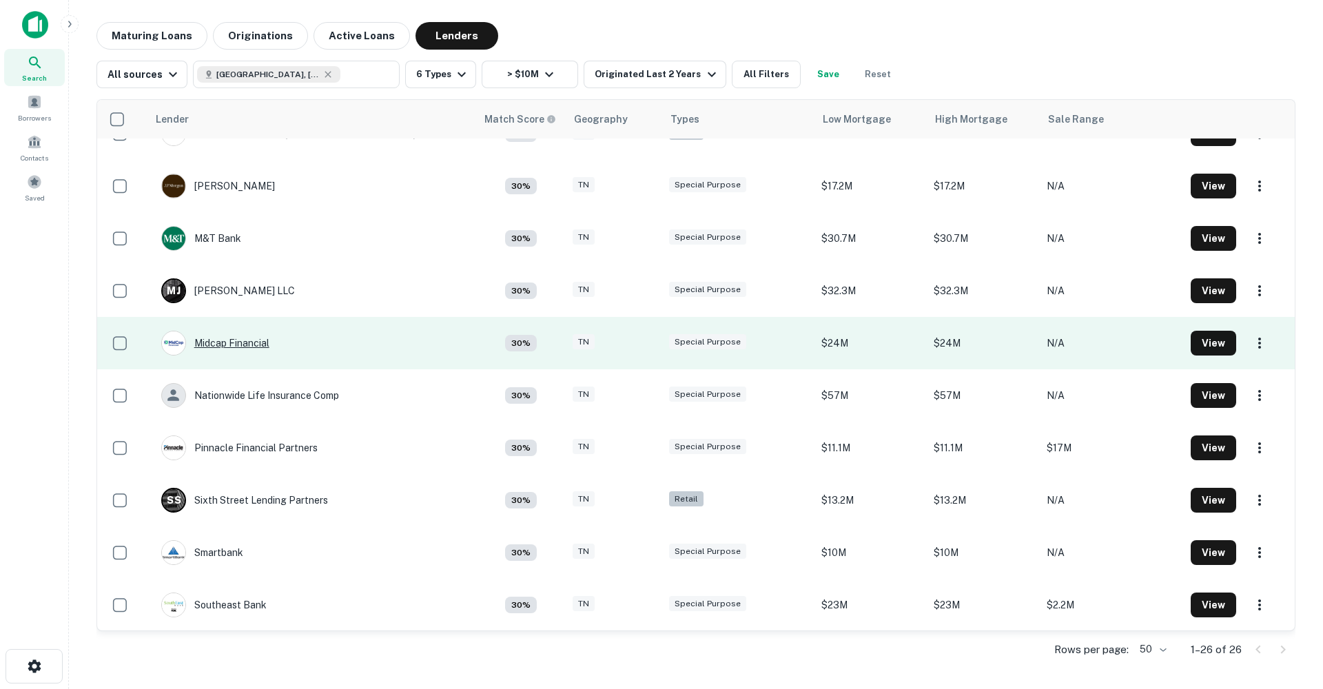
click at [236, 343] on div "Midcap Financial" at bounding box center [215, 343] width 108 height 25
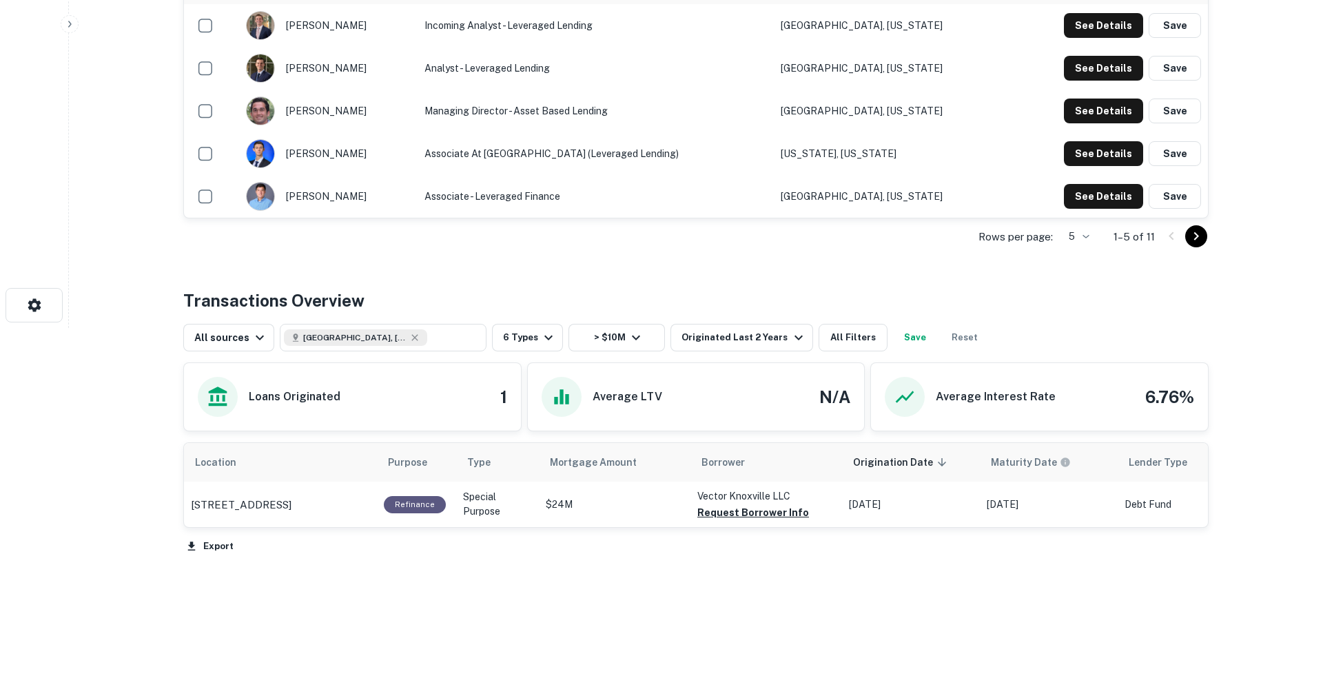
scroll to position [416, 0]
click at [292, 514] on p "427 Walnut St Knoxville, TN37902" at bounding box center [241, 505] width 101 height 17
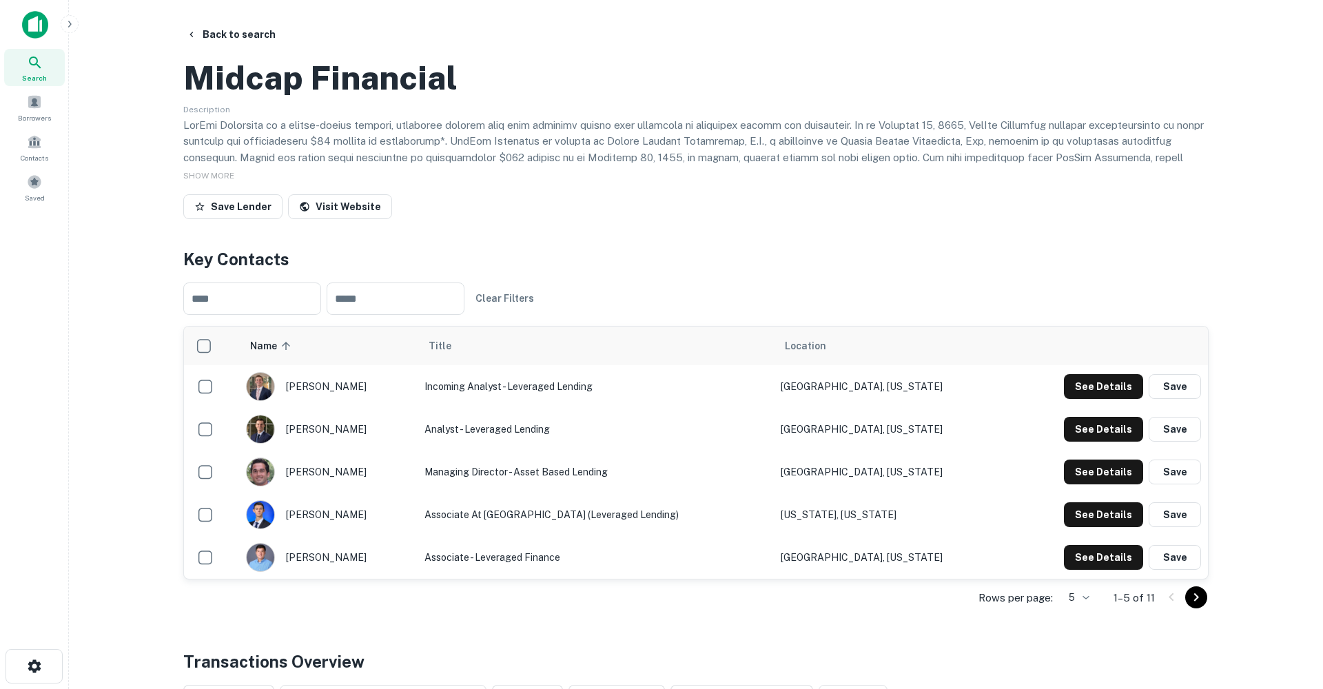
scroll to position [0, 0]
click at [239, 34] on button "Back to search" at bounding box center [231, 34] width 101 height 25
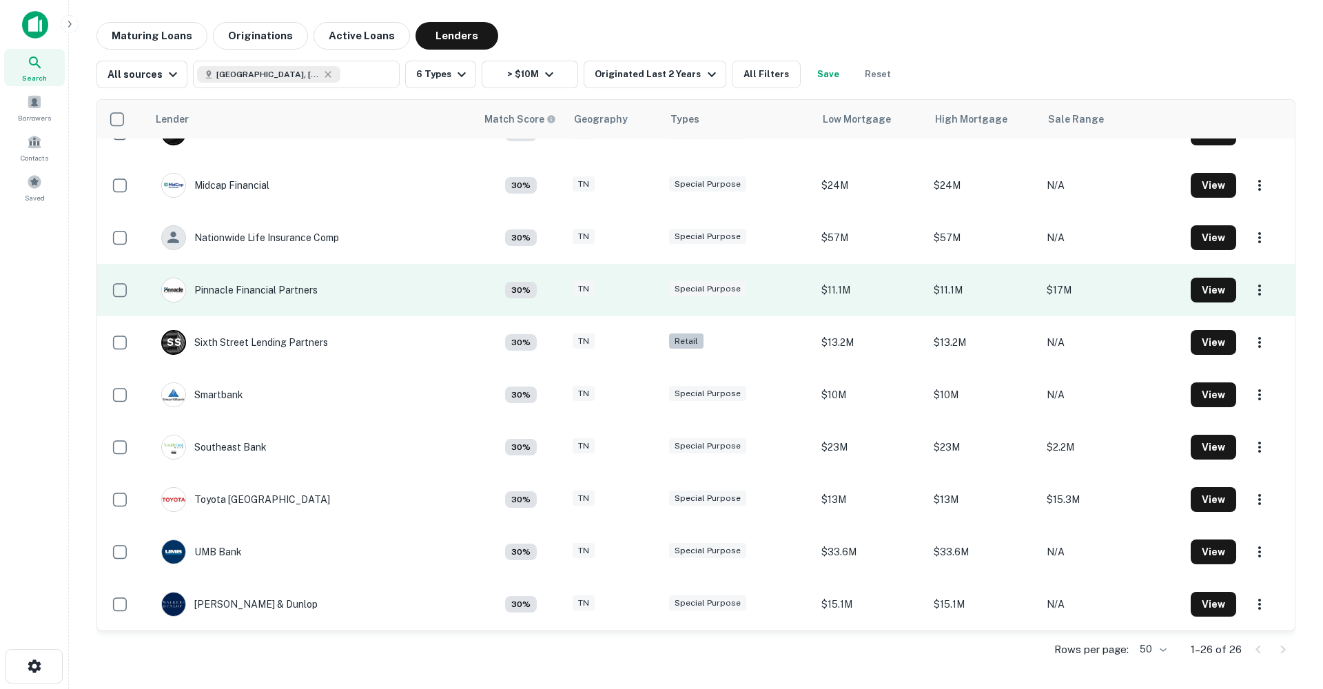
scroll to position [870, 0]
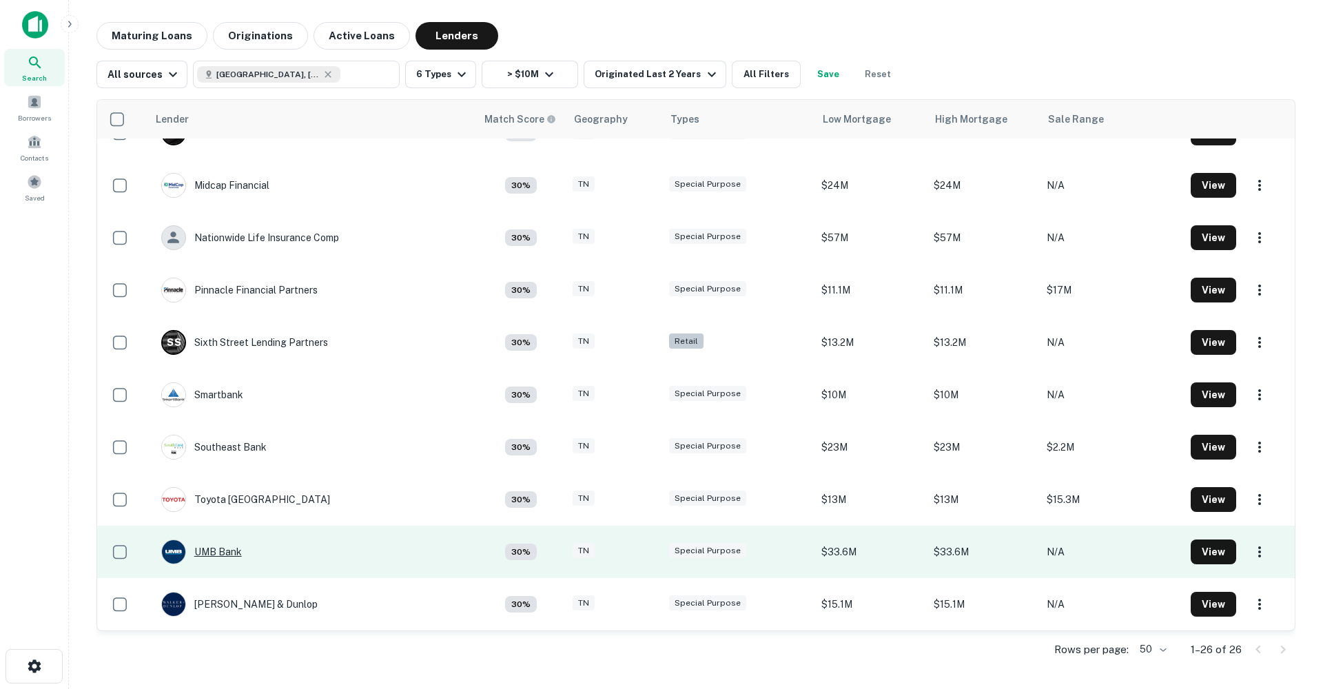
click at [223, 550] on div "UMB Bank" at bounding box center [201, 552] width 81 height 25
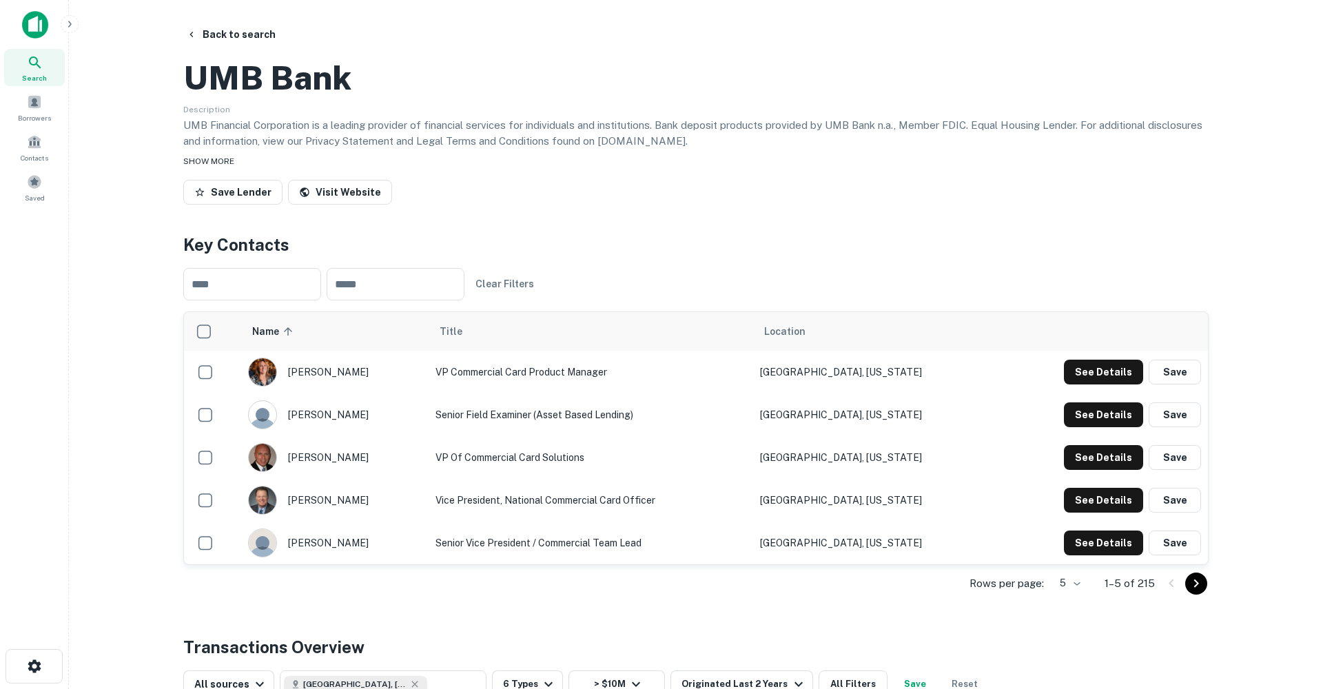
click at [210, 166] on span "SHOW MORE" at bounding box center [208, 161] width 51 height 10
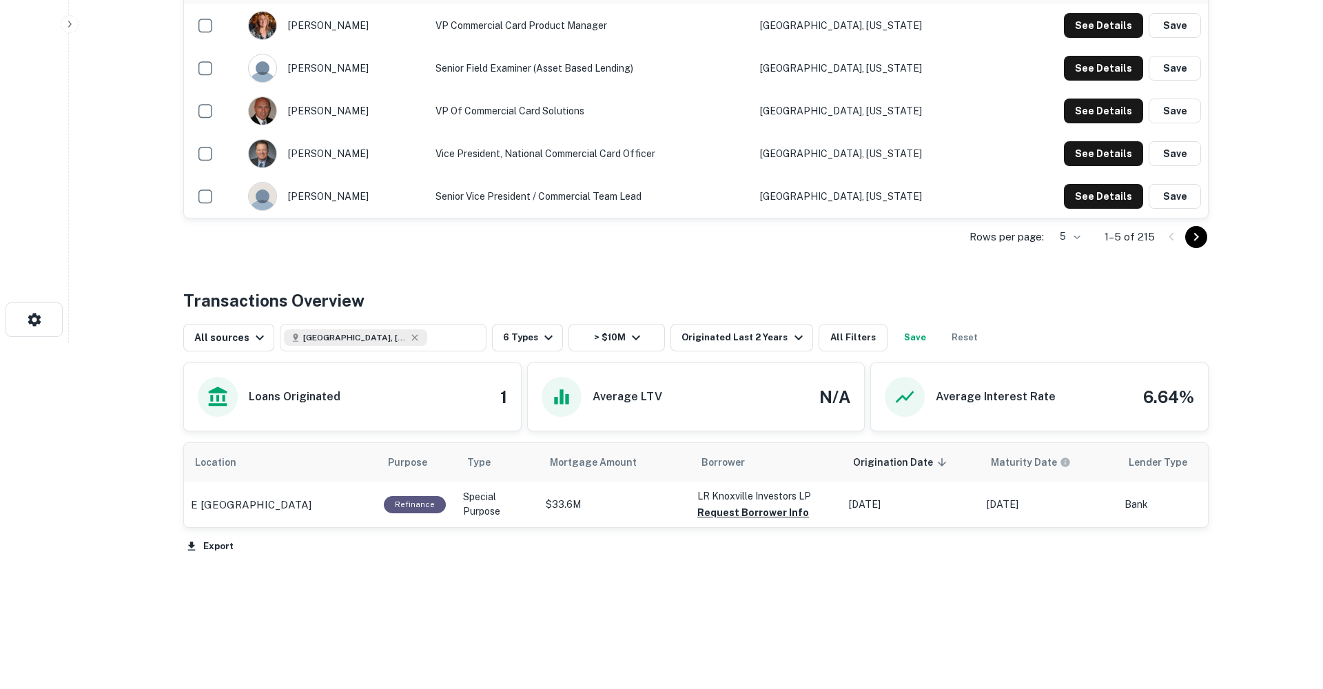
scroll to position [379, 0]
click at [265, 514] on div "E Hill Ave TN" at bounding box center [280, 505] width 179 height 17
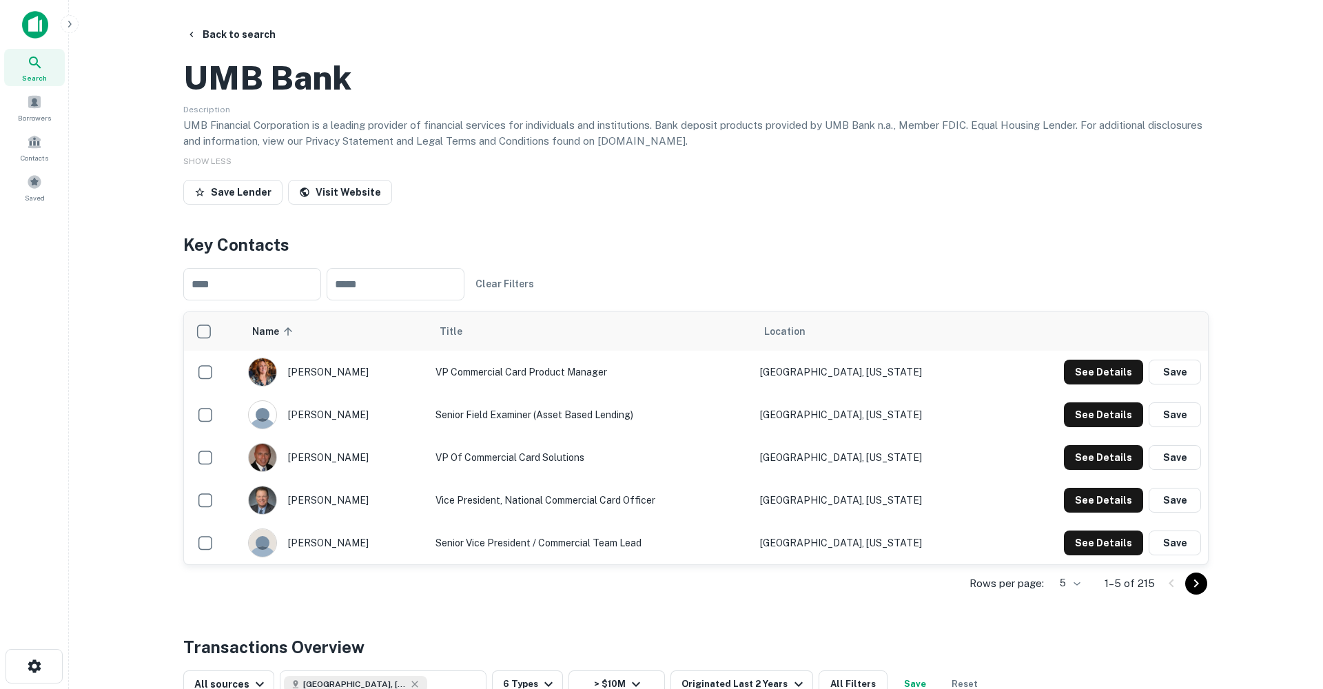
scroll to position [0, 0]
click at [1197, 587] on icon "Go to next page" at bounding box center [1197, 583] width 5 height 8
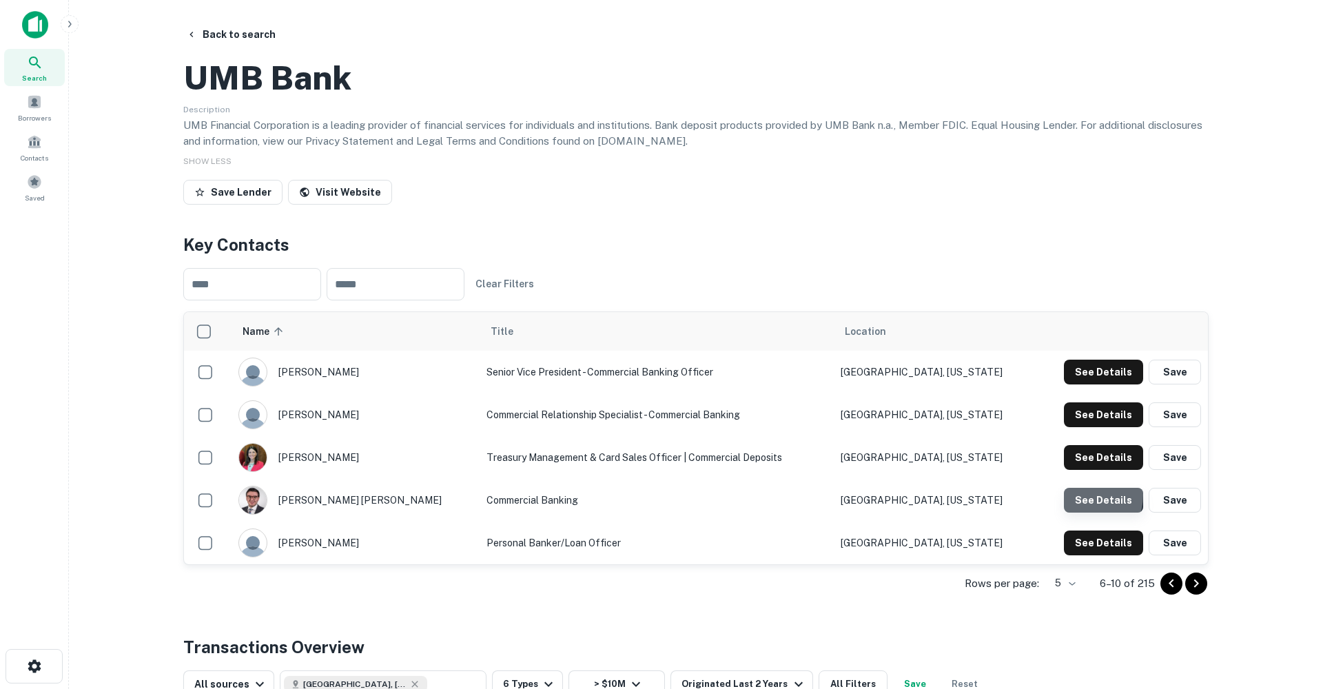
click at [1083, 513] on button "See Details" at bounding box center [1103, 500] width 79 height 25
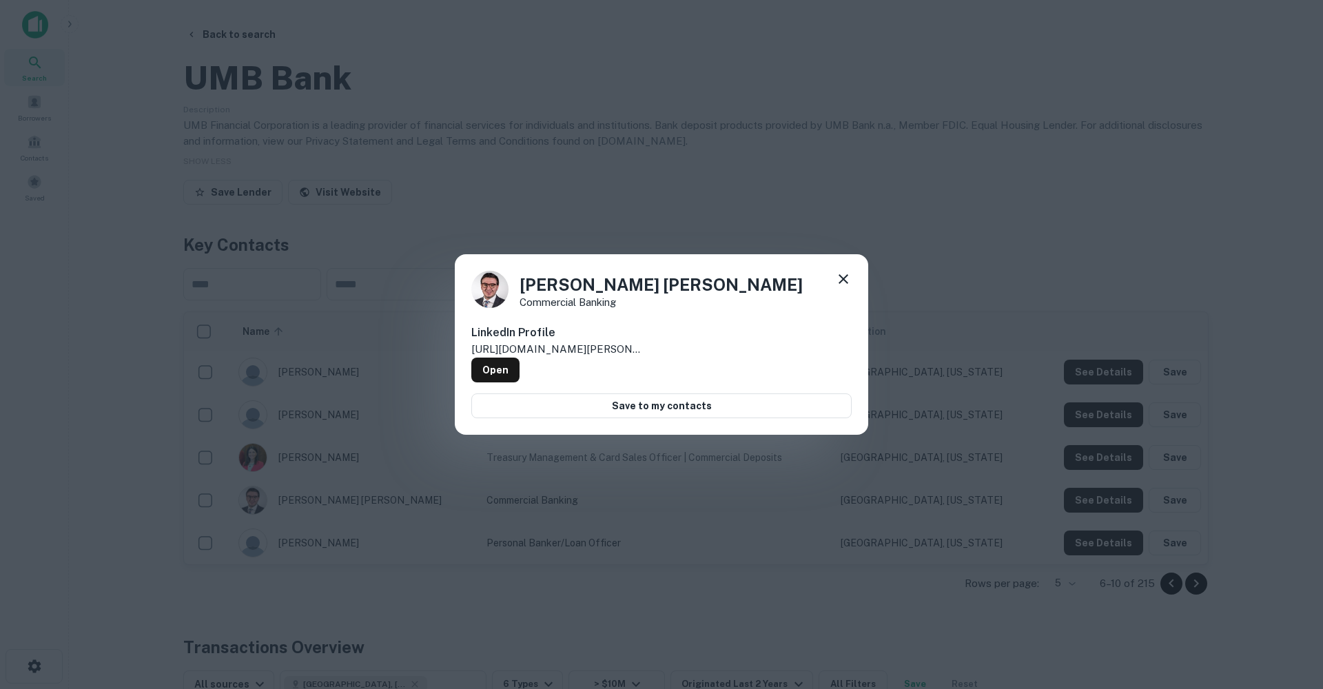
click at [849, 283] on icon at bounding box center [843, 279] width 17 height 17
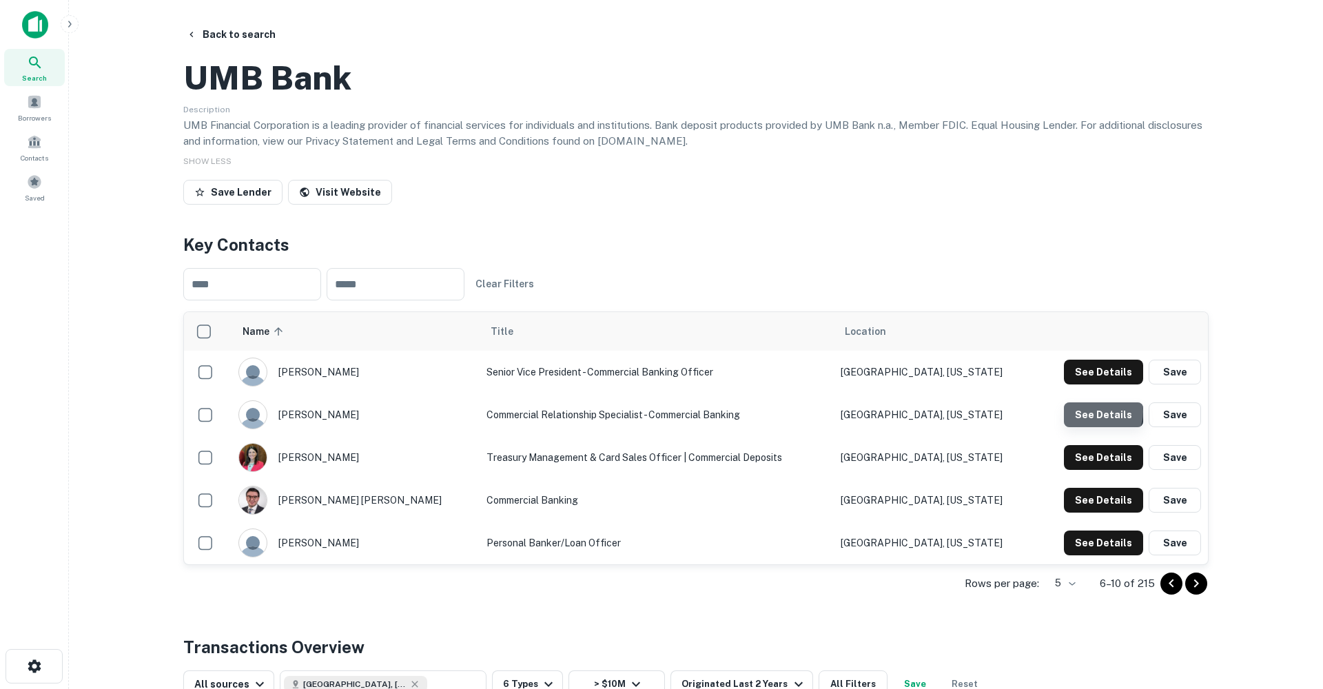
click at [1096, 427] on button "See Details" at bounding box center [1103, 415] width 79 height 25
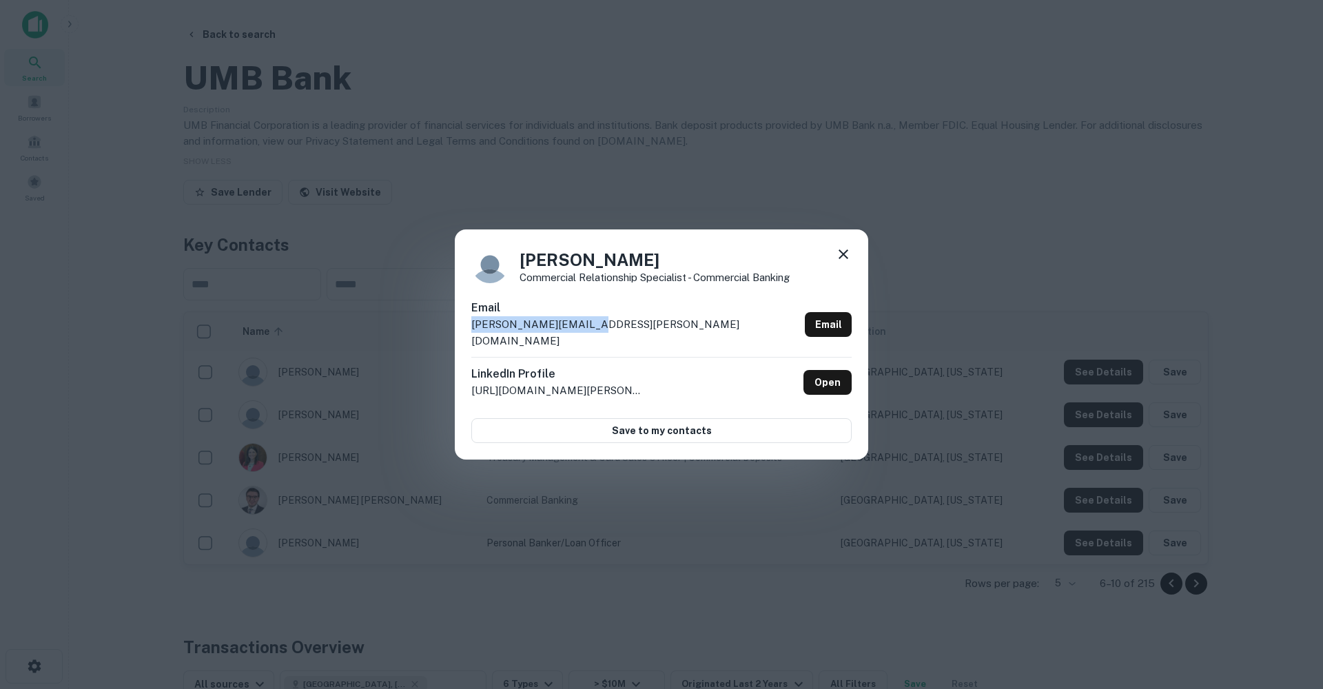
drag, startPoint x: 589, startPoint y: 335, endPoint x: 453, endPoint y: 331, distance: 136.5
click at [453, 331] on div "Theresa Gross Commercial Relationship Specialist - Commercial Banking Email the…" at bounding box center [661, 344] width 1323 height 689
copy p "theresa.gross@umb.com"
click at [853, 267] on div "Theresa Gross Commercial Relationship Specialist - Commercial Banking Email the…" at bounding box center [662, 345] width 414 height 230
click at [842, 263] on icon at bounding box center [843, 254] width 17 height 17
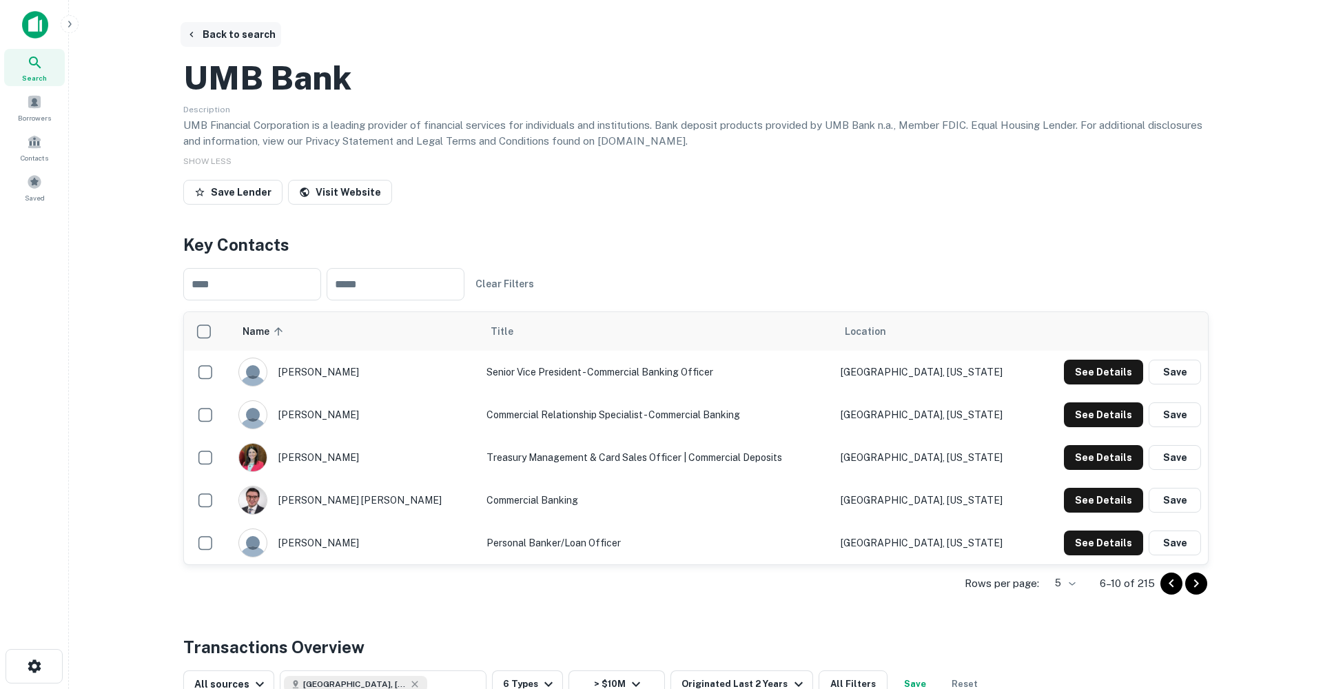
click at [238, 38] on button "Back to search" at bounding box center [231, 34] width 101 height 25
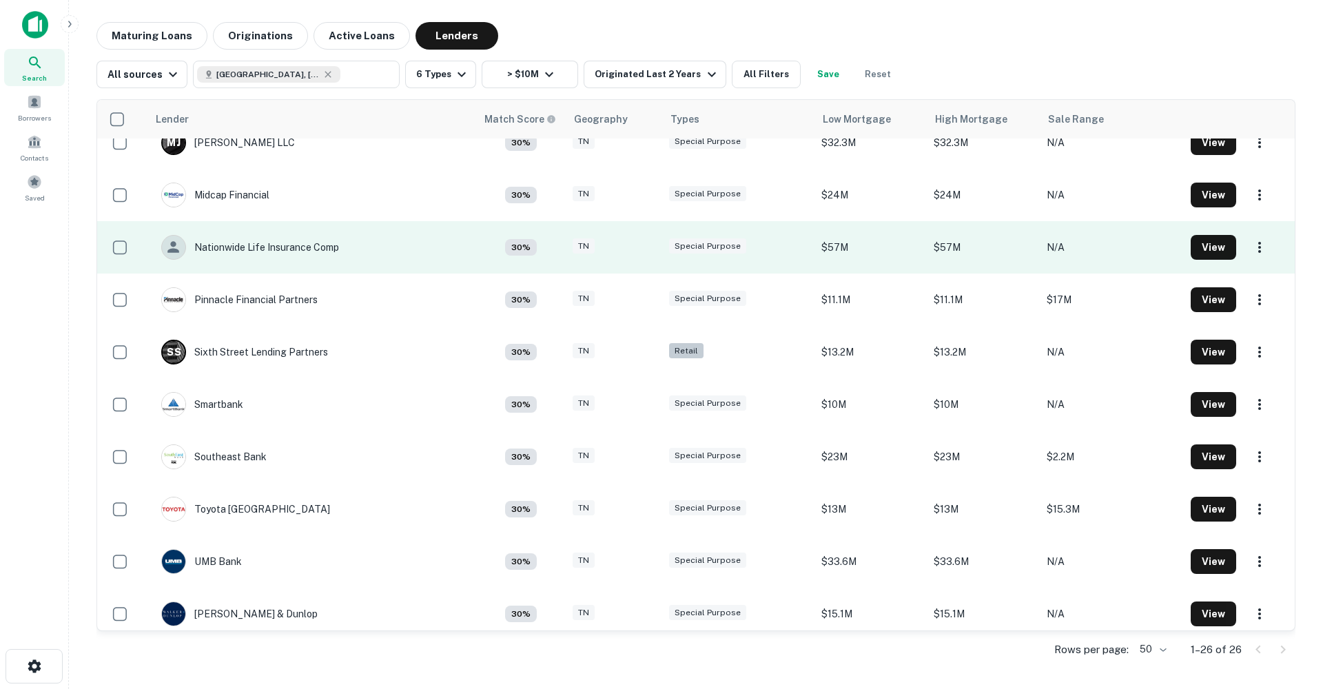
scroll to position [870, 0]
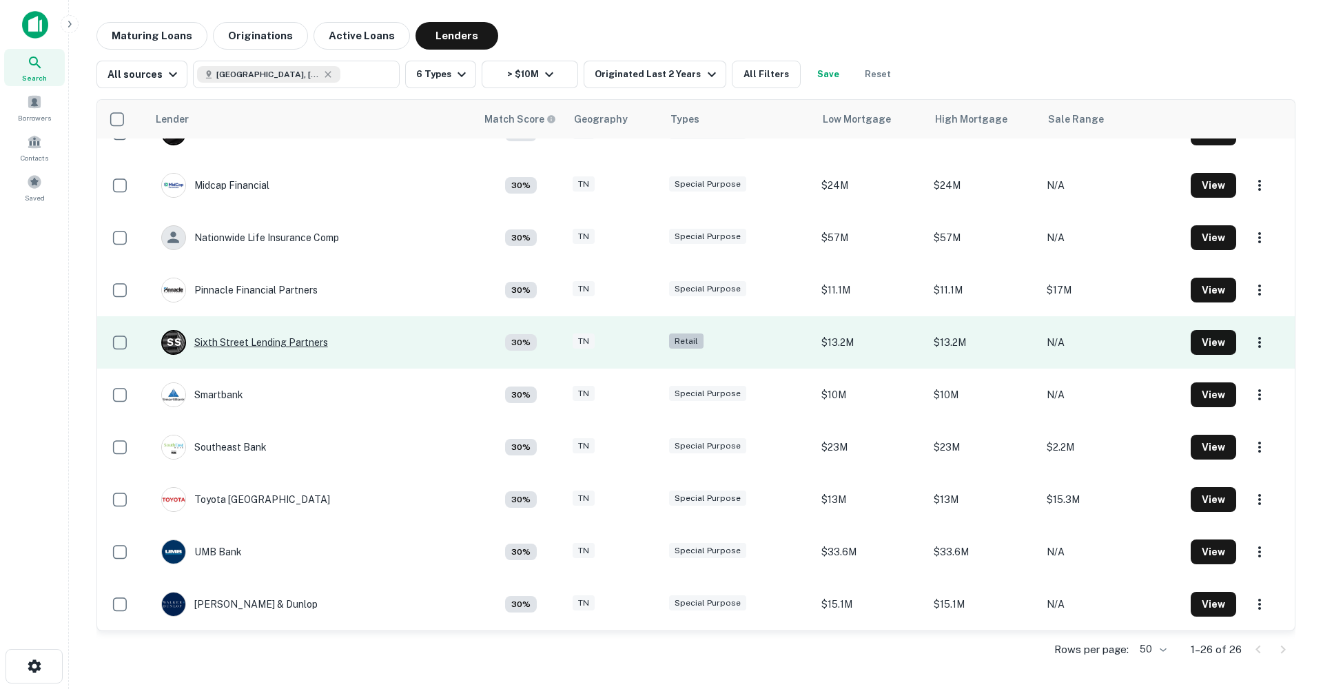
click at [305, 338] on div "S S Sixth Street Lending Partners" at bounding box center [244, 342] width 167 height 25
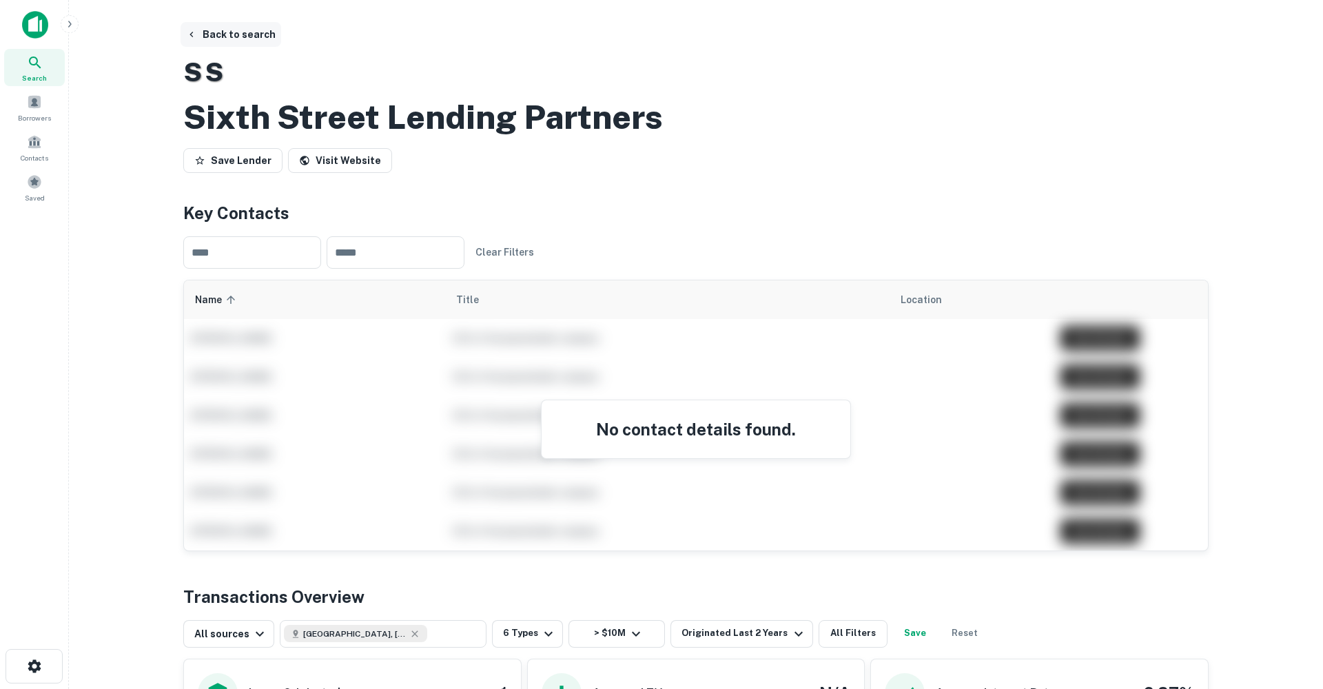
click at [235, 33] on button "Back to search" at bounding box center [231, 34] width 101 height 25
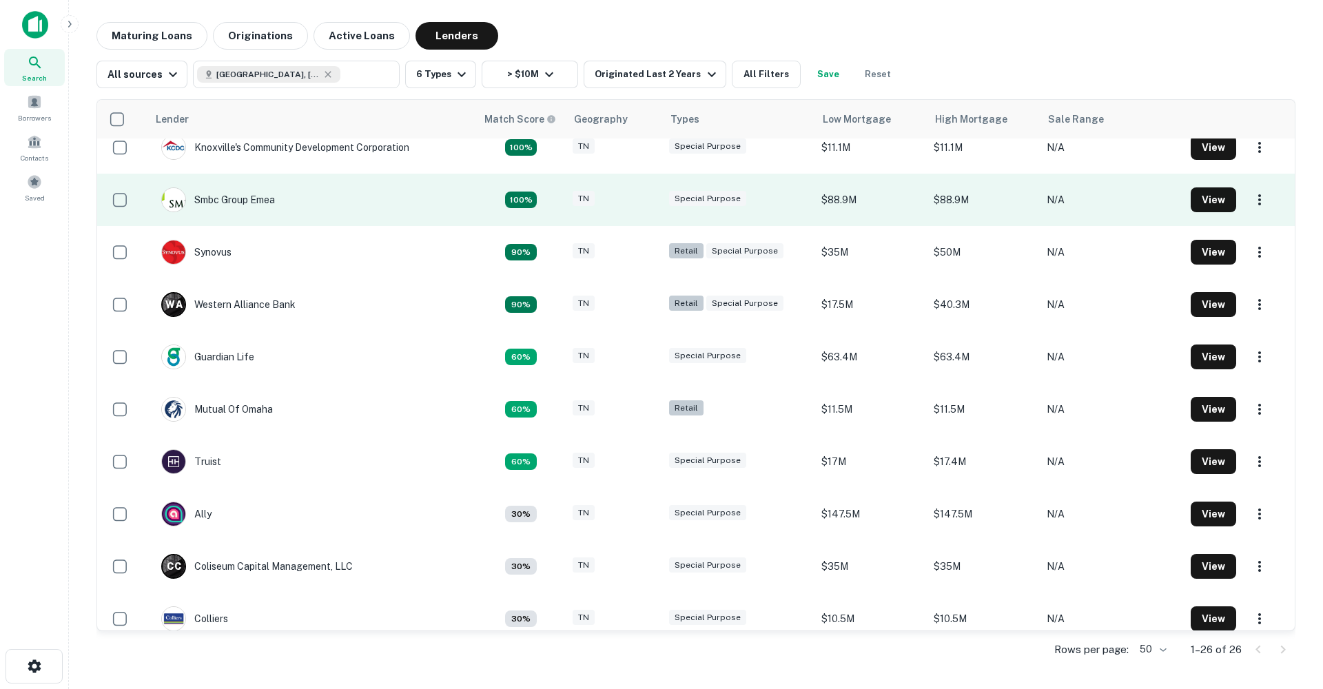
scroll to position [13, 0]
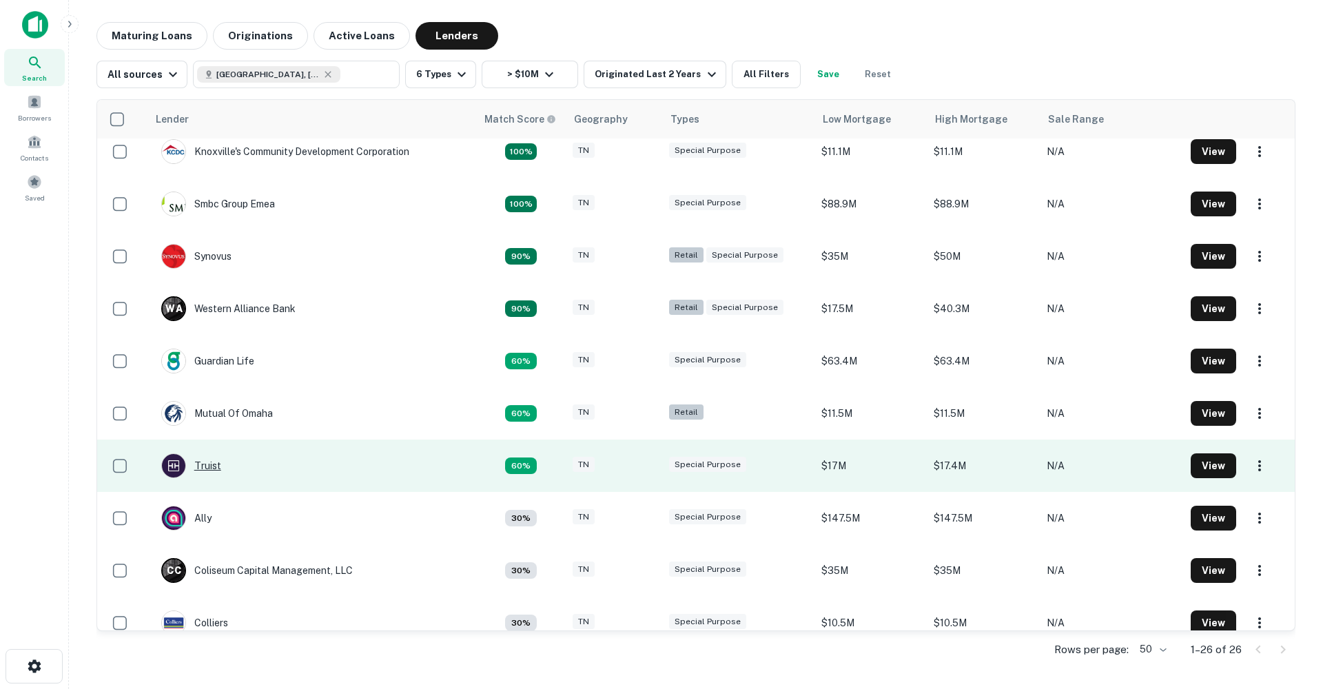
click at [205, 467] on div "Truist" at bounding box center [191, 466] width 60 height 25
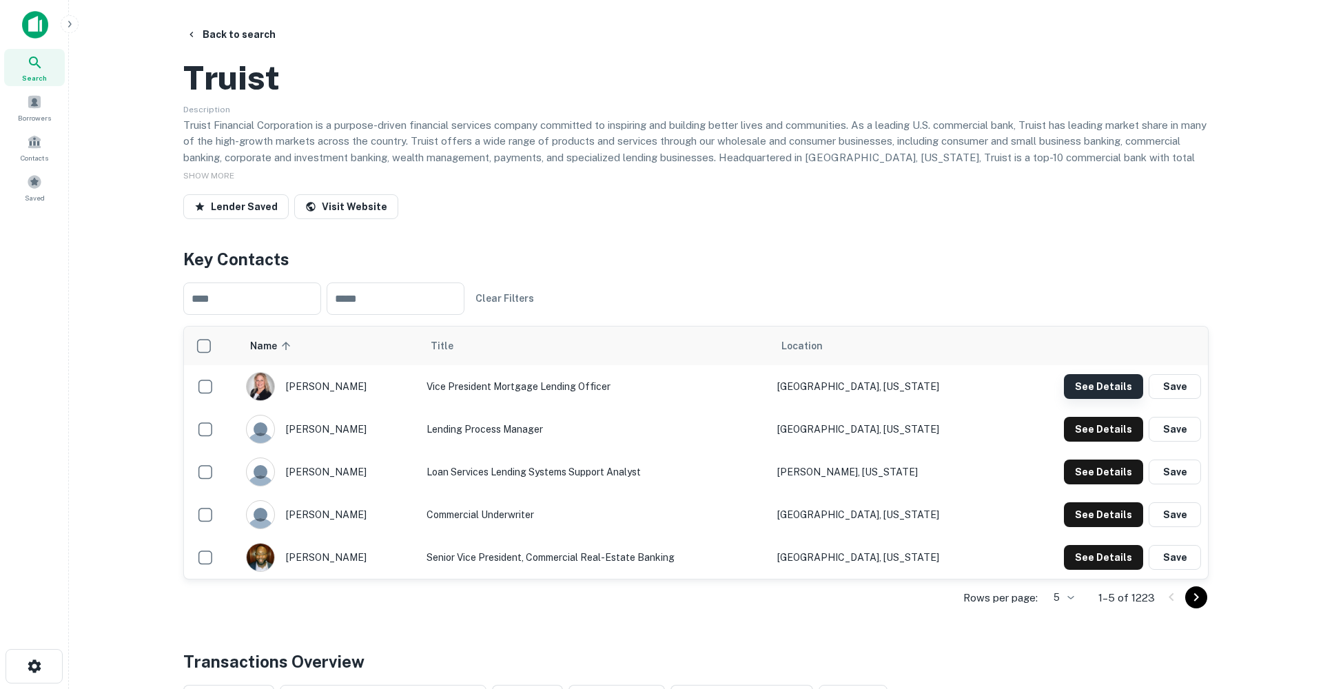
click at [1090, 399] on button "See Details" at bounding box center [1103, 386] width 79 height 25
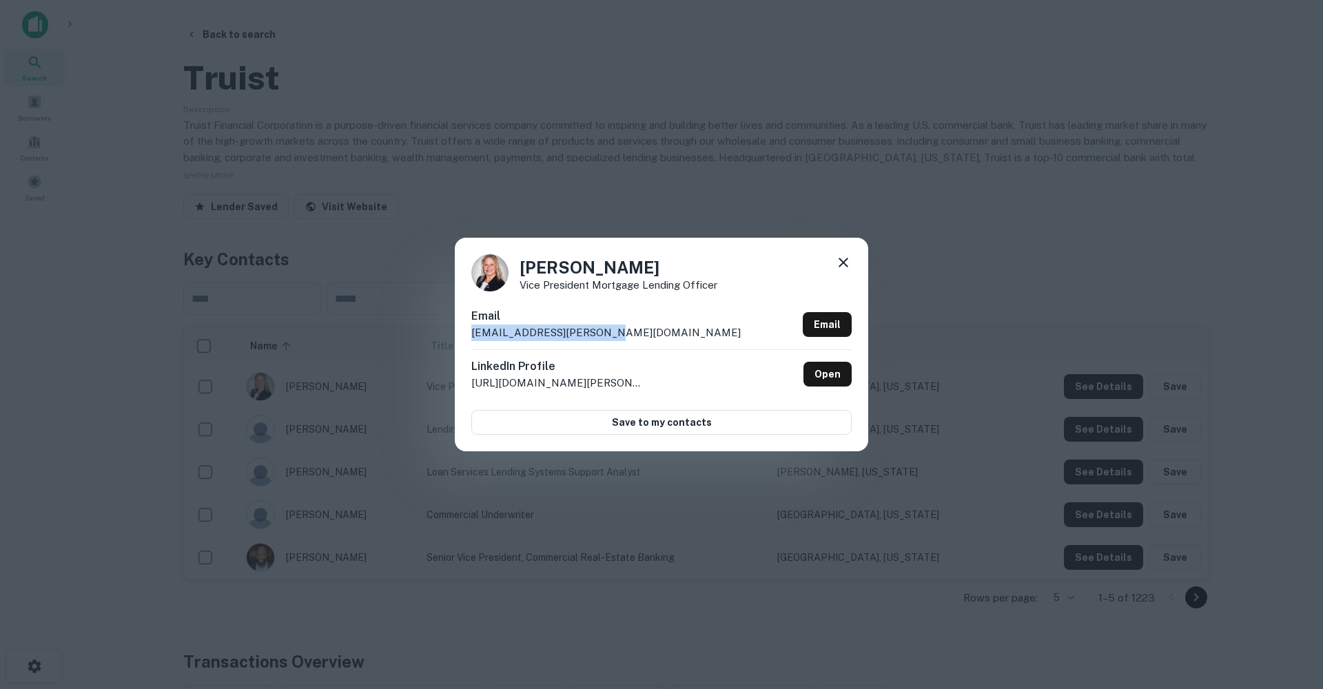
drag, startPoint x: 585, startPoint y: 332, endPoint x: 454, endPoint y: 332, distance: 131.7
click at [454, 332] on div "Crissy Salyer Vice President Mortgage Lending Officer Email crissy.salyer@truis…" at bounding box center [661, 344] width 1323 height 689
copy p "crissy.salyer@truist.com"
click at [844, 263] on icon at bounding box center [844, 263] width 10 height 10
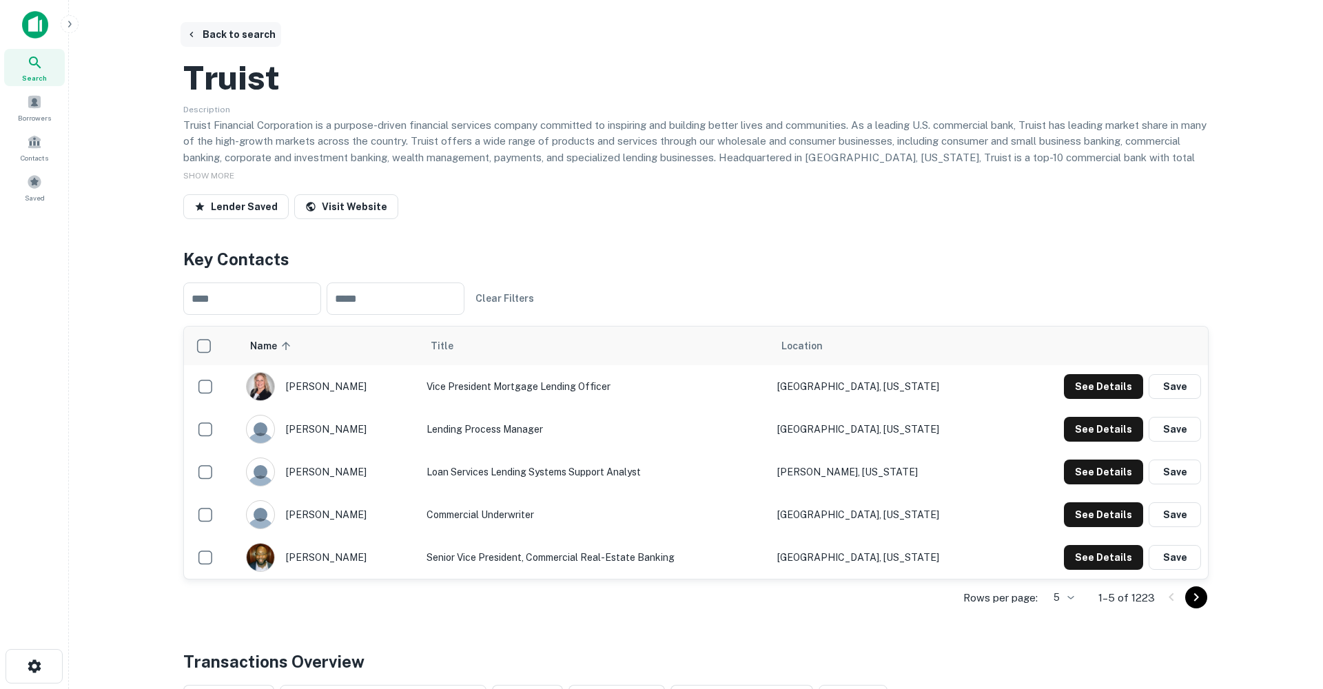
click at [240, 39] on button "Back to search" at bounding box center [231, 34] width 101 height 25
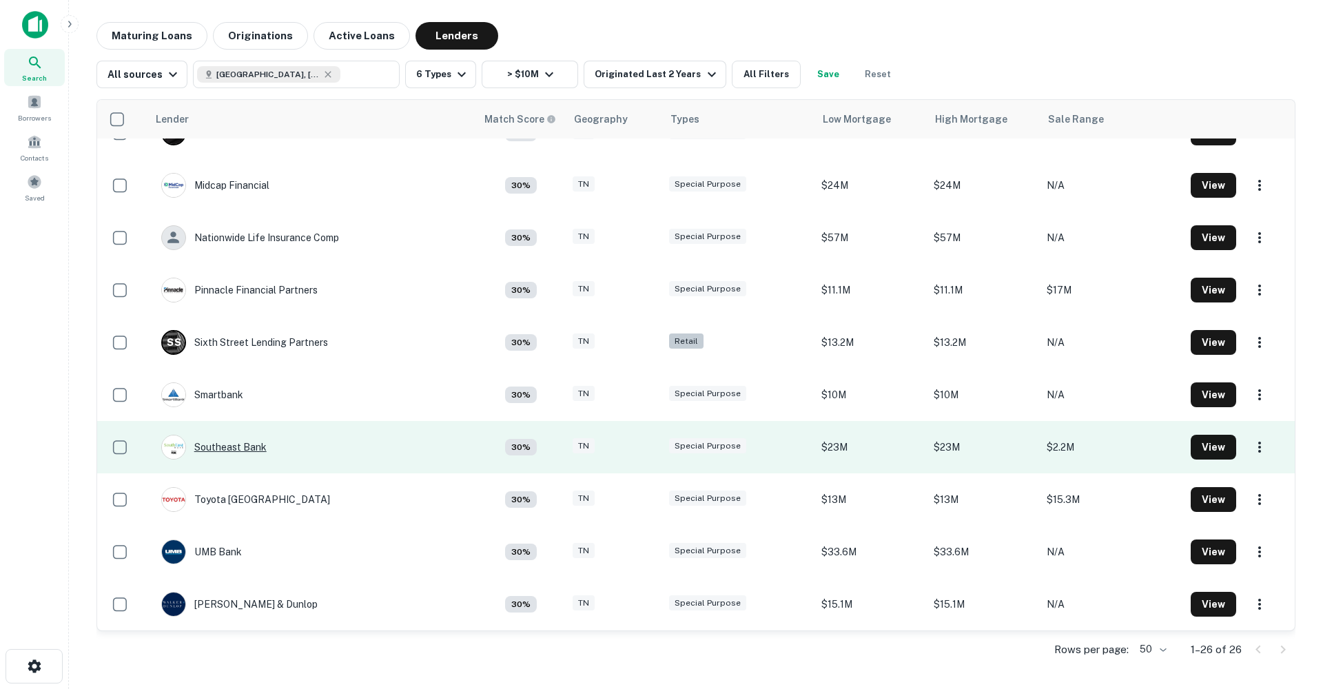
click at [236, 447] on div "Southeast Bank" at bounding box center [213, 447] width 105 height 25
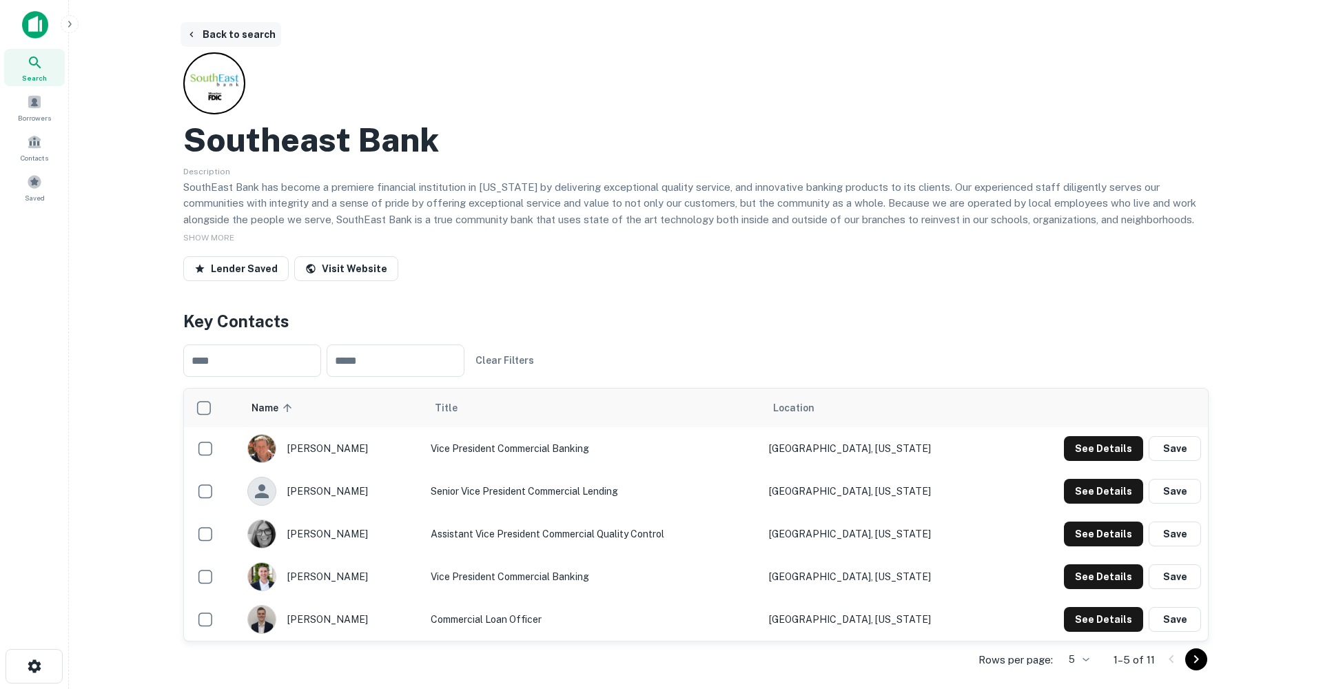
click at [238, 28] on button "Back to search" at bounding box center [231, 34] width 101 height 25
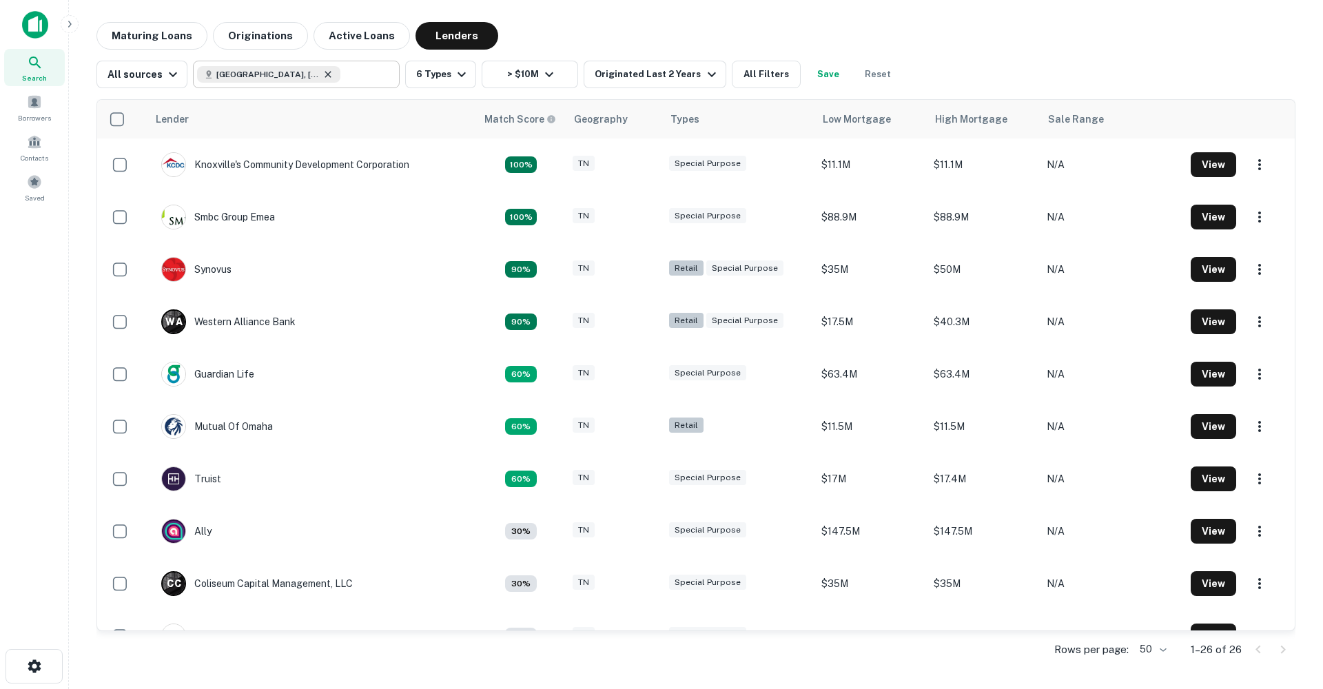
click at [323, 74] on icon at bounding box center [328, 74] width 11 height 11
type input "**********"
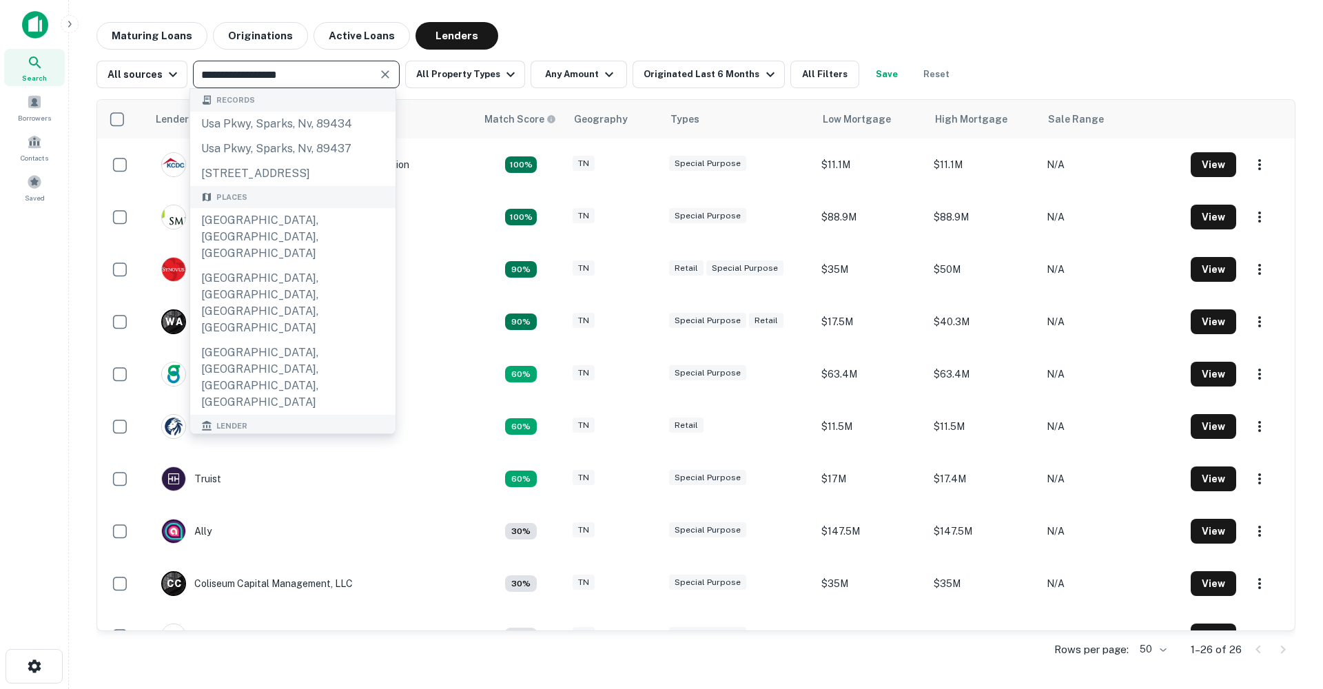
click at [381, 76] on icon "Clear" at bounding box center [385, 74] width 8 height 8
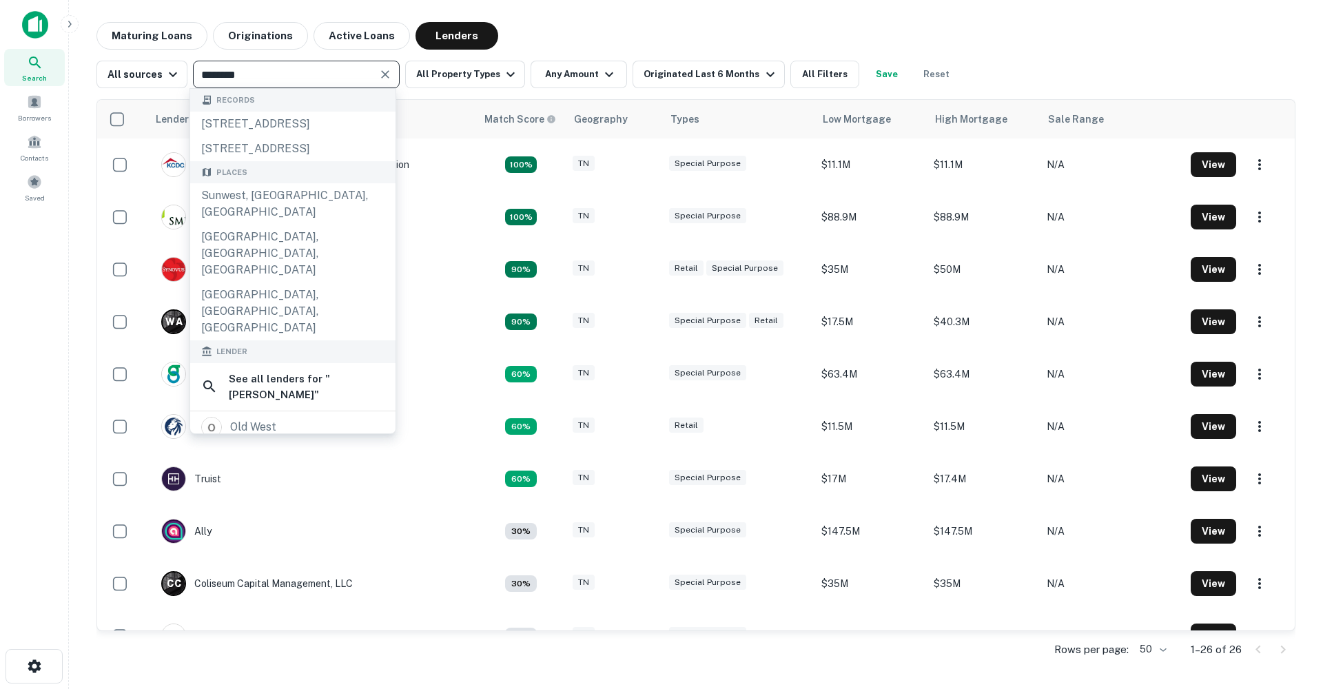
type input "********"
click at [332, 446] on div "sunwest bank" at bounding box center [292, 456] width 183 height 21
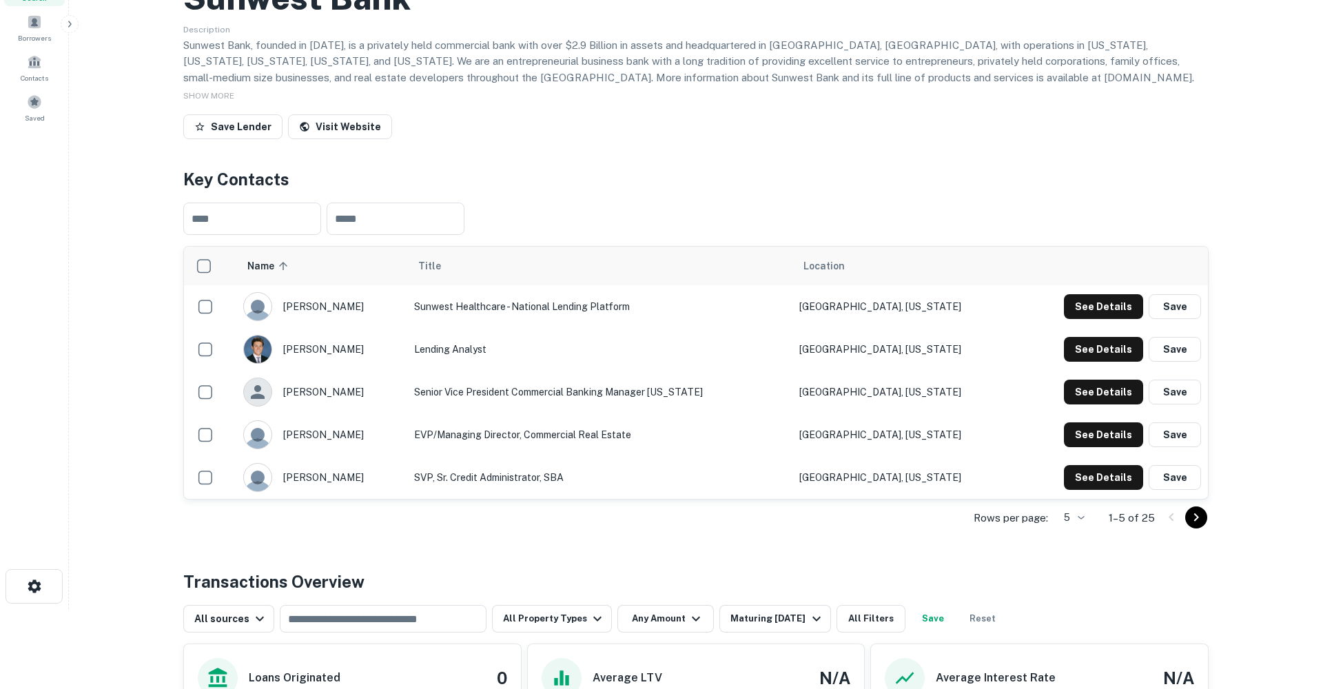
scroll to position [81, 0]
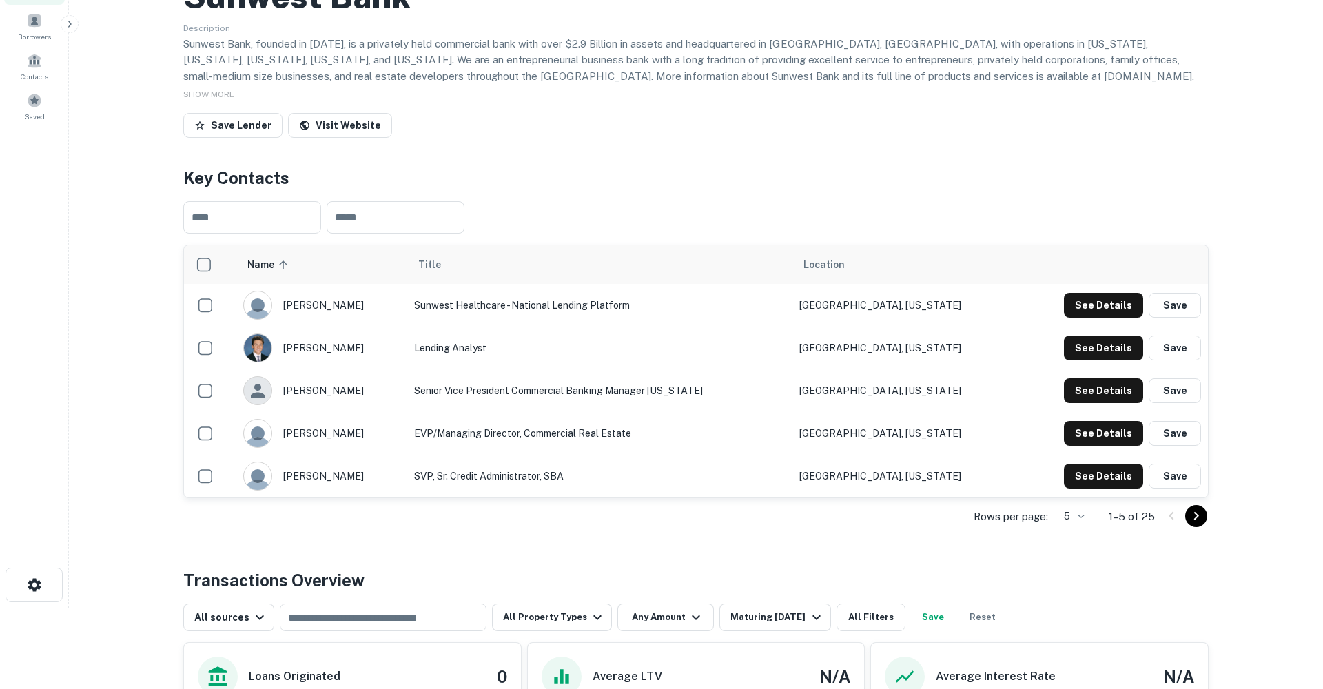
click at [1197, 525] on icon "Go to next page" at bounding box center [1196, 516] width 17 height 17
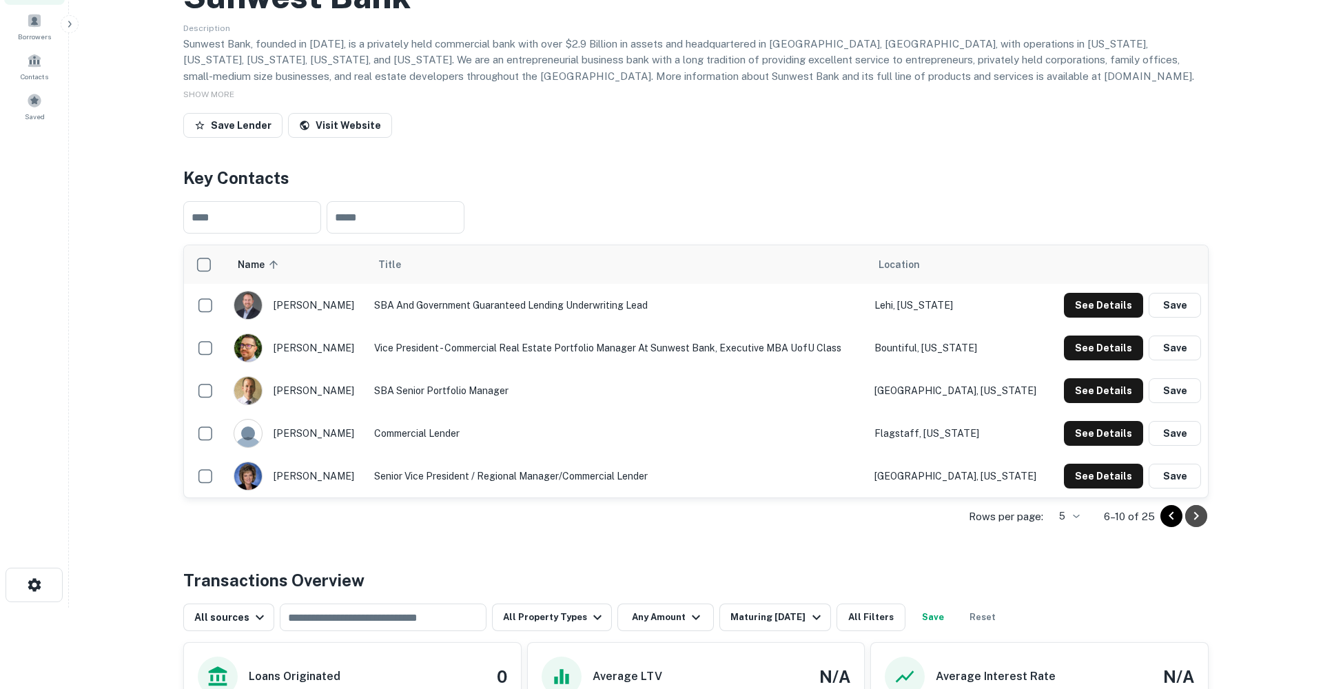
click at [1198, 525] on icon "Go to next page" at bounding box center [1196, 516] width 17 height 17
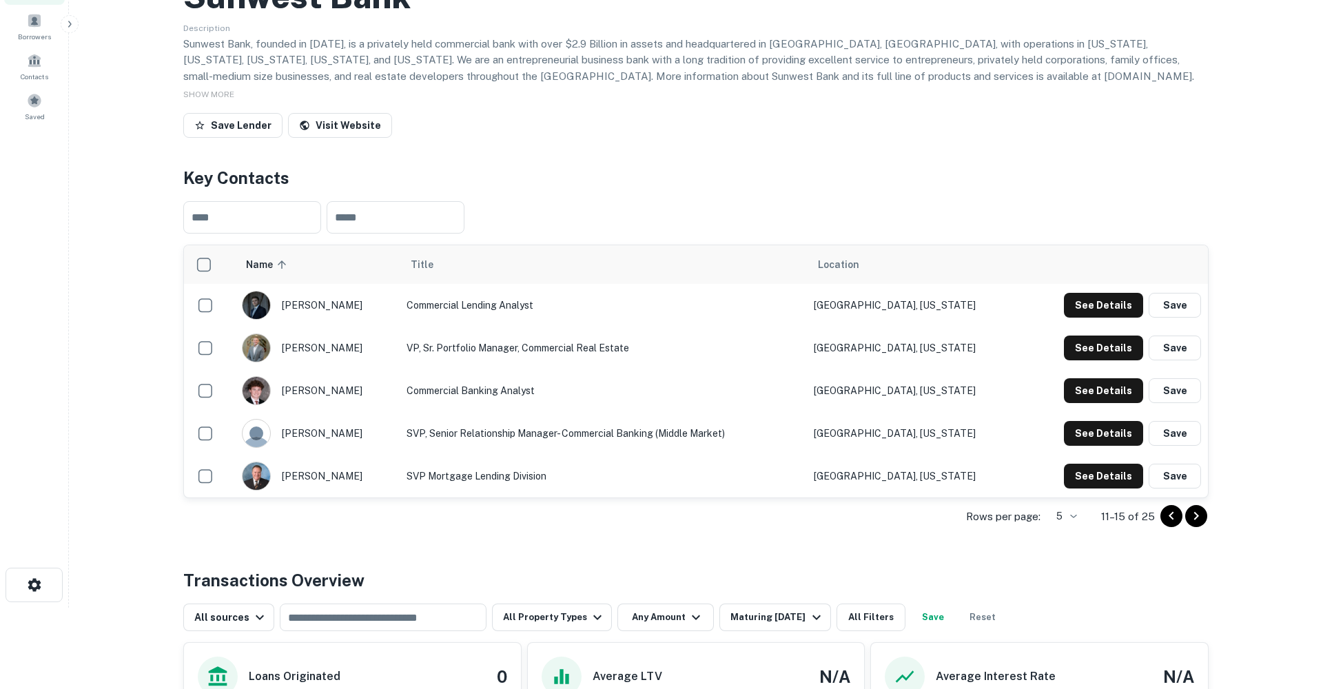
click at [1195, 525] on icon "Go to next page" at bounding box center [1196, 516] width 17 height 17
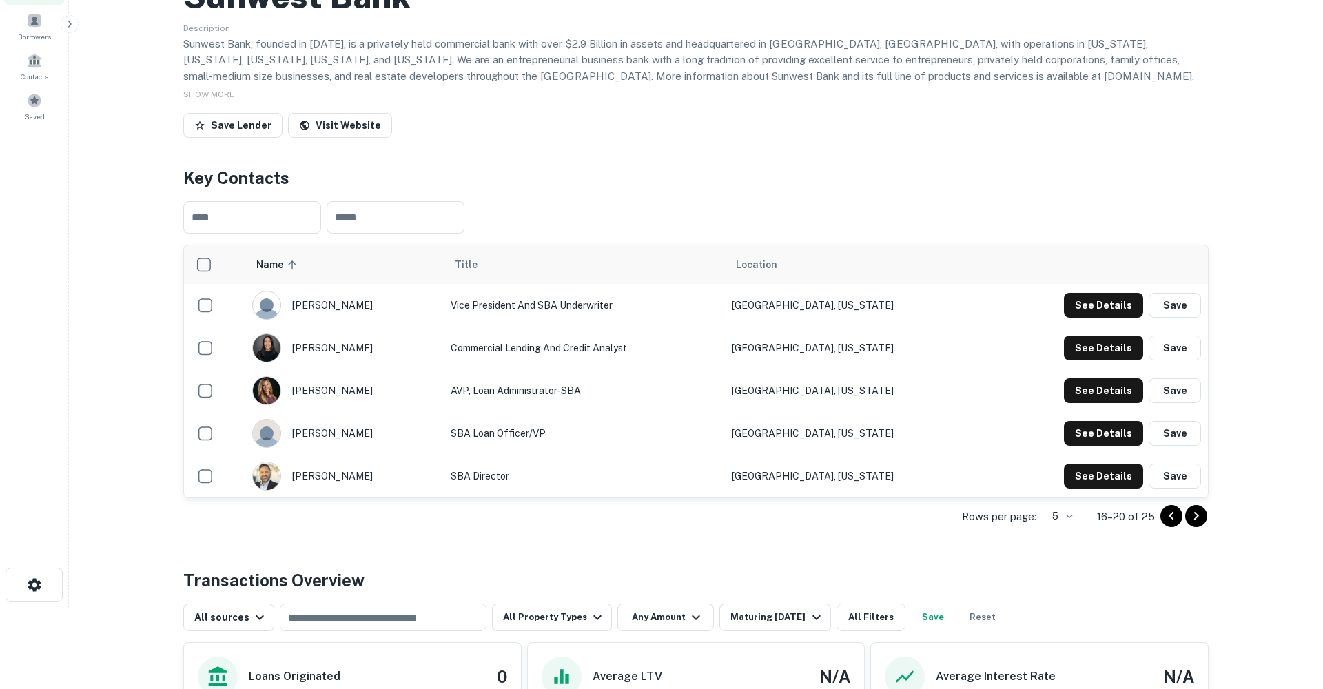
click at [1198, 520] on icon "Go to next page" at bounding box center [1197, 516] width 5 height 8
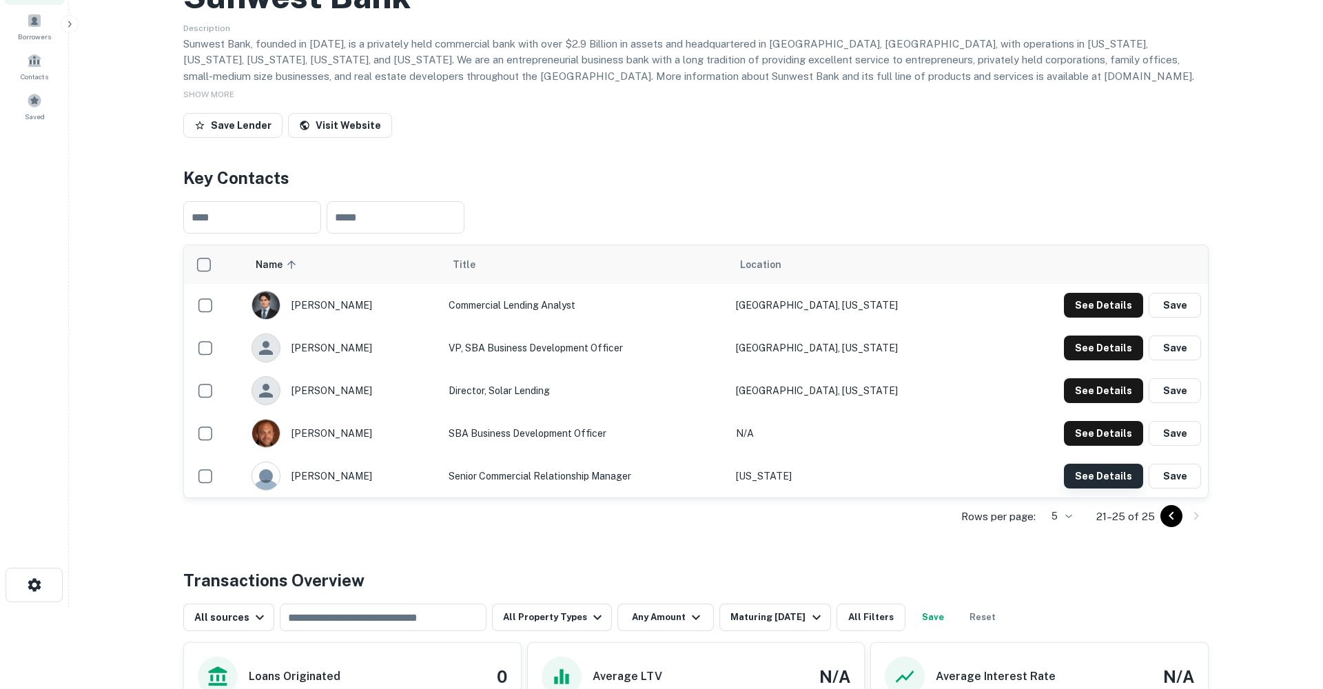
click at [1122, 489] on button "See Details" at bounding box center [1103, 476] width 79 height 25
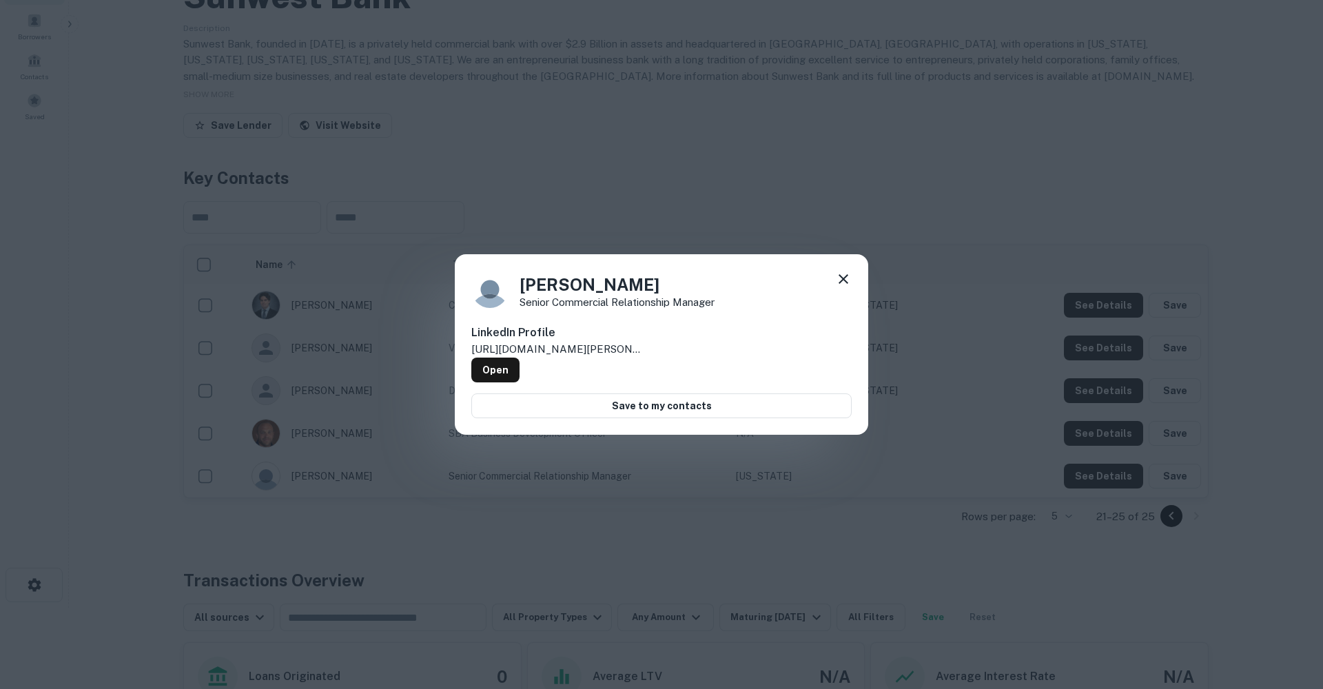
click at [843, 280] on icon at bounding box center [843, 279] width 17 height 17
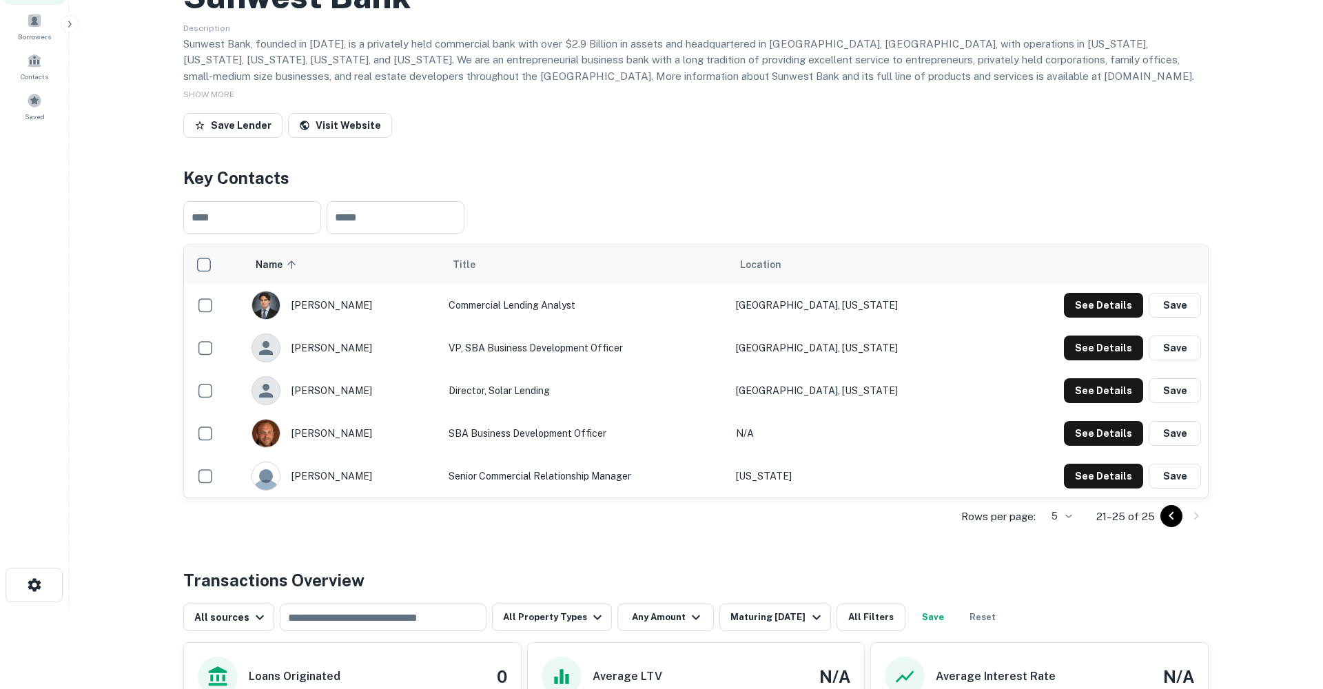
click at [1060, 579] on body "Search Borrowers Contacts Saved Back to search Sunwest Bank Description Sunwest…" at bounding box center [661, 263] width 1323 height 689
click at [1066, 641] on li "25" at bounding box center [661, 649] width 1323 height 17
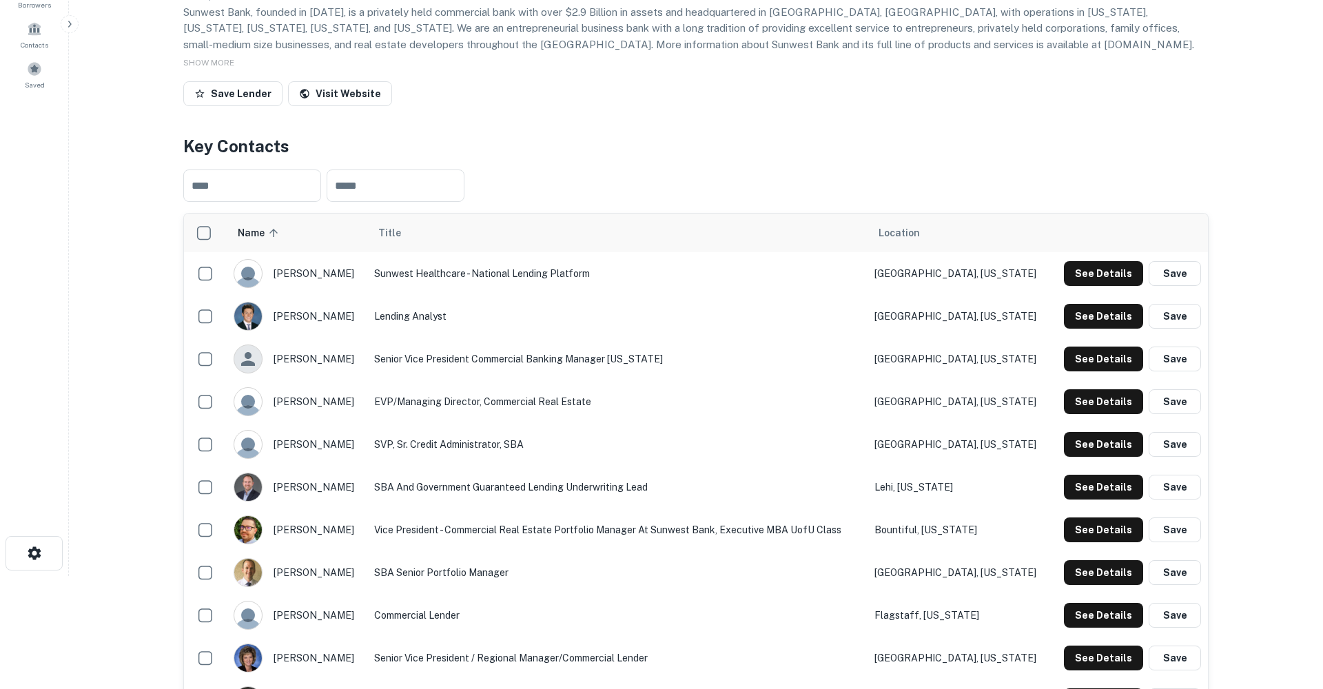
scroll to position [112, 0]
click at [1095, 415] on button "See Details" at bounding box center [1103, 402] width 79 height 25
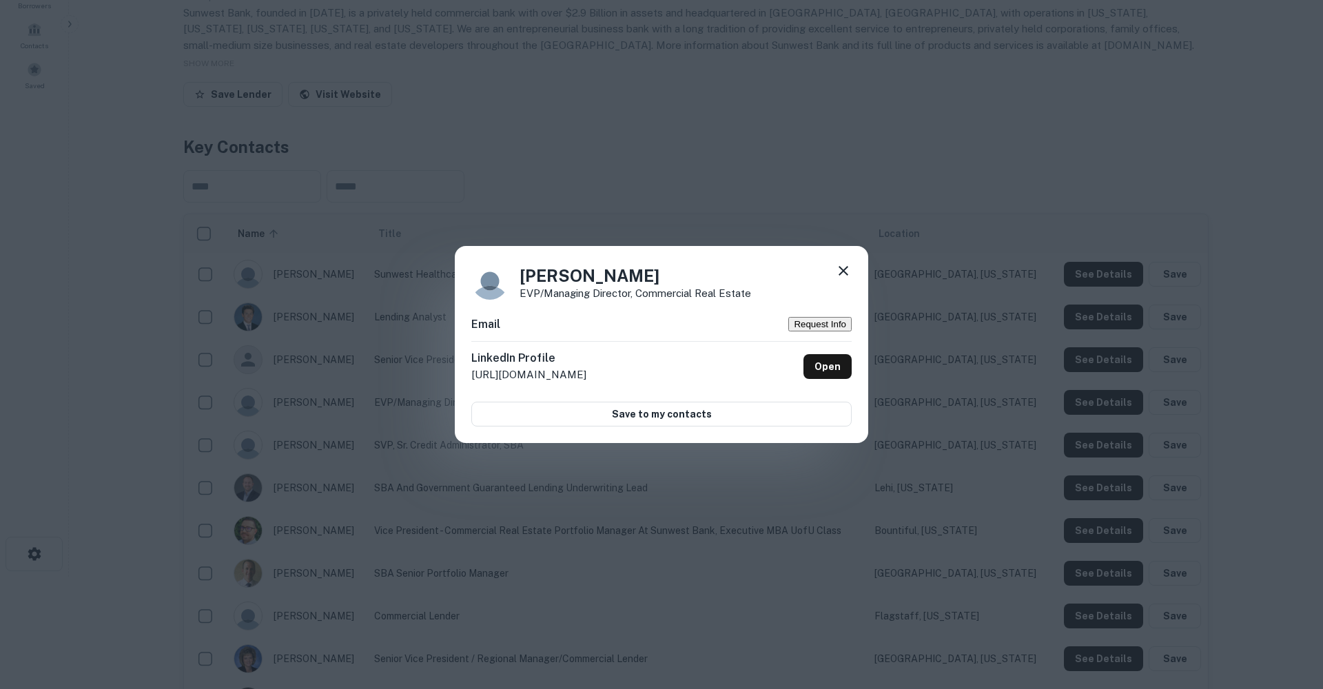
click at [844, 265] on icon at bounding box center [843, 271] width 17 height 17
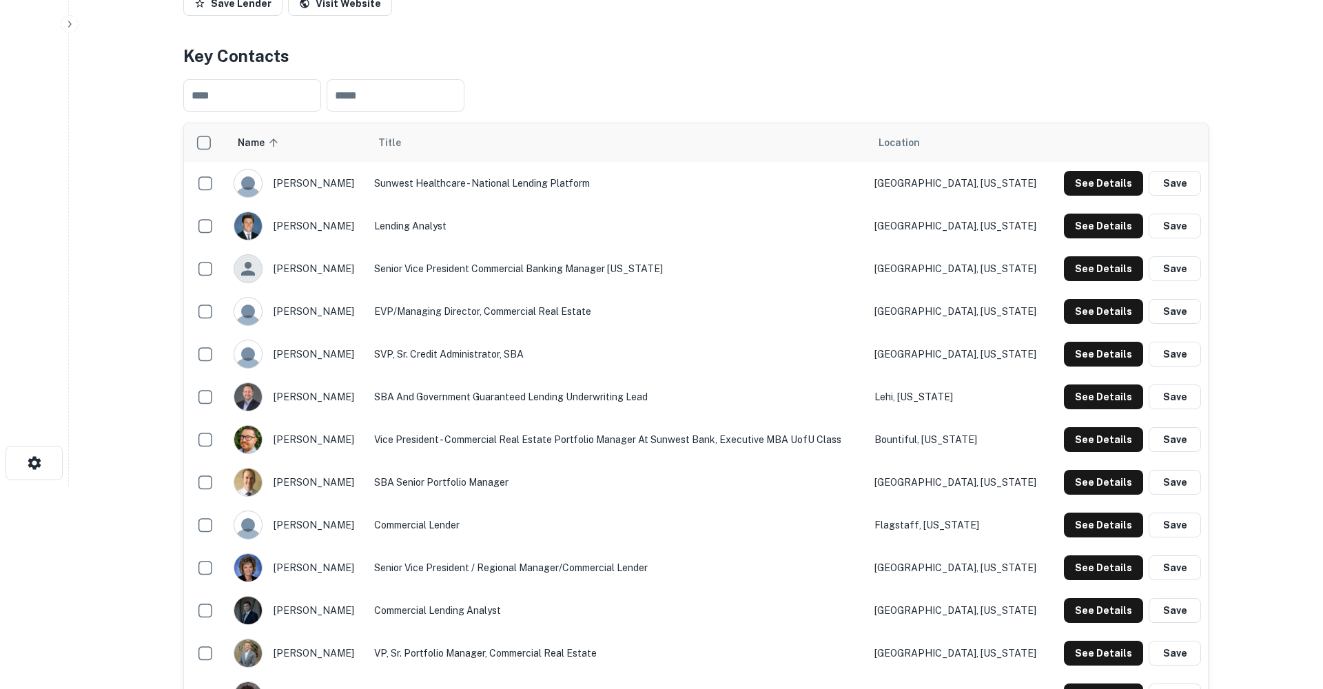
scroll to position [204, 0]
click at [1099, 537] on button "See Details" at bounding box center [1103, 524] width 79 height 25
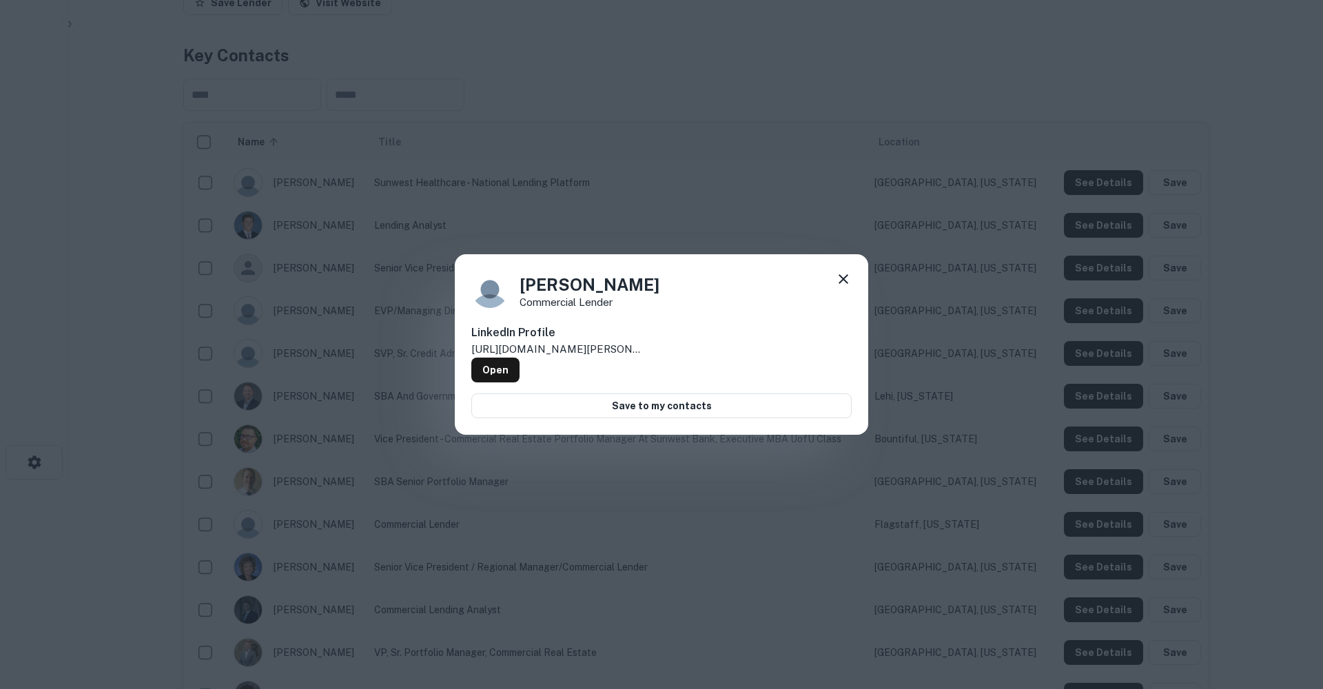
click at [838, 281] on icon at bounding box center [843, 279] width 17 height 17
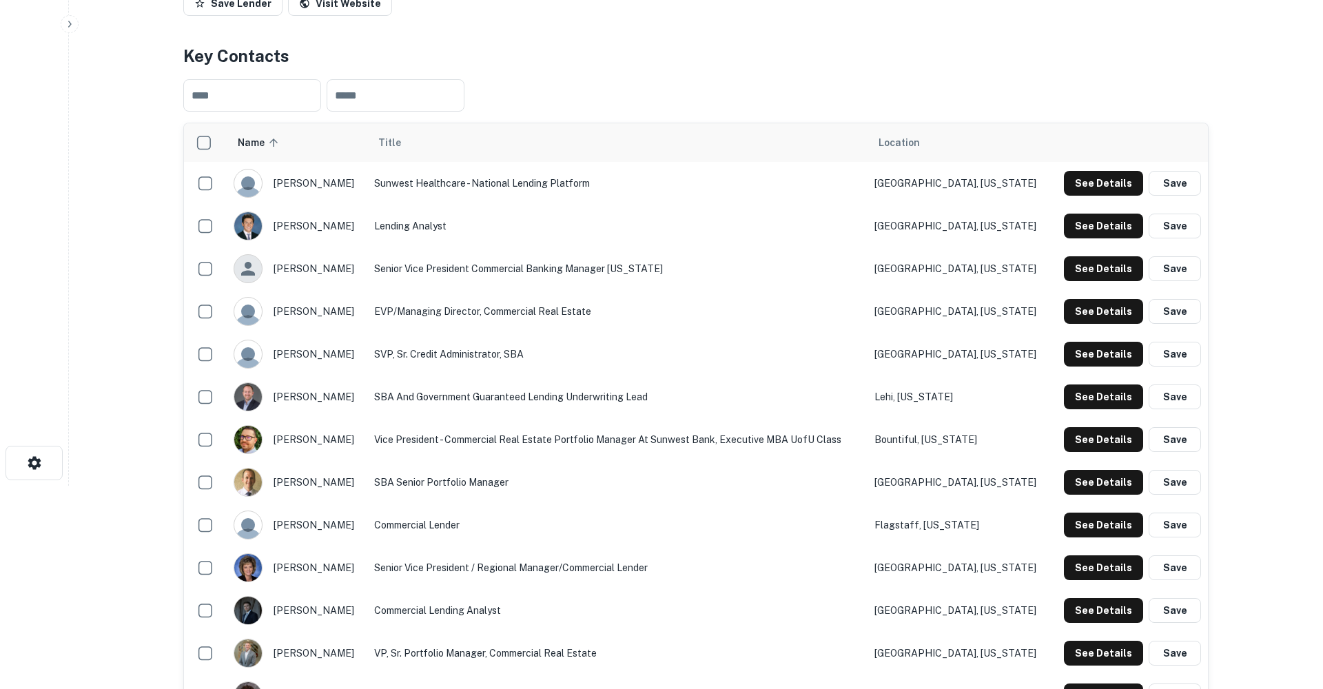
scroll to position [202, 0]
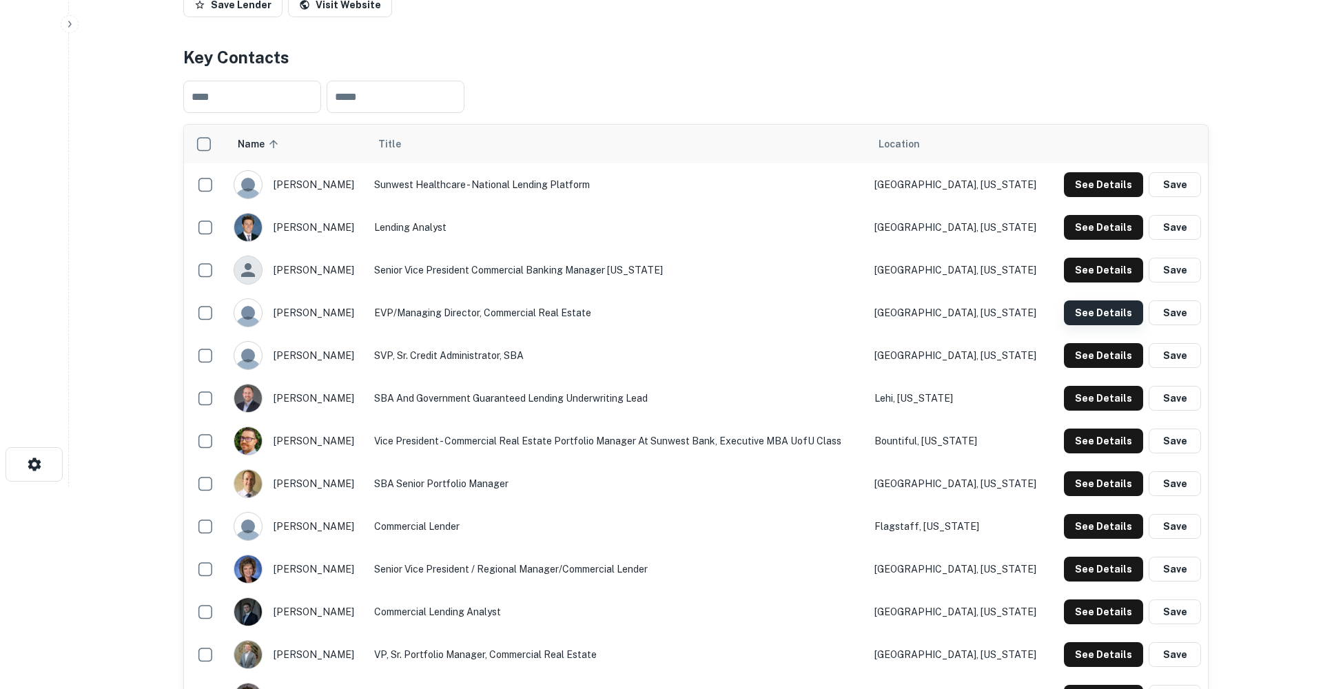
click at [1106, 325] on button "See Details" at bounding box center [1103, 313] width 79 height 25
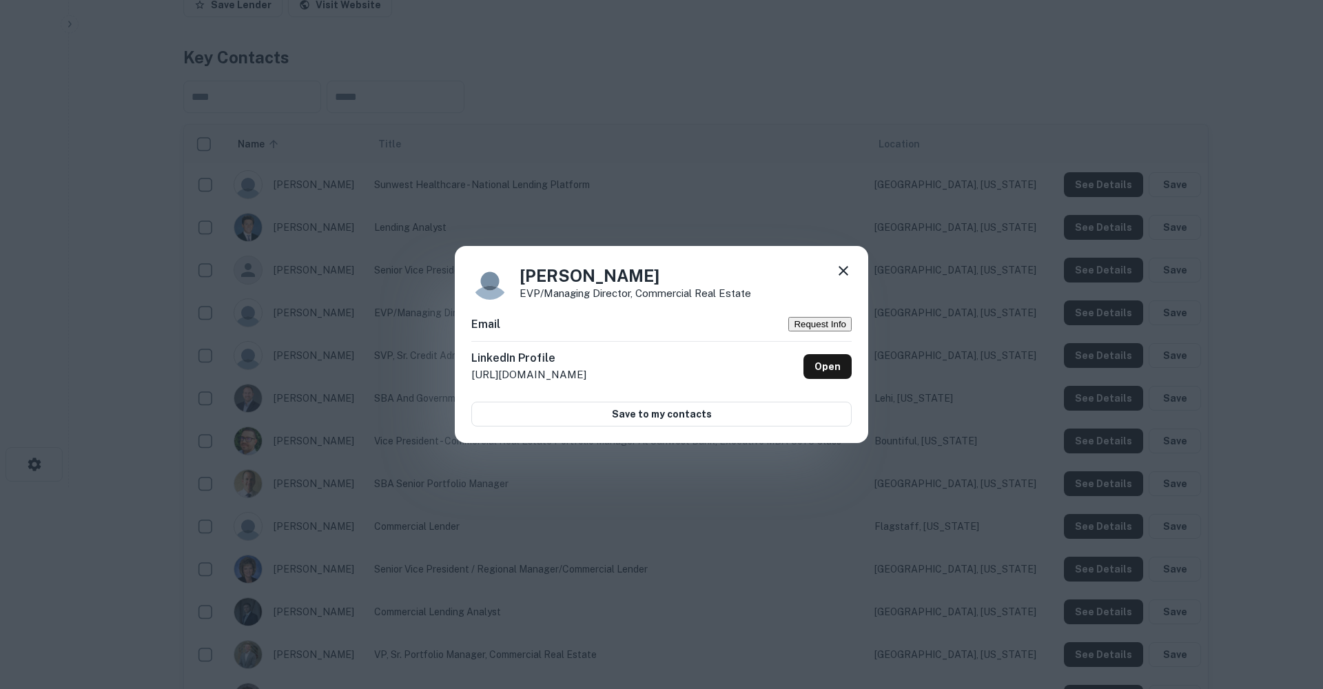
click at [809, 318] on button "Request Info" at bounding box center [820, 324] width 63 height 14
click at [841, 270] on icon at bounding box center [844, 271] width 10 height 10
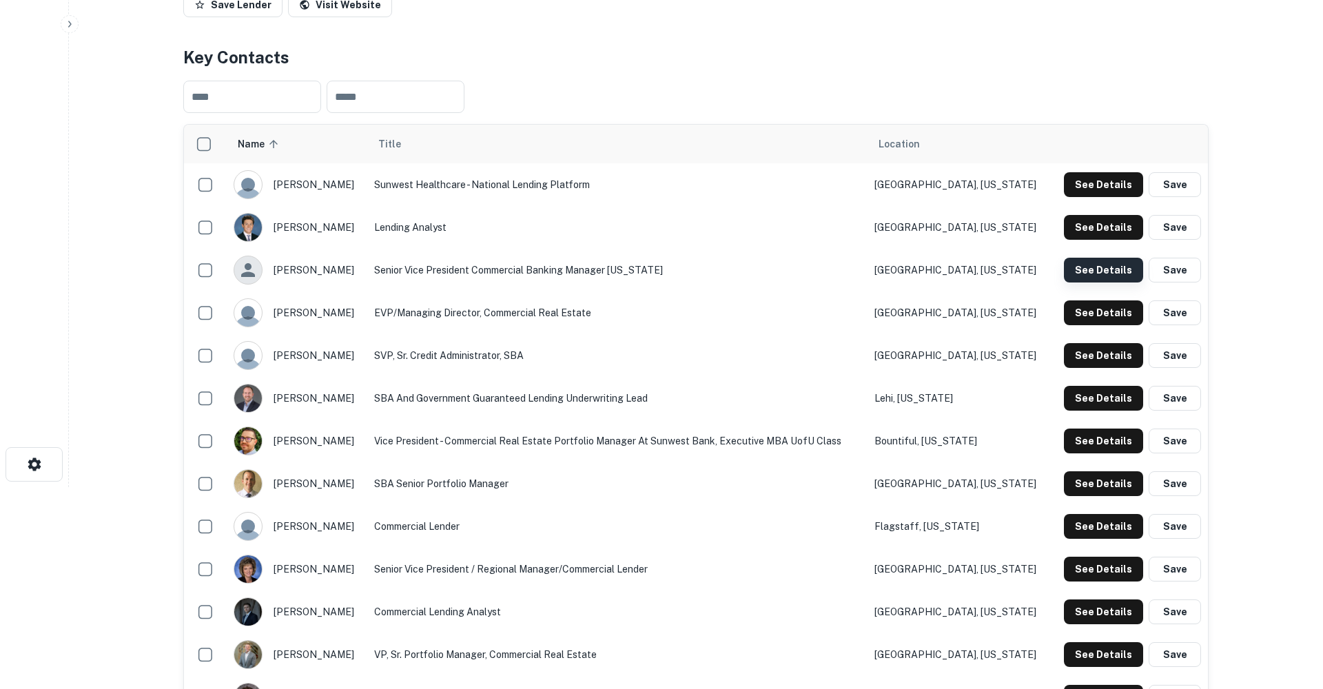
click at [1100, 283] on button "See Details" at bounding box center [1103, 270] width 79 height 25
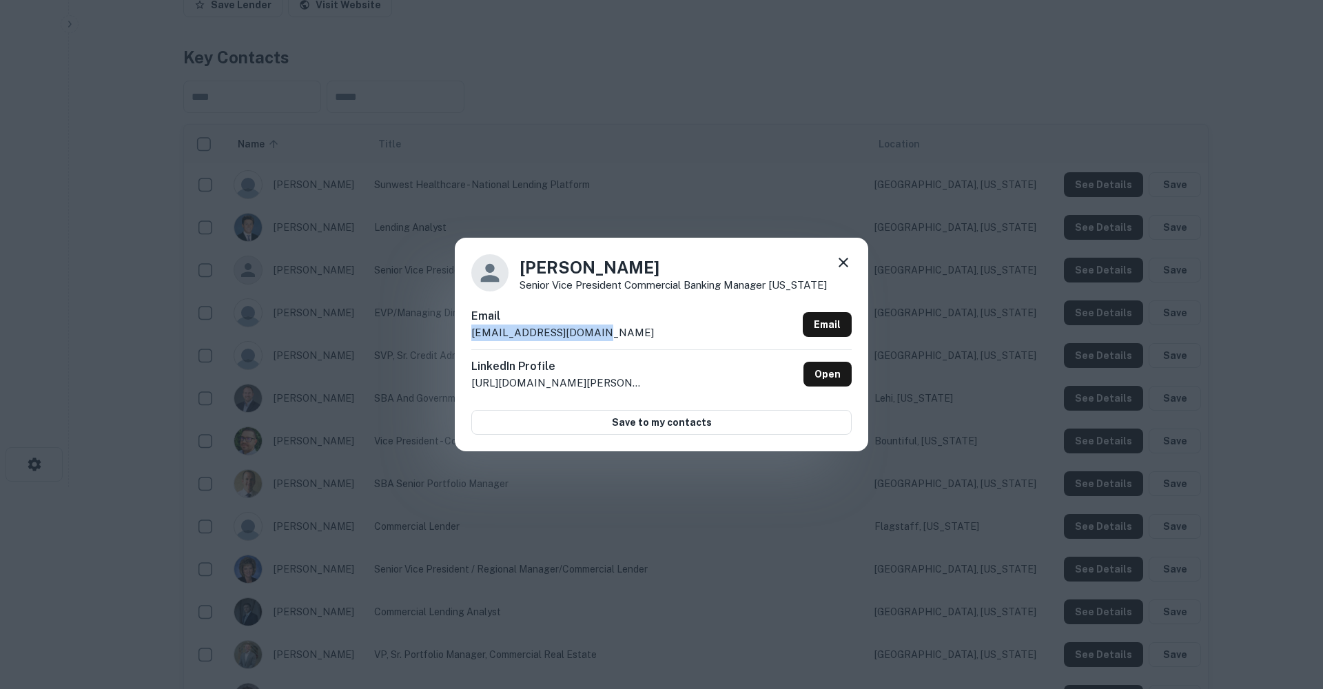
drag, startPoint x: 599, startPoint y: 331, endPoint x: 453, endPoint y: 329, distance: 146.2
click at [453, 329] on div "Brian Rolph Senior Vice President Commercial Banking Manager Florida Email brol…" at bounding box center [661, 344] width 1323 height 689
copy p "brolph@sunwestbank.com"
click at [845, 265] on icon at bounding box center [844, 263] width 10 height 10
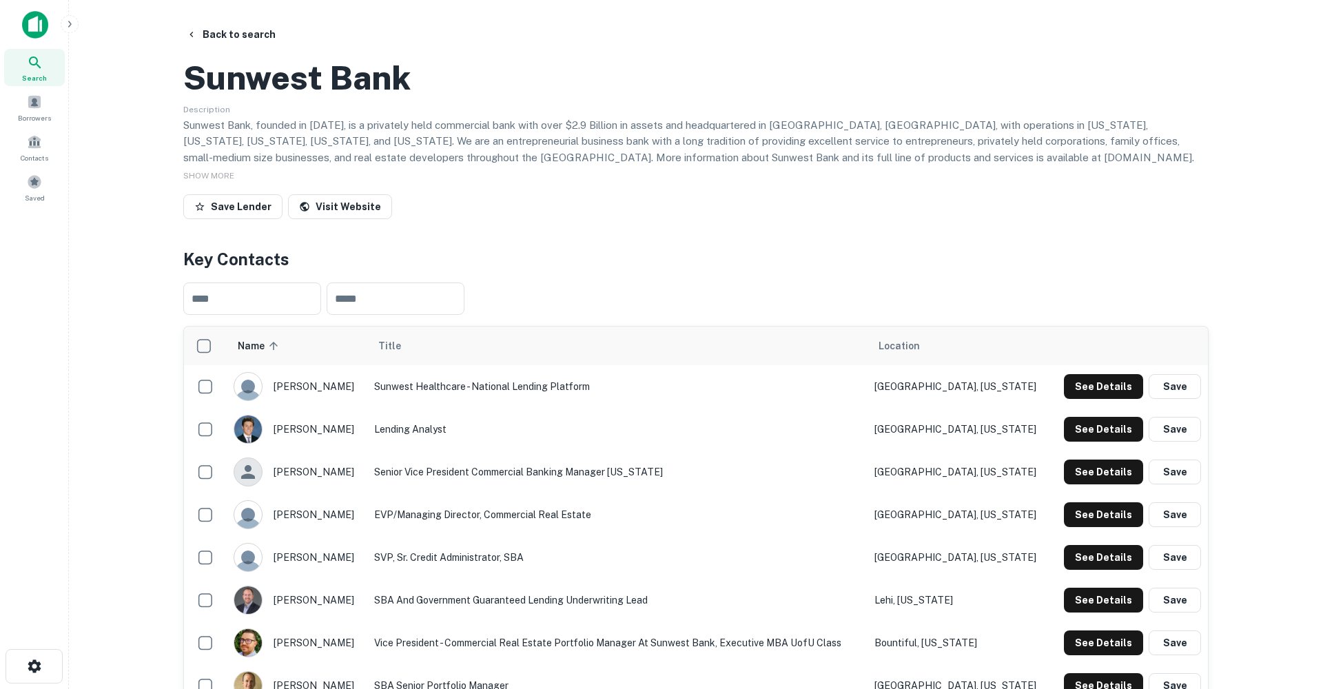
scroll to position [0, 0]
click at [214, 28] on button "Back to search" at bounding box center [231, 34] width 101 height 25
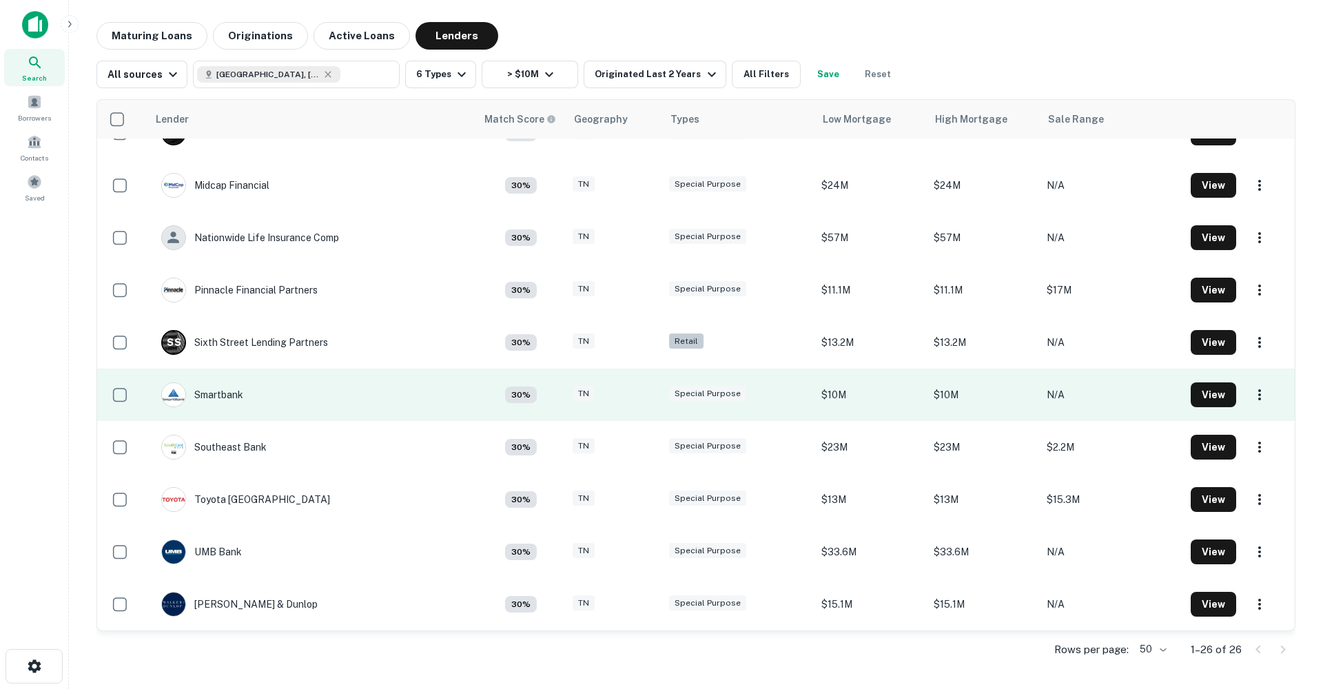
scroll to position [870, 0]
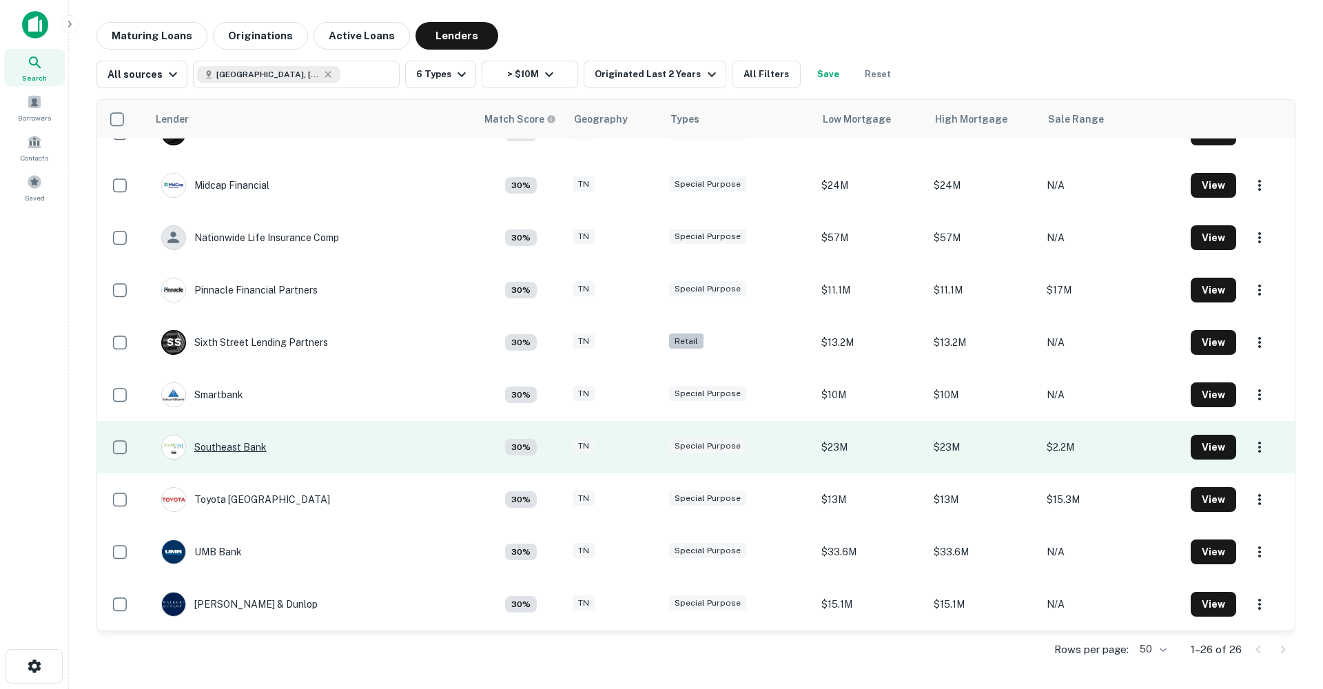
click at [247, 447] on div "Southeast Bank" at bounding box center [213, 447] width 105 height 25
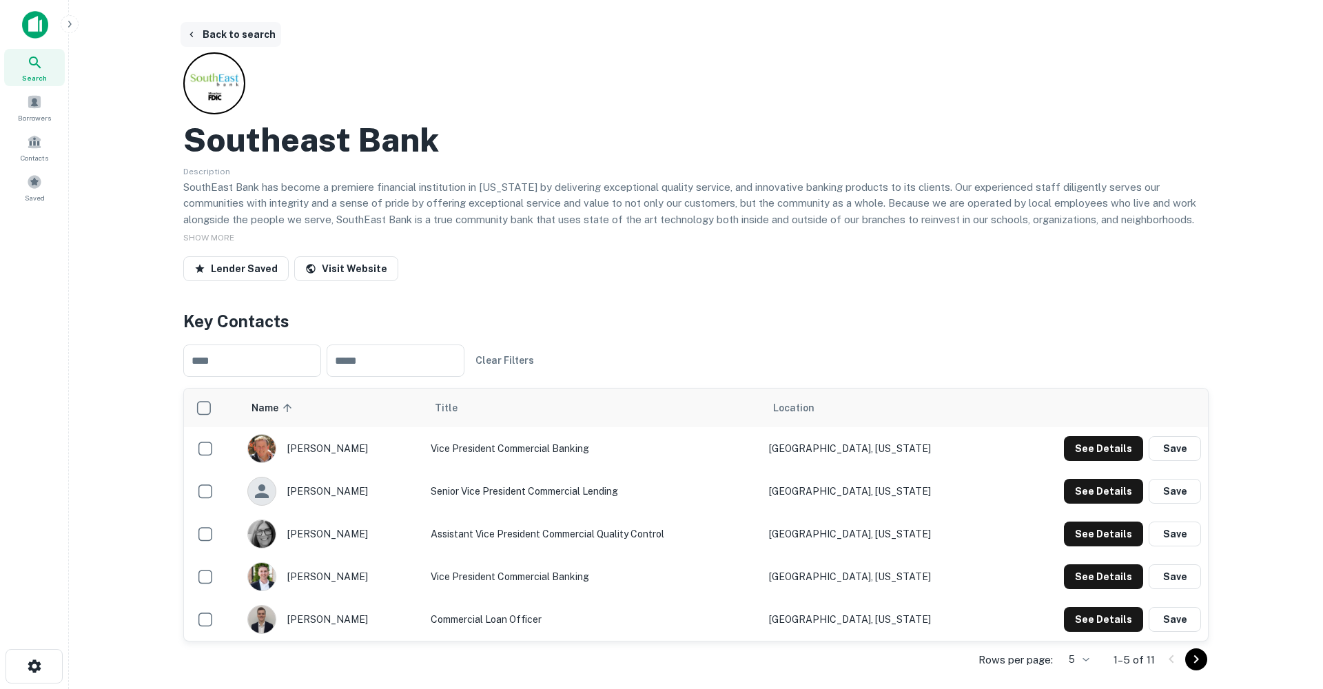
click at [243, 29] on button "Back to search" at bounding box center [231, 34] width 101 height 25
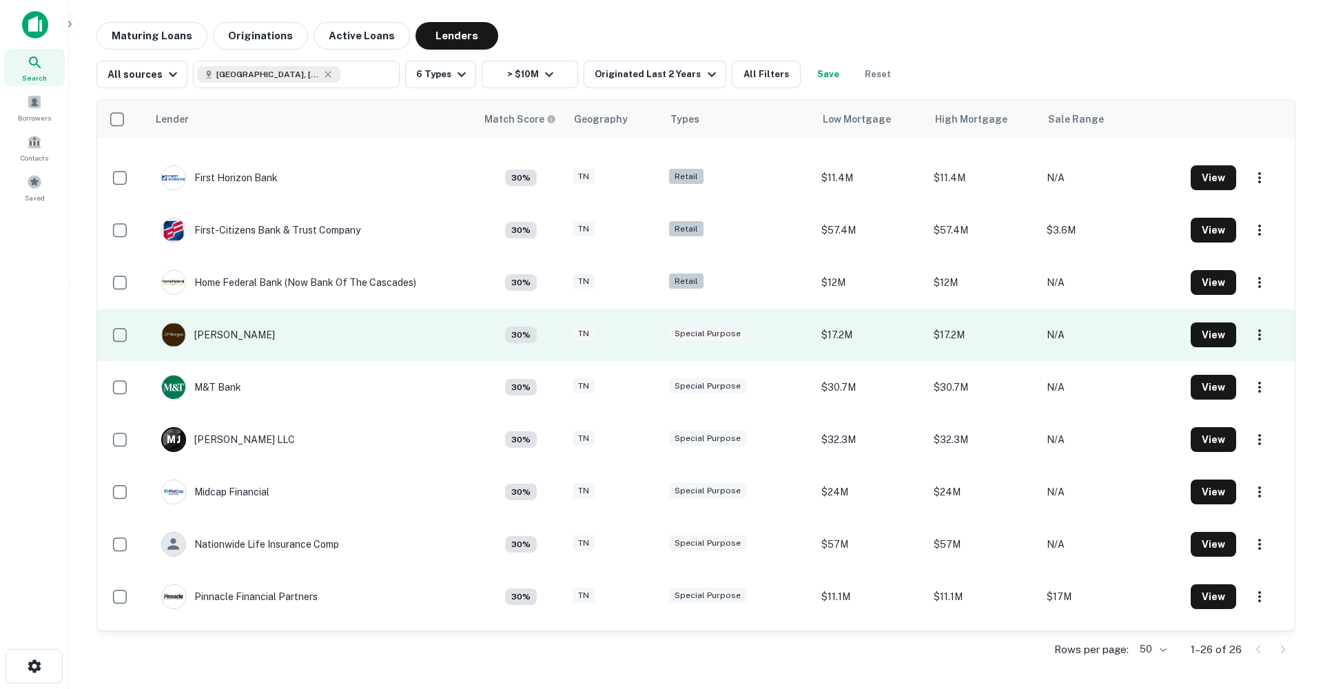
scroll to position [578, 0]
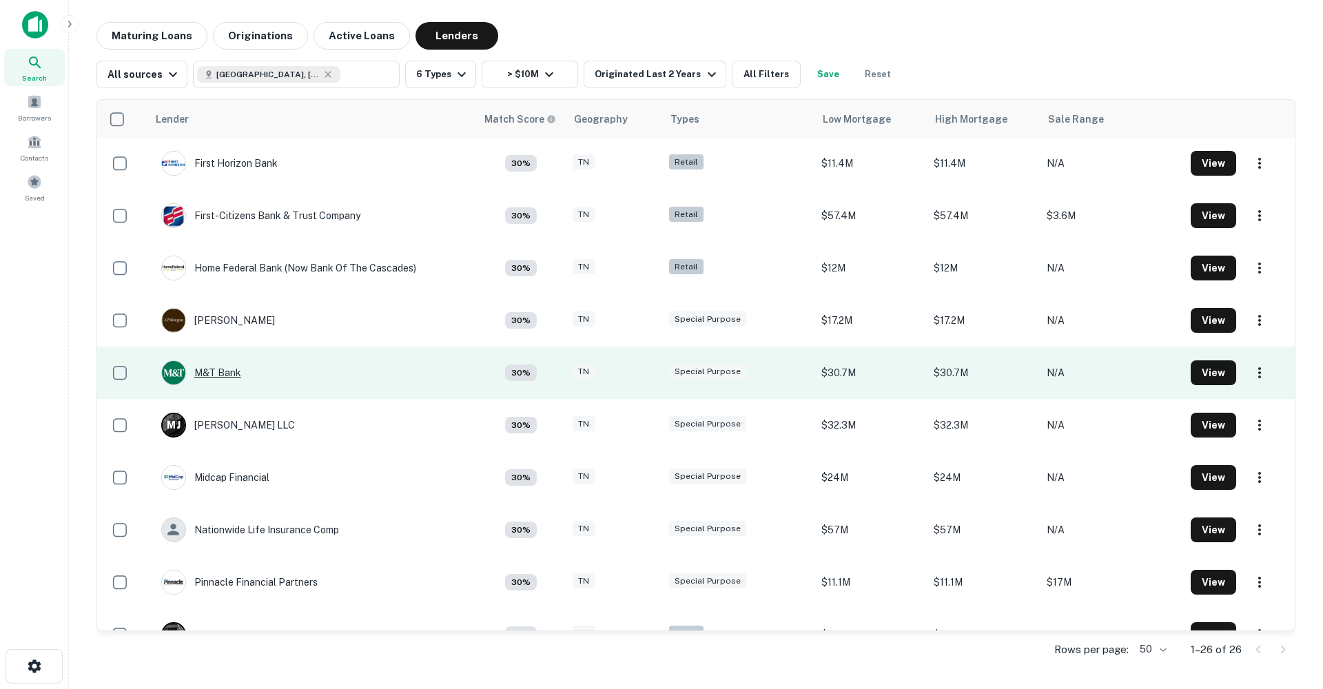
click at [214, 367] on div "M&T Bank" at bounding box center [201, 373] width 80 height 25
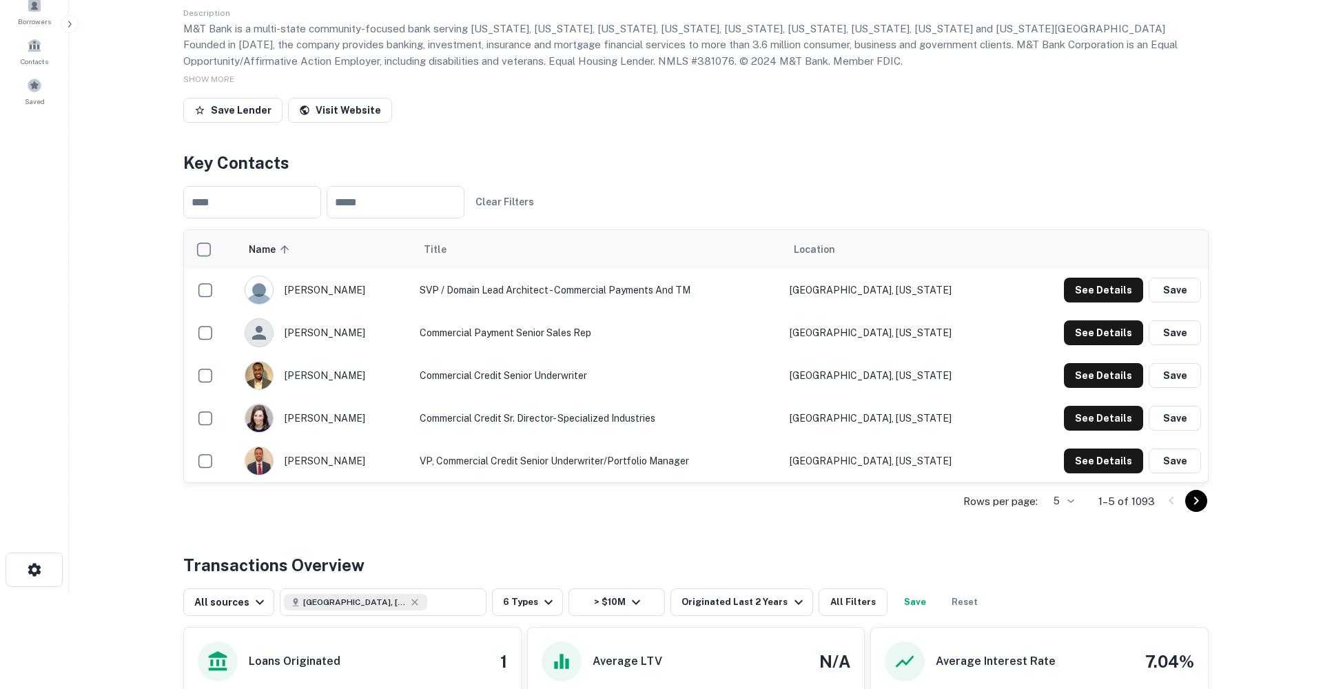
scroll to position [98, 0]
click at [1195, 508] on icon "Go to next page" at bounding box center [1196, 499] width 17 height 17
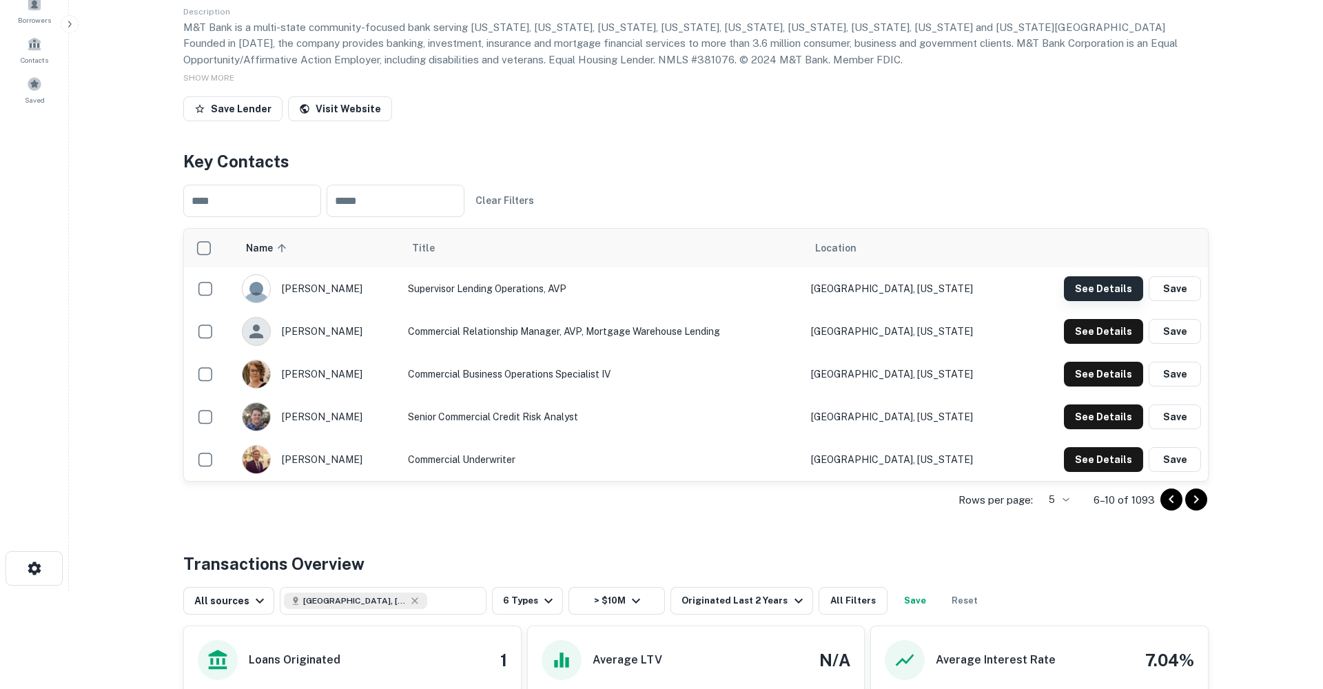
click at [1087, 301] on button "See Details" at bounding box center [1103, 288] width 79 height 25
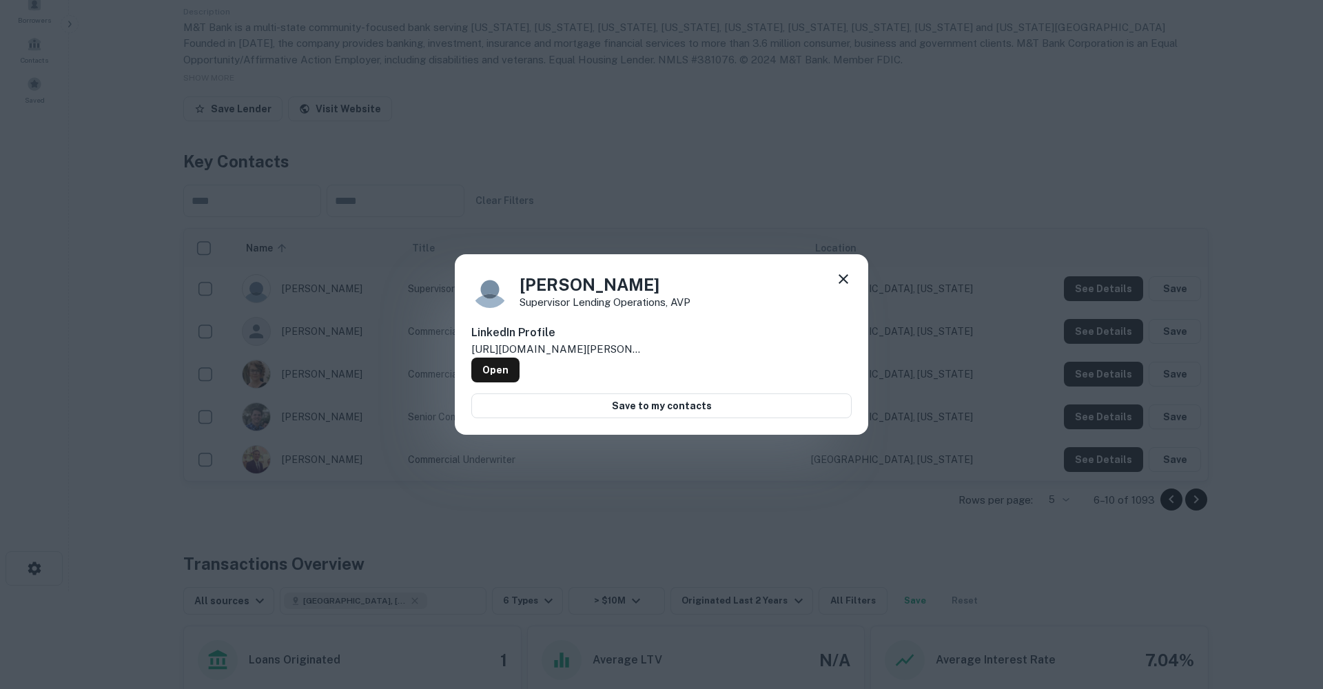
drag, startPoint x: 839, startPoint y: 279, endPoint x: 840, endPoint y: 296, distance: 16.6
click at [839, 279] on icon at bounding box center [843, 279] width 17 height 17
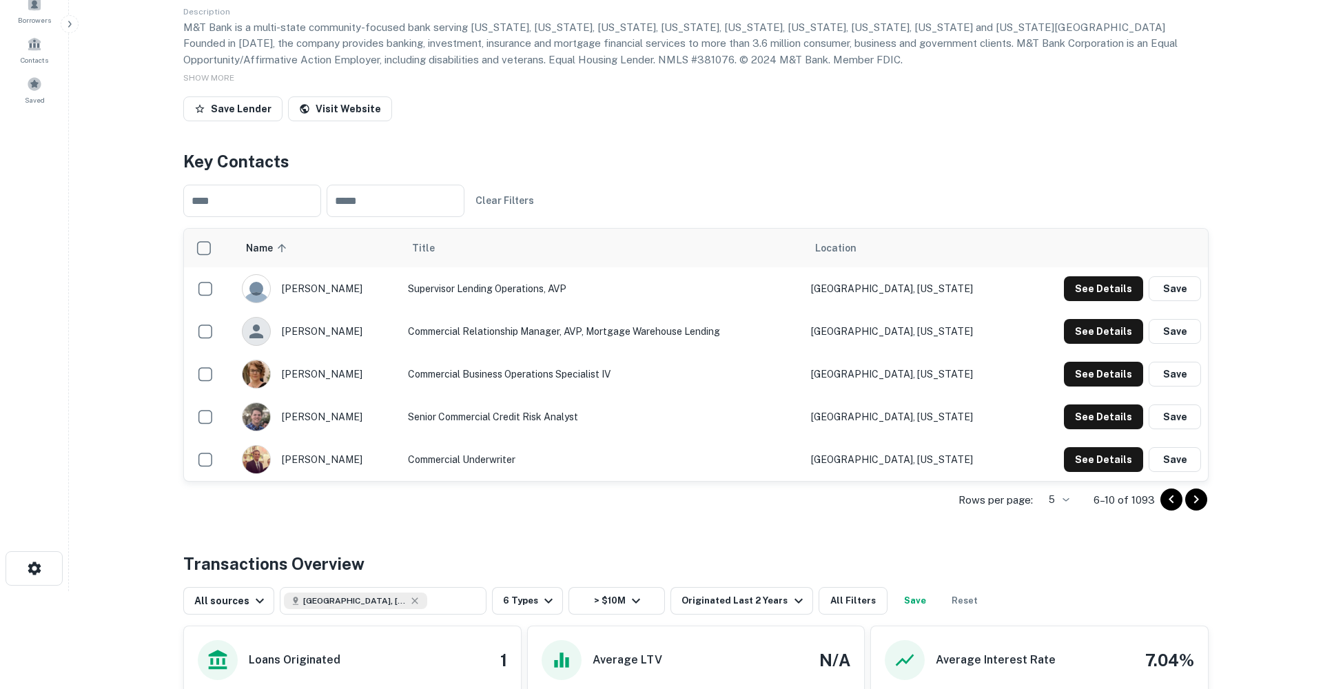
click at [1196, 508] on icon "Go to next page" at bounding box center [1196, 499] width 17 height 17
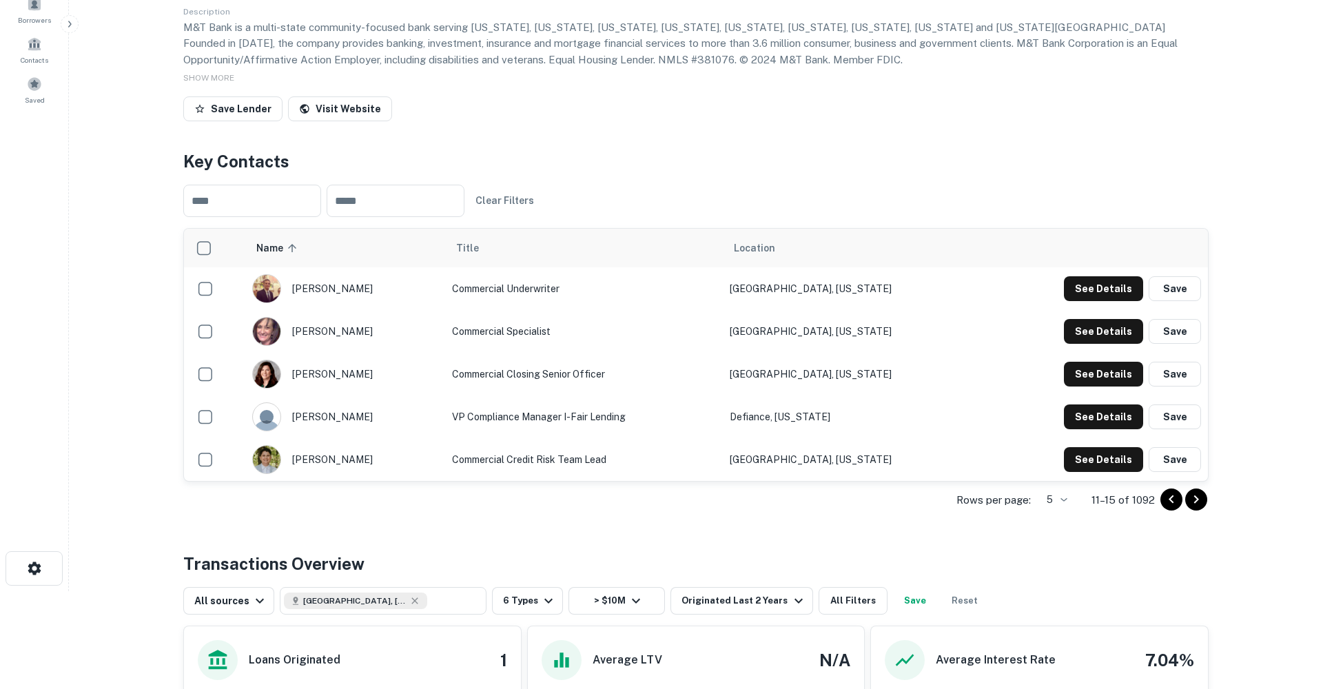
click at [1169, 508] on icon "Go to previous page" at bounding box center [1172, 499] width 17 height 17
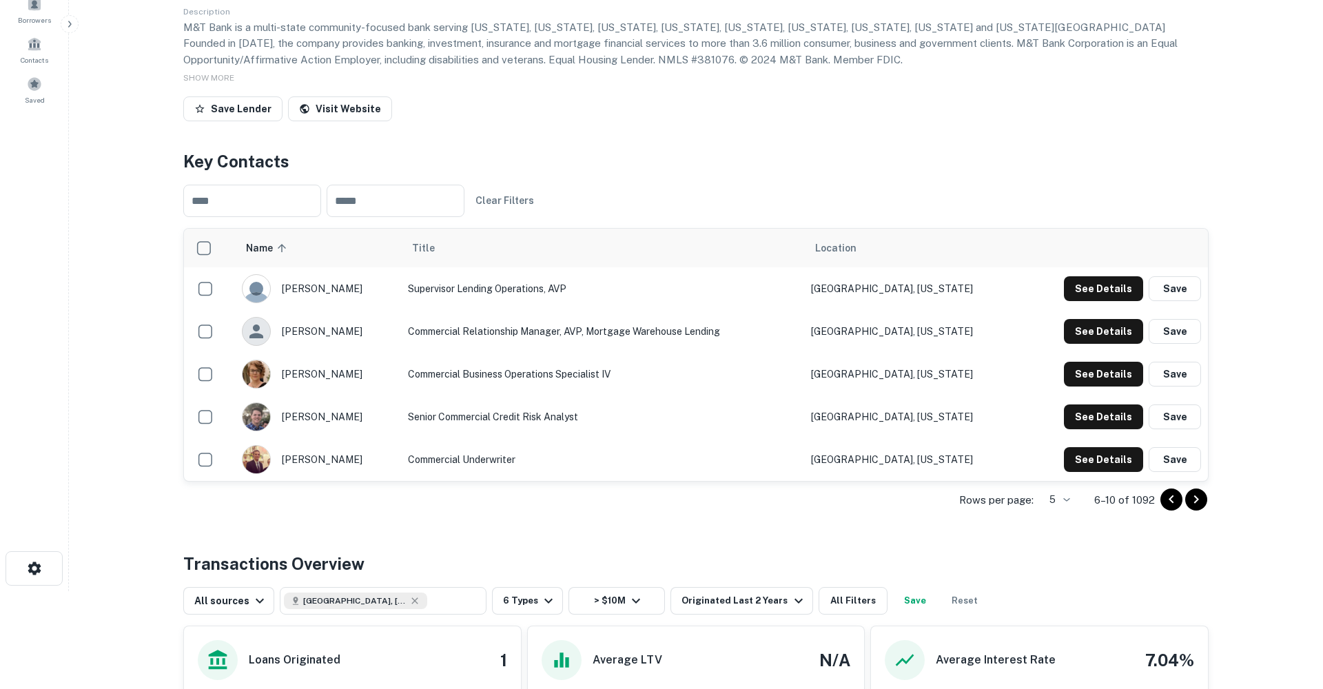
click at [1173, 508] on icon "Go to previous page" at bounding box center [1172, 499] width 17 height 17
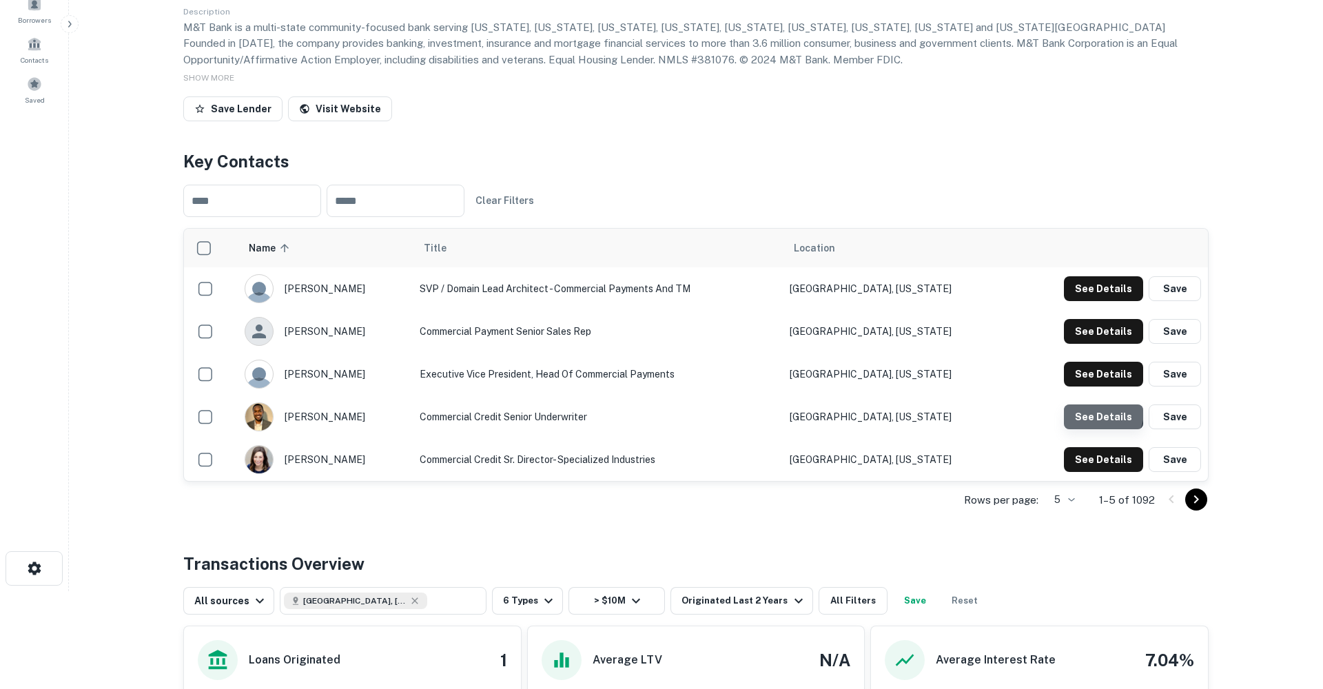
click at [1096, 429] on button "See Details" at bounding box center [1103, 417] width 79 height 25
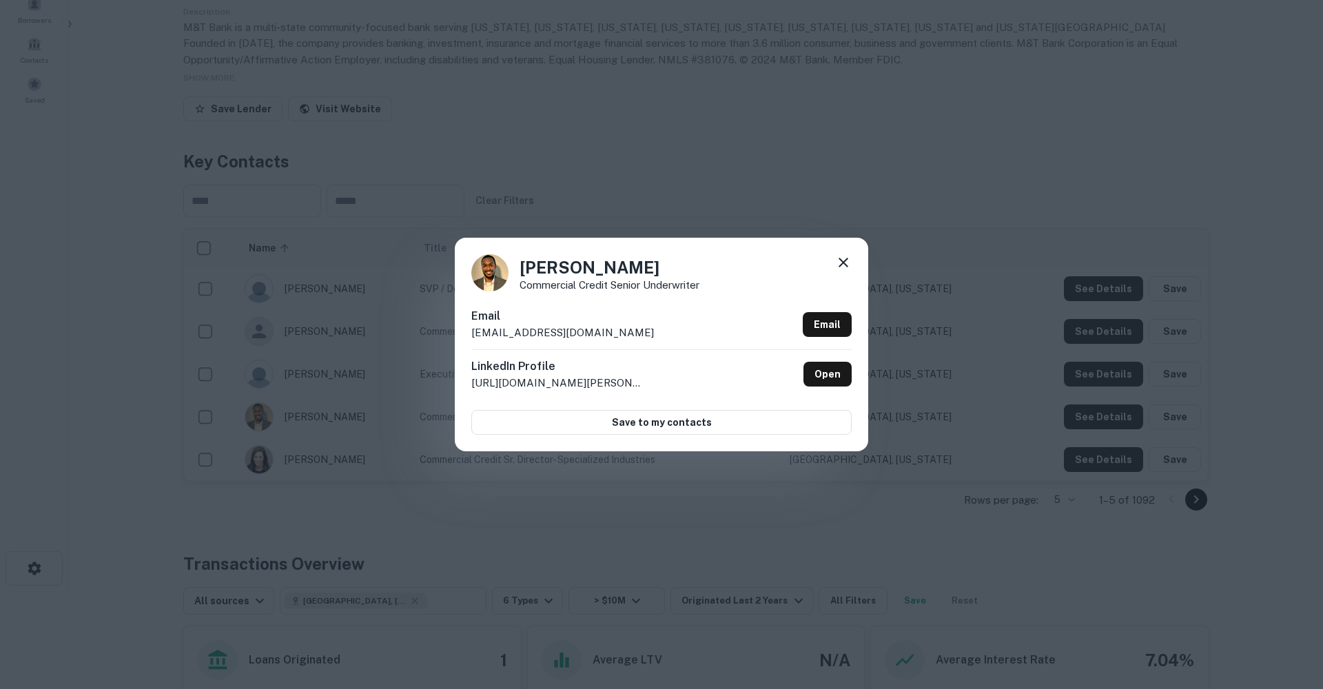
click at [841, 261] on icon at bounding box center [843, 262] width 17 height 17
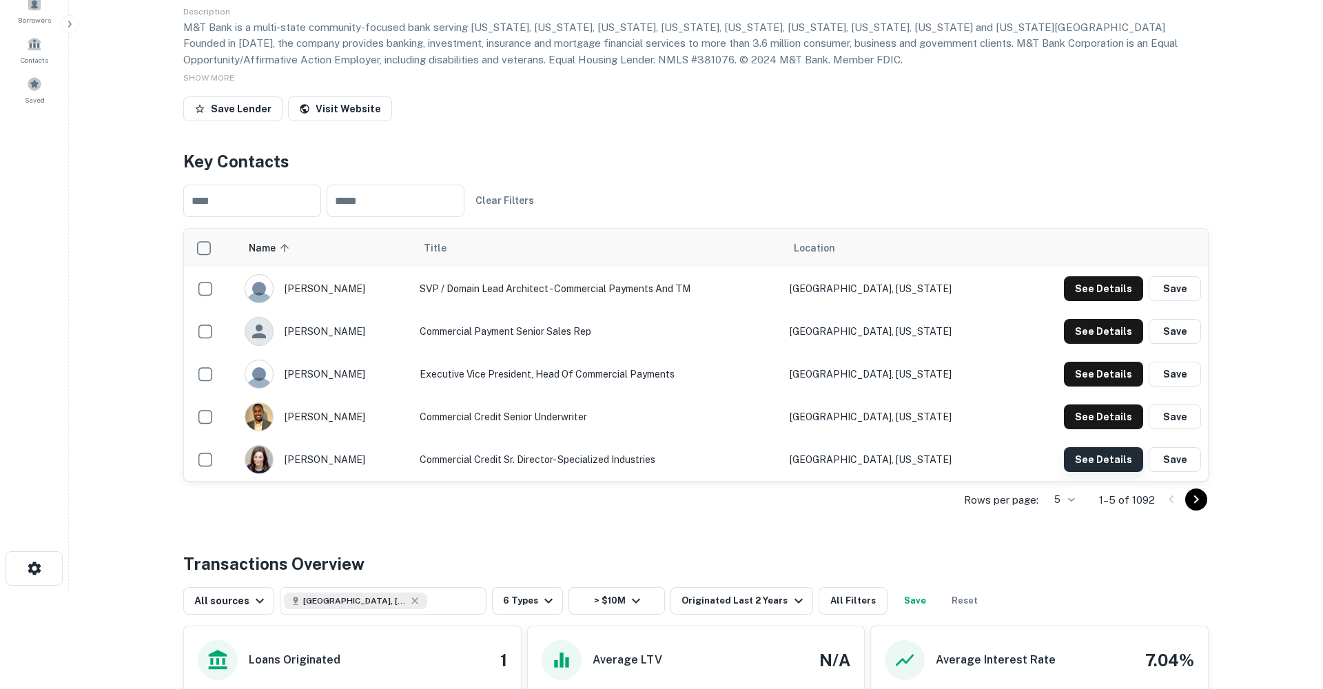
click at [1105, 472] on button "See Details" at bounding box center [1103, 459] width 79 height 25
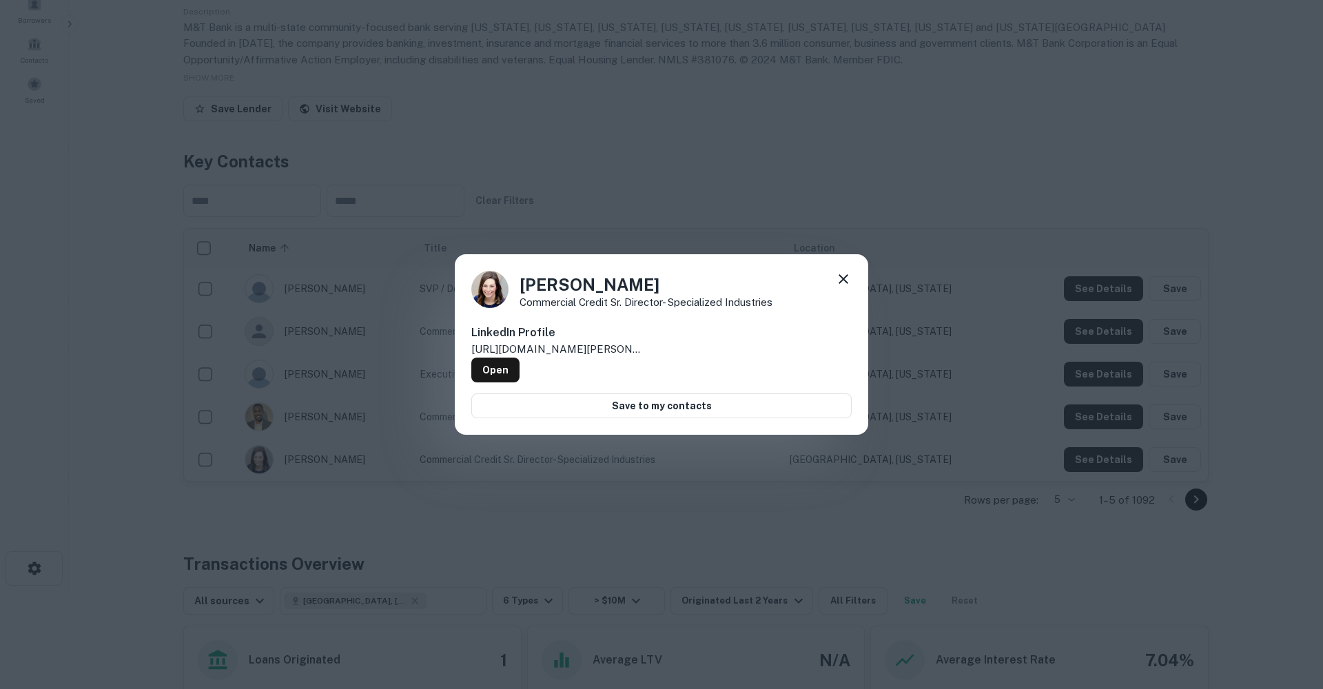
drag, startPoint x: 655, startPoint y: 287, endPoint x: 523, endPoint y: 289, distance: 131.7
click at [523, 289] on h4 "Maggie Halleland" at bounding box center [646, 284] width 253 height 25
click at [520, 361] on link "Open" at bounding box center [495, 370] width 48 height 25
click at [838, 286] on icon at bounding box center [843, 279] width 17 height 17
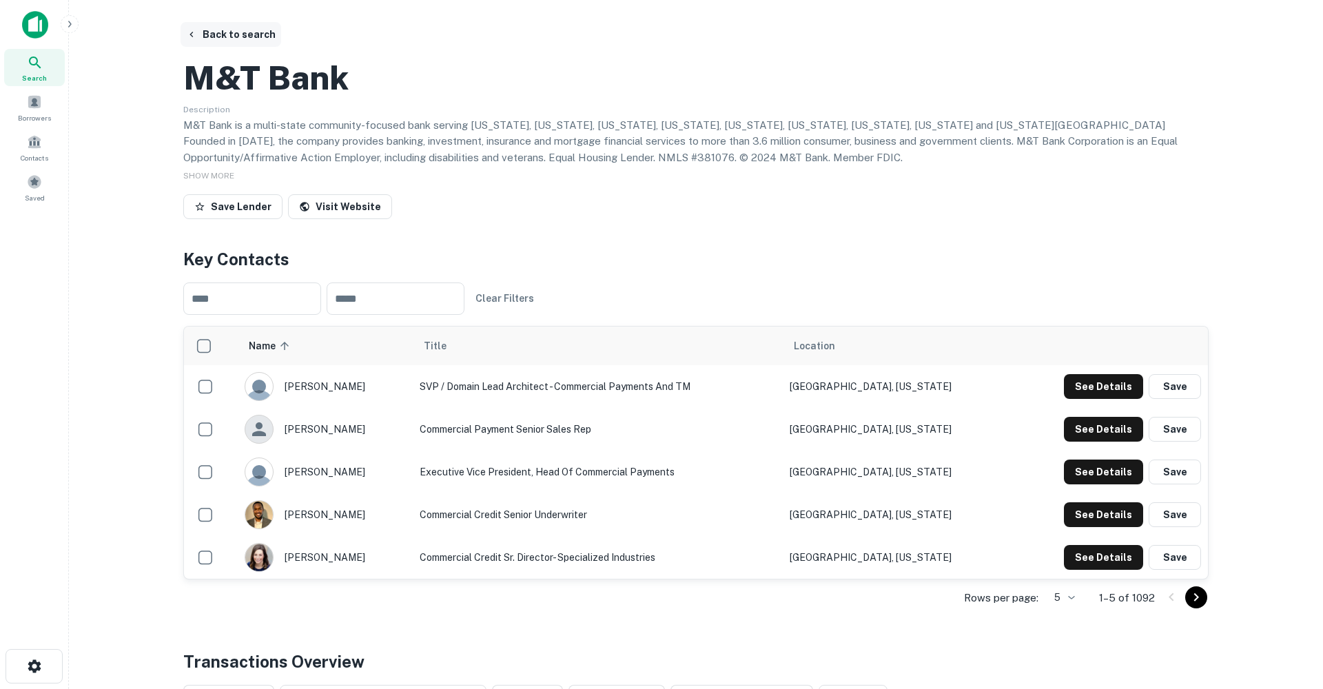
scroll to position [0, 0]
click at [211, 26] on button "Back to search" at bounding box center [231, 34] width 101 height 25
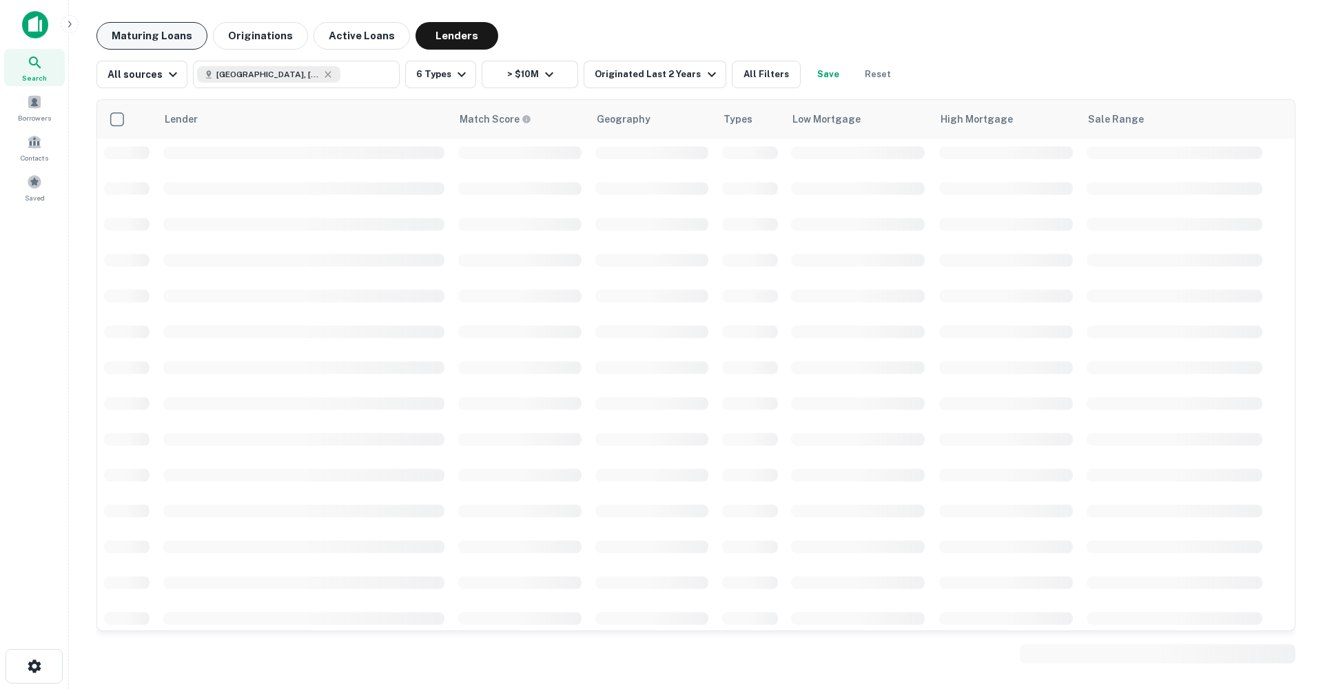
scroll to position [578, 0]
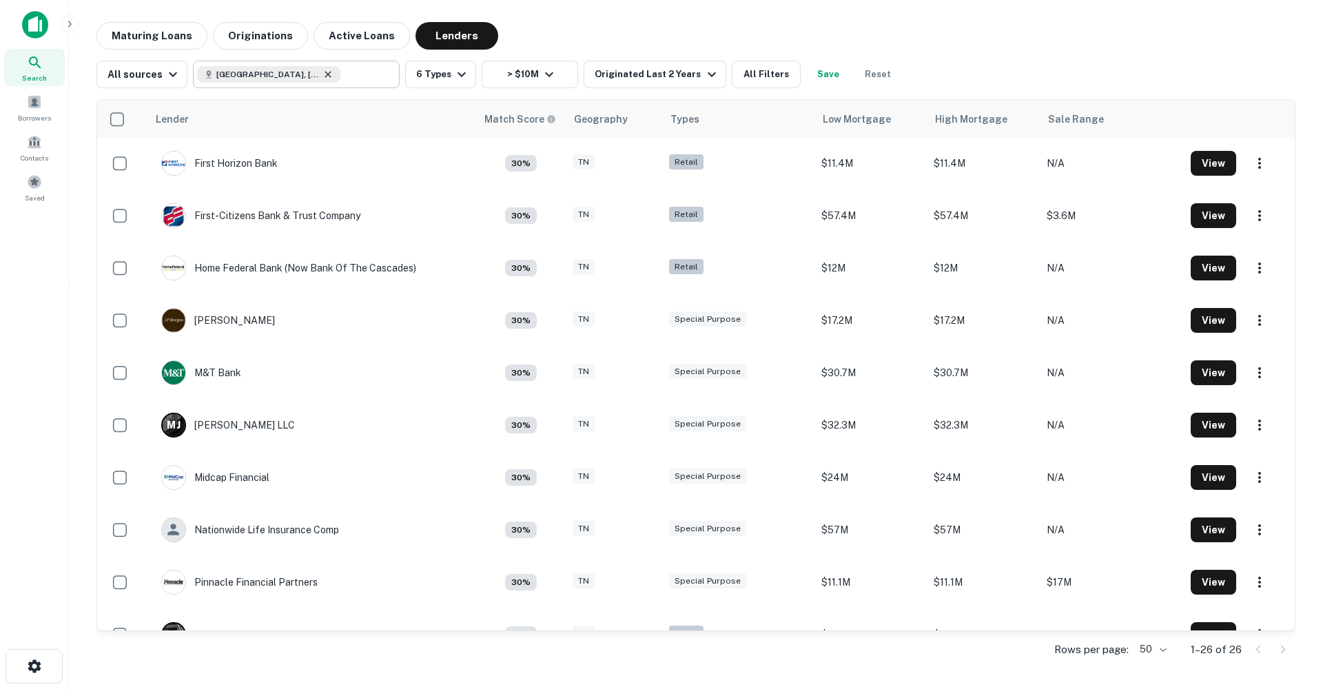
click at [323, 74] on icon at bounding box center [328, 74] width 11 height 11
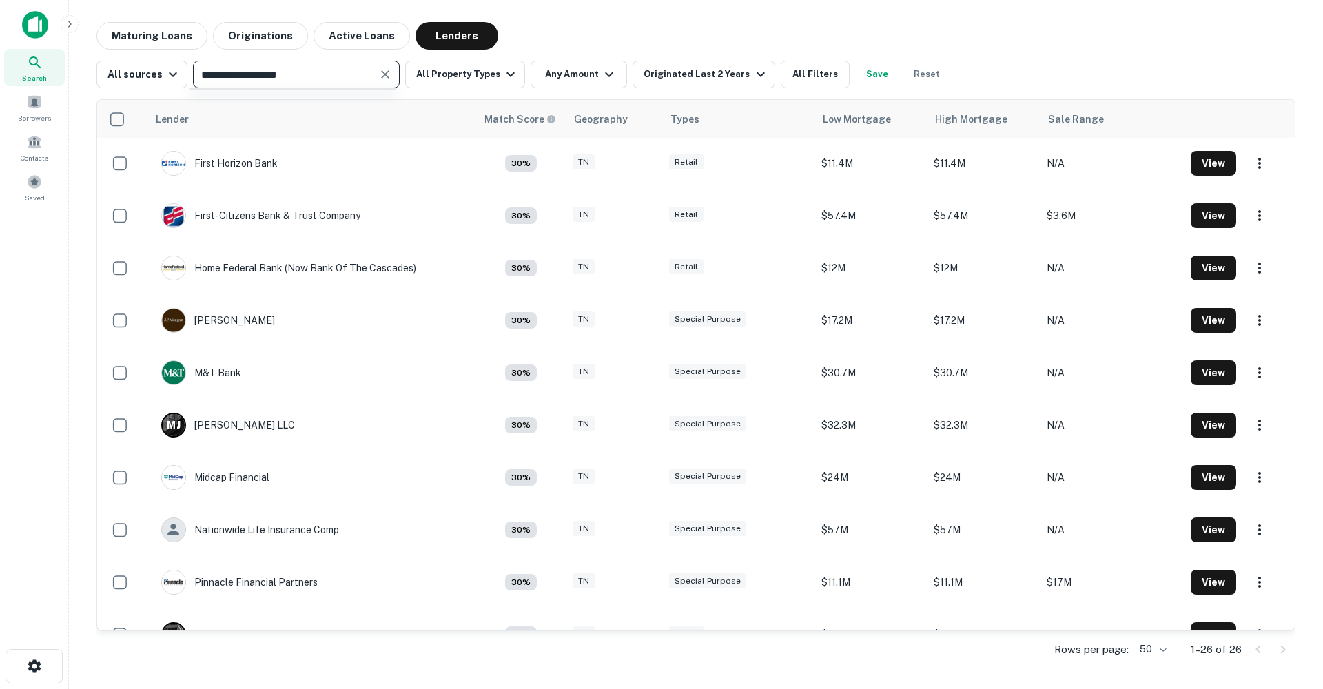
type input "**********"
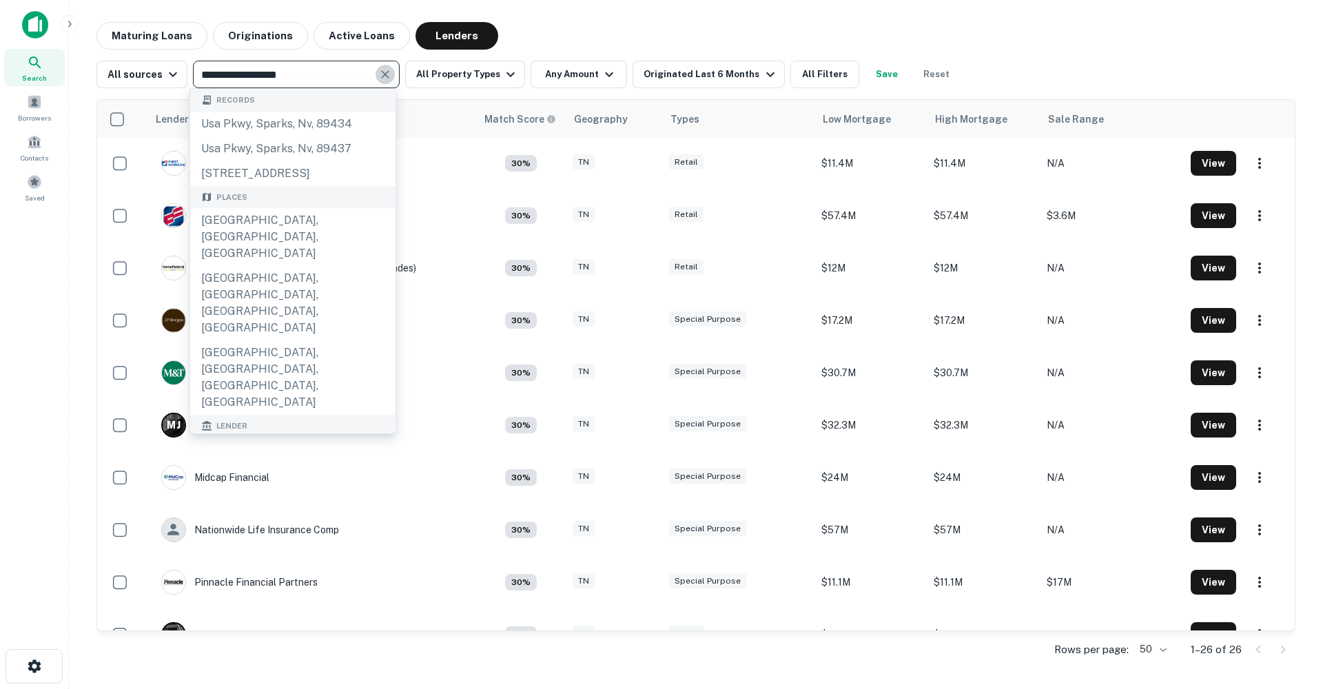
click at [381, 73] on icon "Clear" at bounding box center [385, 74] width 8 height 8
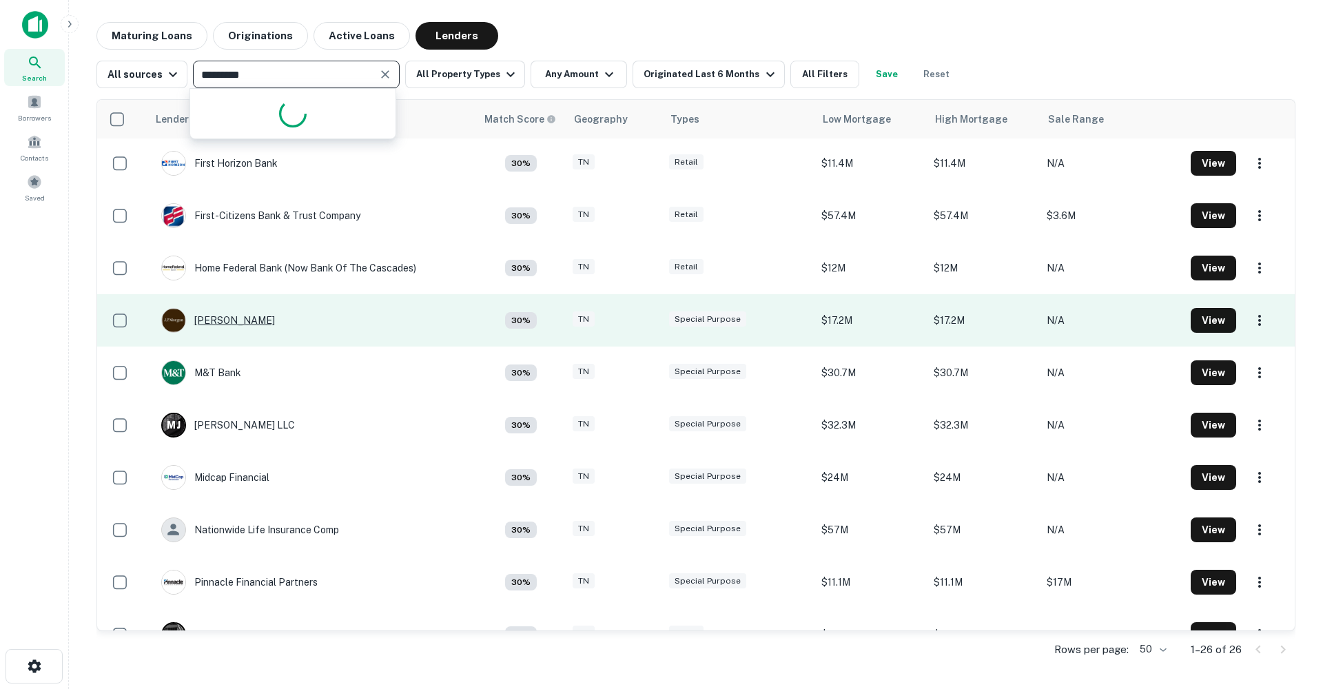
type input "*********"
click at [206, 320] on div "[PERSON_NAME]" at bounding box center [218, 320] width 114 height 25
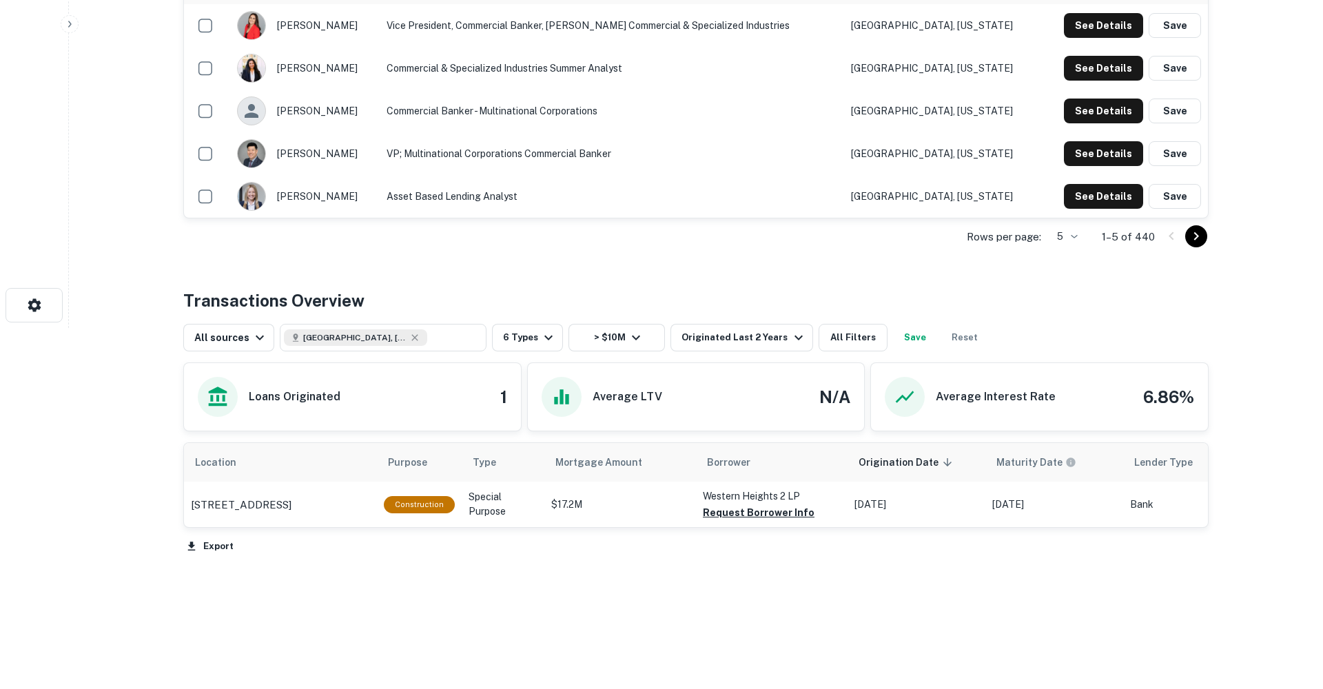
scroll to position [423, 0]
click at [250, 497] on p "1500 Fort Promise Dr Knoxville, TN37921" at bounding box center [241, 505] width 101 height 17
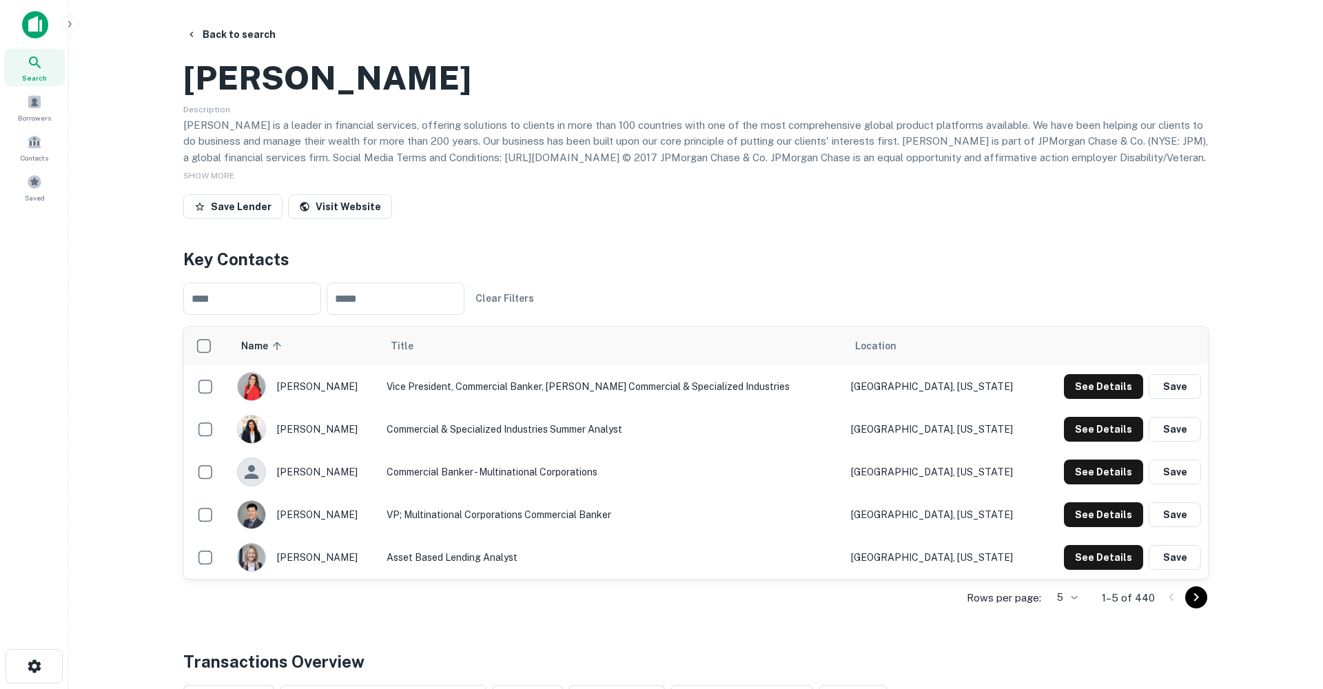
scroll to position [0, 0]
click at [230, 37] on button "Back to search" at bounding box center [231, 34] width 101 height 25
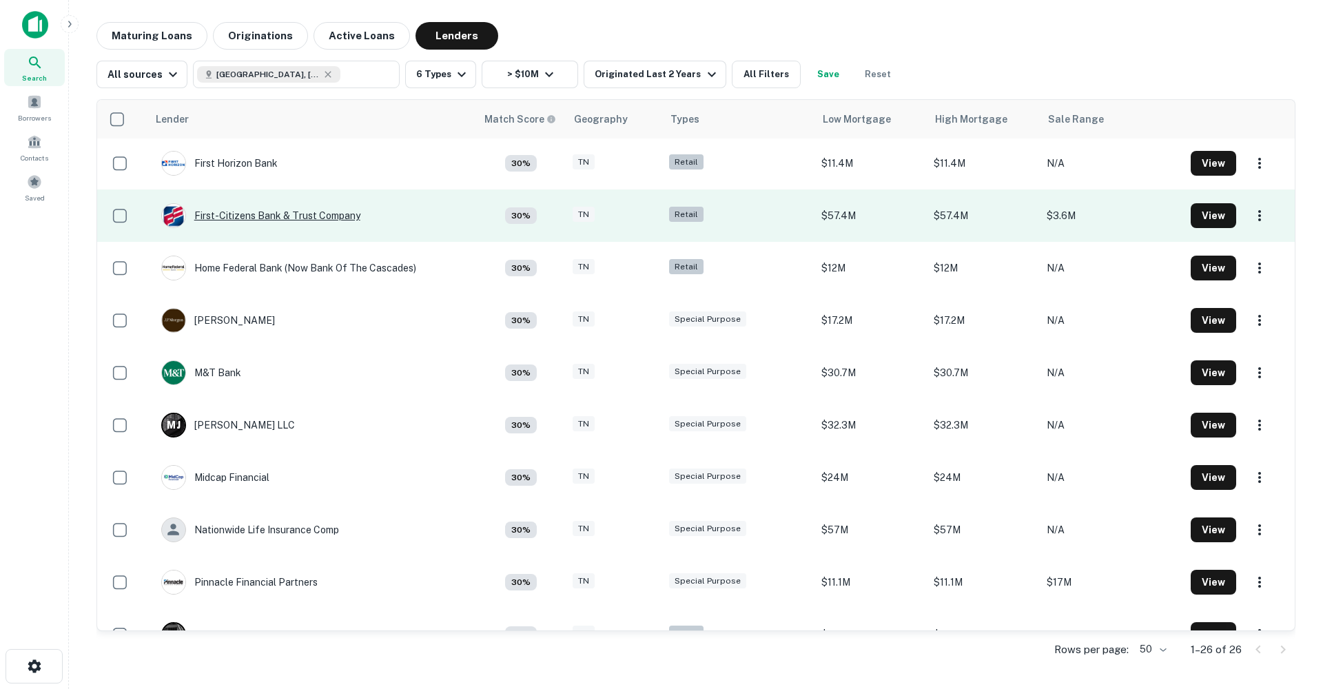
scroll to position [578, 0]
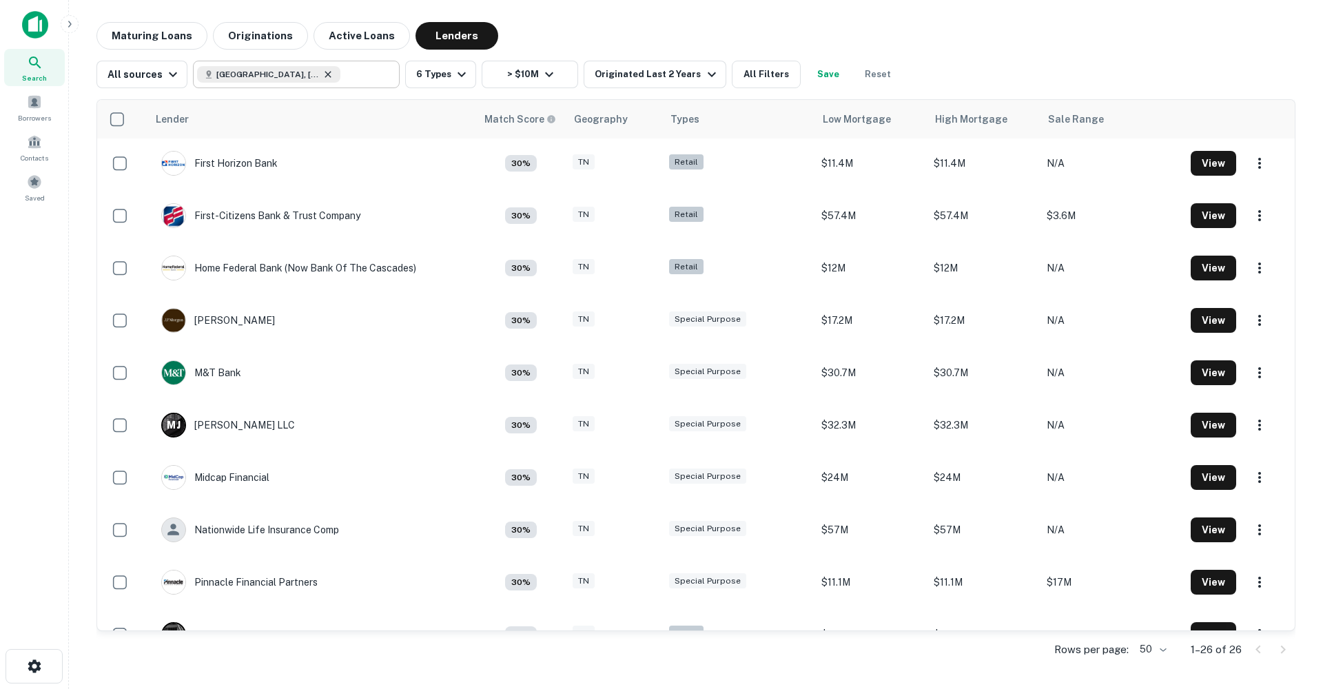
click at [323, 77] on icon at bounding box center [328, 74] width 11 height 11
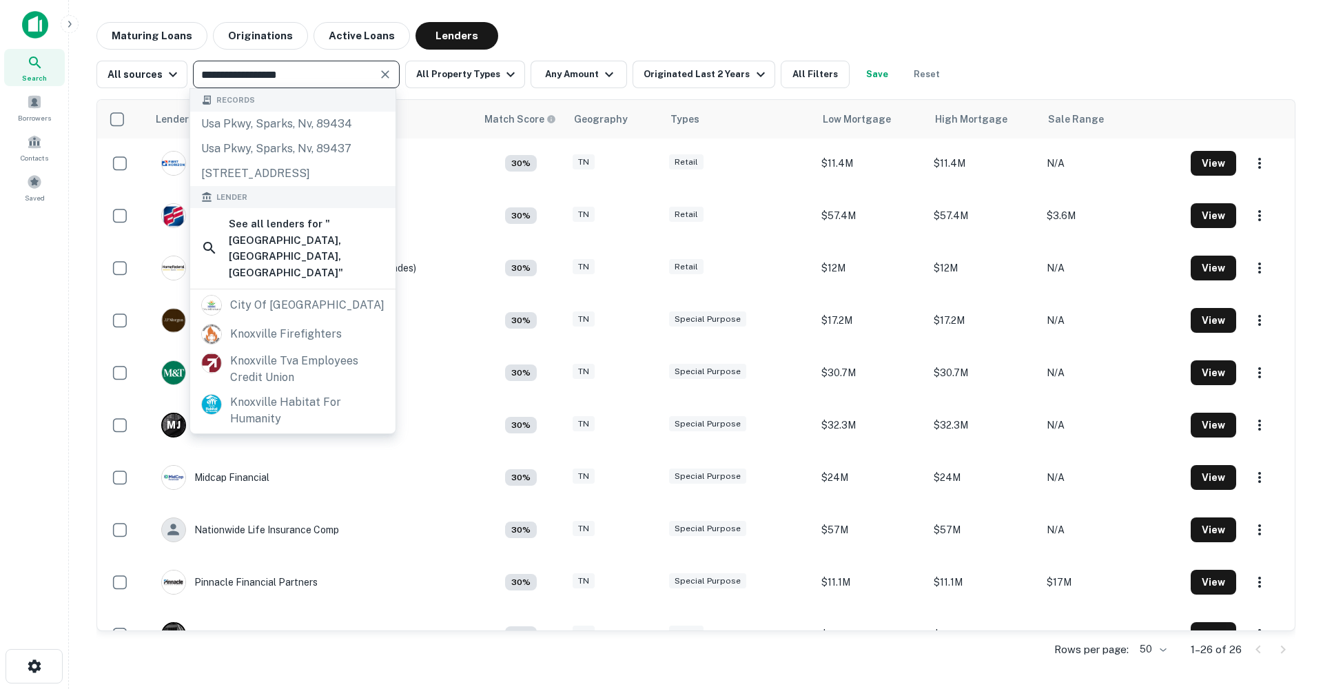
type input "**********"
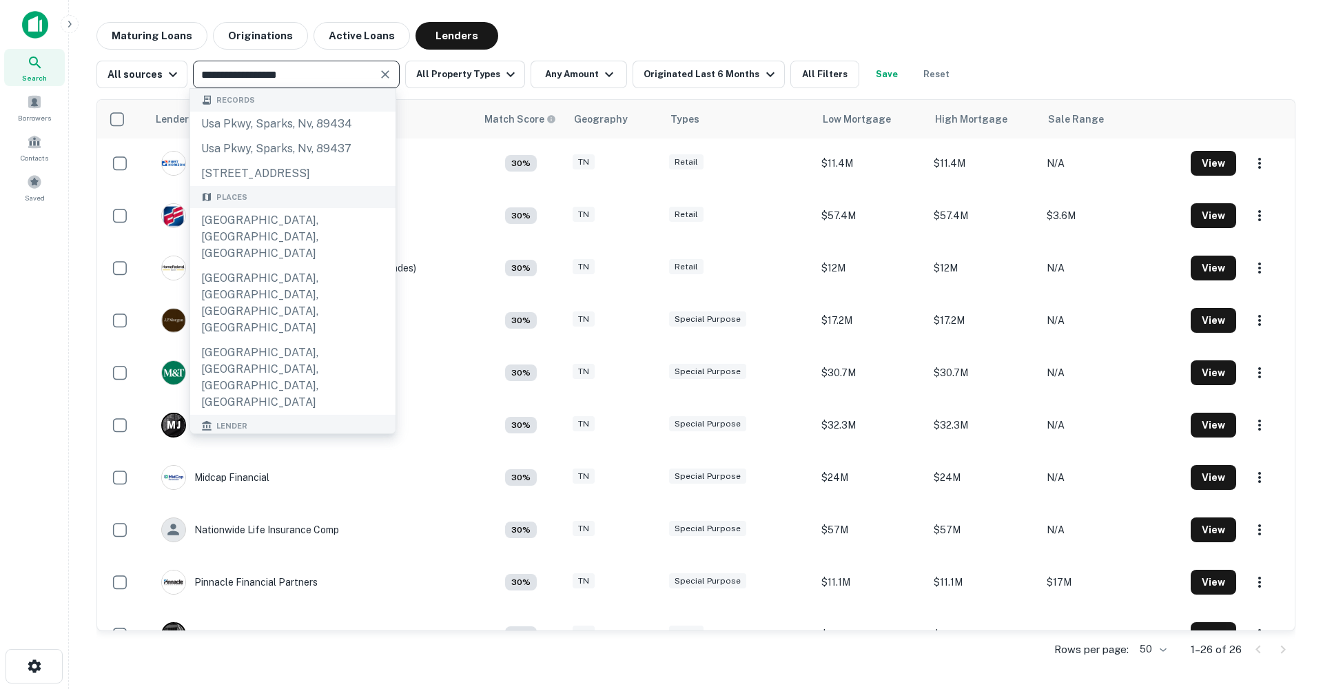
click at [384, 77] on icon "Clear" at bounding box center [385, 74] width 8 height 8
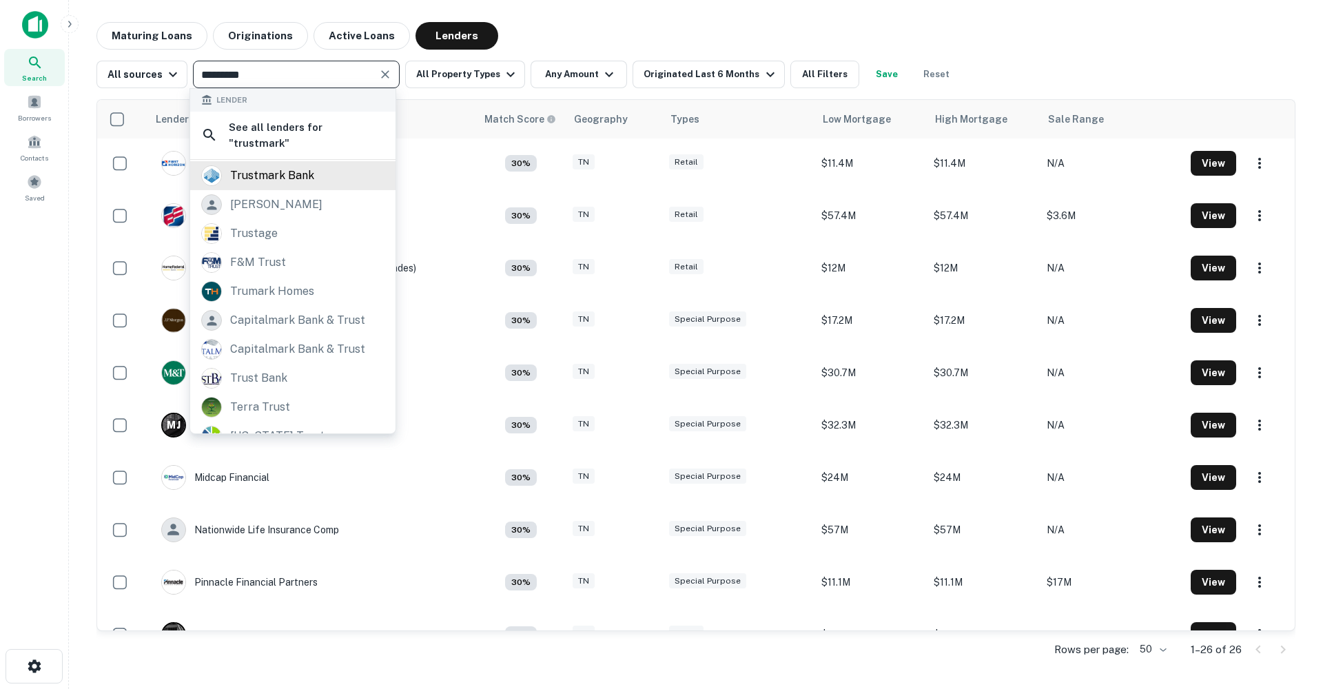
type input "*********"
click at [267, 165] on div "trustmark bank" at bounding box center [272, 175] width 84 height 21
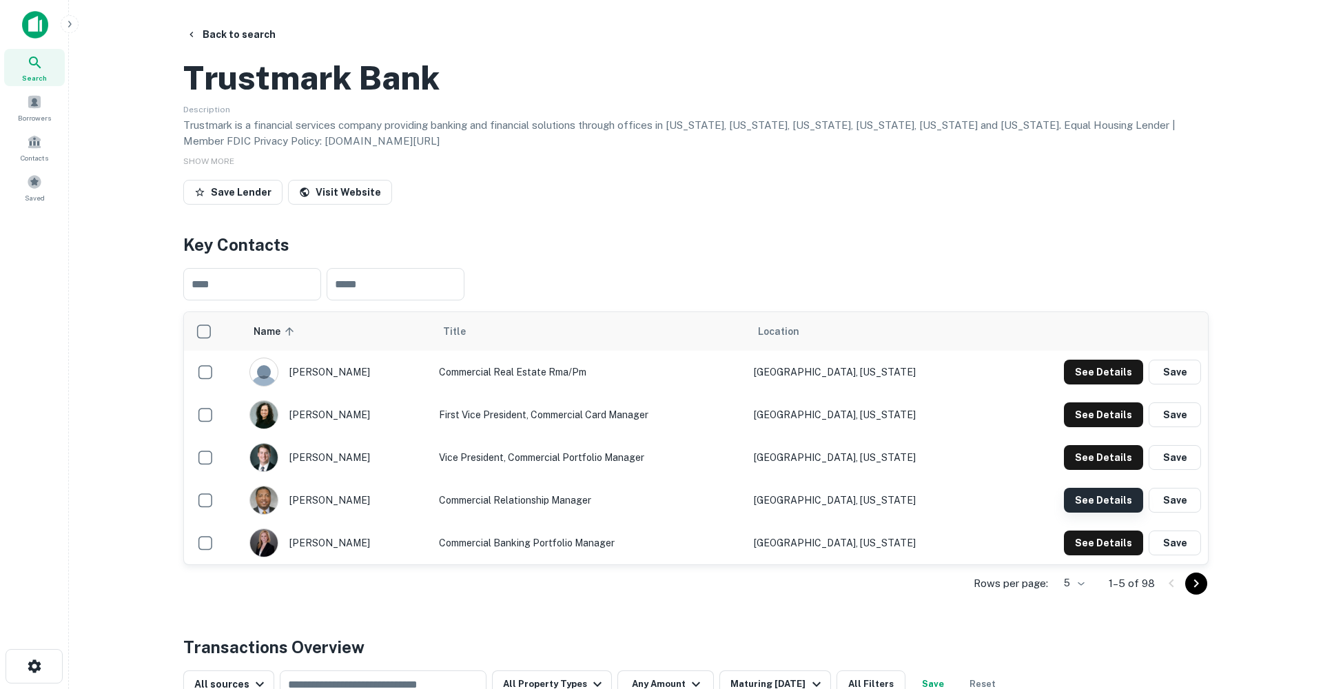
click at [1107, 513] on button "See Details" at bounding box center [1103, 500] width 79 height 25
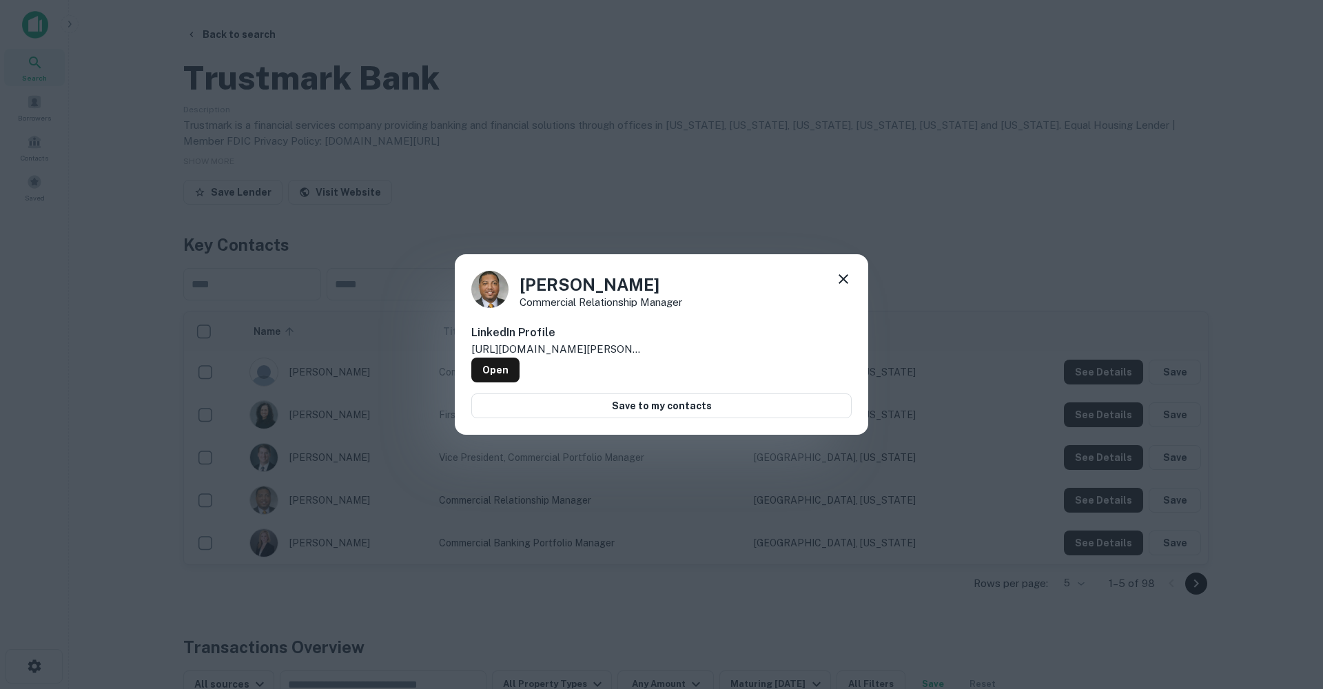
click at [838, 281] on icon at bounding box center [843, 279] width 17 height 17
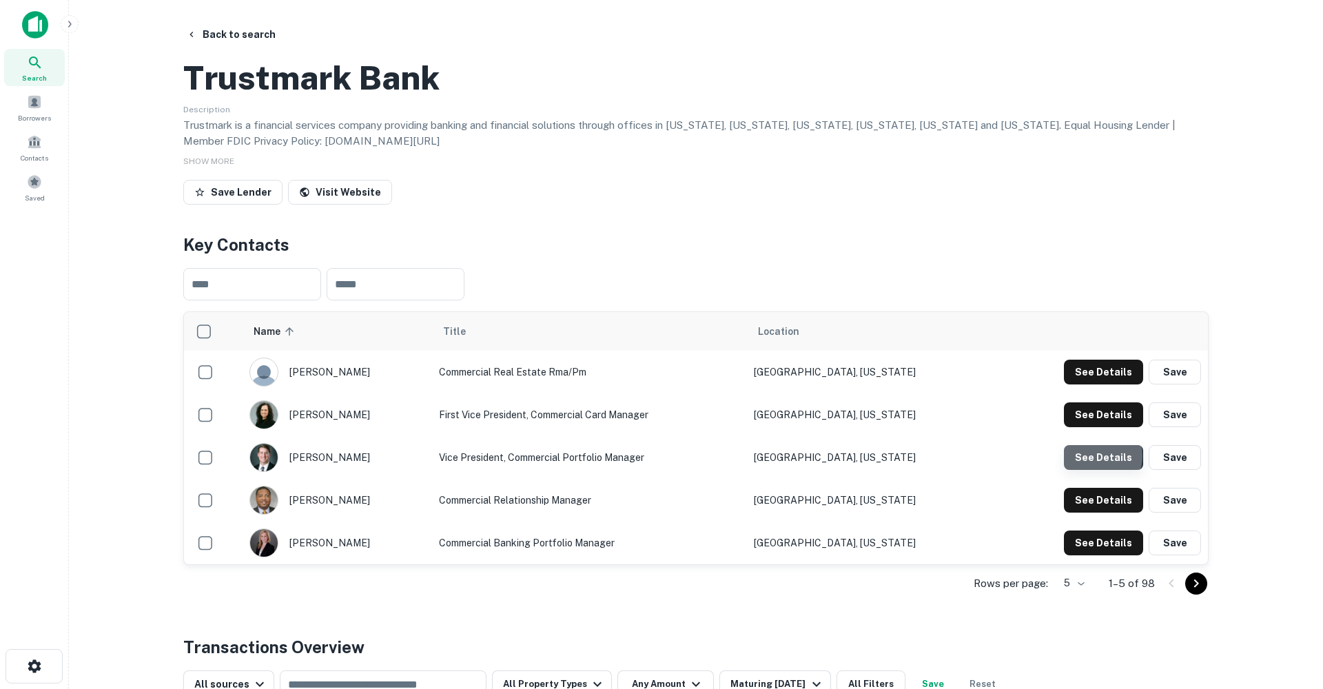
click at [1096, 470] on button "See Details" at bounding box center [1103, 457] width 79 height 25
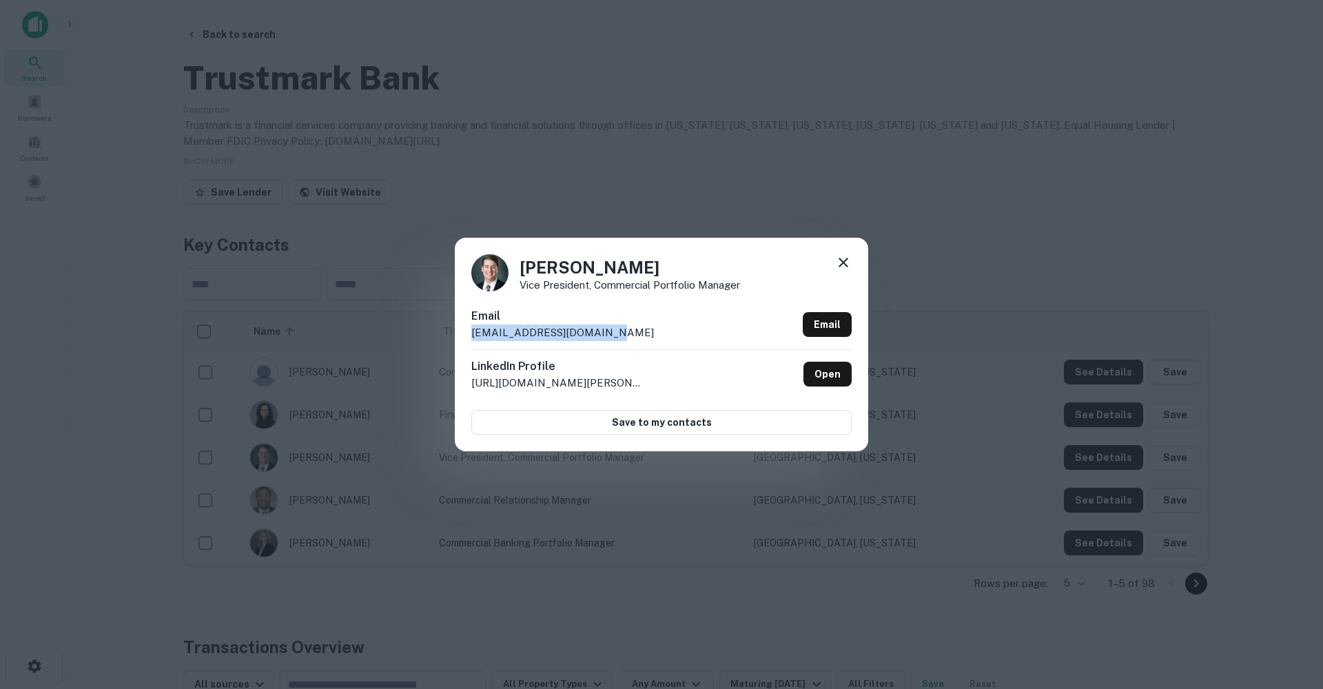
drag, startPoint x: 591, startPoint y: 333, endPoint x: 434, endPoint y: 329, distance: 157.9
click at [434, 329] on div "Caleb Beilstein Vice President, Commercial Portfolio Manager Email cbeilstein@f…" at bounding box center [661, 344] width 1323 height 689
copy p "cbeilstein@firstbank.com"
click at [842, 261] on icon at bounding box center [843, 262] width 17 height 17
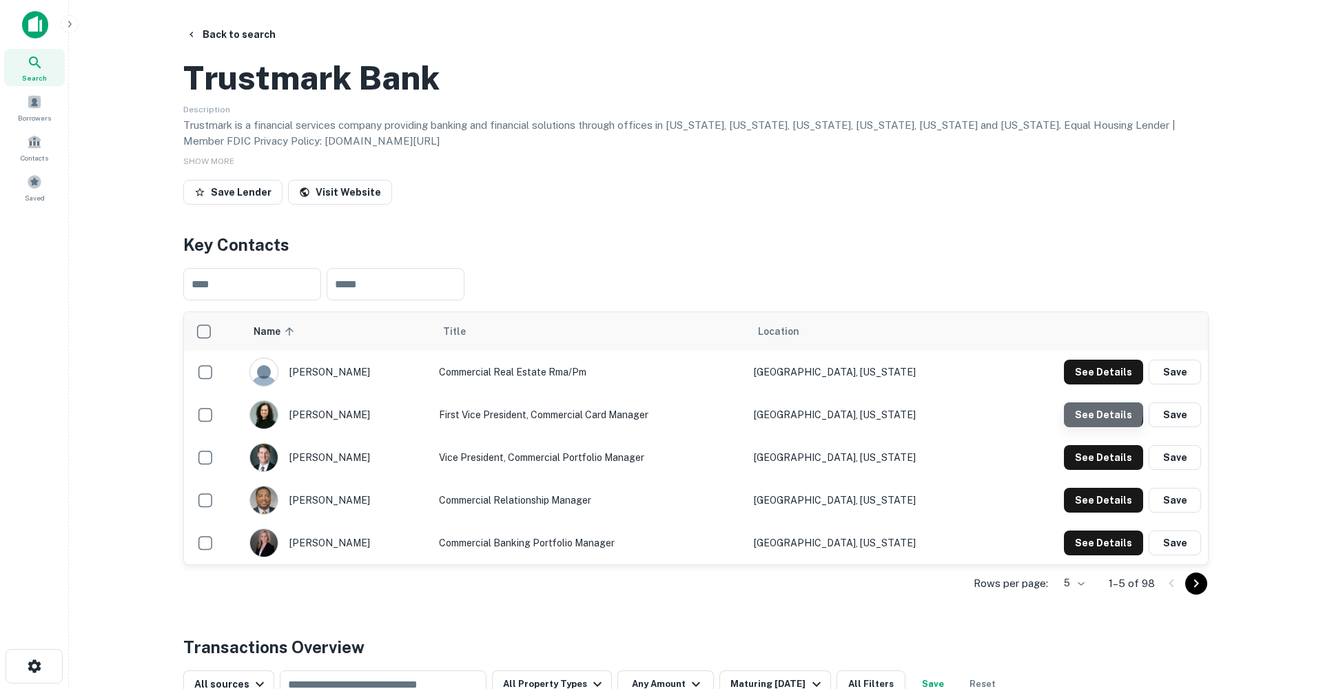
click at [1088, 427] on button "See Details" at bounding box center [1103, 415] width 79 height 25
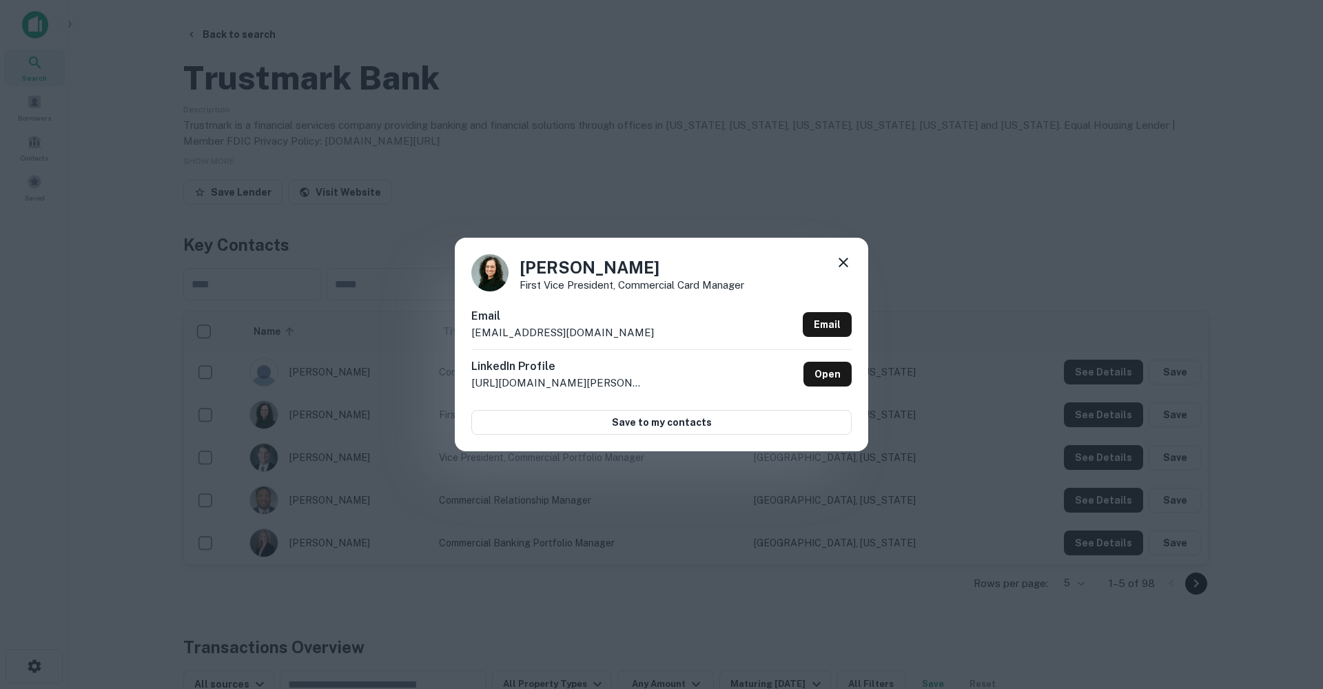
click at [840, 261] on icon at bounding box center [843, 262] width 17 height 17
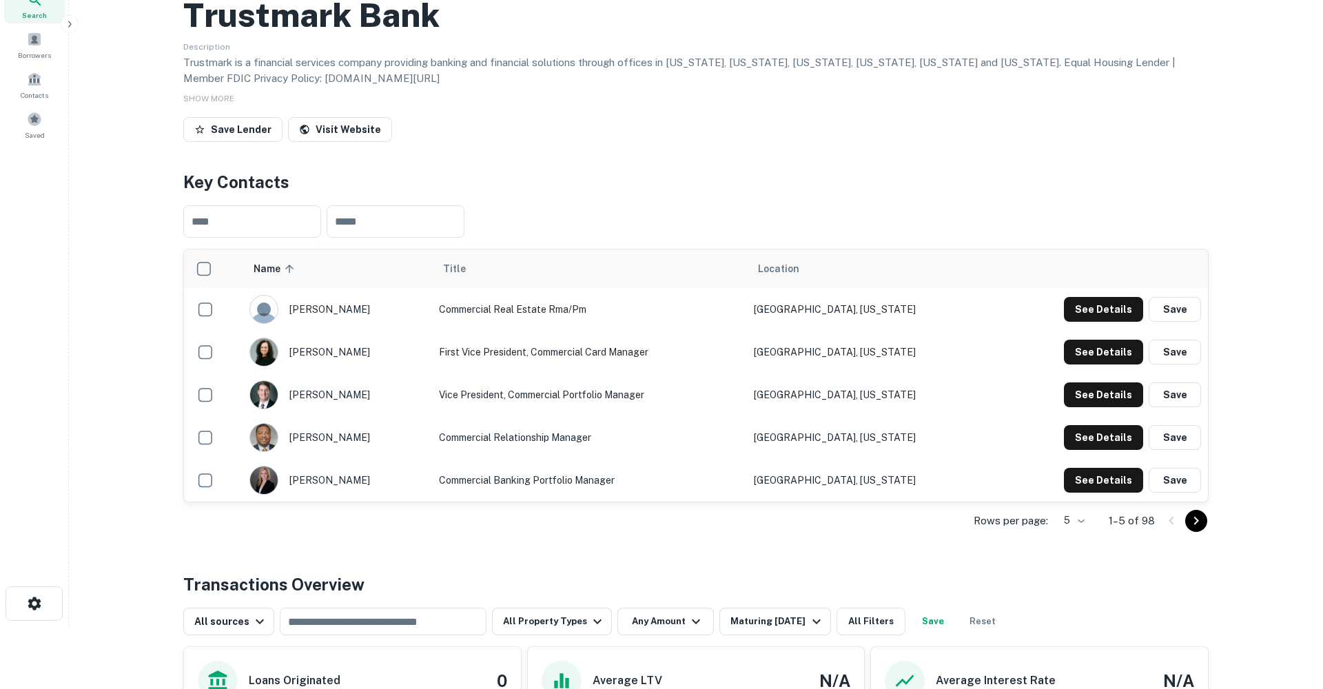
scroll to position [78, 0]
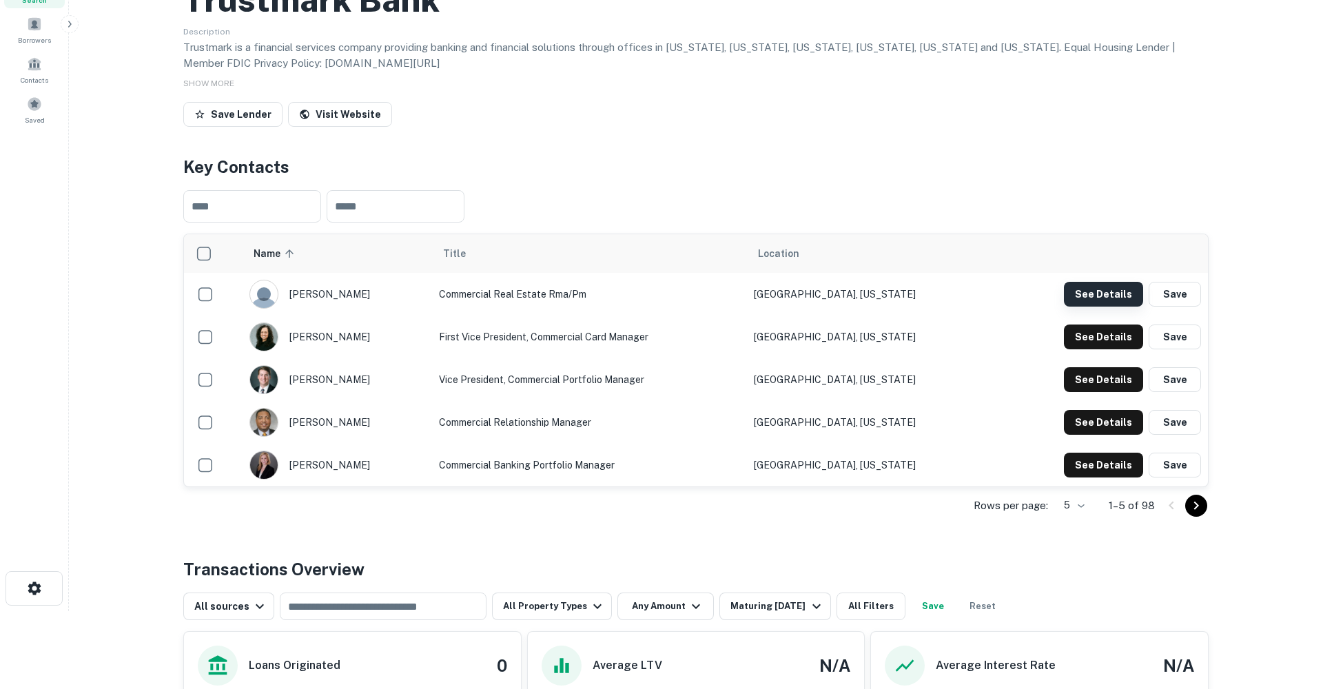
click at [1084, 307] on button "See Details" at bounding box center [1103, 294] width 79 height 25
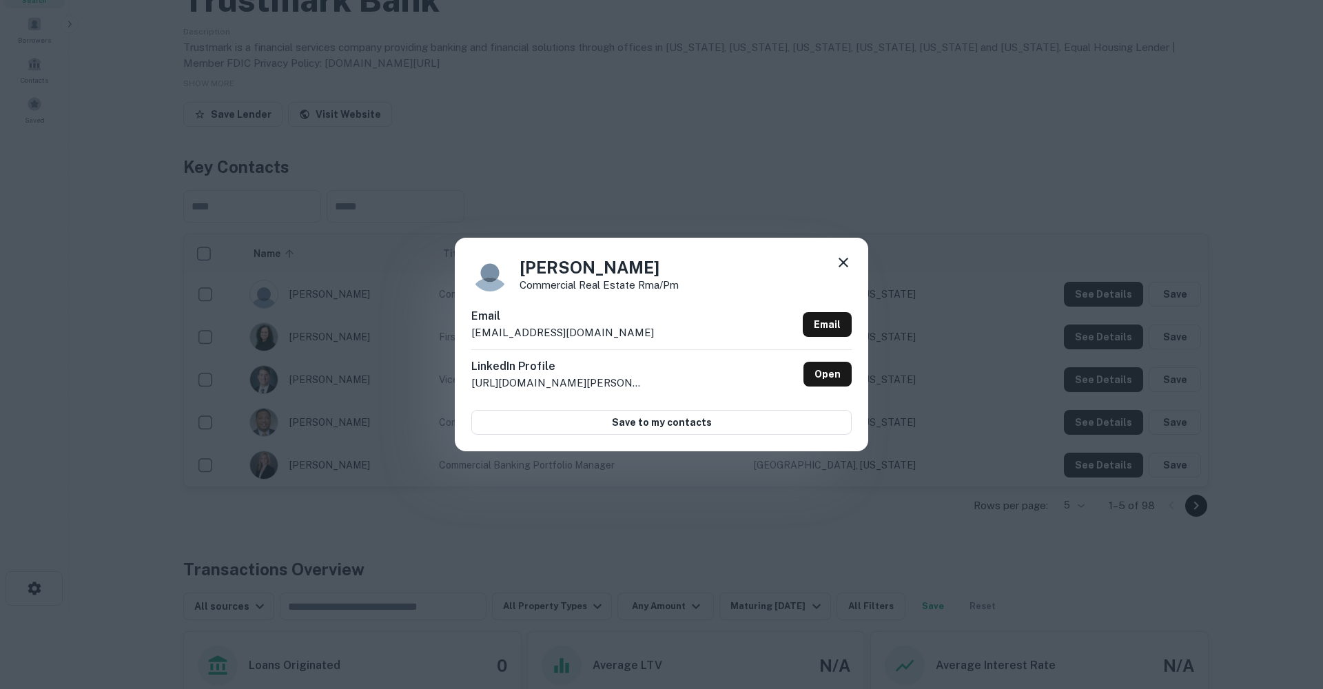
click at [845, 263] on icon at bounding box center [843, 262] width 17 height 17
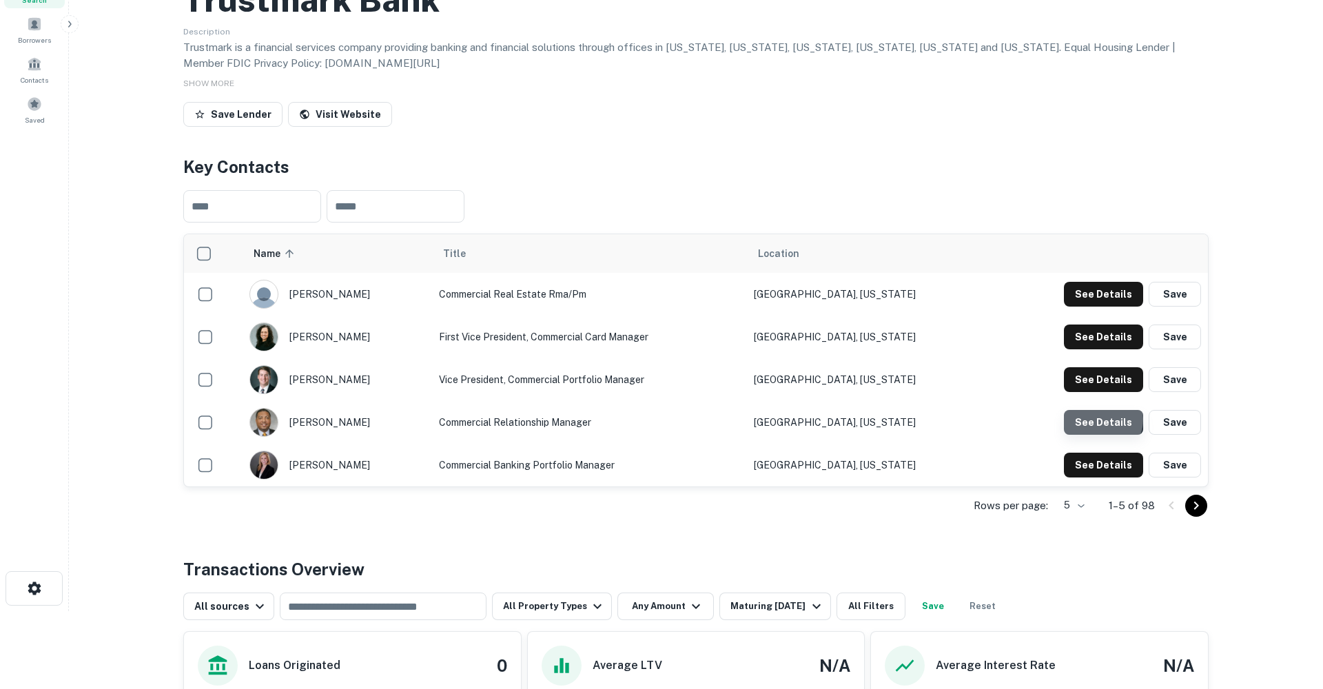
click at [1104, 435] on button "See Details" at bounding box center [1103, 422] width 79 height 25
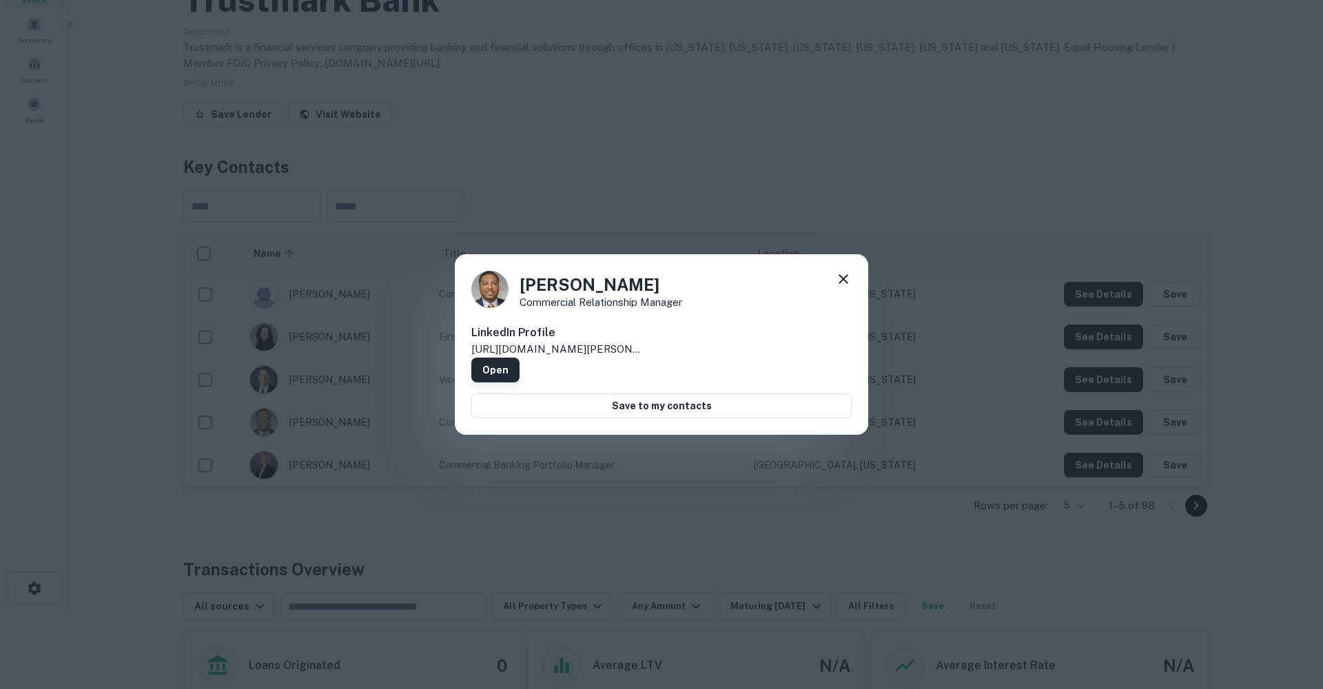
click at [520, 358] on link "Open" at bounding box center [495, 370] width 48 height 25
click at [838, 286] on icon at bounding box center [843, 279] width 17 height 17
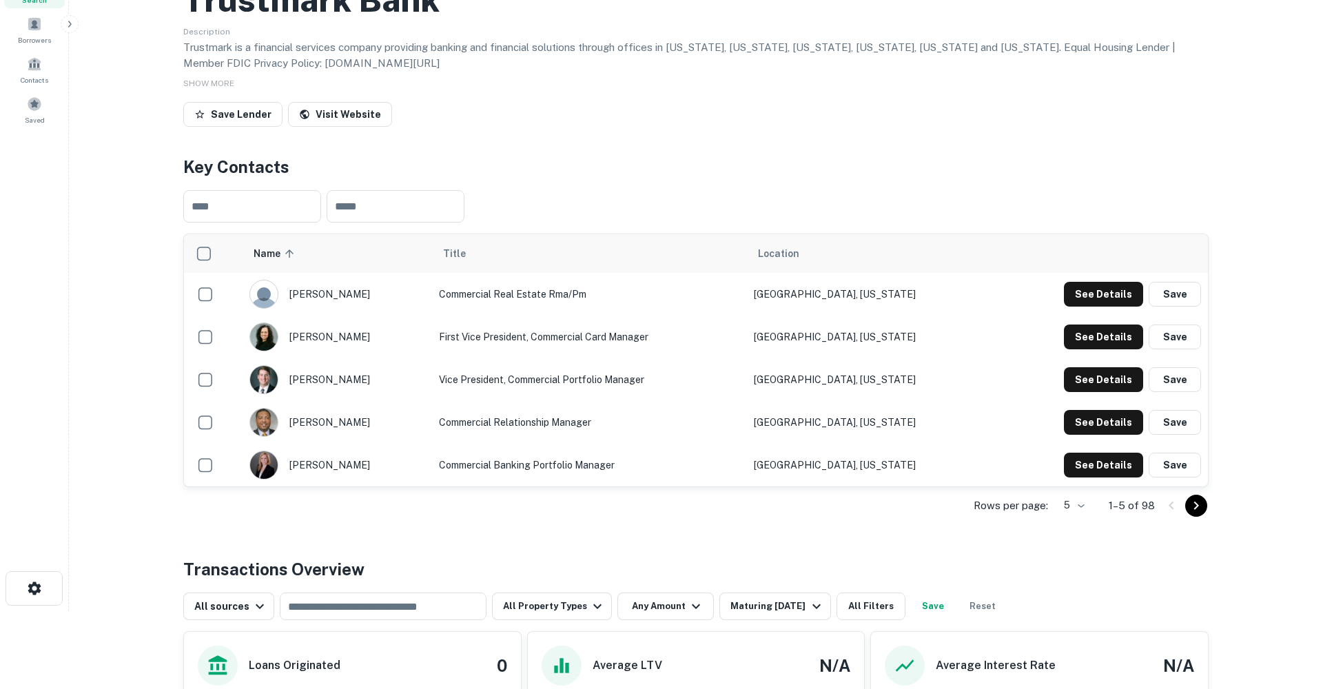
click at [1208, 525] on div "Rows per page: 5 * 1–5 of 98" at bounding box center [696, 505] width 1026 height 37
click at [1201, 514] on icon "Go to next page" at bounding box center [1196, 506] width 17 height 17
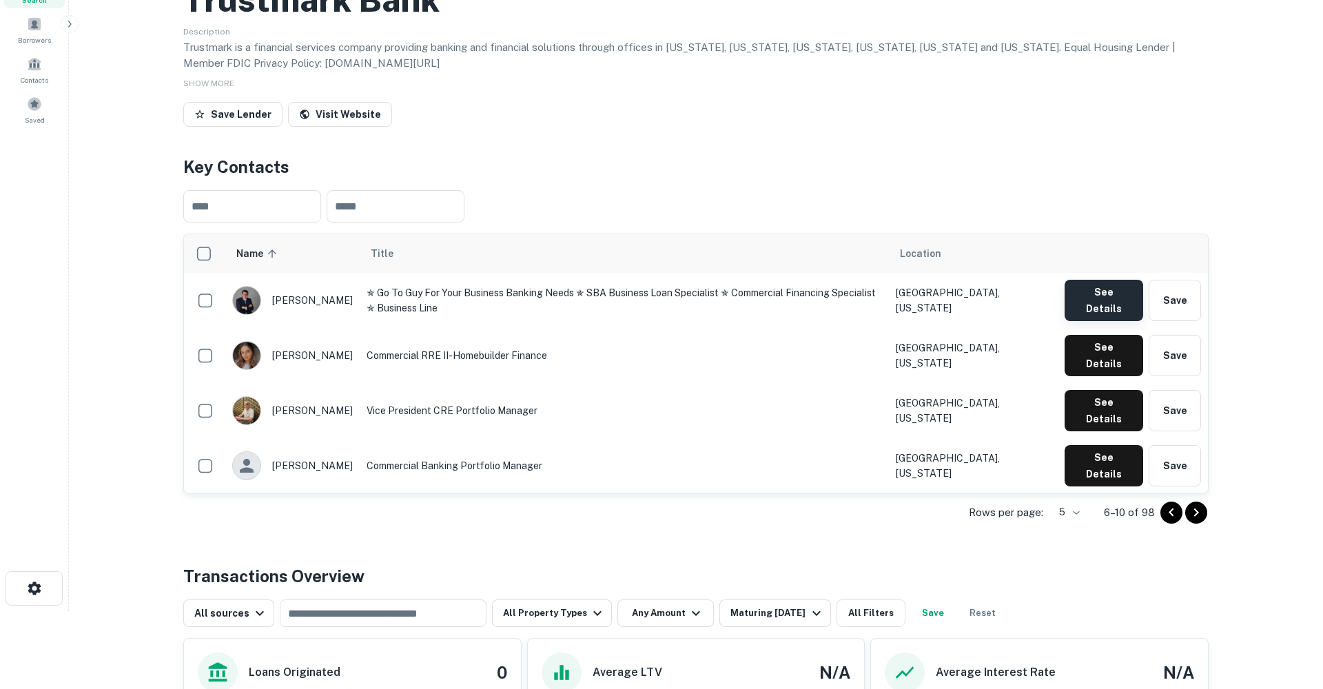
click at [1091, 321] on button "See Details" at bounding box center [1104, 300] width 79 height 41
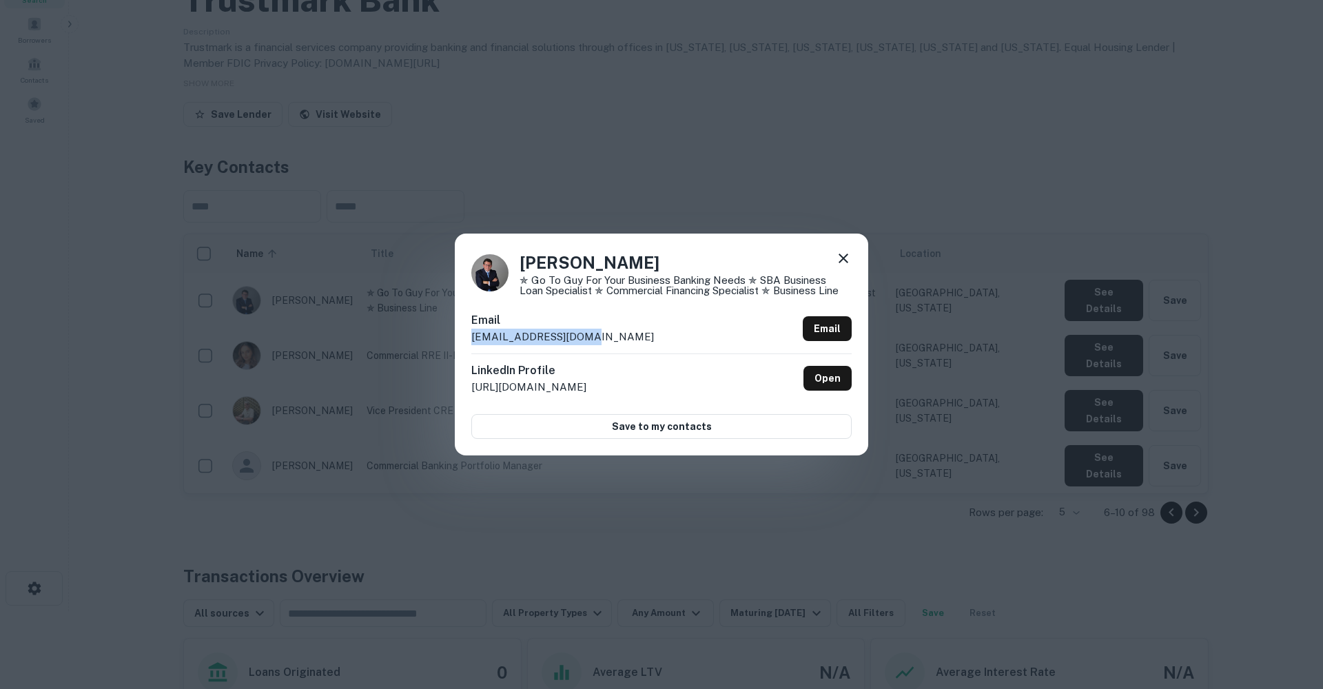
drag, startPoint x: 581, startPoint y: 337, endPoint x: 463, endPoint y: 338, distance: 117.9
click at [464, 338] on div "Jacob Cohen ✯ Go to guy for Your Business Banking Needs ✯ SBA Business Loan Spe…" at bounding box center [662, 345] width 414 height 222
copy p "jcohen@trustmark.com"
click at [843, 259] on icon at bounding box center [844, 259] width 10 height 10
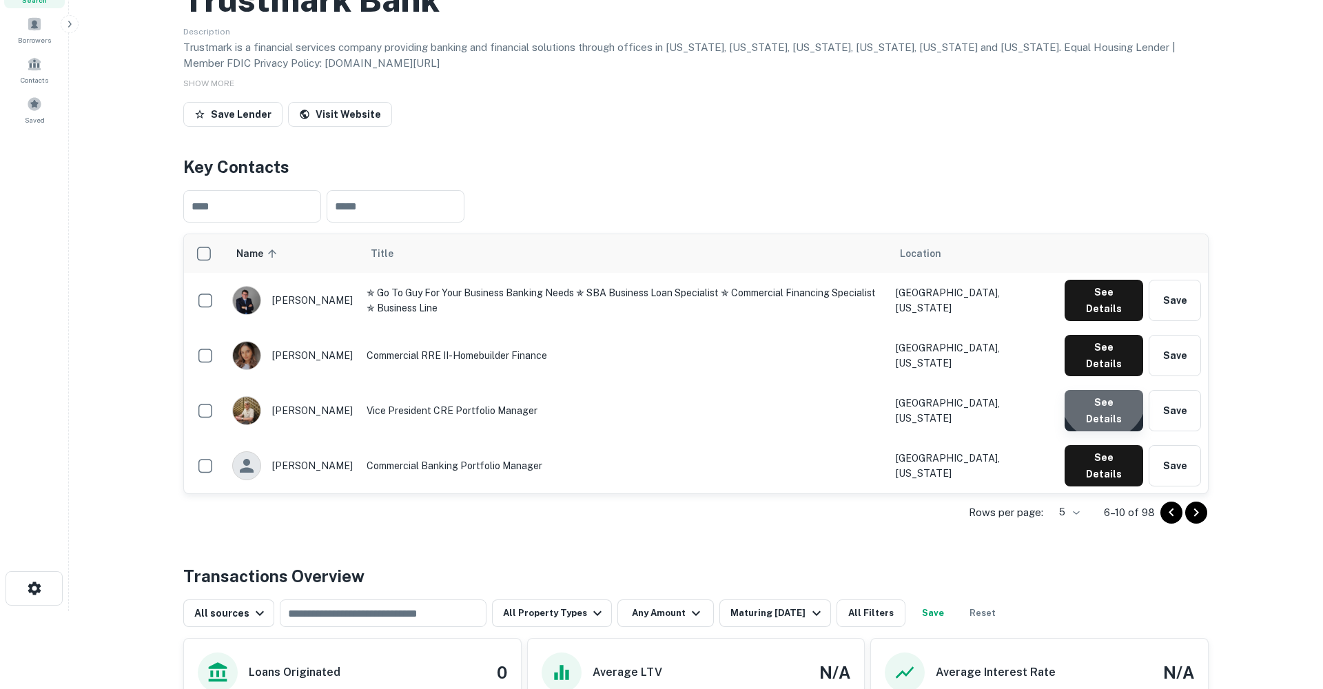
click at [1106, 432] on button "See Details" at bounding box center [1104, 410] width 79 height 41
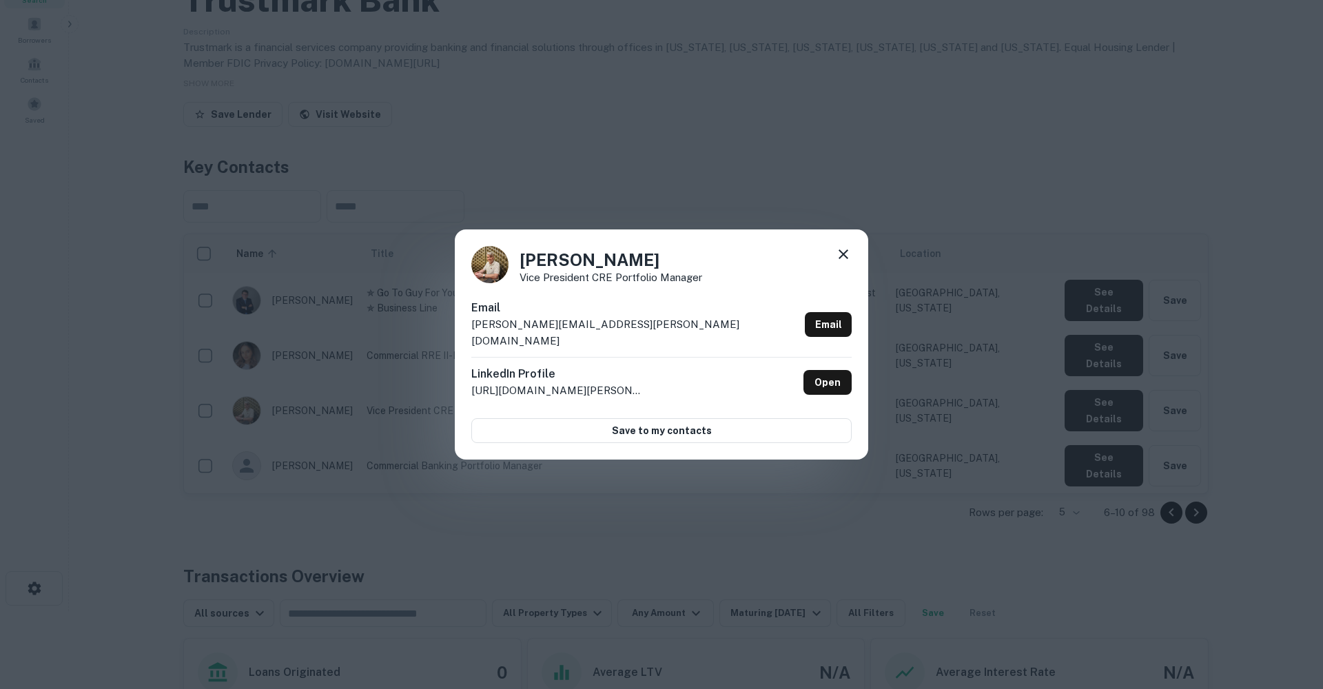
click at [849, 263] on icon at bounding box center [843, 254] width 17 height 17
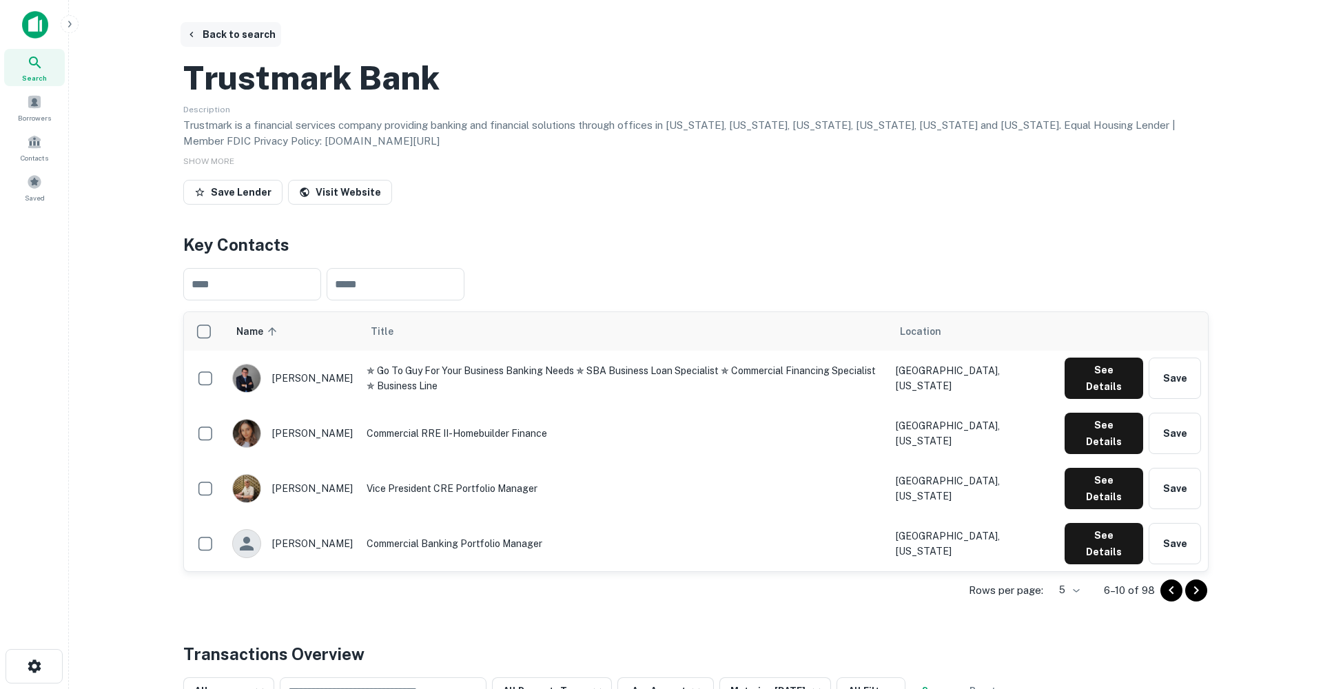
scroll to position [0, 0]
click at [219, 40] on button "Back to search" at bounding box center [231, 34] width 101 height 25
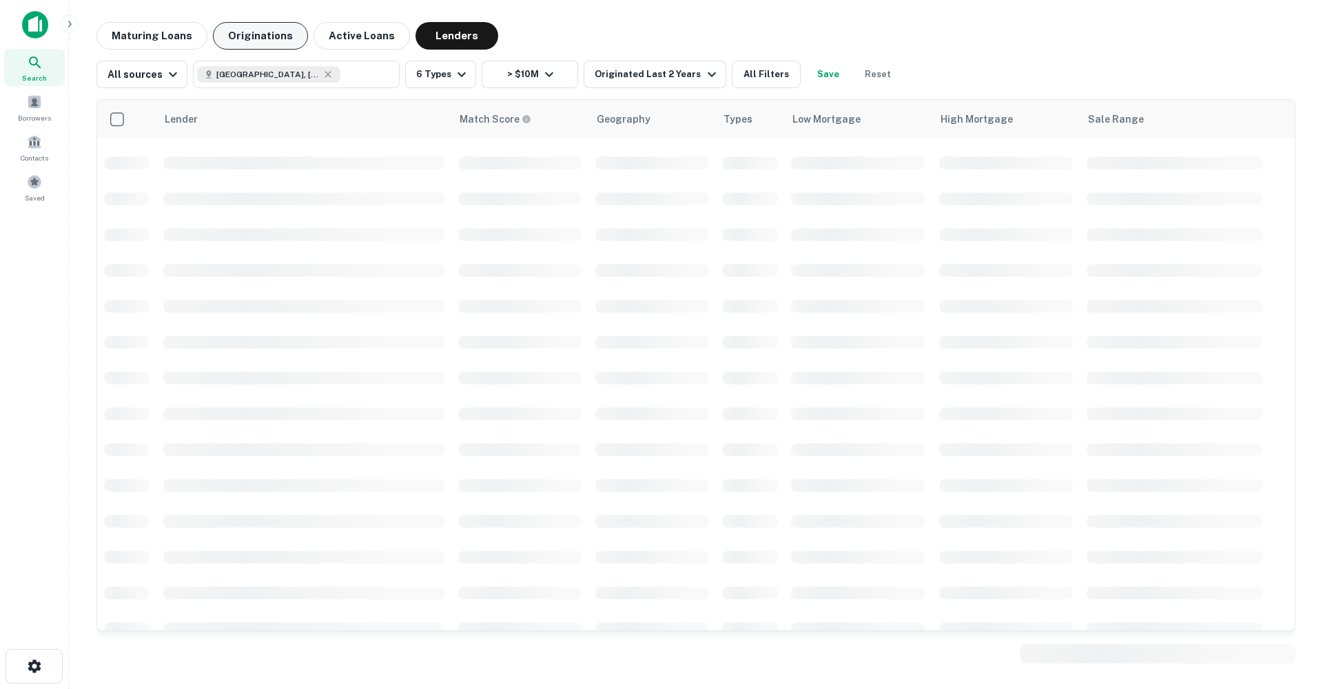
scroll to position [578, 0]
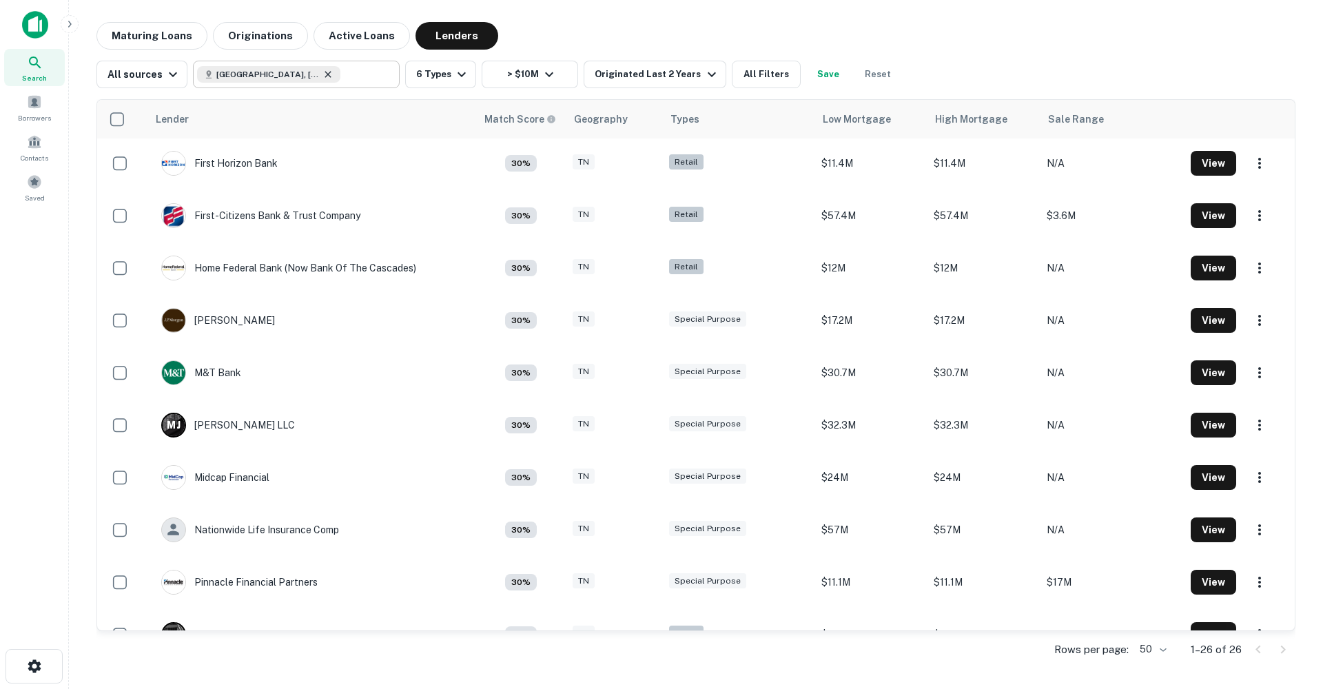
click at [325, 74] on icon at bounding box center [328, 74] width 6 height 6
type input "**********"
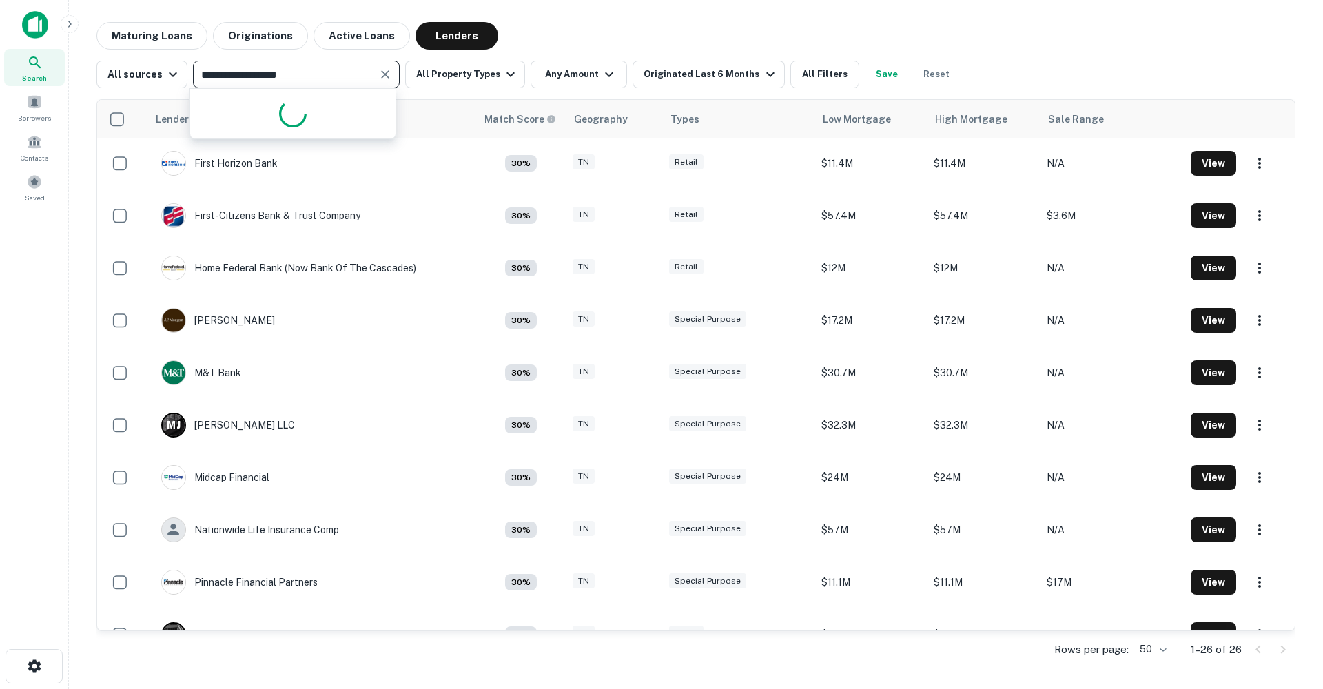
click at [381, 77] on icon "Clear" at bounding box center [385, 75] width 14 height 14
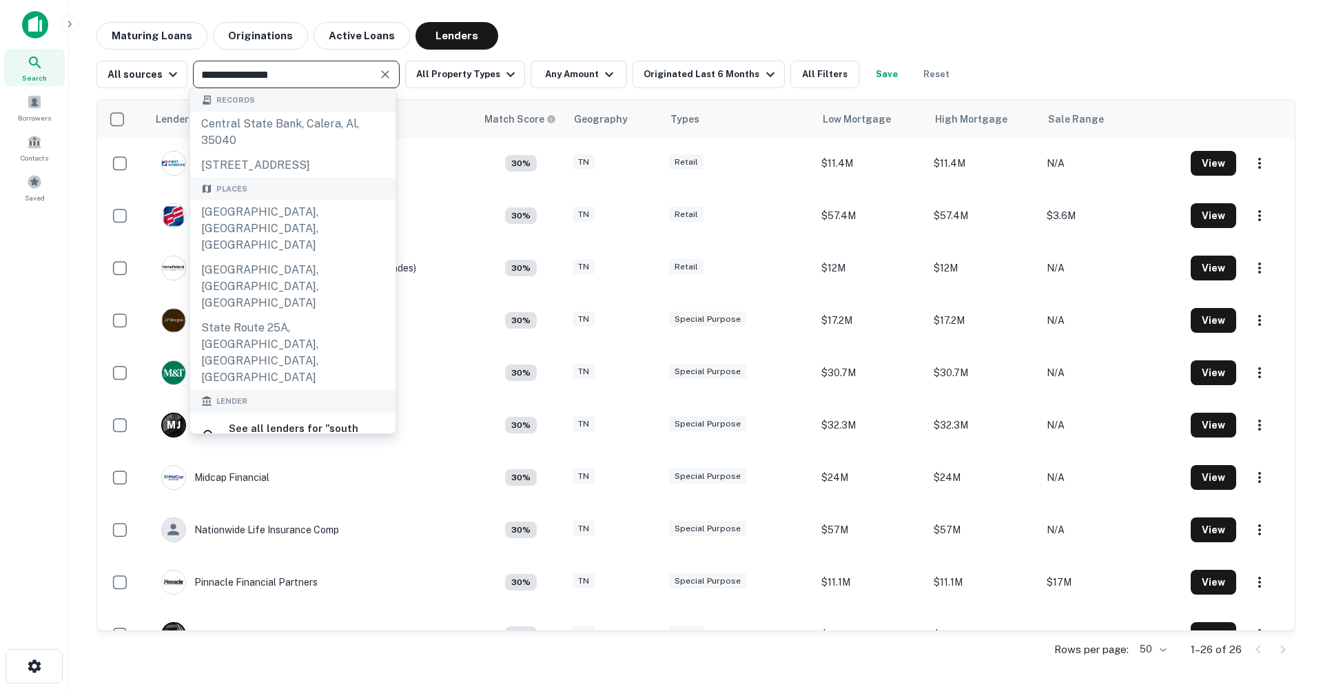
type input "**********"
click at [312, 467] on div "south state bank" at bounding box center [276, 477] width 92 height 21
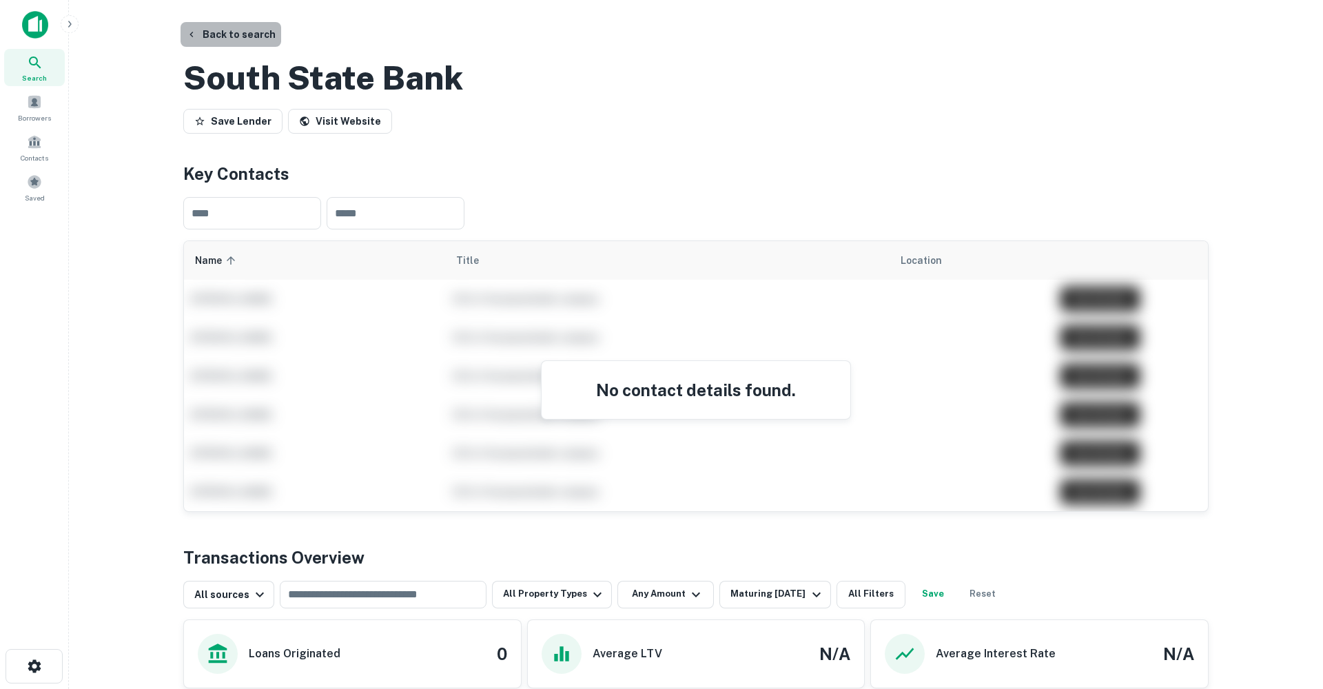
click at [243, 36] on button "Back to search" at bounding box center [231, 34] width 101 height 25
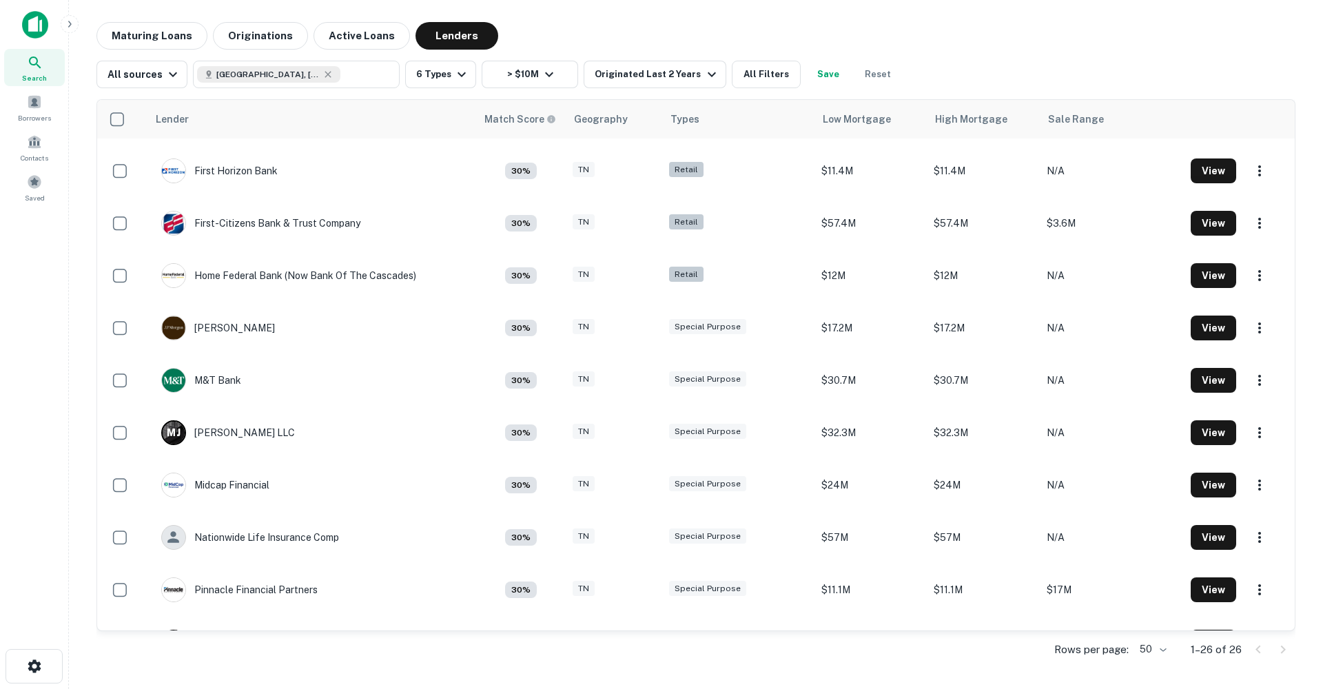
scroll to position [578, 0]
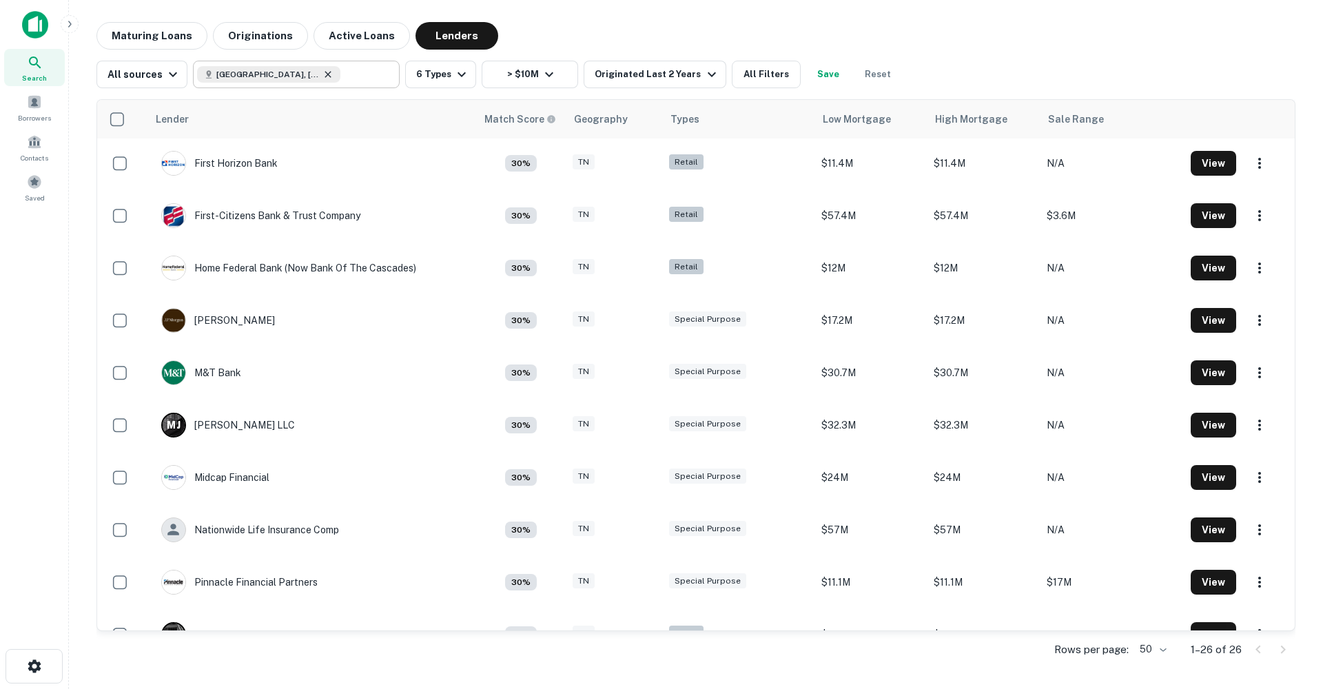
click at [323, 72] on icon at bounding box center [328, 74] width 11 height 11
type input "**********"
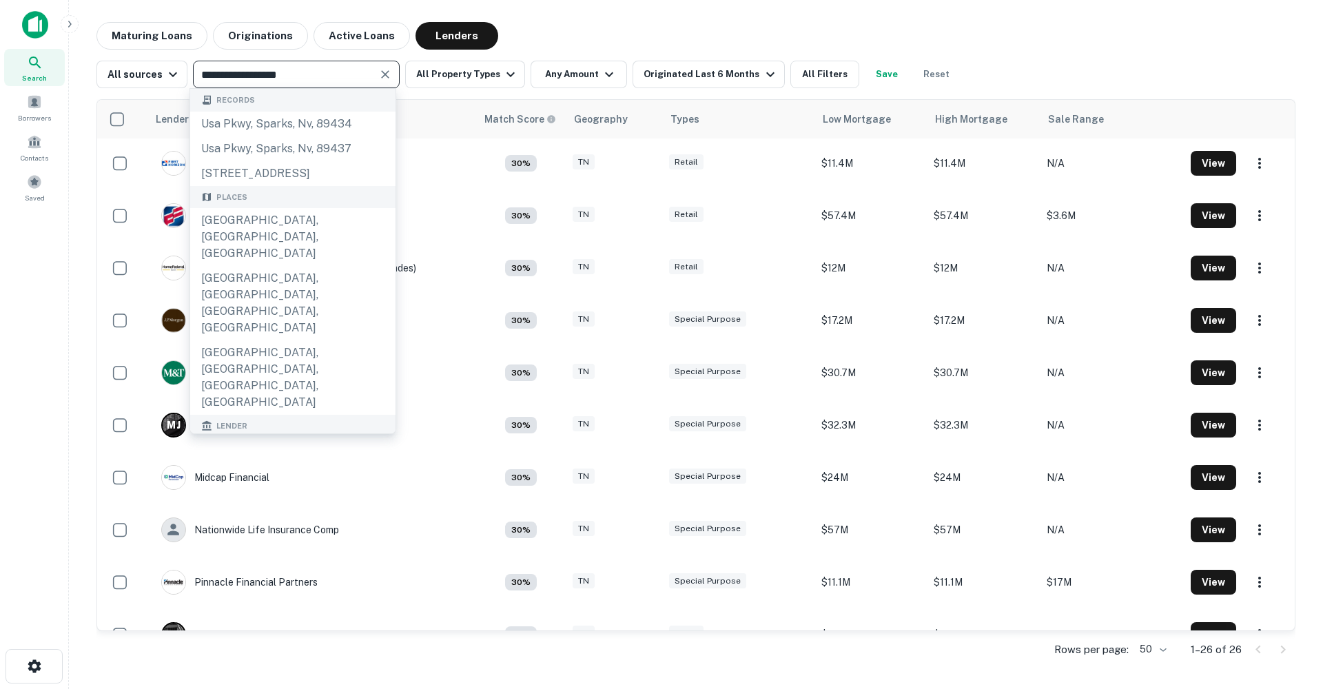
click at [381, 73] on icon "Clear" at bounding box center [385, 74] width 8 height 8
type input "**********"
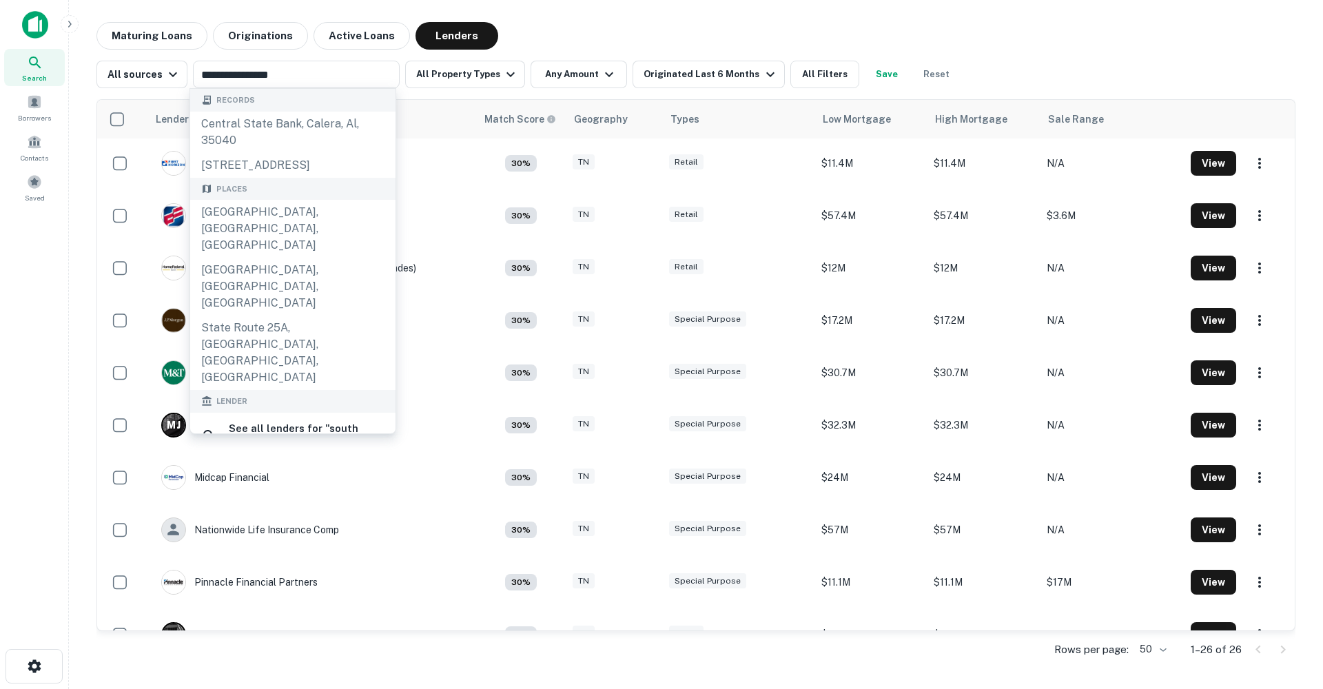
click at [272, 496] on div "southstate bank" at bounding box center [274, 506] width 88 height 21
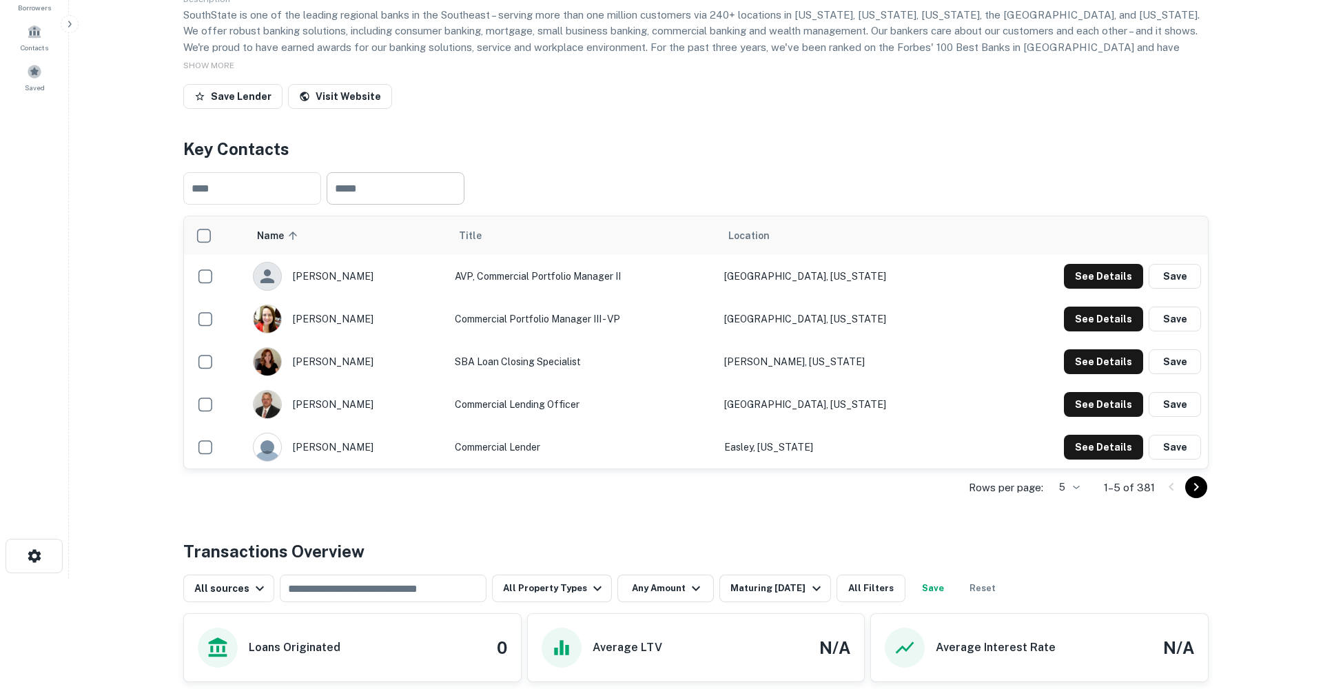
scroll to position [111, 0]
click at [1119, 416] on button "See Details" at bounding box center [1103, 404] width 79 height 25
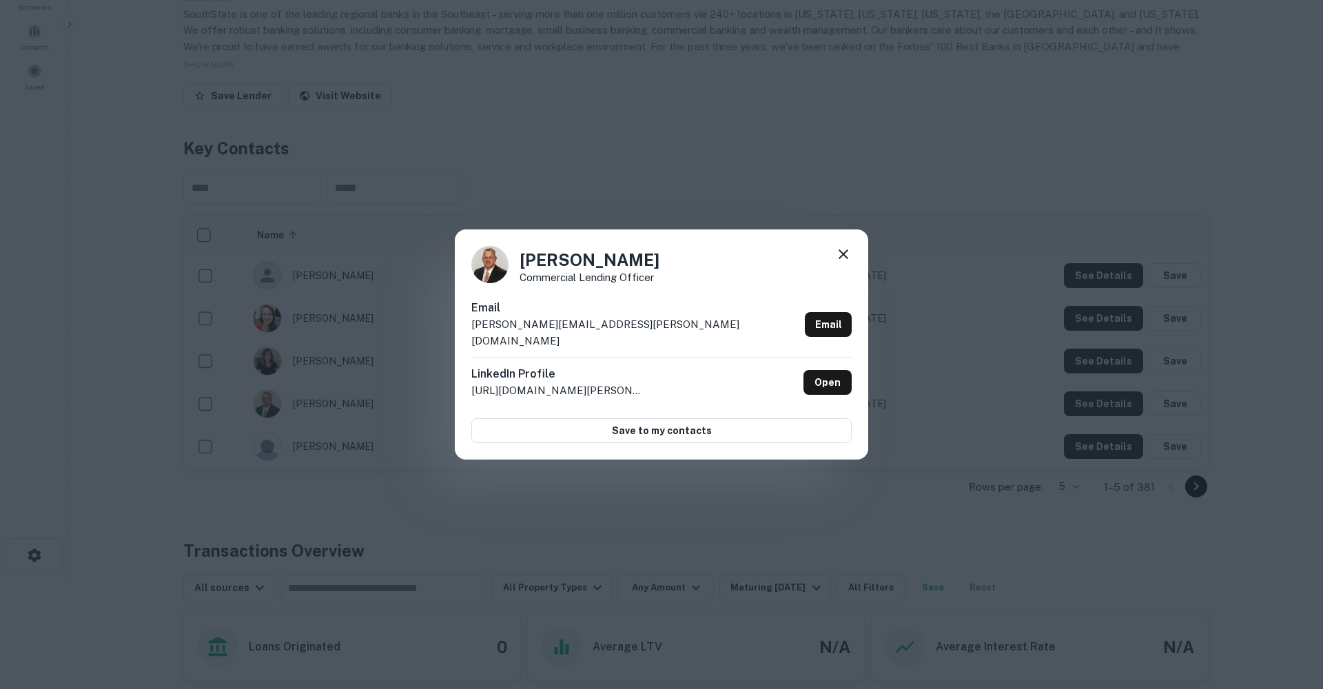
click at [838, 263] on icon at bounding box center [843, 254] width 17 height 17
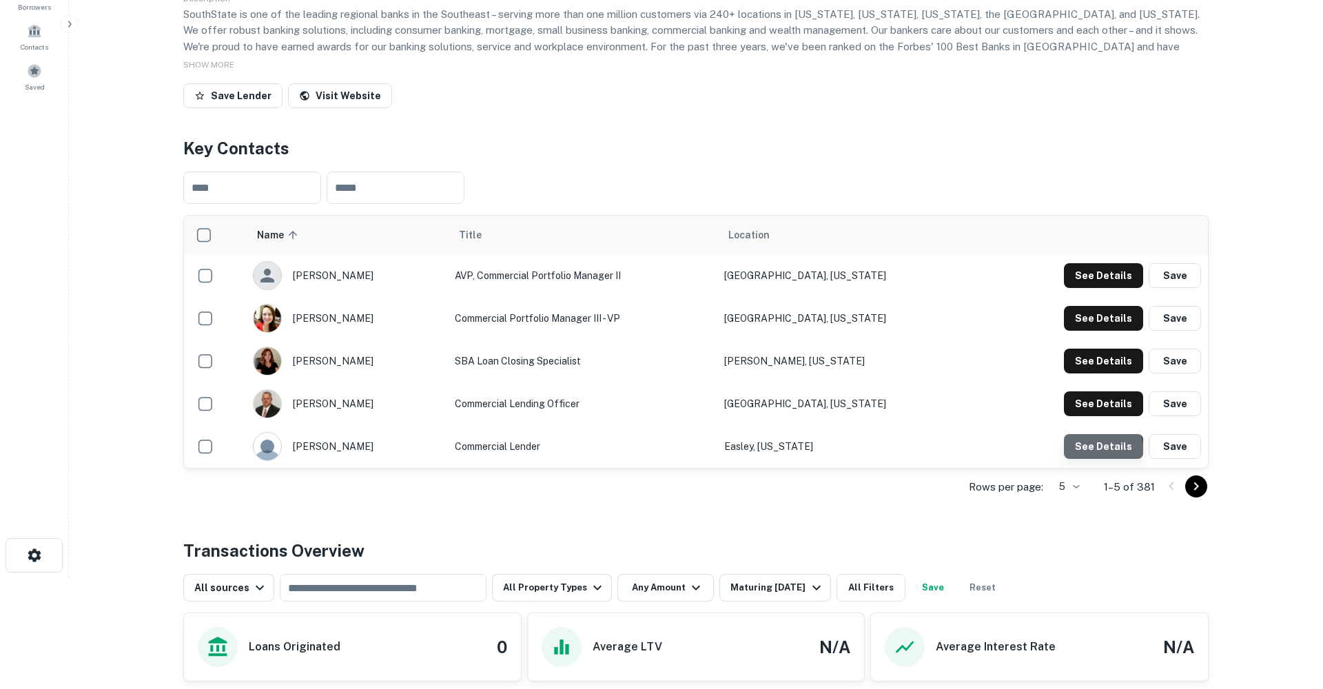
click at [1096, 459] on button "See Details" at bounding box center [1103, 446] width 79 height 25
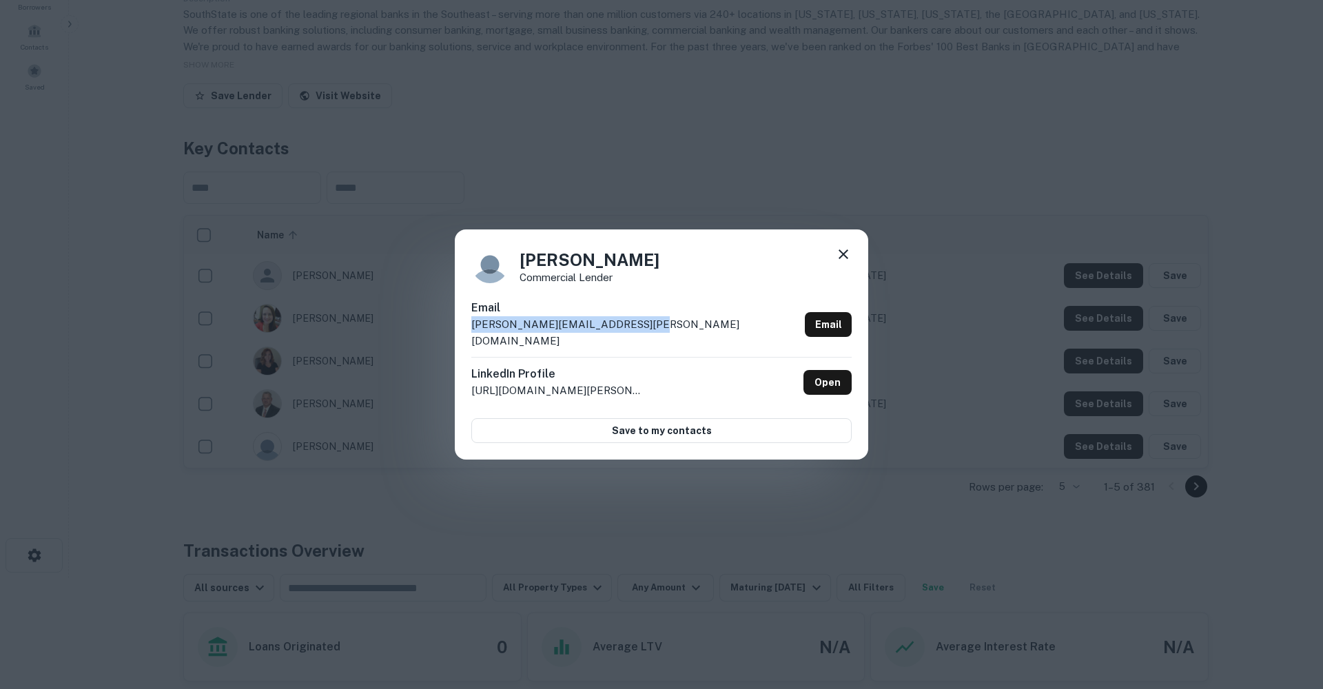
drag, startPoint x: 636, startPoint y: 334, endPoint x: 448, endPoint y: 327, distance: 187.6
click at [447, 327] on div "Tripp Martin Commercial Lender Email tripp.martin@southstatebank.com Email Link…" at bounding box center [661, 344] width 1323 height 689
click at [838, 261] on icon at bounding box center [843, 254] width 17 height 17
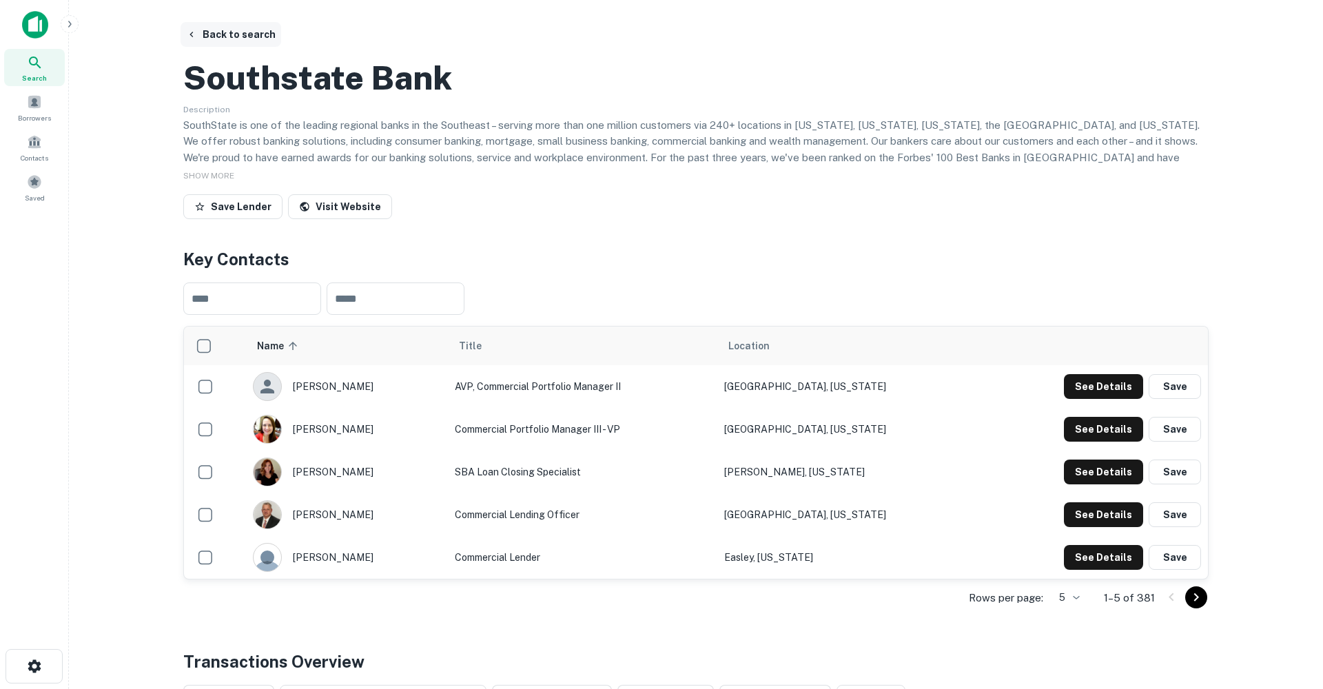
scroll to position [0, 0]
click at [234, 34] on button "Back to search" at bounding box center [231, 34] width 101 height 25
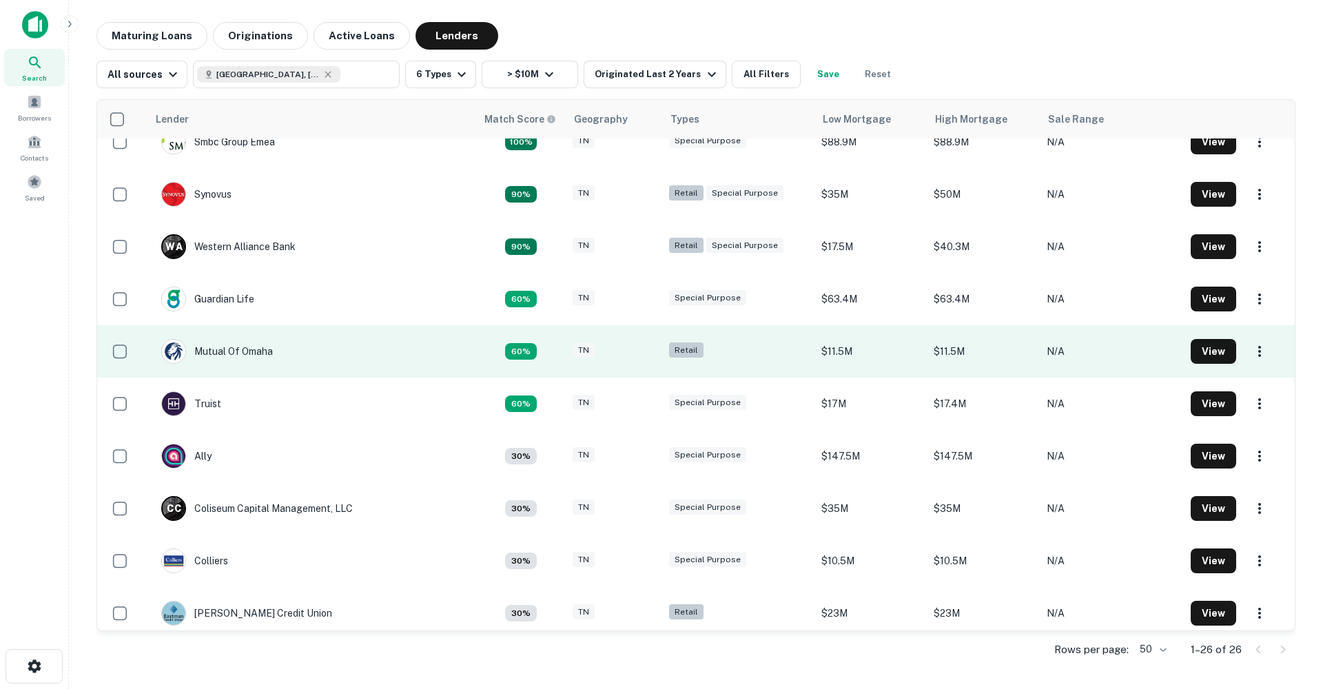
scroll to position [81, 0]
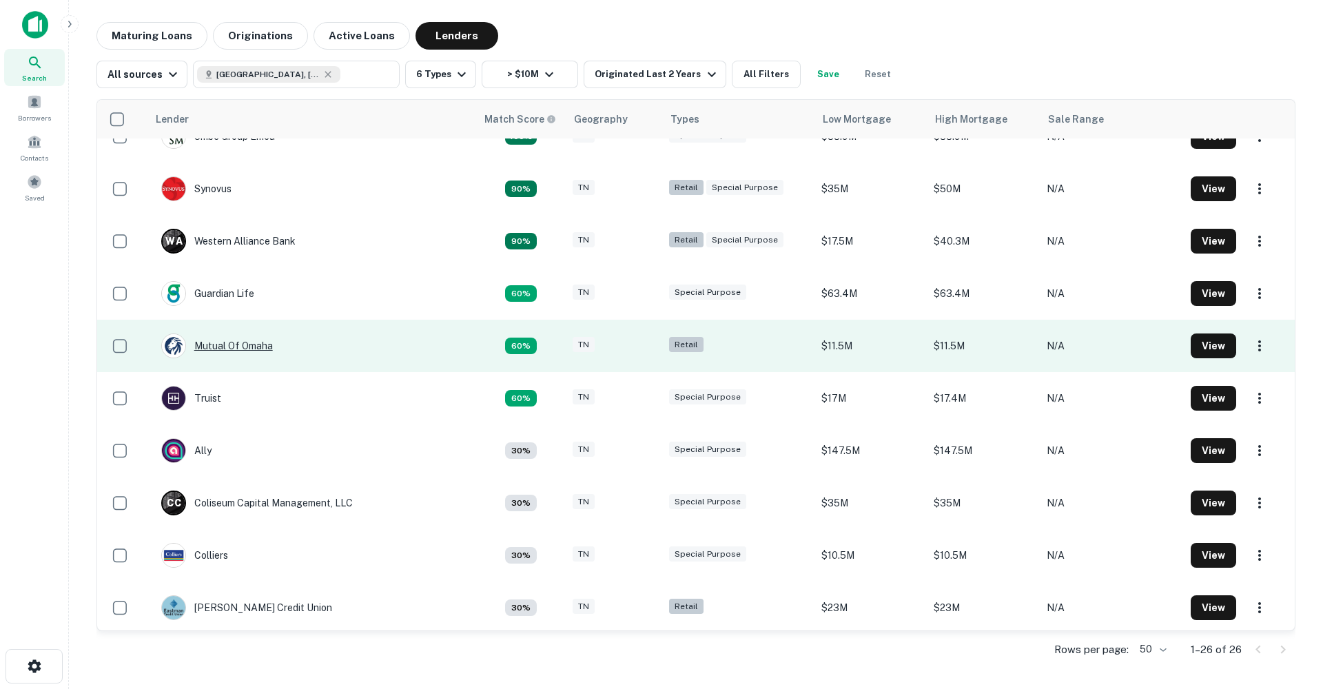
click at [261, 344] on div "Mutual Of Omaha" at bounding box center [217, 346] width 112 height 25
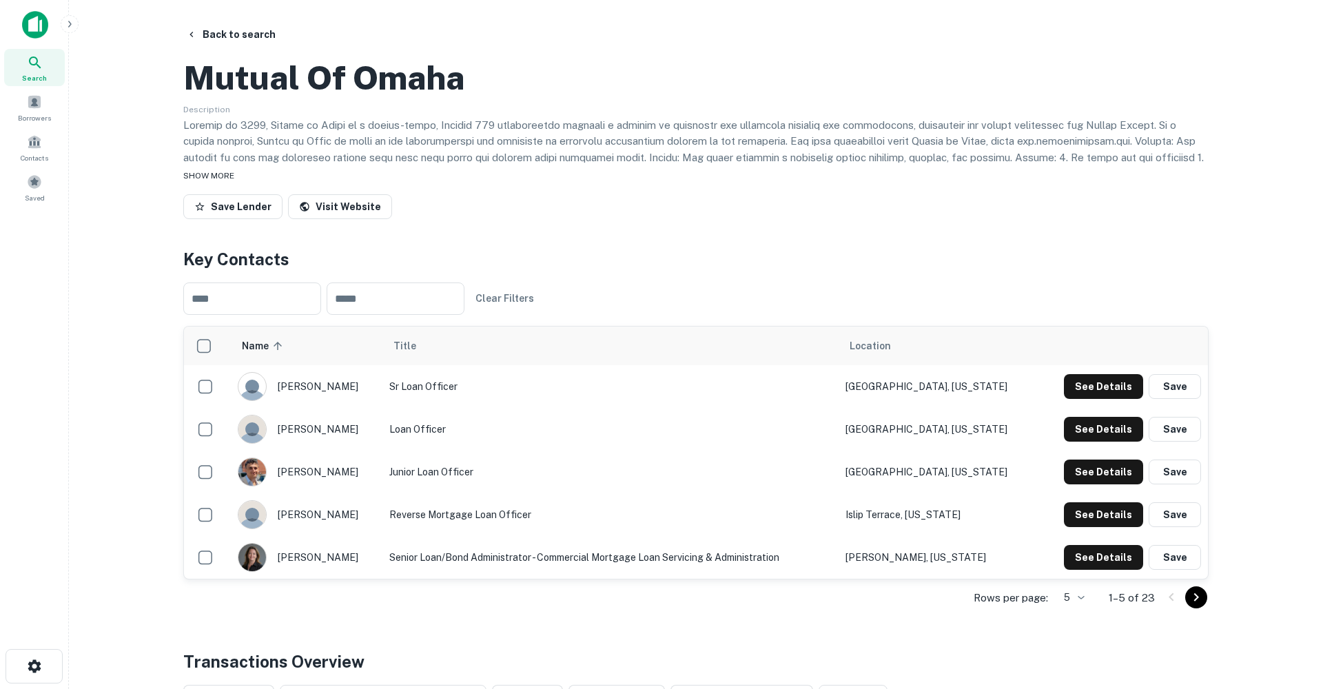
click at [215, 181] on span "SHOW MORE" at bounding box center [208, 176] width 51 height 10
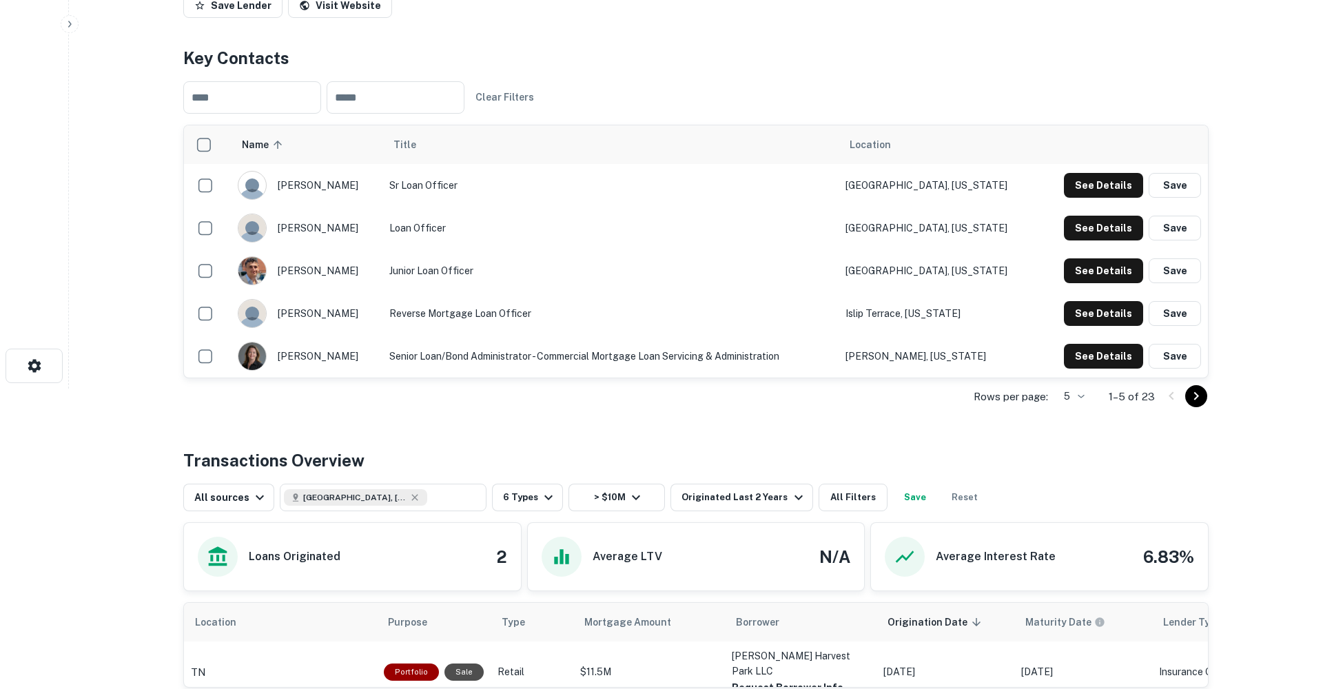
scroll to position [285, 0]
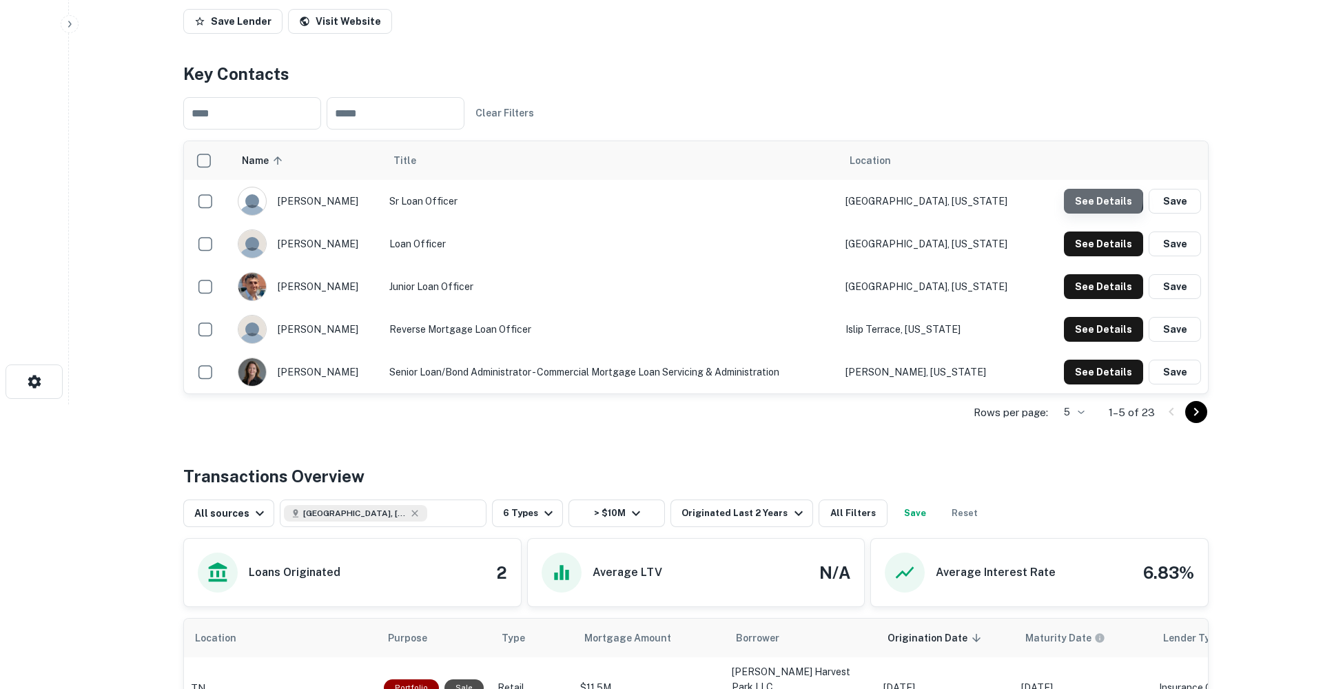
click at [1101, 214] on button "See Details" at bounding box center [1103, 201] width 79 height 25
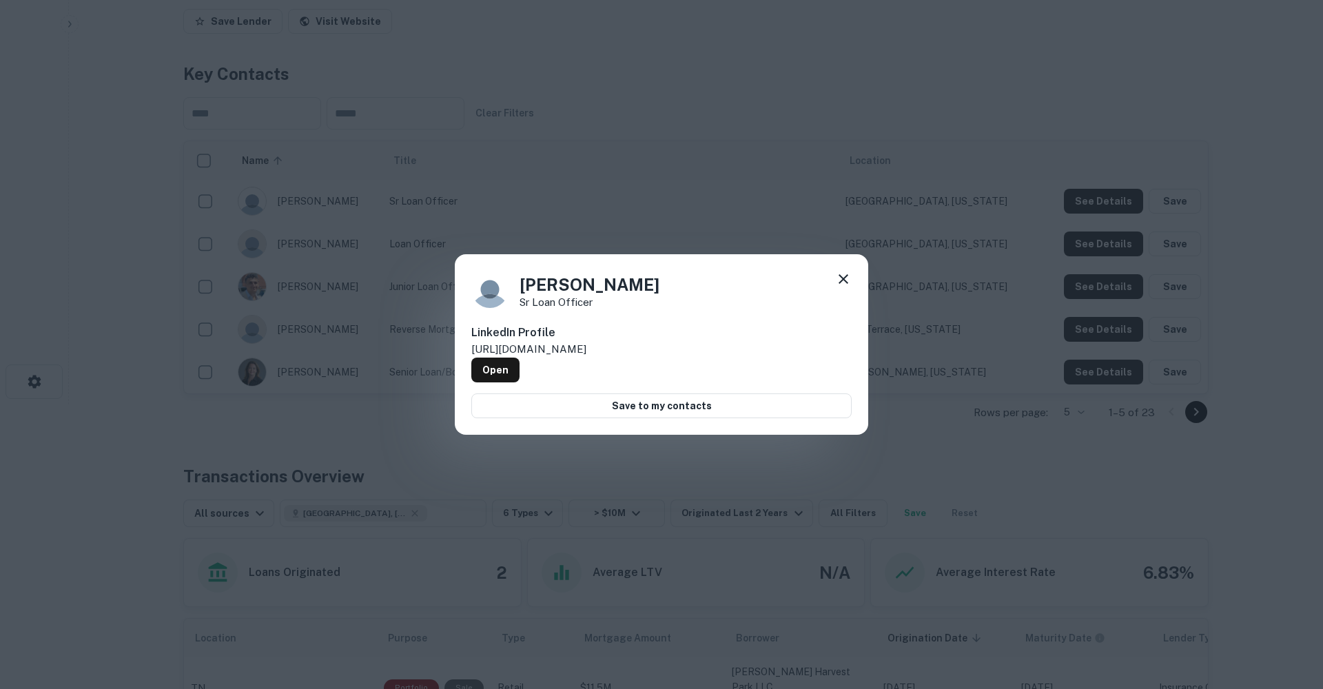
click at [842, 282] on icon at bounding box center [844, 279] width 10 height 10
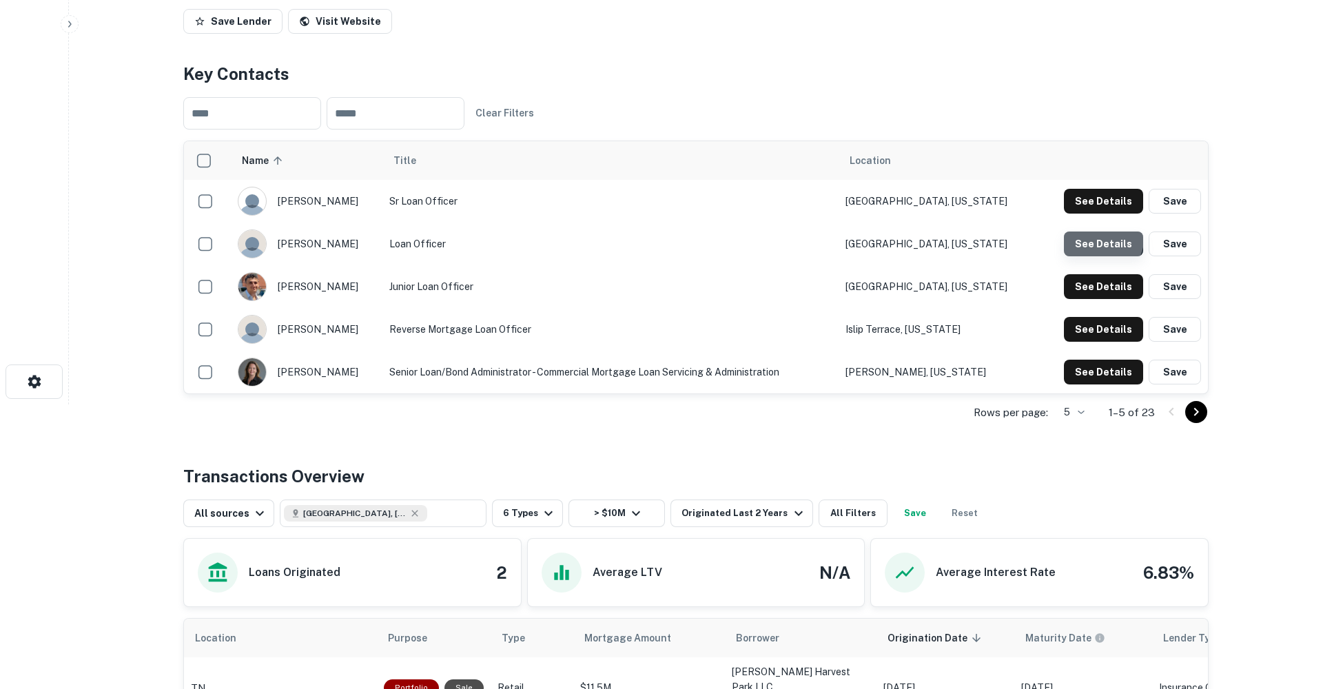
click at [1088, 256] on button "See Details" at bounding box center [1103, 244] width 79 height 25
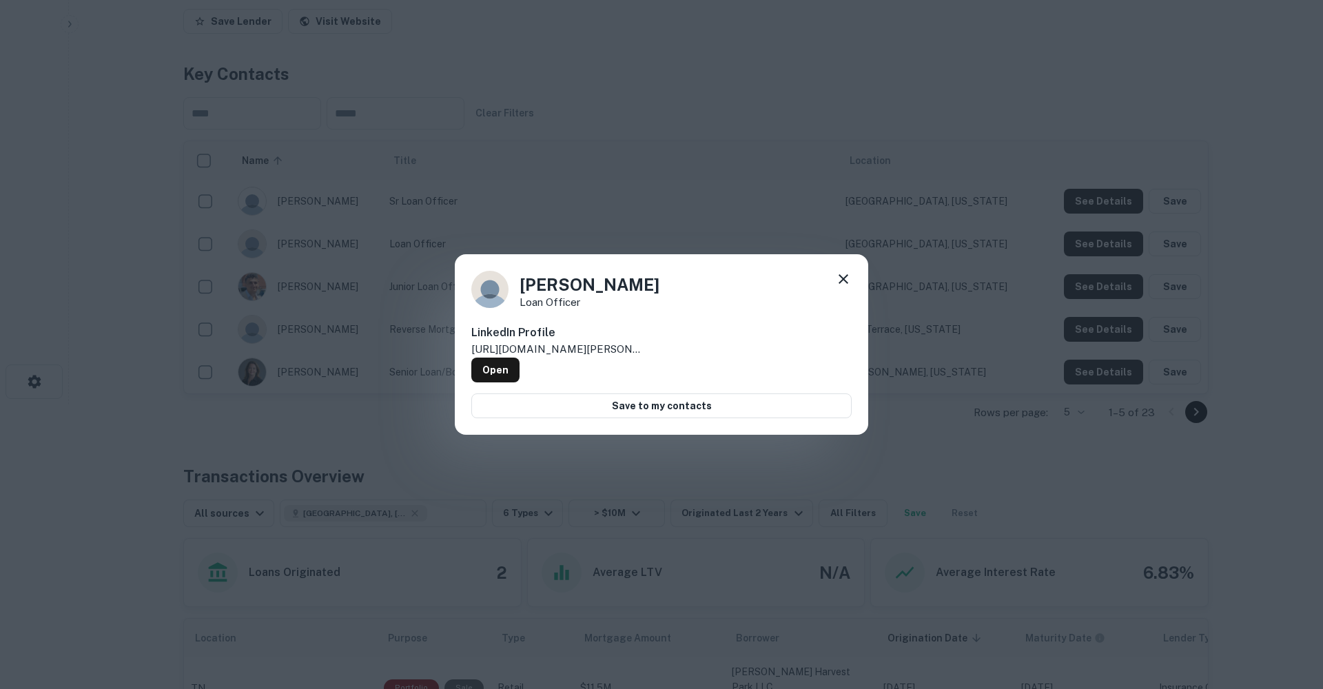
click at [849, 280] on icon at bounding box center [843, 279] width 17 height 17
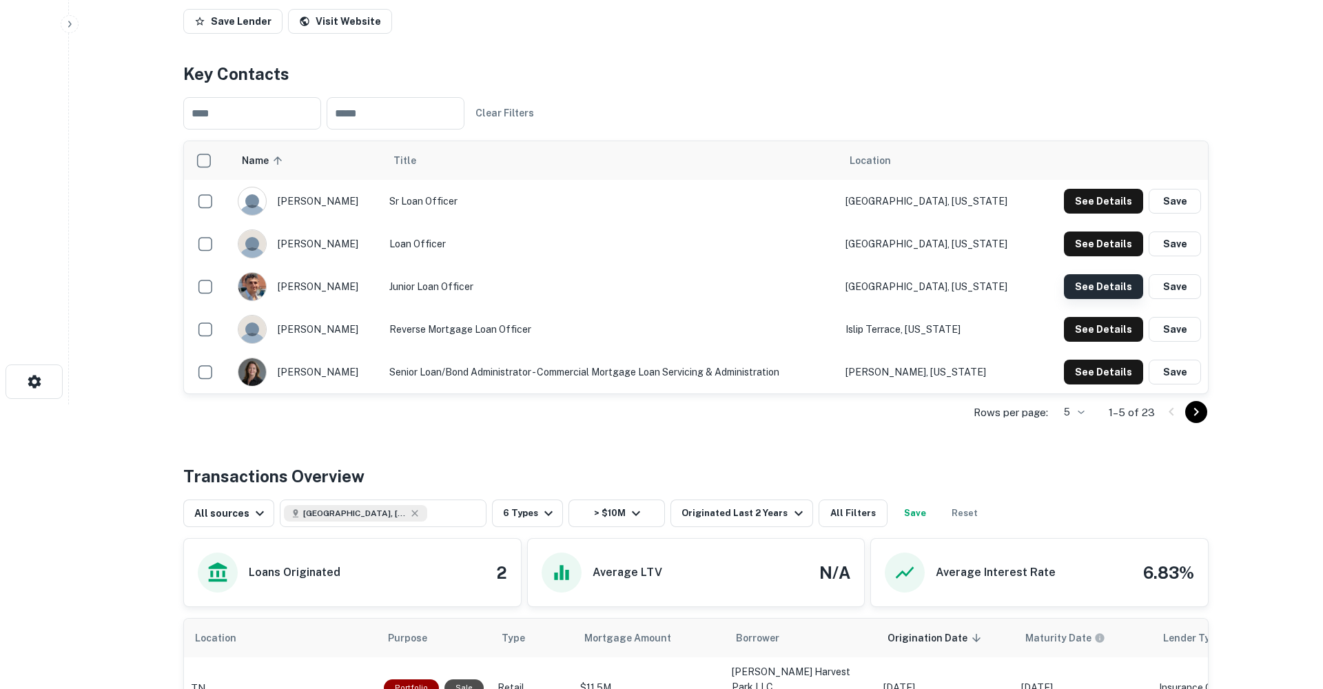
click at [1117, 299] on button "See Details" at bounding box center [1103, 286] width 79 height 25
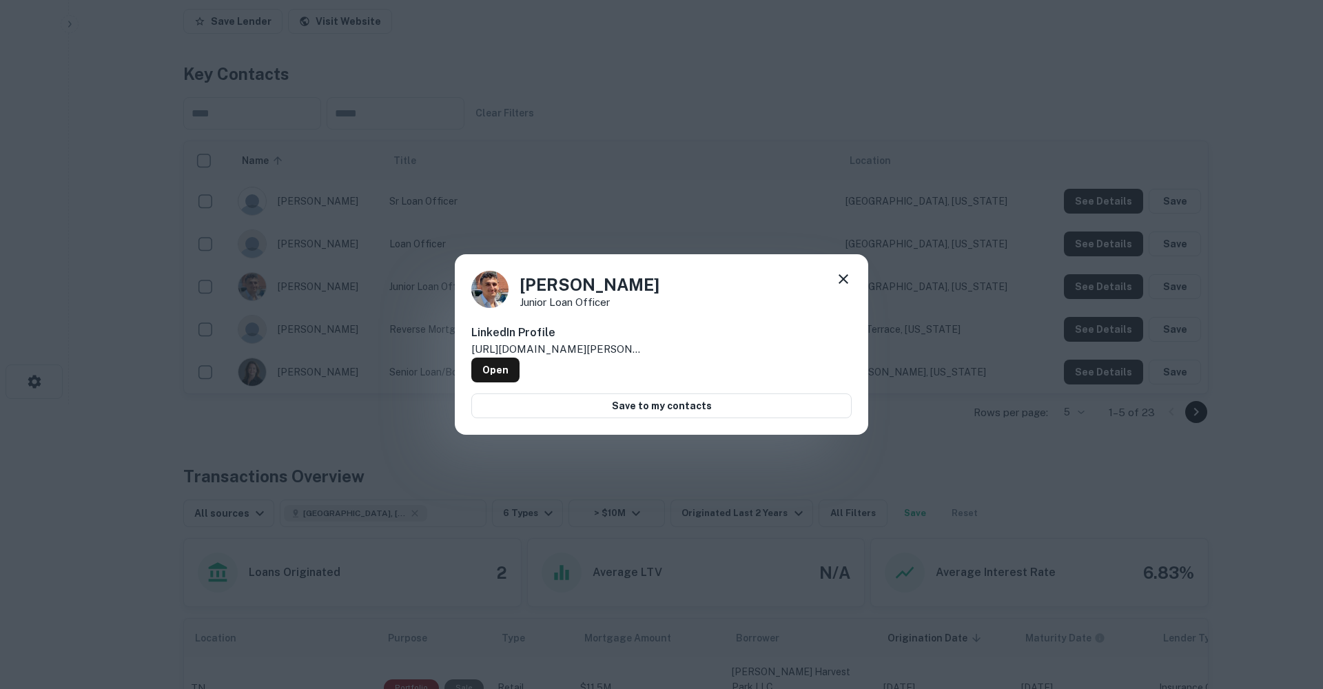
click at [844, 283] on icon at bounding box center [844, 279] width 10 height 10
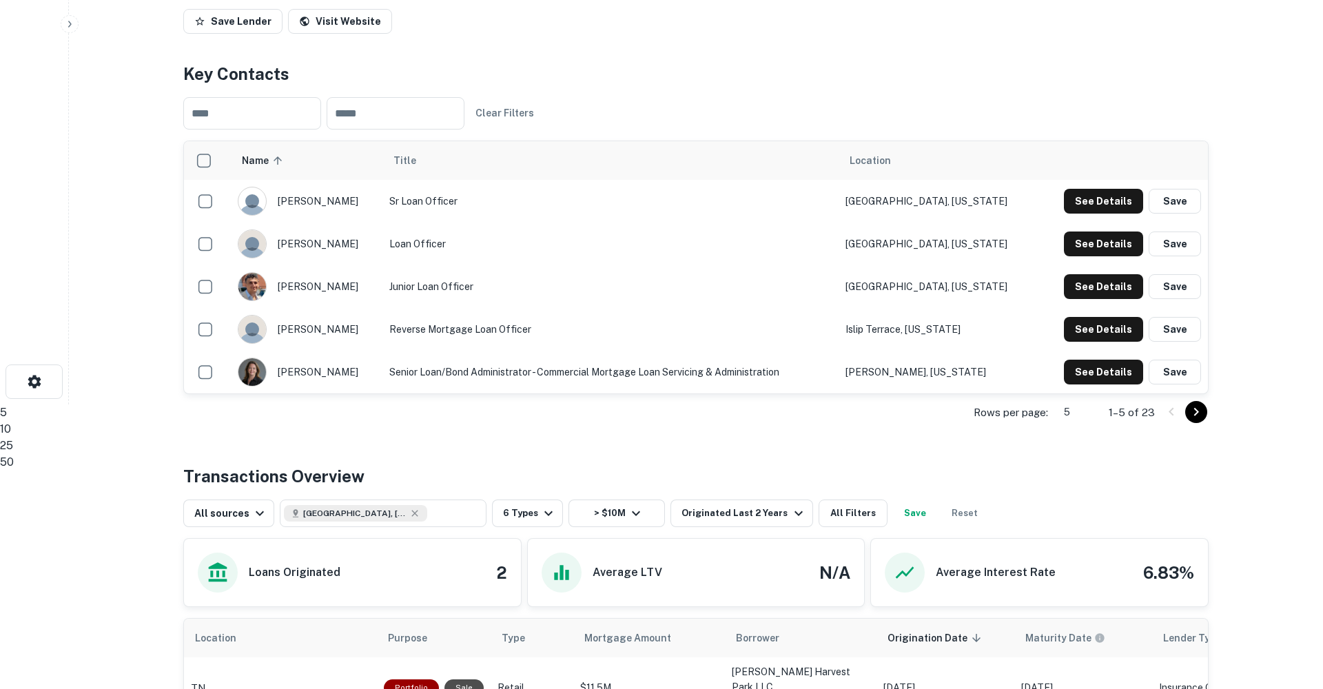
click at [1088, 405] on body "Search Borrowers Contacts Saved Back to search Mutual Of Omaha Description SHOW…" at bounding box center [661, 59] width 1323 height 689
click at [1066, 438] on li "10" at bounding box center [661, 429] width 1323 height 17
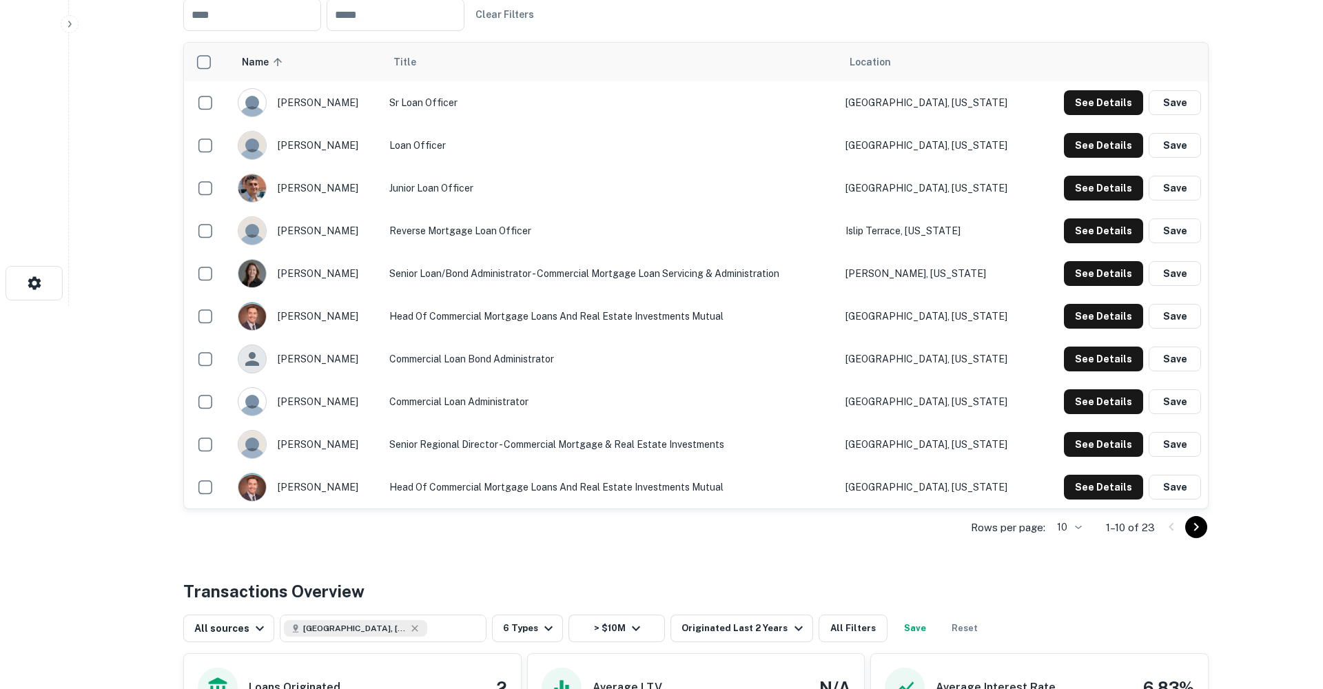
scroll to position [387, 0]
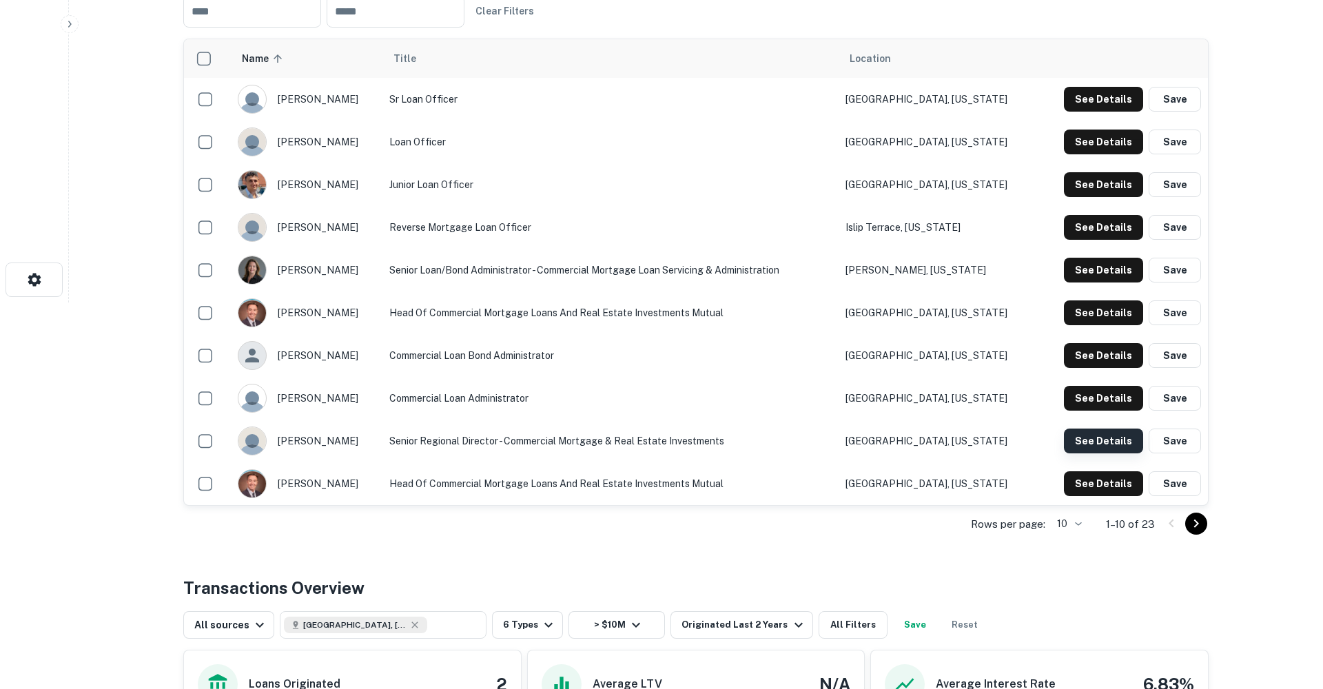
click at [1092, 454] on button "See Details" at bounding box center [1103, 441] width 79 height 25
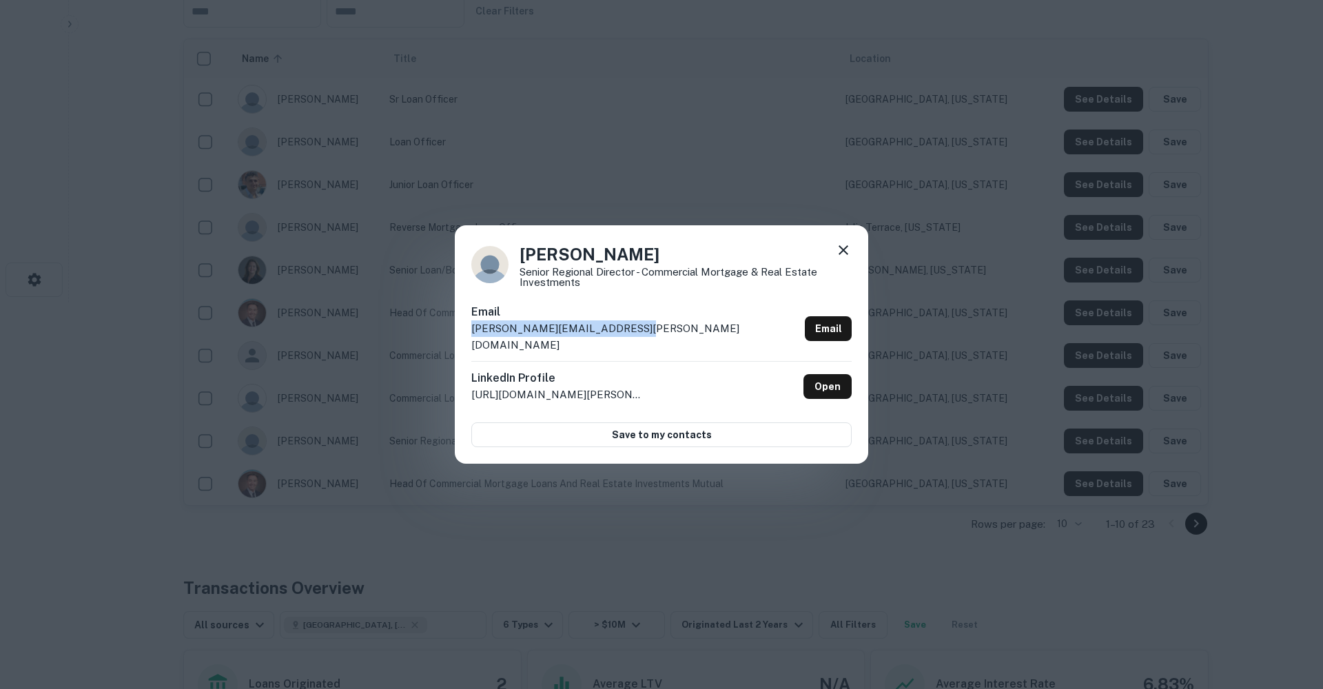
drag, startPoint x: 630, startPoint y: 339, endPoint x: 467, endPoint y: 338, distance: 162.7
click at [467, 338] on div "Tim Ulbrich Senior Regional Director - Commercial Mortgage & Real Estate Invest…" at bounding box center [662, 344] width 414 height 239
click at [843, 255] on icon at bounding box center [844, 250] width 10 height 10
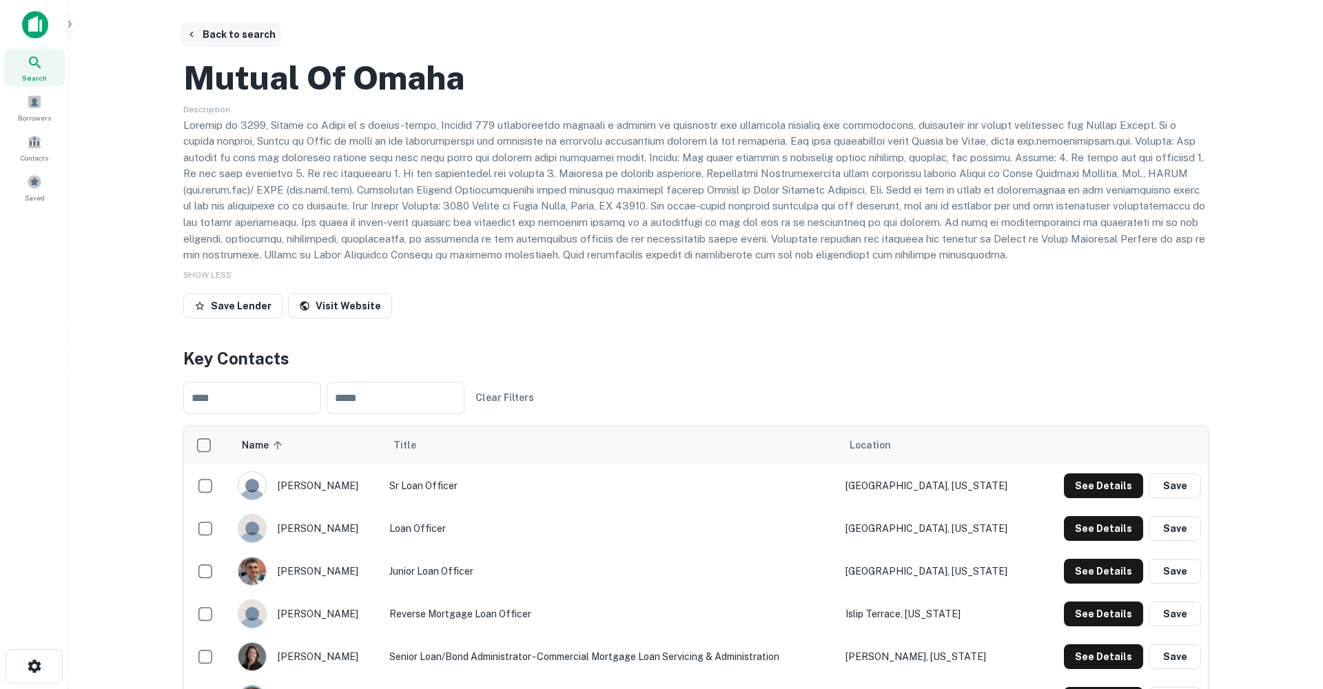
scroll to position [0, 0]
click at [212, 31] on button "Back to search" at bounding box center [231, 34] width 101 height 25
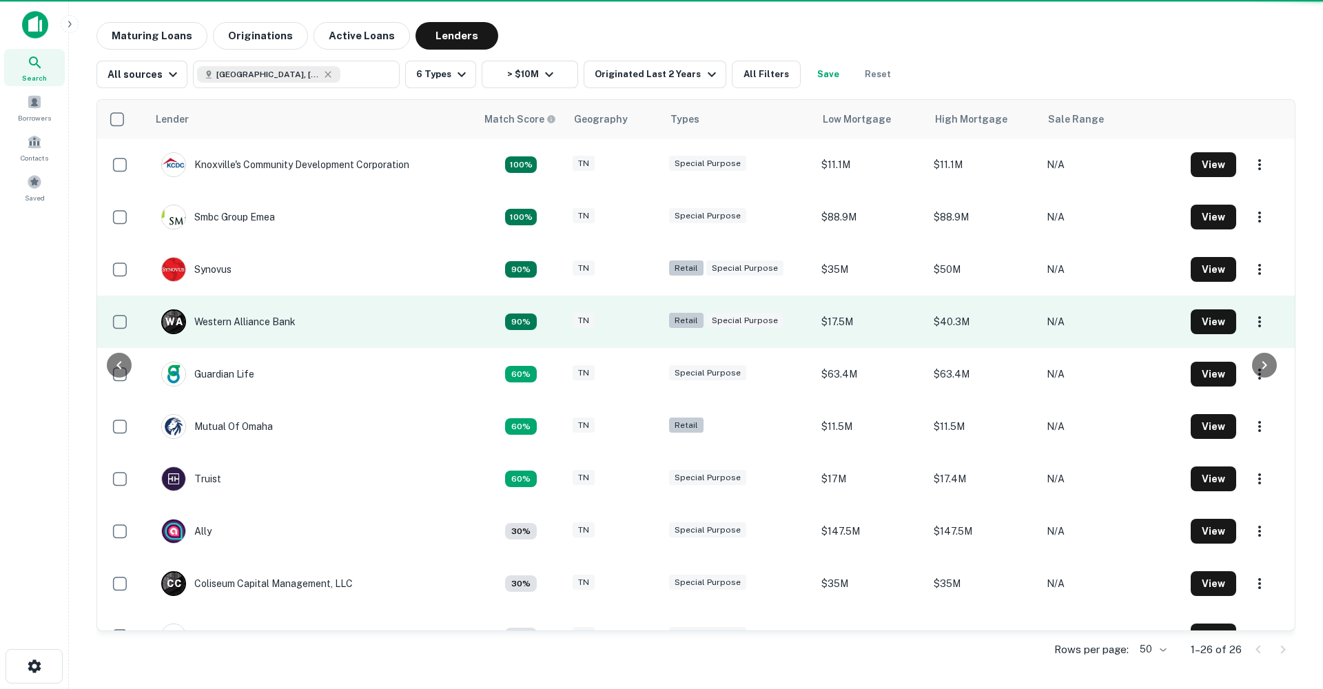
scroll to position [81, 0]
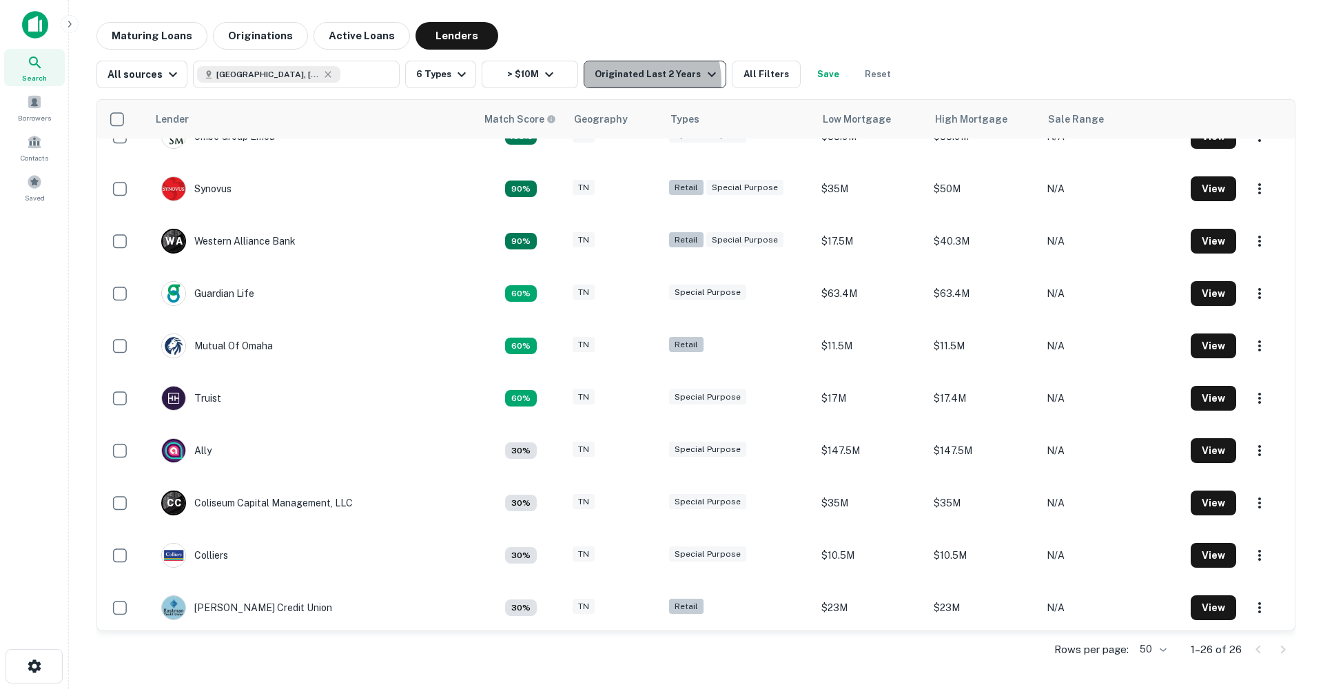
click at [627, 81] on div "Originated Last 2 Years" at bounding box center [657, 74] width 125 height 17
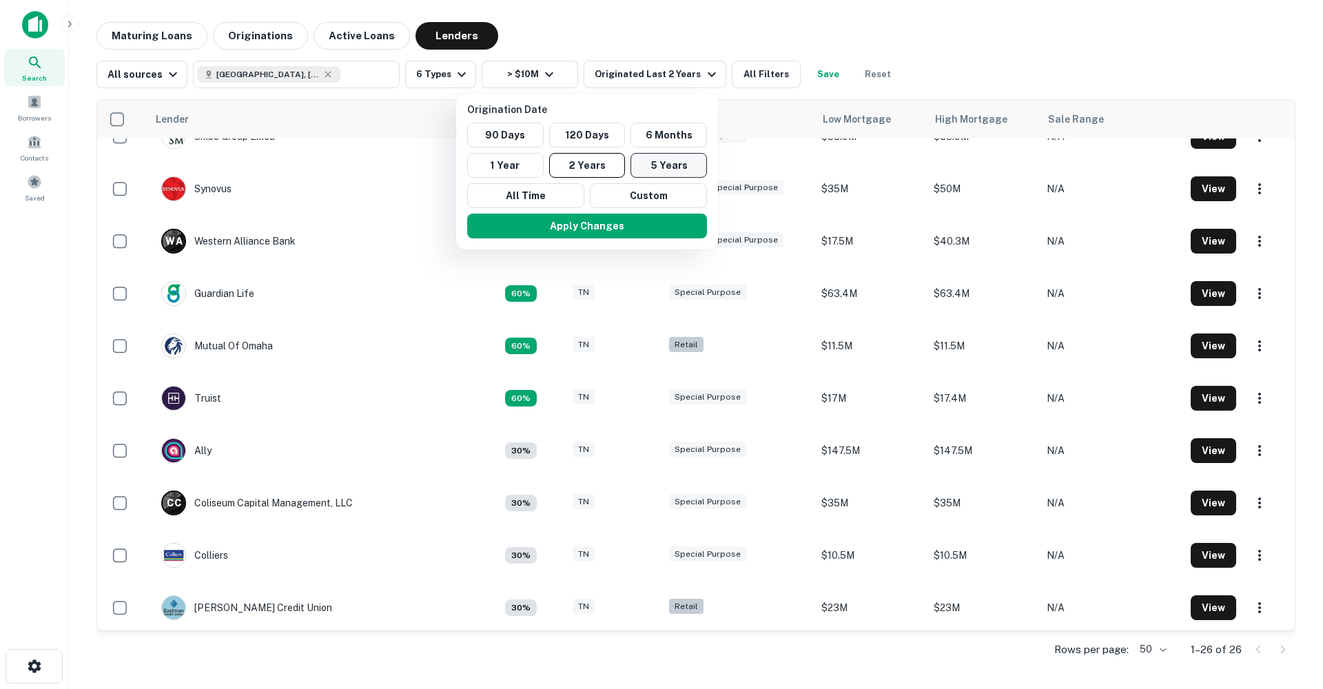
click at [651, 170] on button "5 Years" at bounding box center [669, 165] width 77 height 25
click at [603, 225] on button "Apply Changes" at bounding box center [587, 226] width 240 height 25
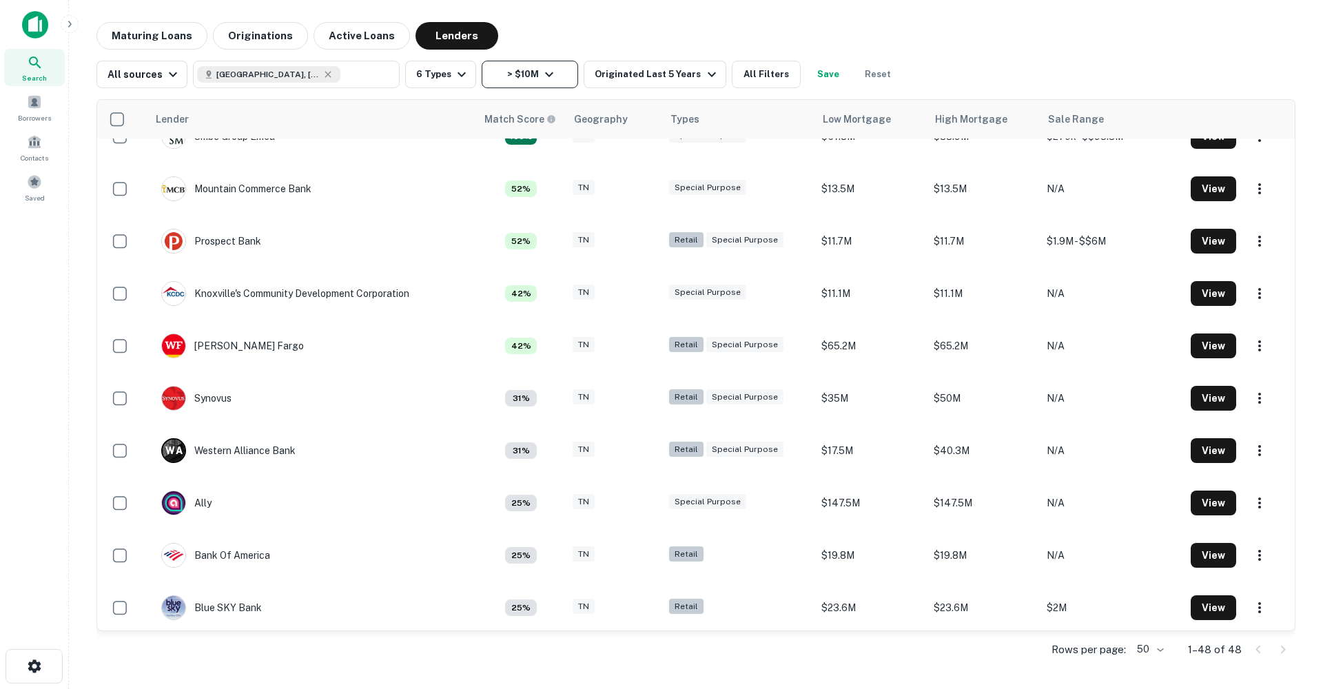
click at [527, 75] on button "> $10M" at bounding box center [530, 75] width 97 height 28
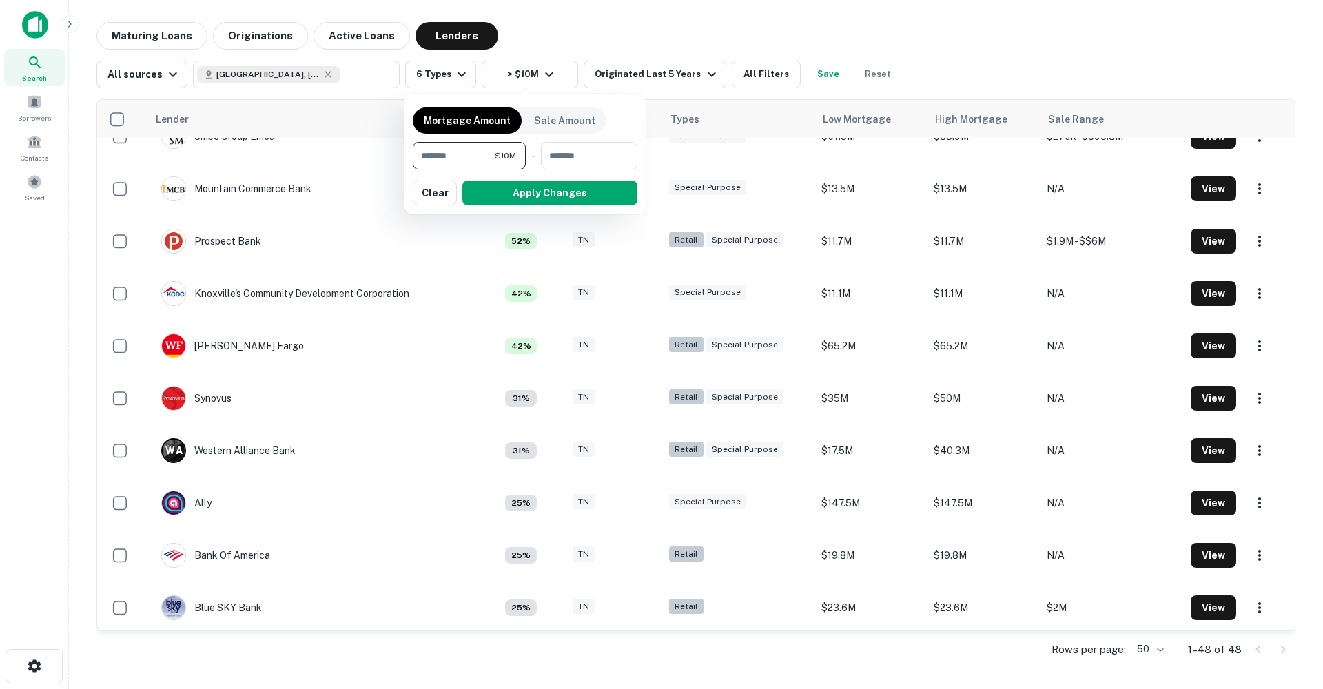
drag, startPoint x: 468, startPoint y: 154, endPoint x: 400, endPoint y: 154, distance: 67.6
click at [400, 154] on div "Mortgage Amount Sale Amount ******** $10M ​ - ​ Apply Changes Clear" at bounding box center [661, 344] width 1323 height 689
type input "*******"
click at [601, 200] on button "Apply Changes" at bounding box center [550, 193] width 175 height 25
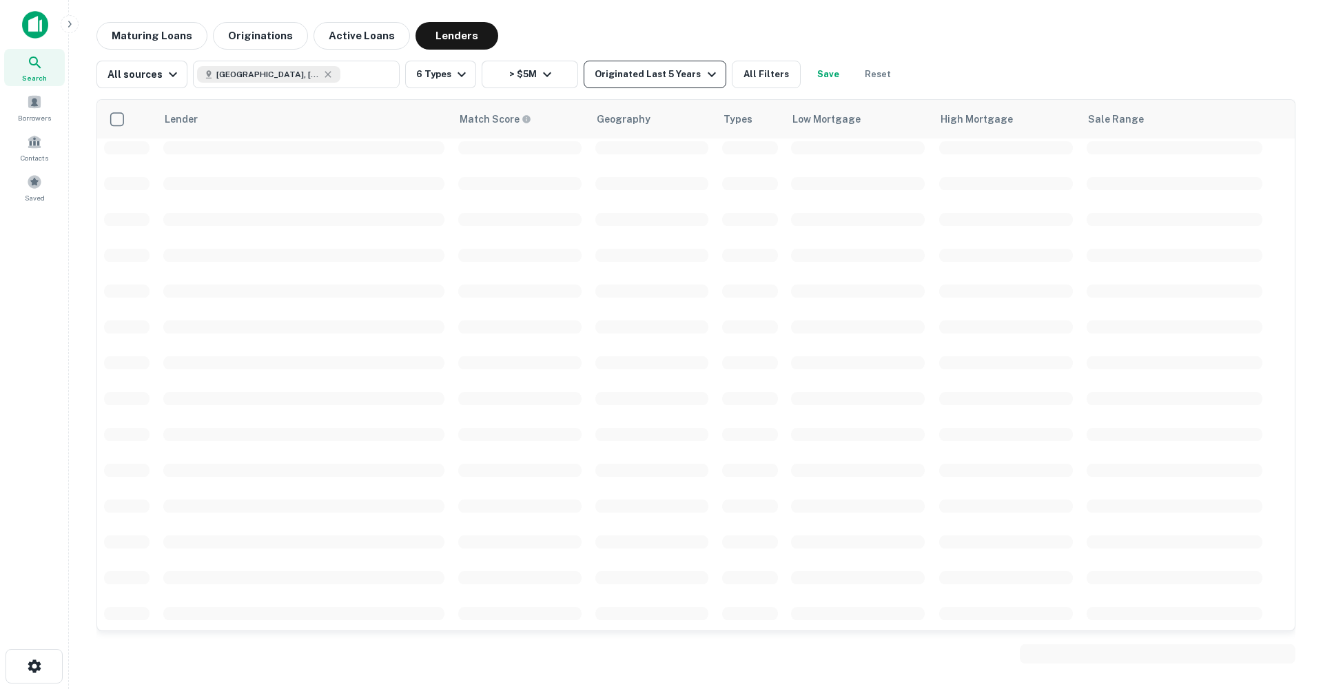
click at [656, 70] on div "Originated Last 5 Years" at bounding box center [657, 74] width 125 height 17
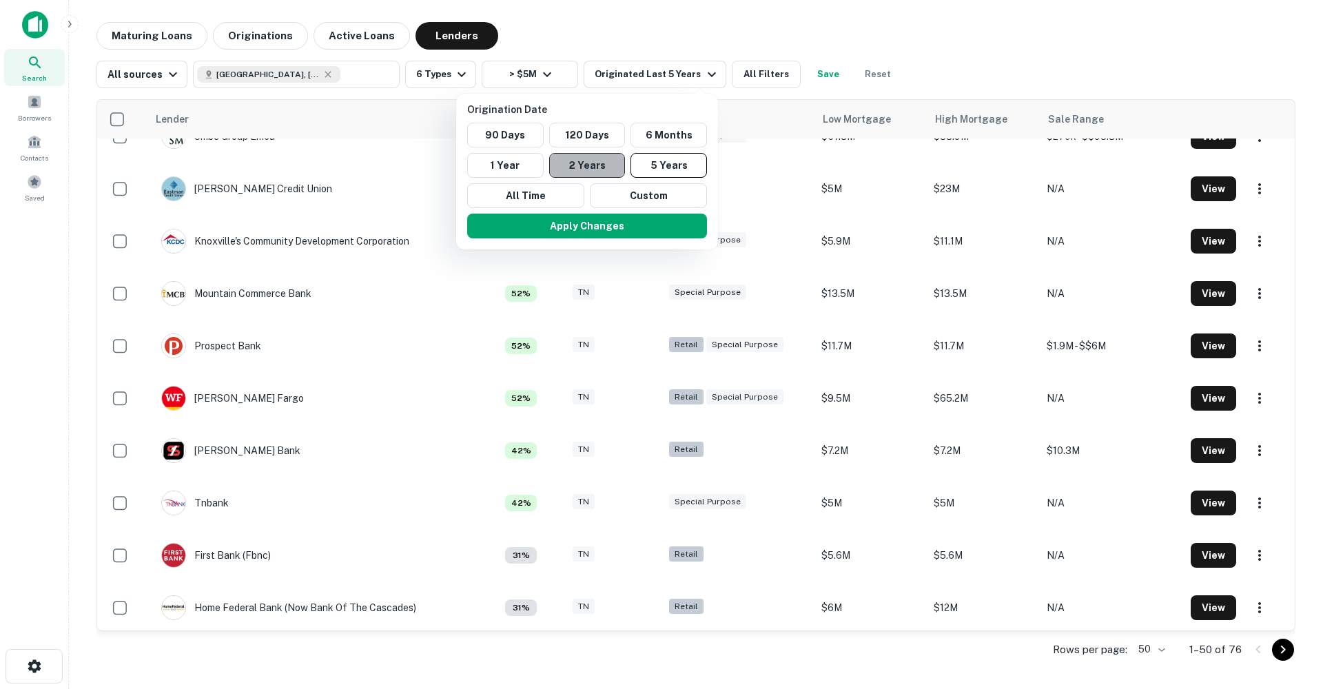
click at [583, 156] on button "2 Years" at bounding box center [587, 165] width 77 height 25
click at [597, 230] on button "Apply Changes" at bounding box center [587, 226] width 240 height 25
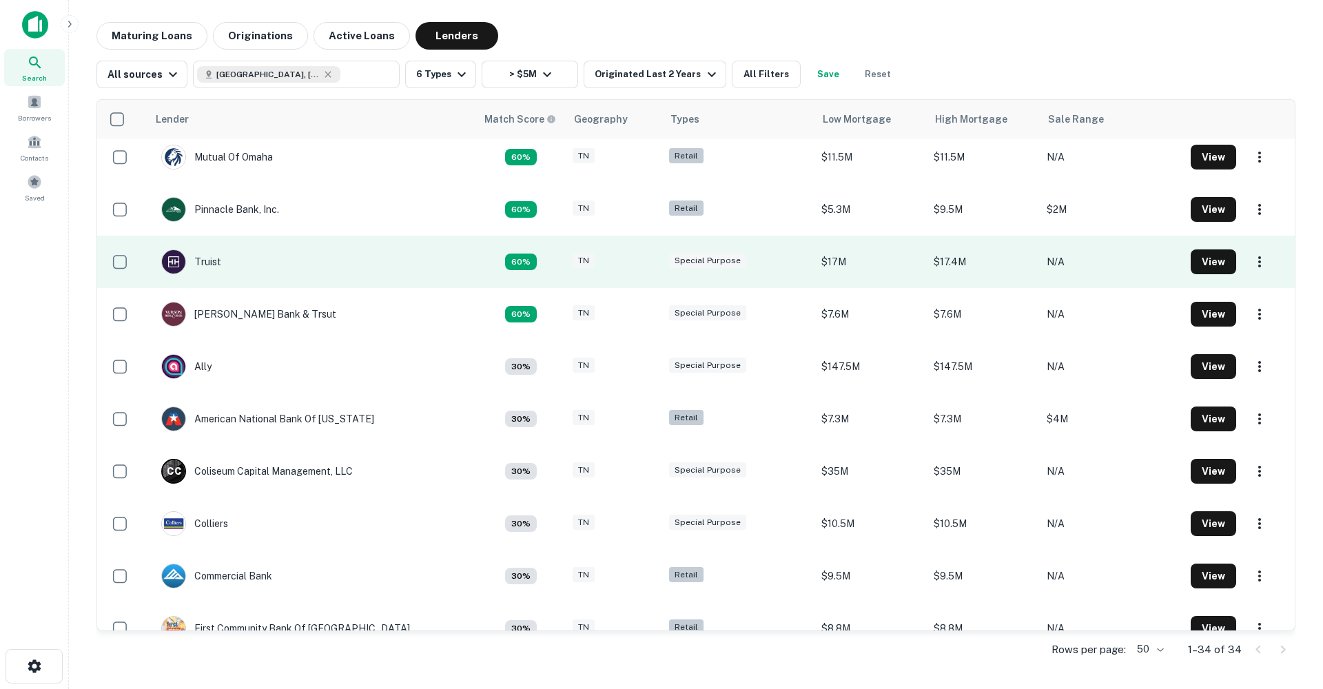
scroll to position [377, 0]
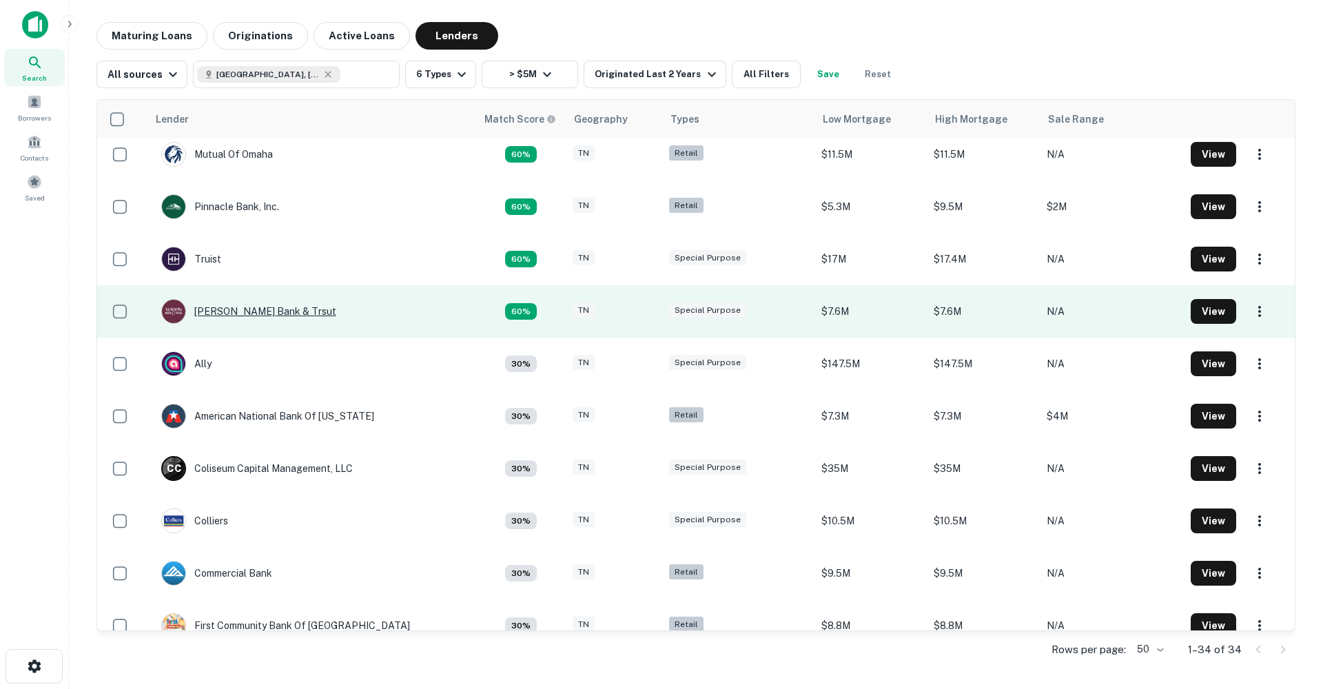
click at [255, 305] on div "Wilson Bank & Trsut" at bounding box center [248, 311] width 175 height 25
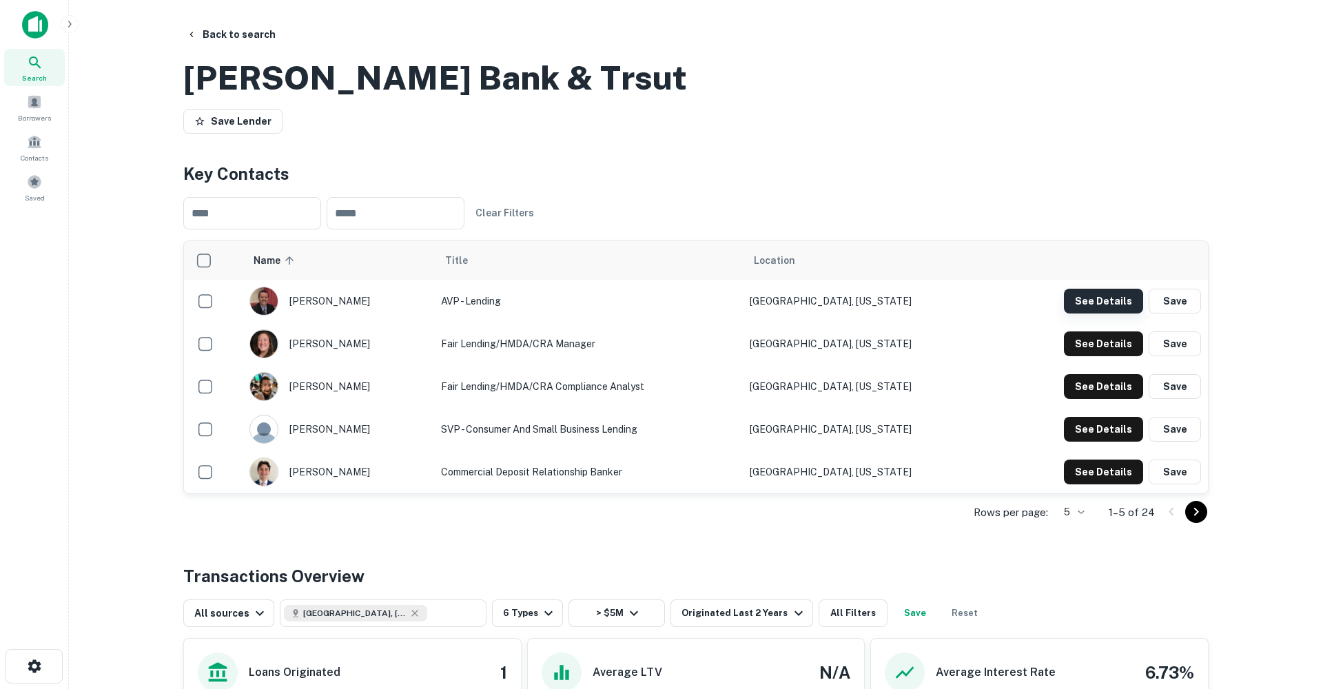
click at [1109, 314] on button "See Details" at bounding box center [1103, 301] width 79 height 25
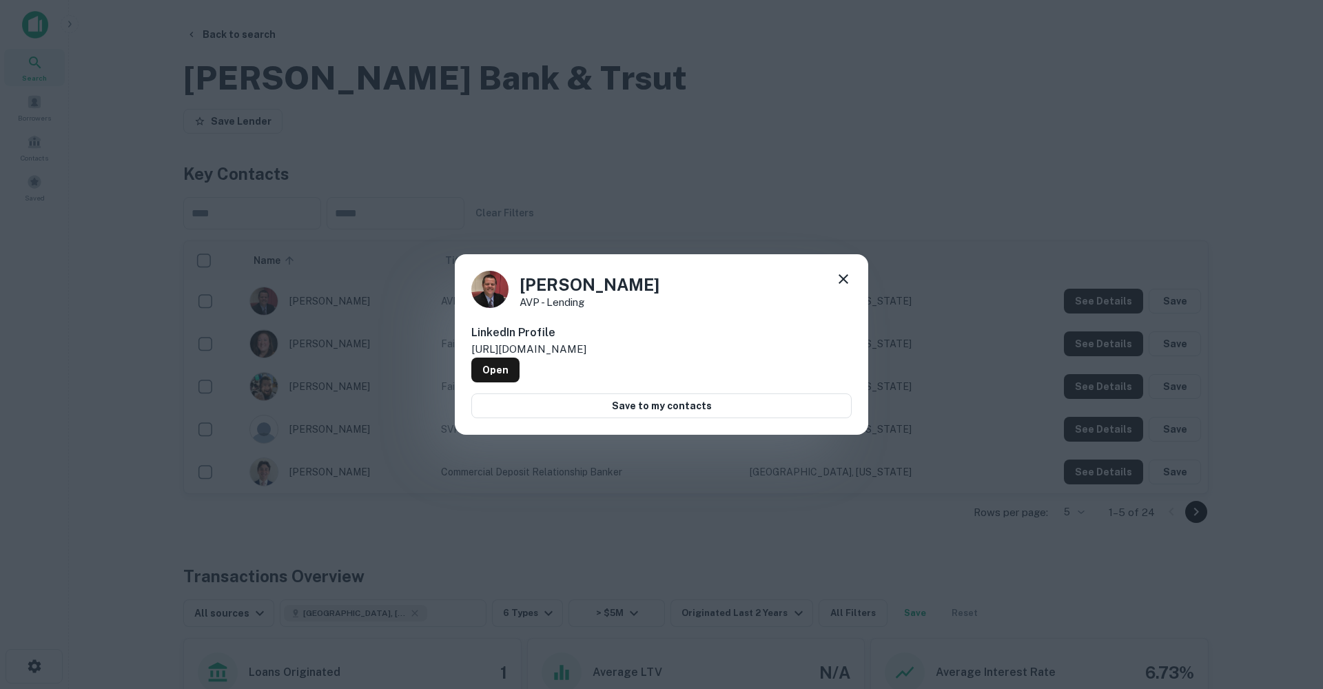
click at [845, 286] on icon at bounding box center [843, 279] width 17 height 17
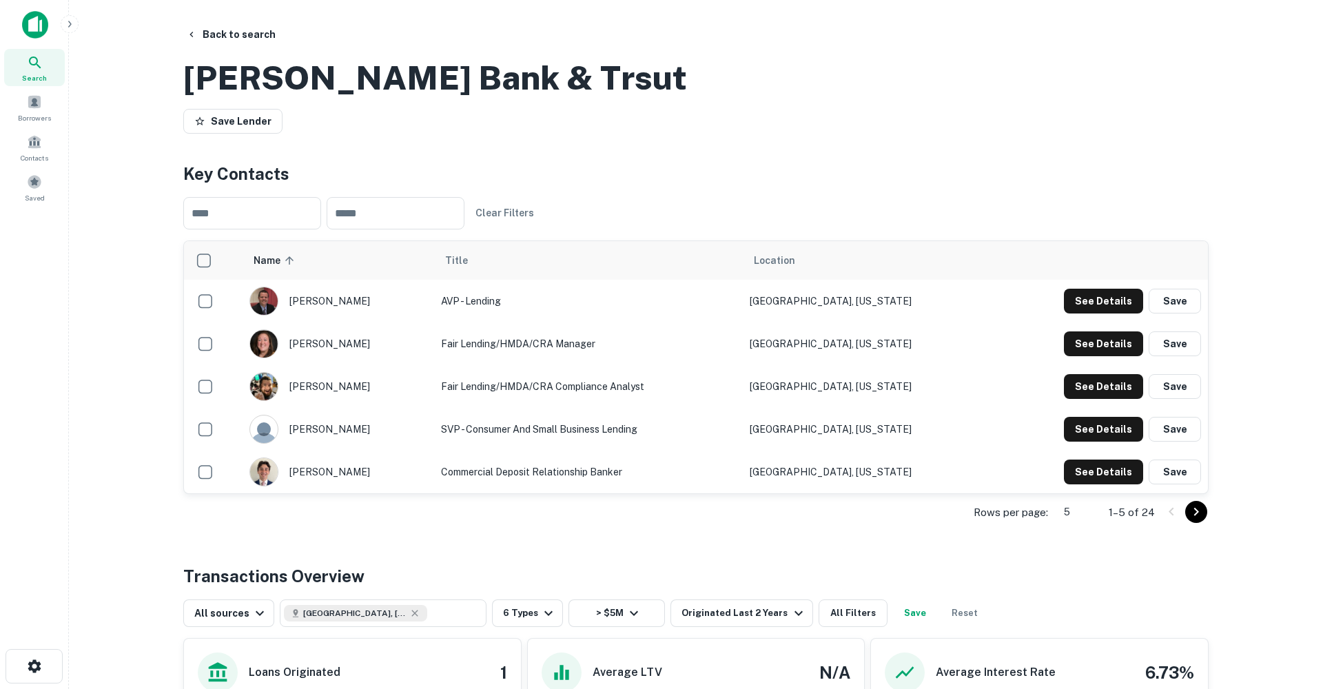
click at [1075, 576] on body "Search Borrowers Contacts Saved Back to search Wilson Bank & Trsut Save Lender …" at bounding box center [661, 344] width 1323 height 689
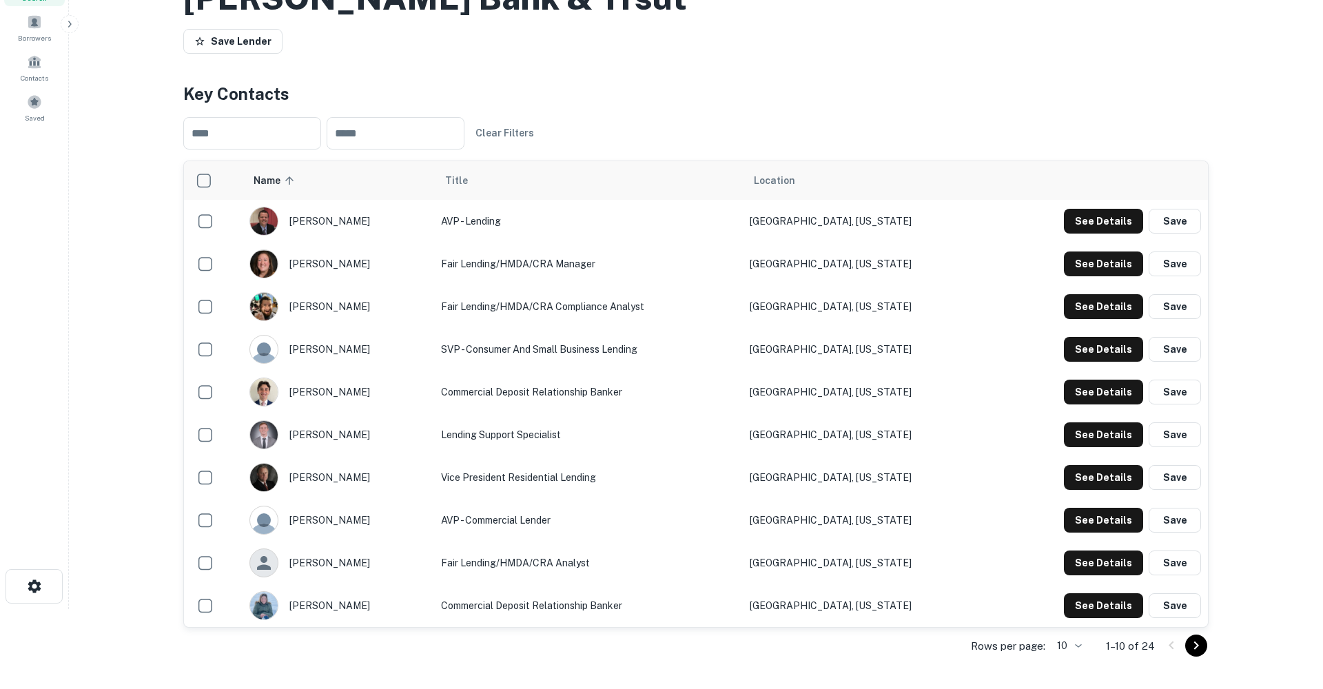
scroll to position [84, 0]
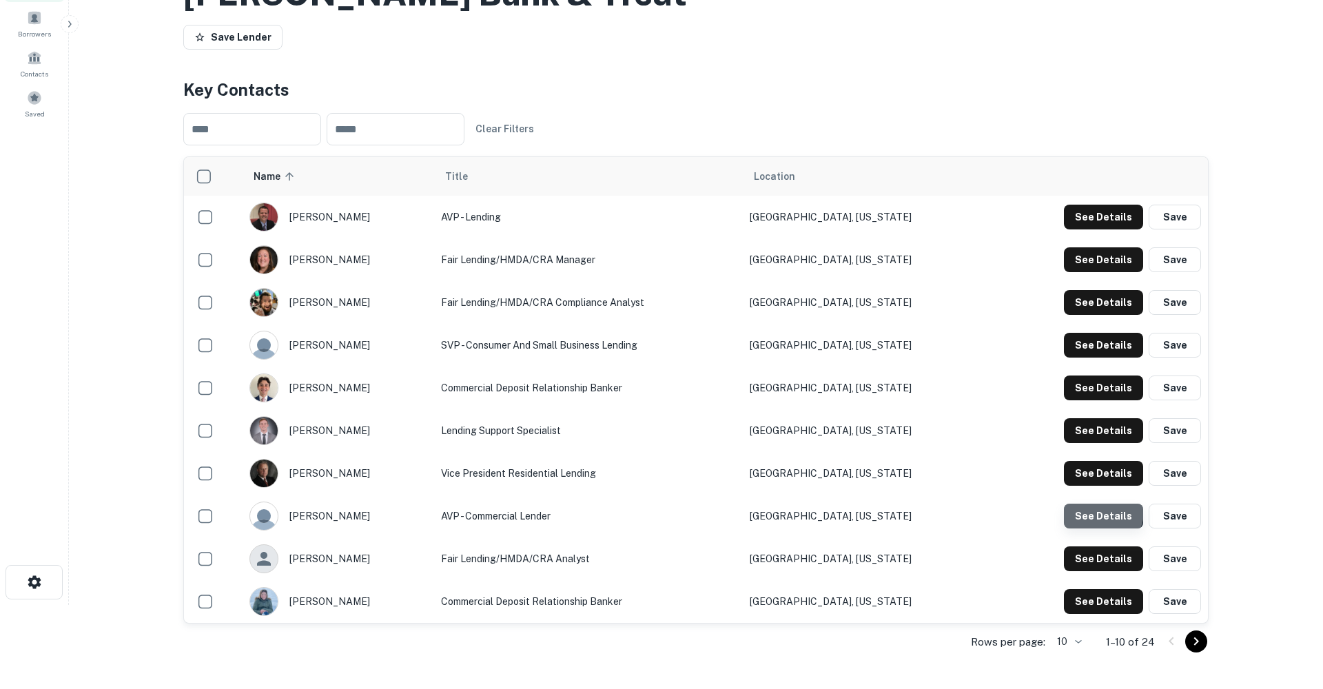
click at [1102, 529] on button "See Details" at bounding box center [1103, 516] width 79 height 25
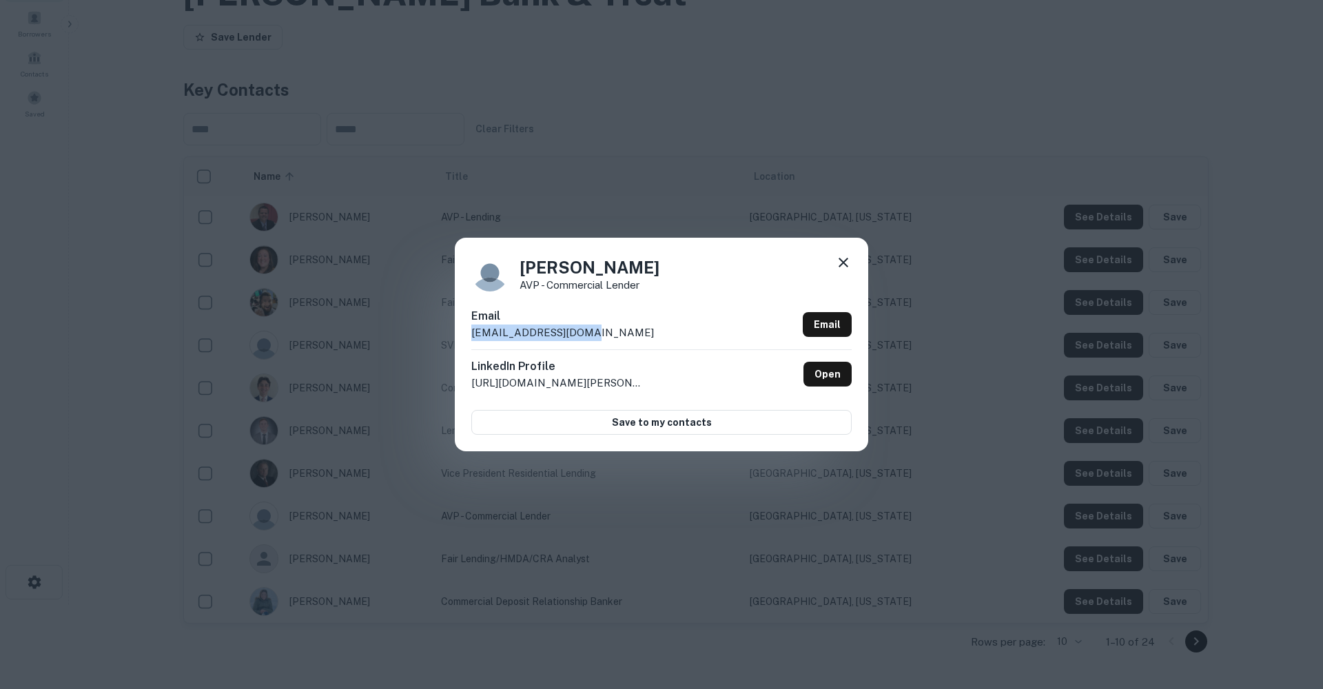
drag, startPoint x: 583, startPoint y: 334, endPoint x: 455, endPoint y: 325, distance: 128.5
click at [460, 327] on div "John Ross AVP - Commercial Lender Email jross@wilsonbank.com Email LinkedIn Pro…" at bounding box center [662, 345] width 414 height 214
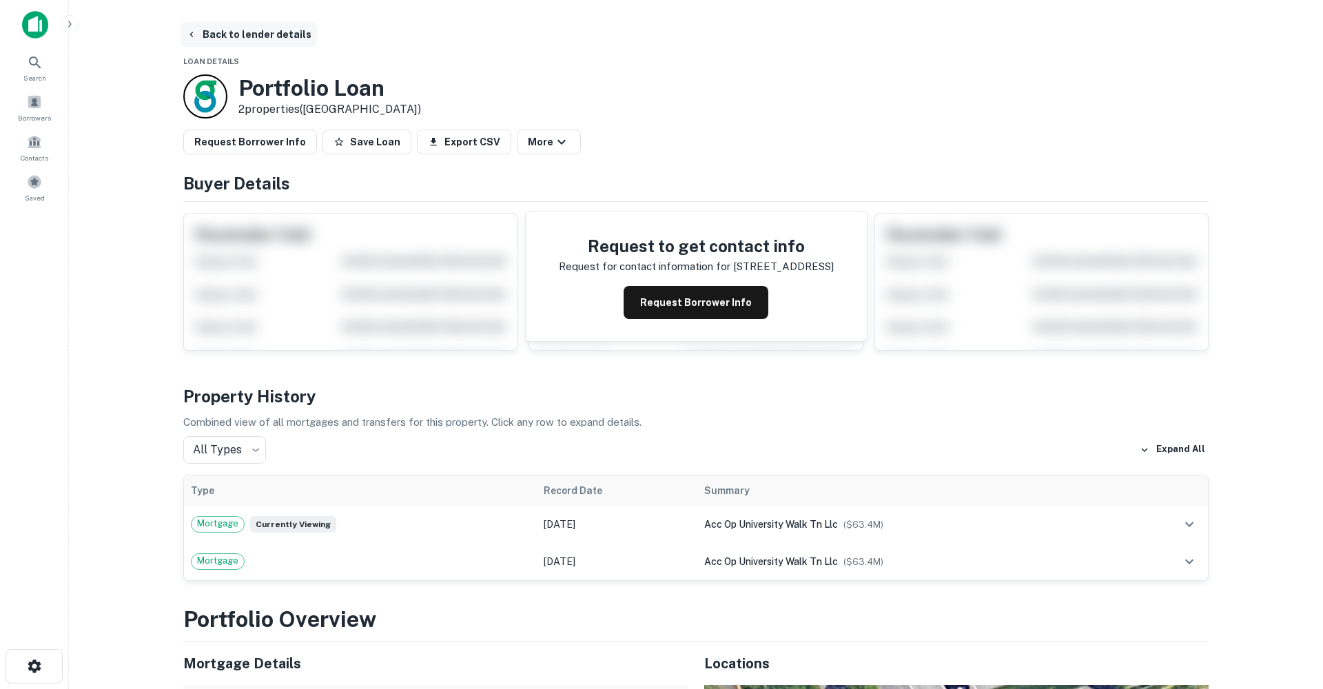
click at [248, 23] on button "Back to lender details" at bounding box center [249, 34] width 136 height 25
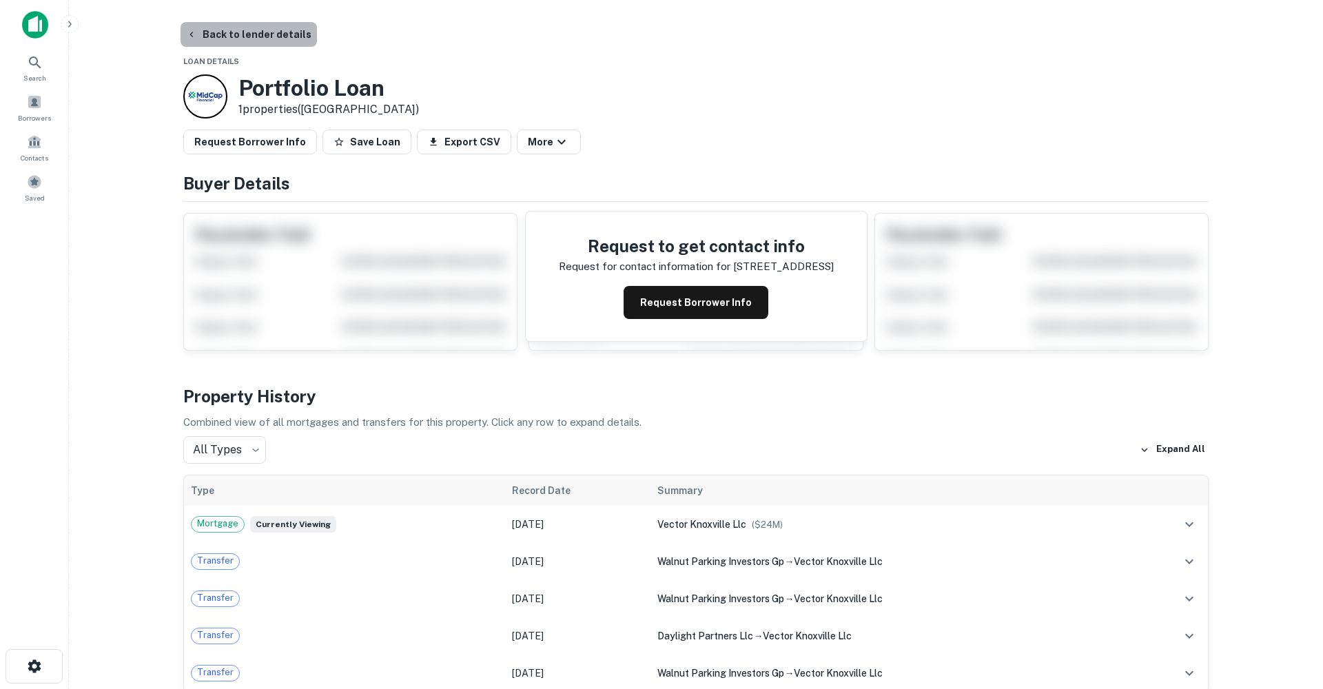
click at [252, 40] on button "Back to lender details" at bounding box center [249, 34] width 136 height 25
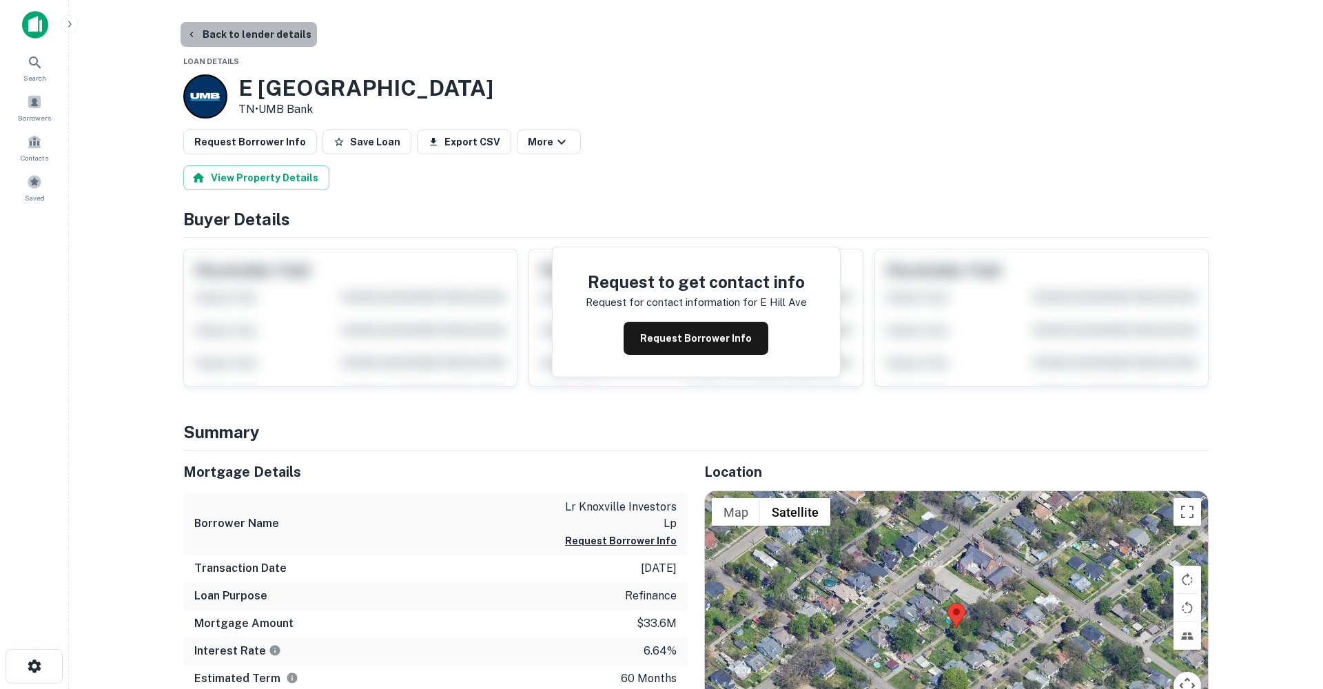
click at [261, 32] on button "Back to lender details" at bounding box center [249, 34] width 136 height 25
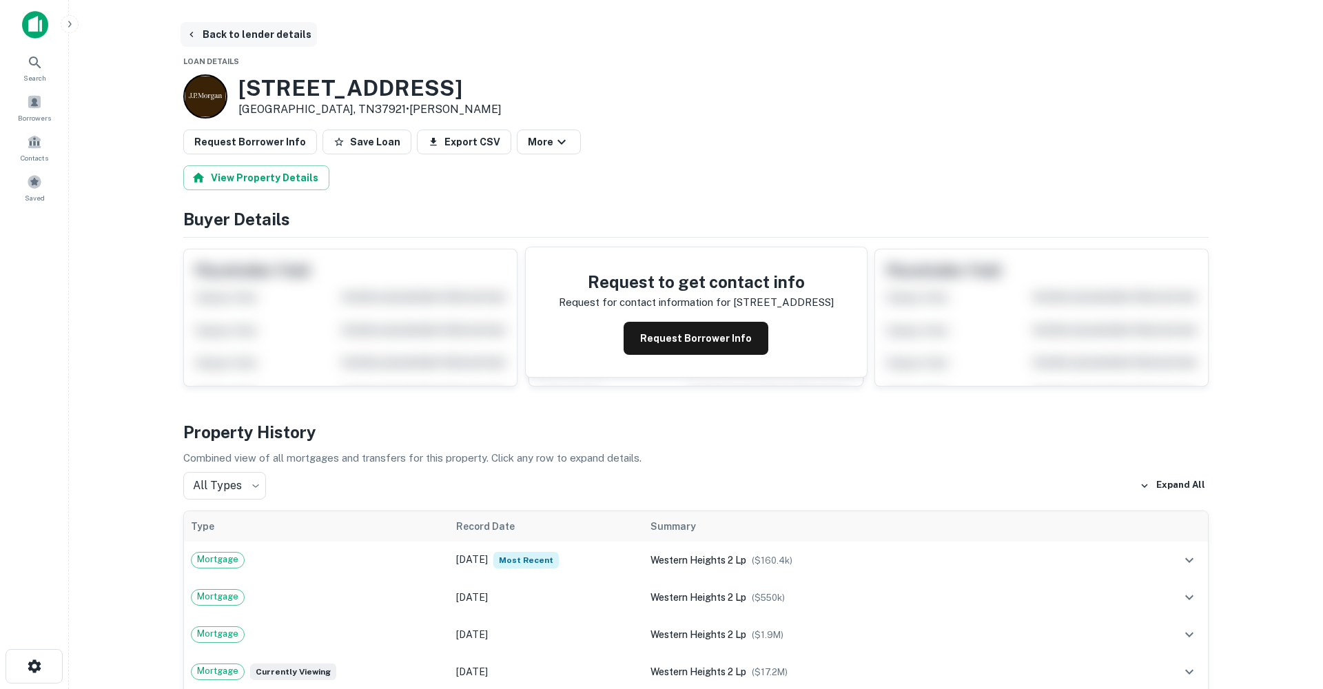
click at [217, 36] on button "Back to lender details" at bounding box center [249, 34] width 136 height 25
